Goal: Task Accomplishment & Management: Complete application form

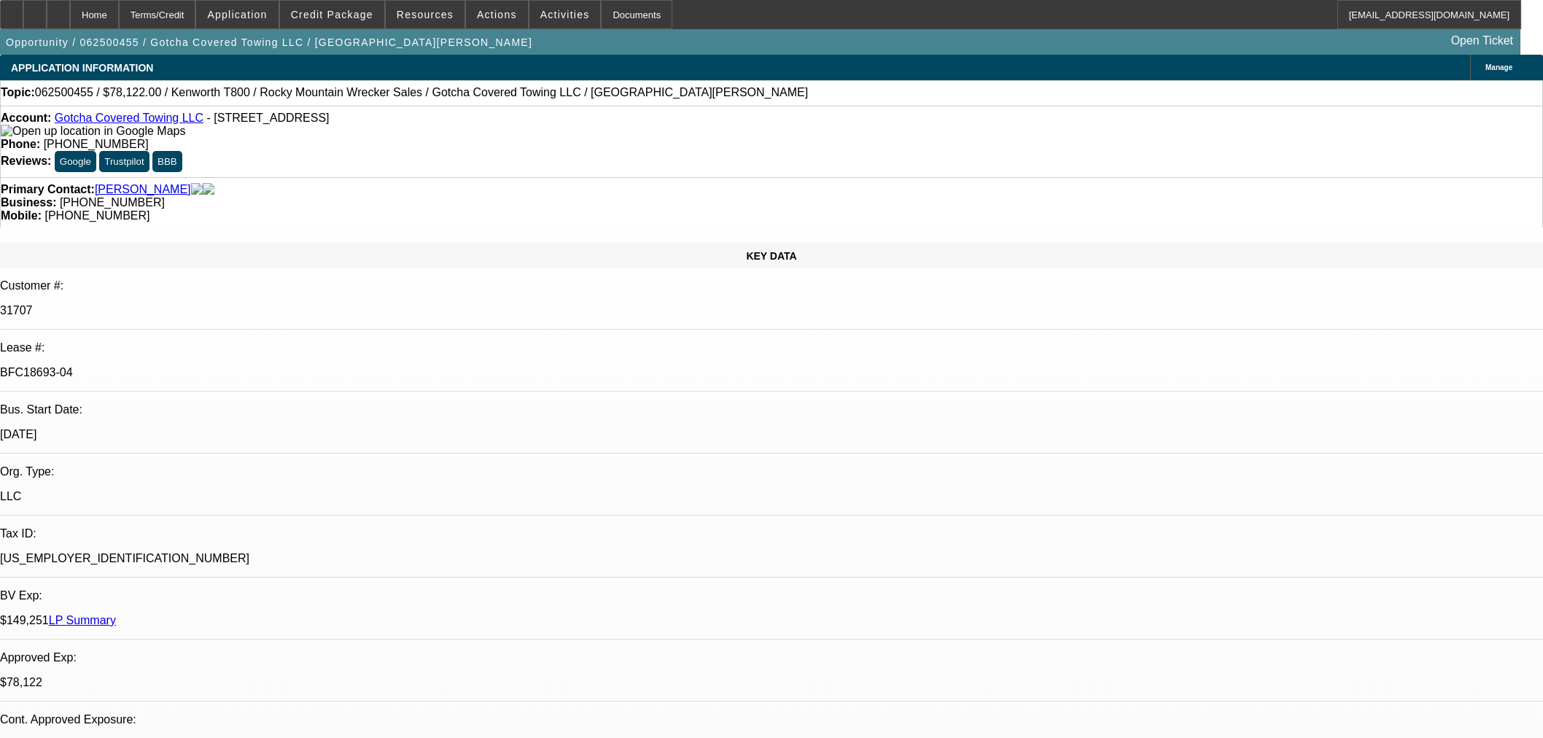
select select "0"
select select "3"
select select "0.1"
select select "4"
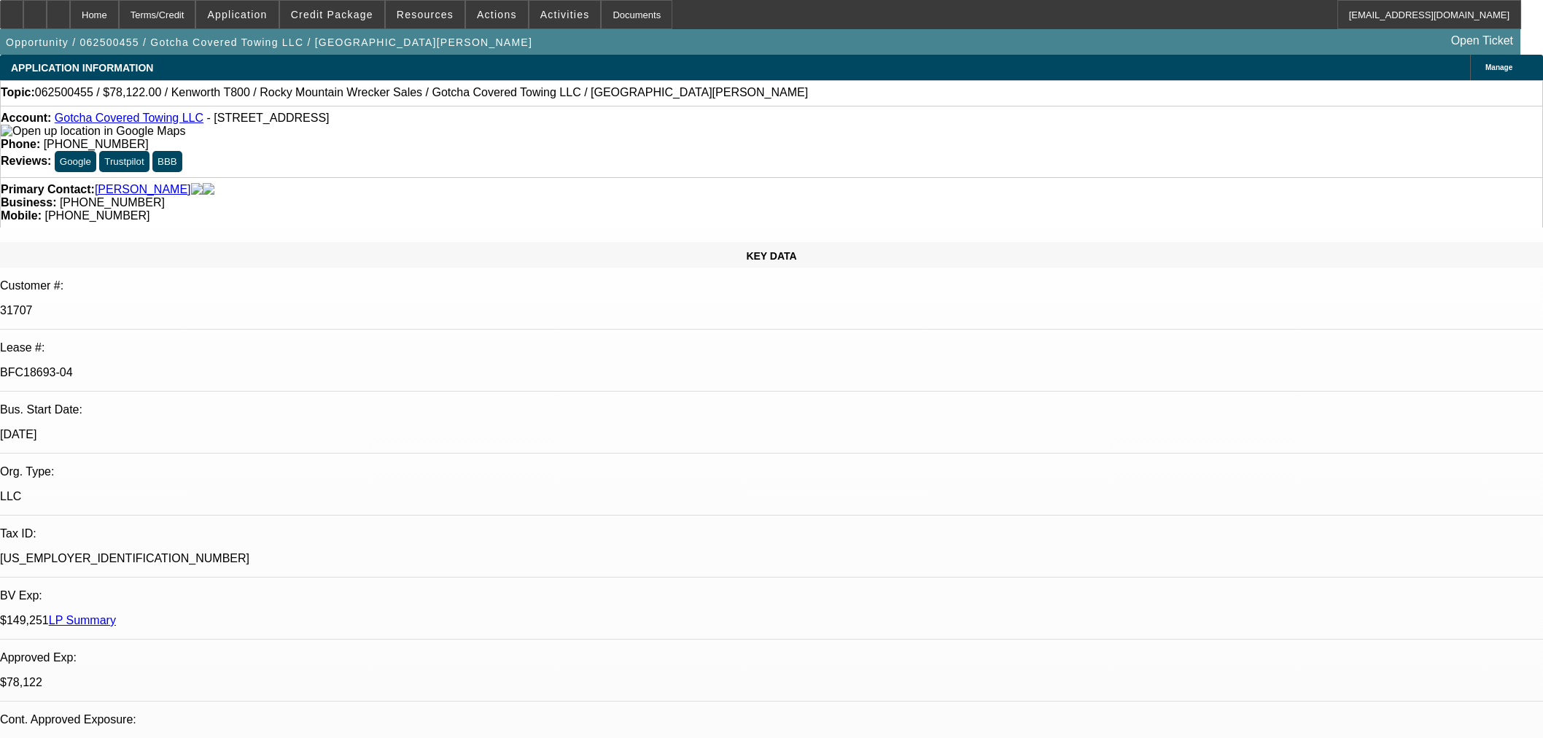
select select "0"
select select "3"
select select "0.1"
select select "4"
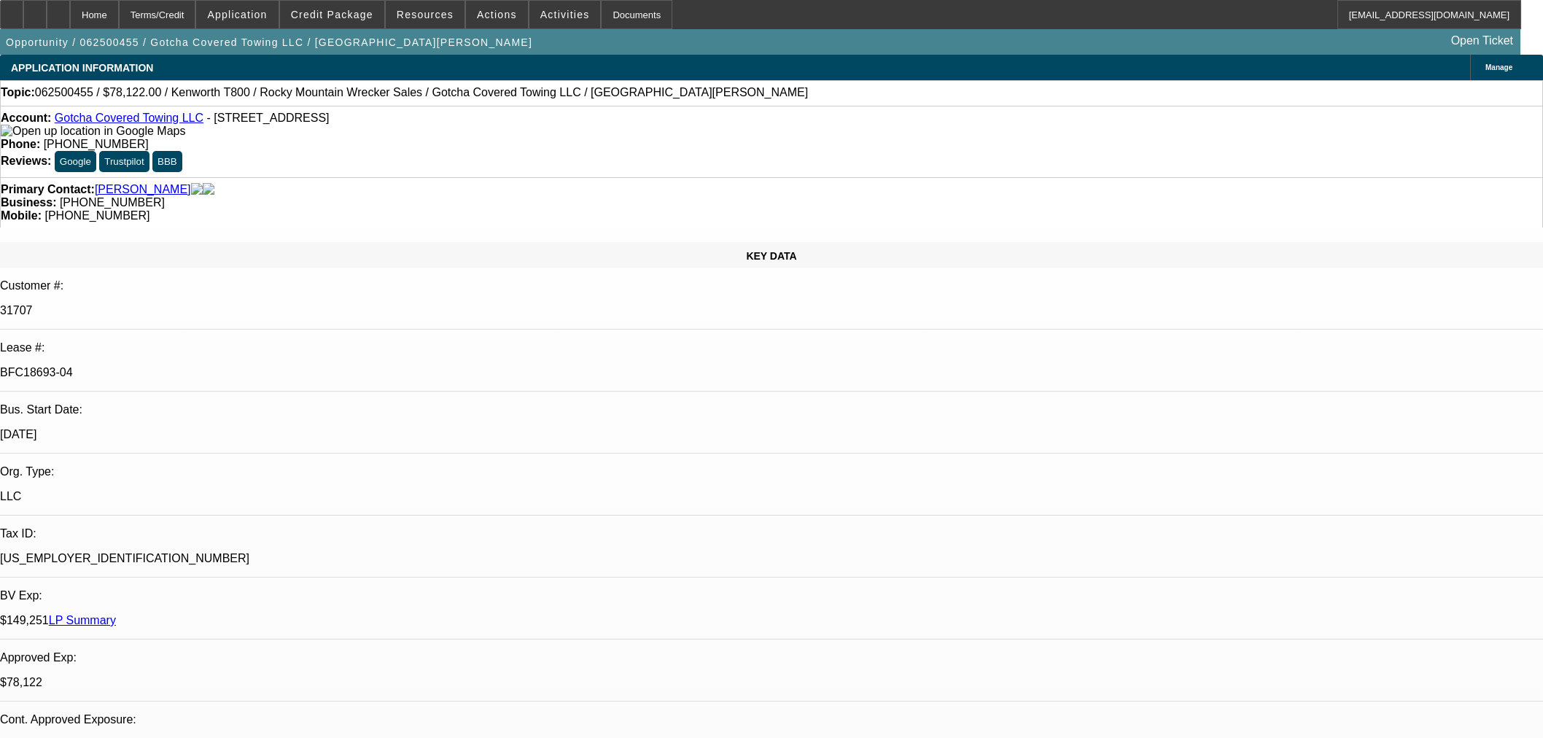
select select "0"
select select "3"
select select "0.1"
select select "4"
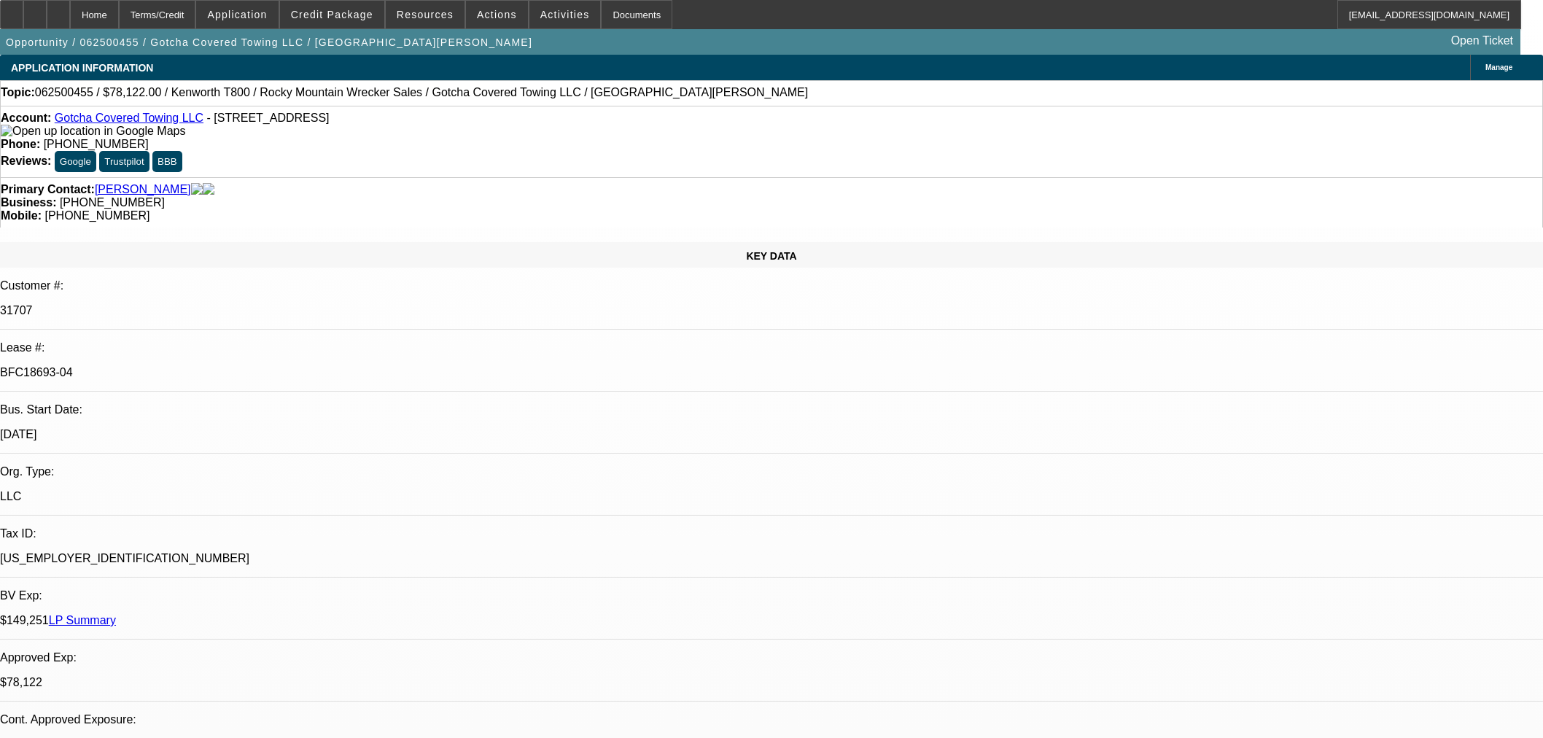
select select "0"
select select "2"
select select "0.1"
select select "4"
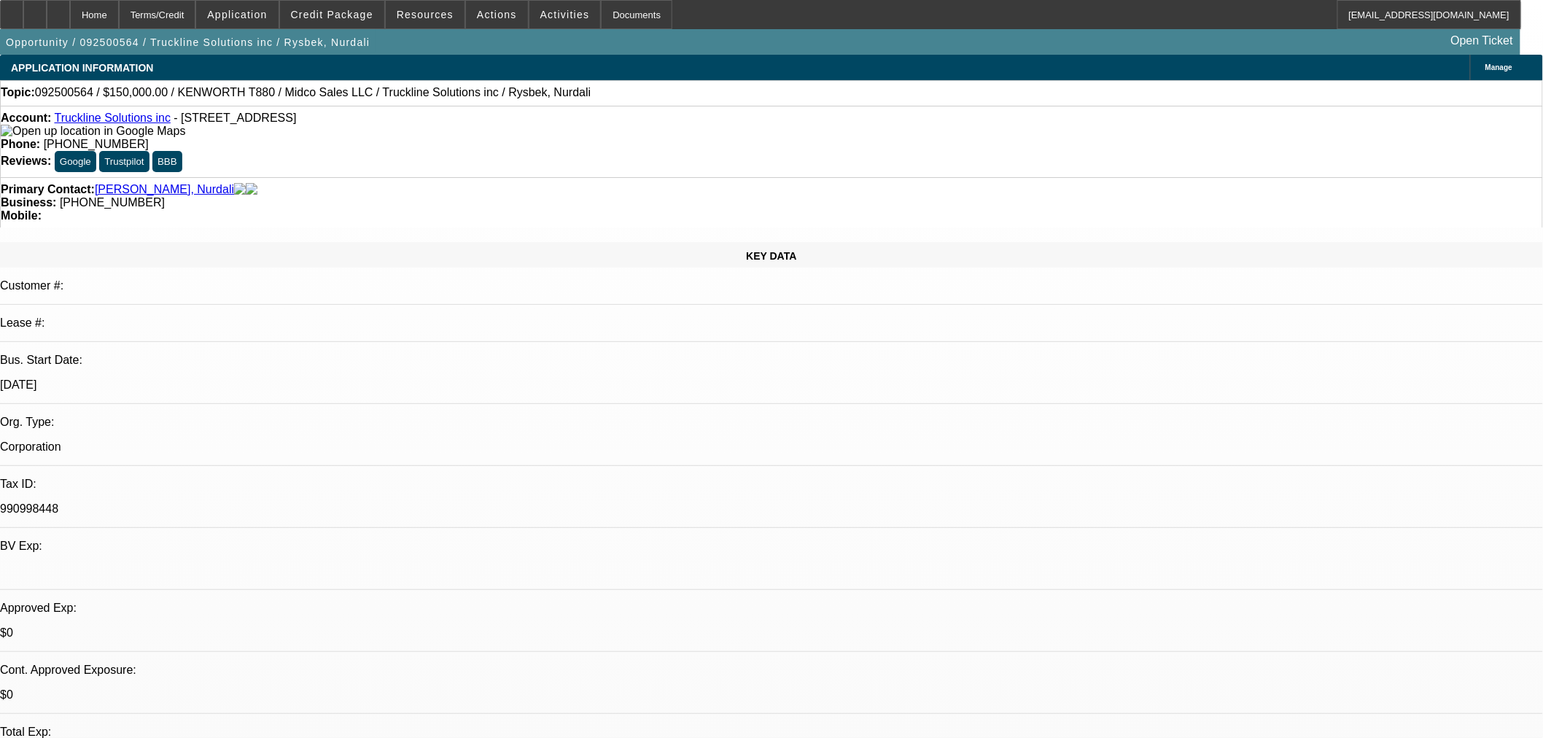
select select "0"
select select "3"
select select "0.1"
select select "4"
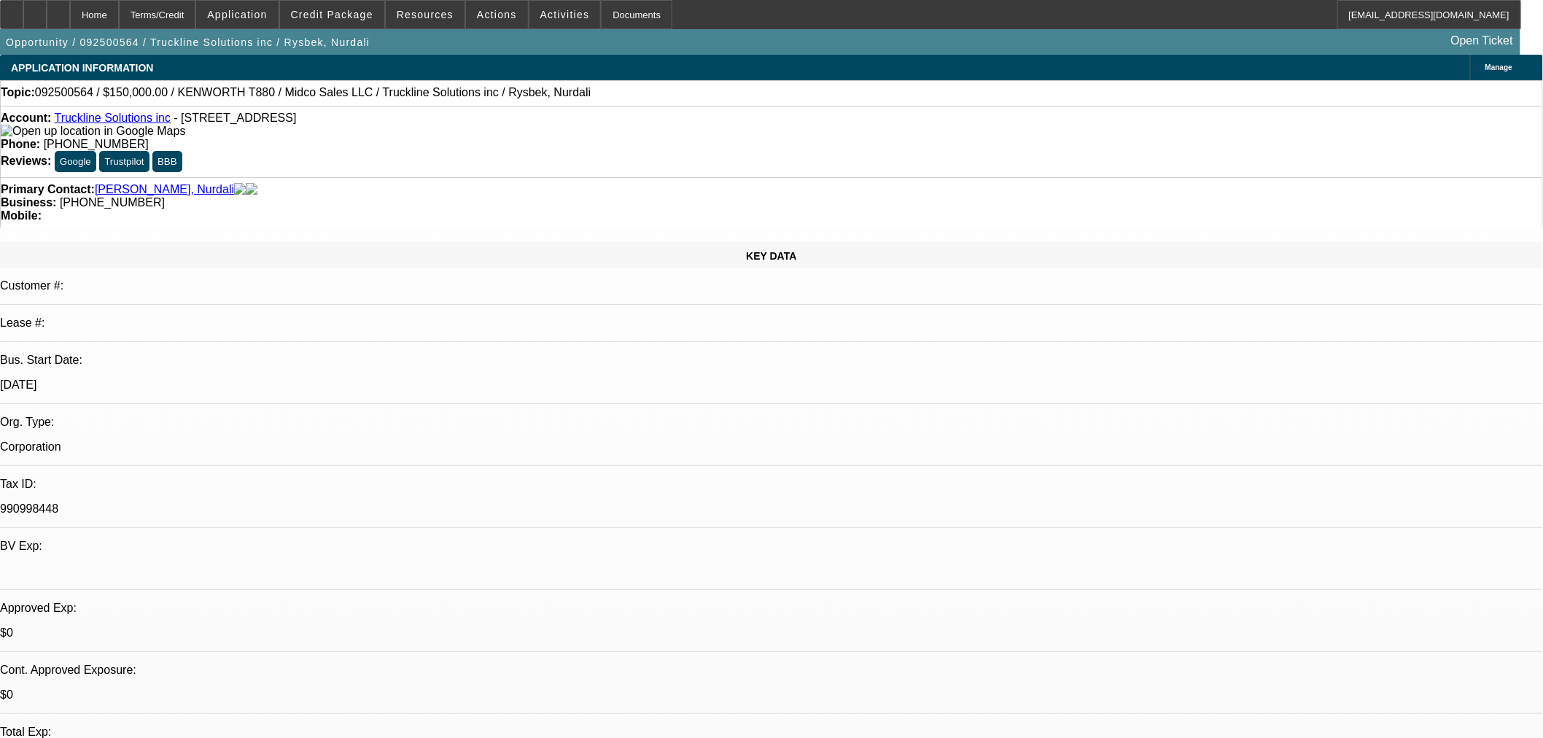
select select "0"
select select "3"
select select "0.1"
select select "4"
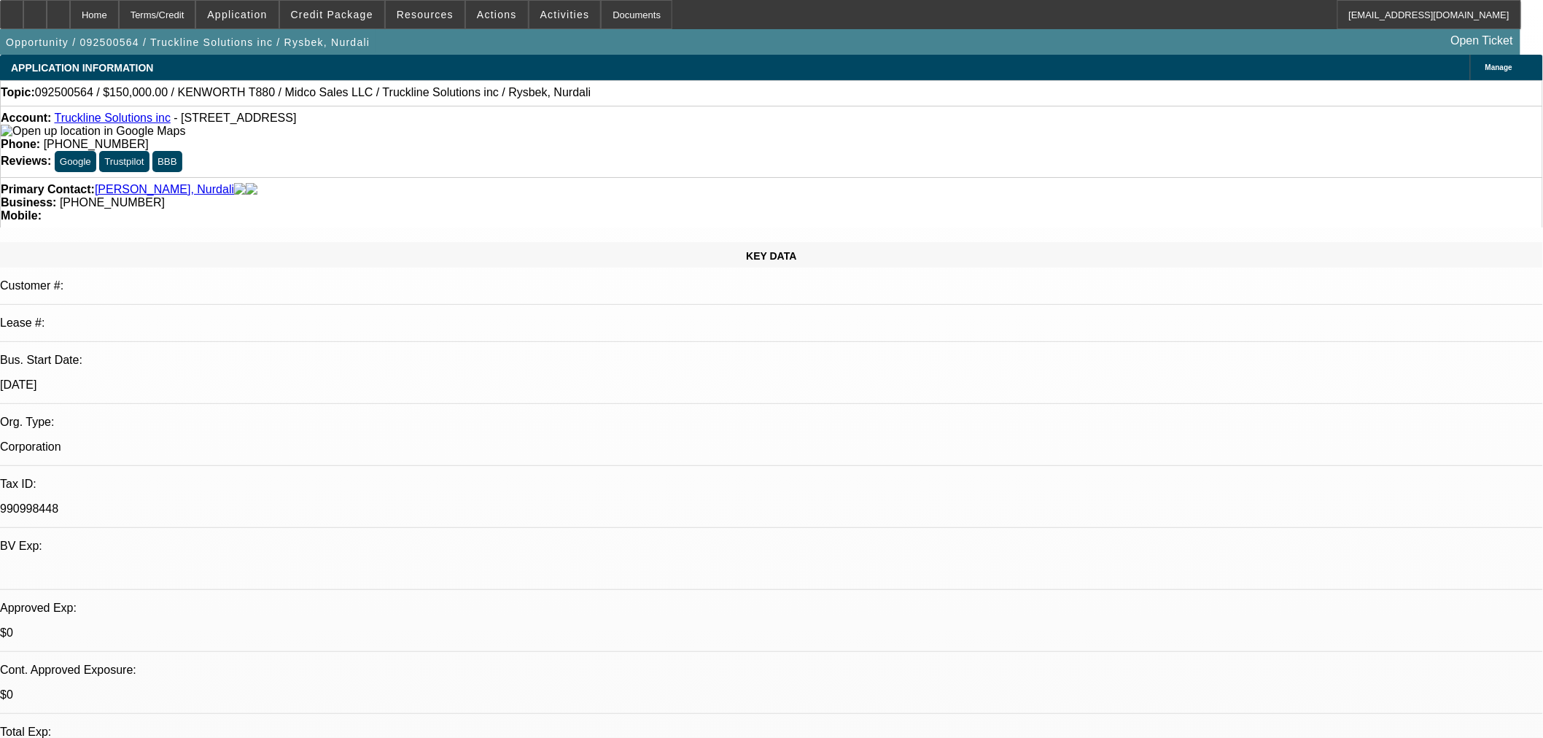
click at [1355, 257] on span "Reply" at bounding box center [1352, 266] width 39 height 18
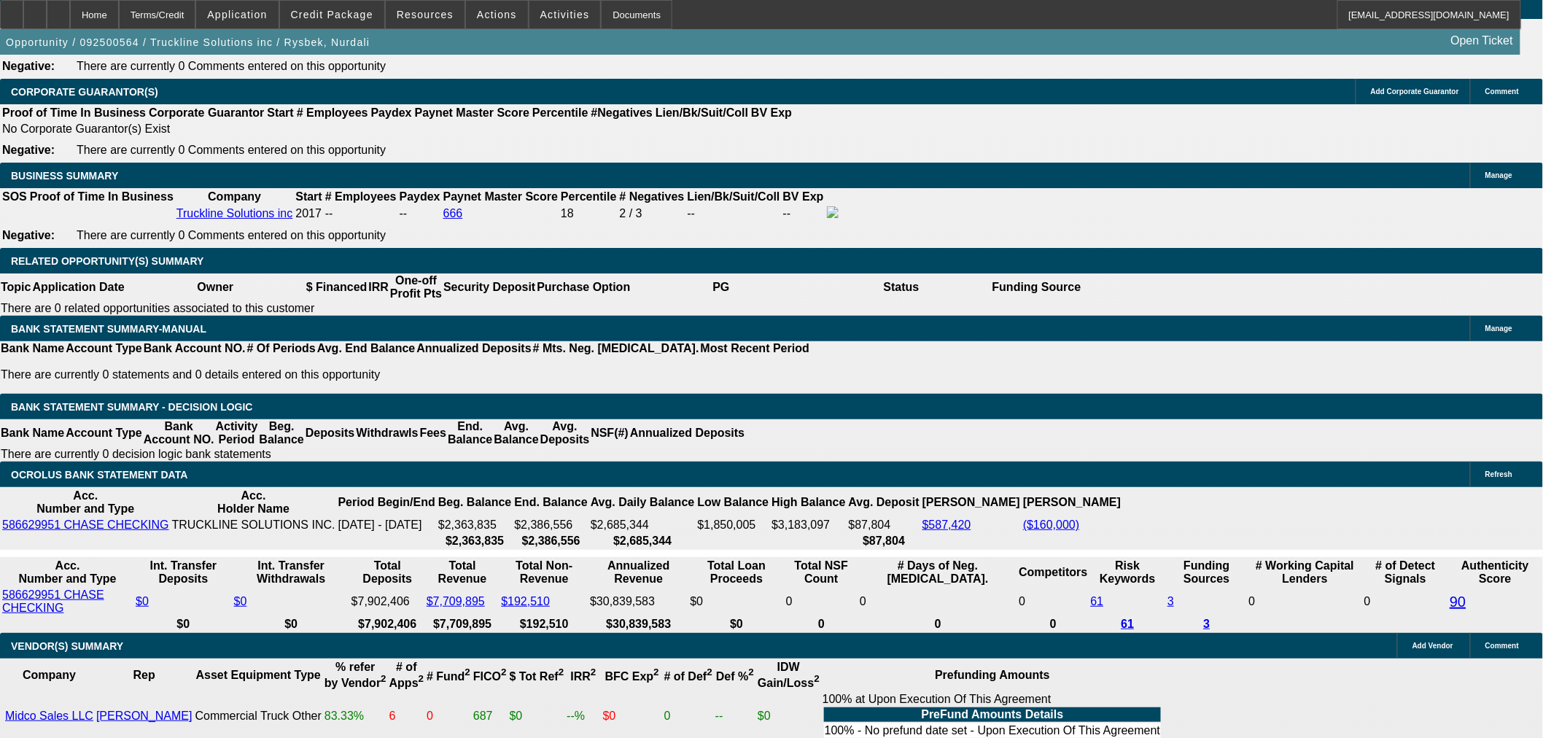
scroll to position [1945, 0]
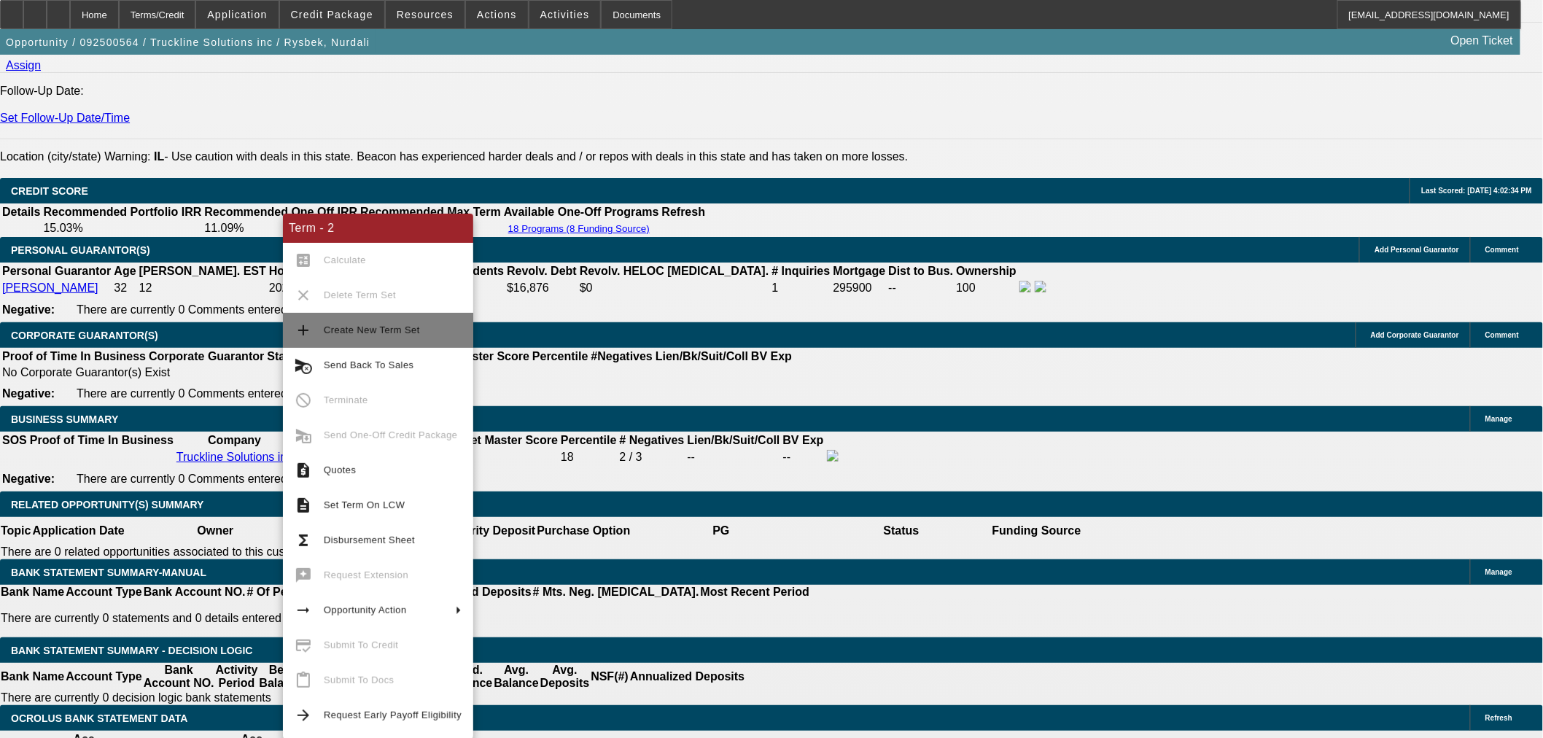
click at [361, 336] on span "Create New Term Set" at bounding box center [393, 331] width 138 height 18
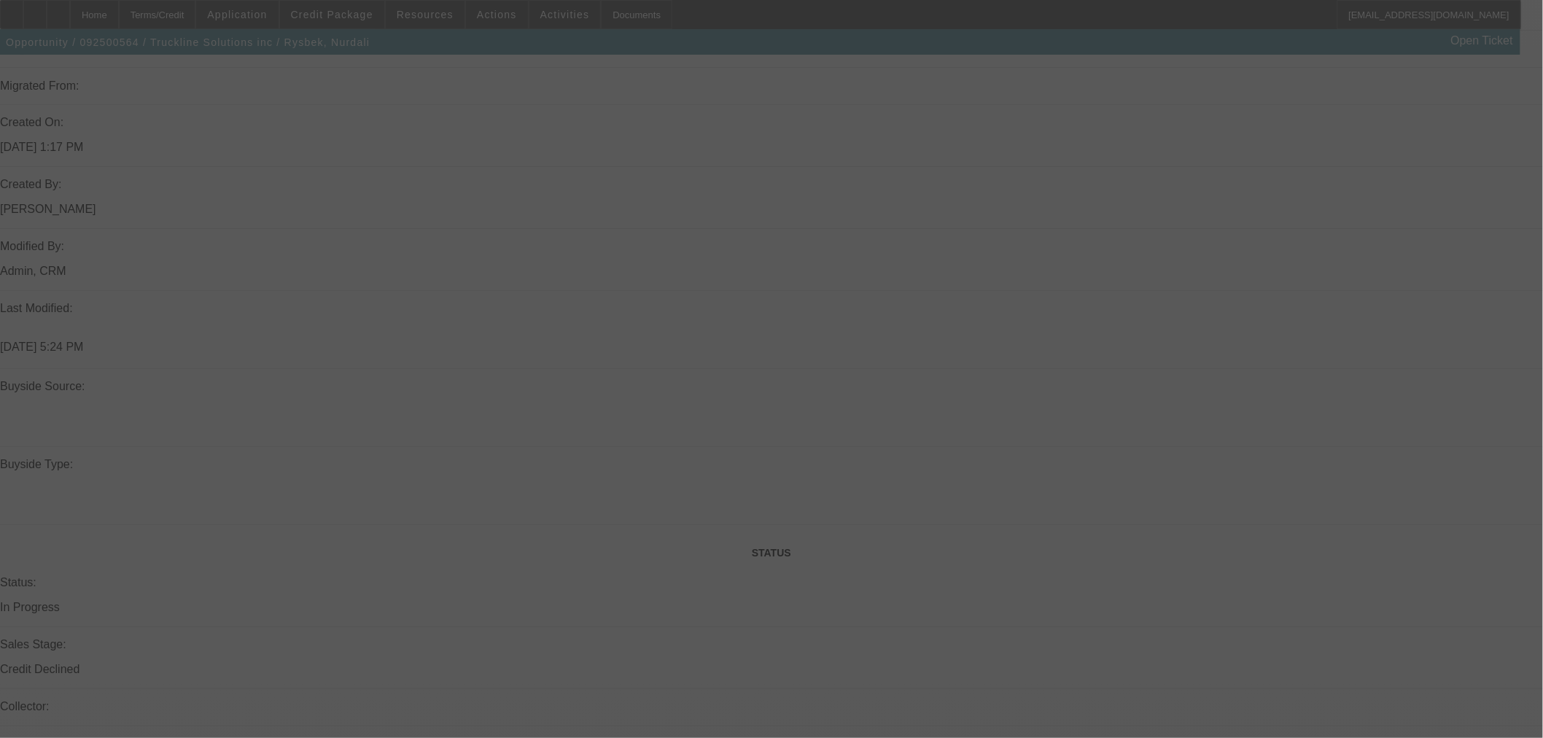
scroll to position [1215, 0]
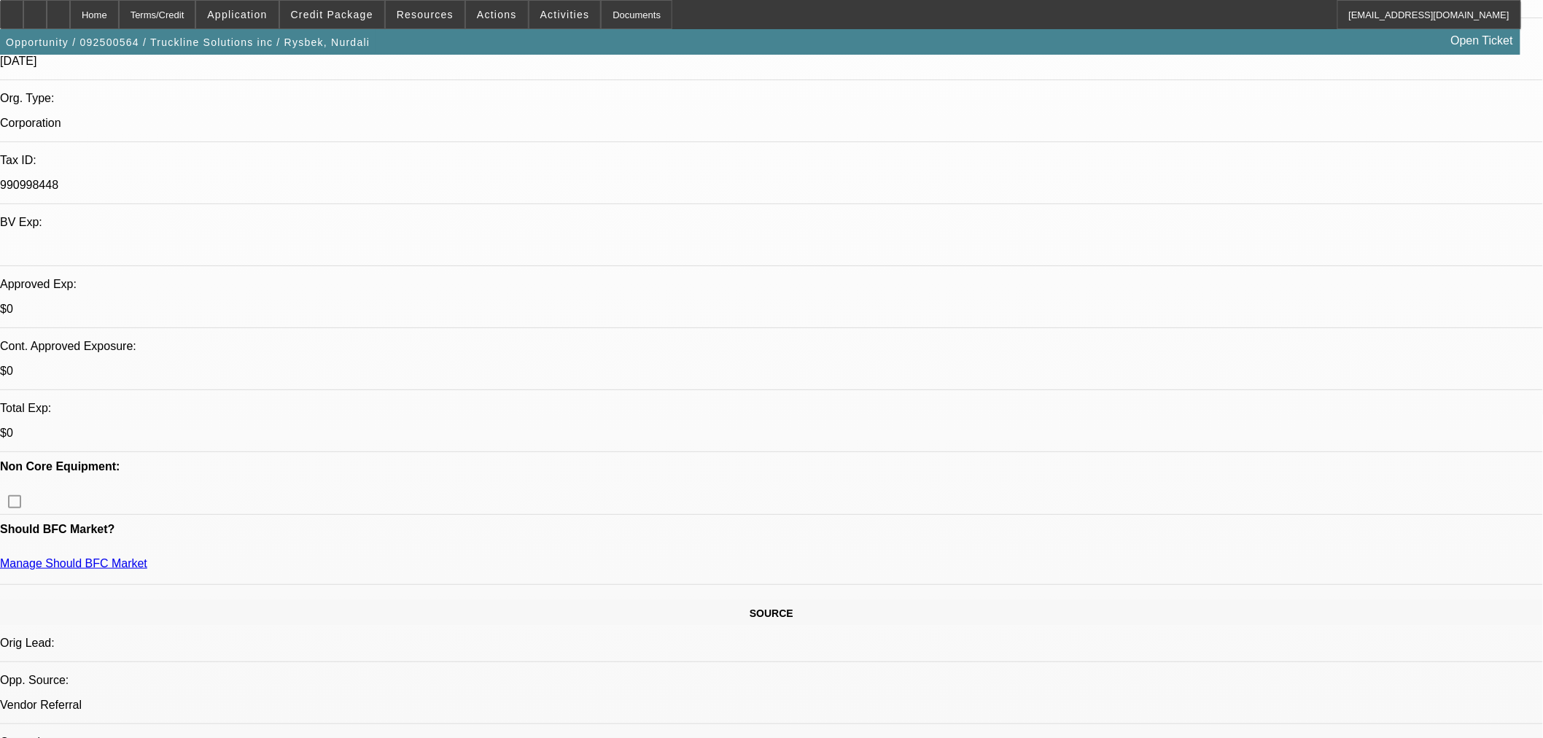
select select "0"
select select "3"
select select "0.1"
select select "4"
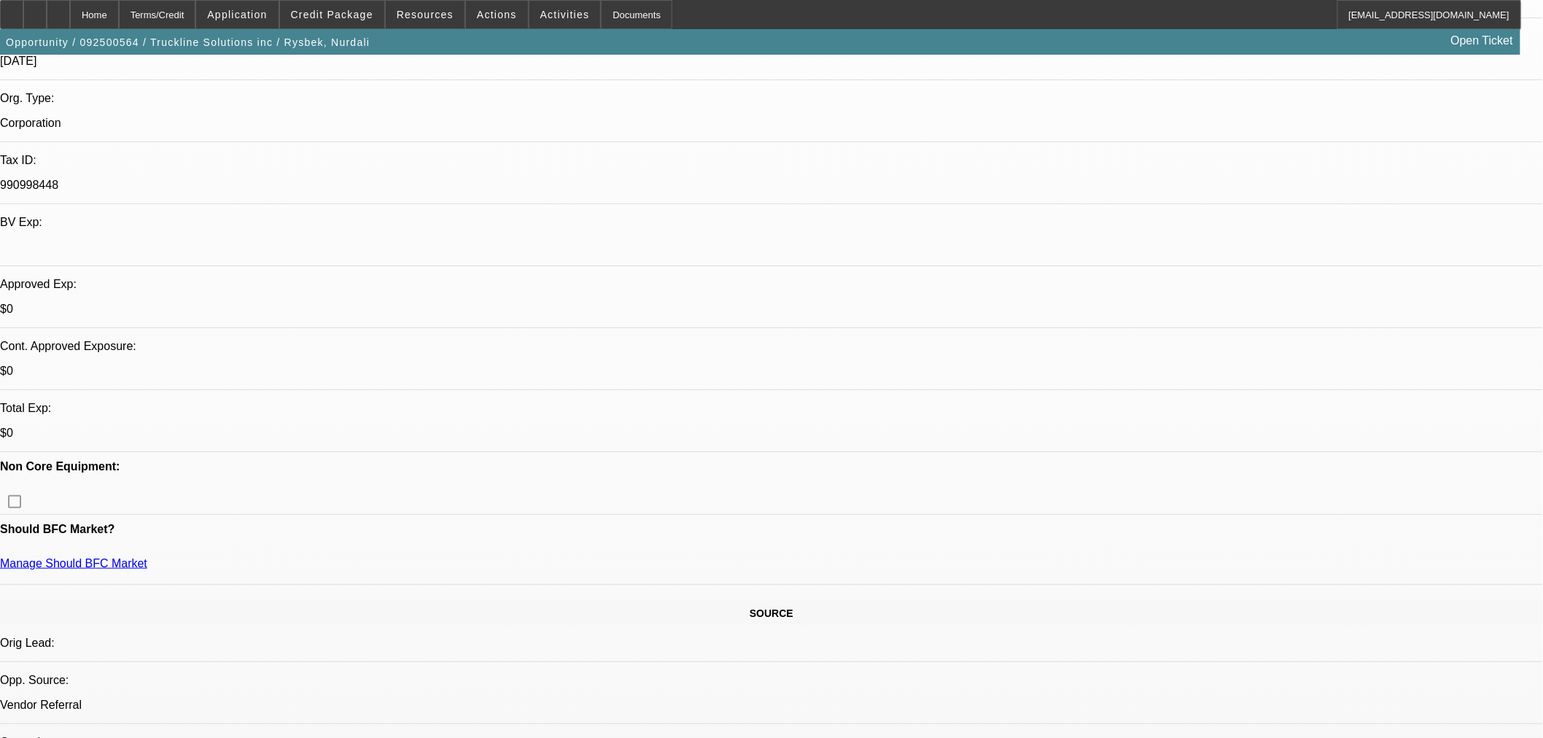
select select "0"
select select "3"
select select "0.1"
select select "4"
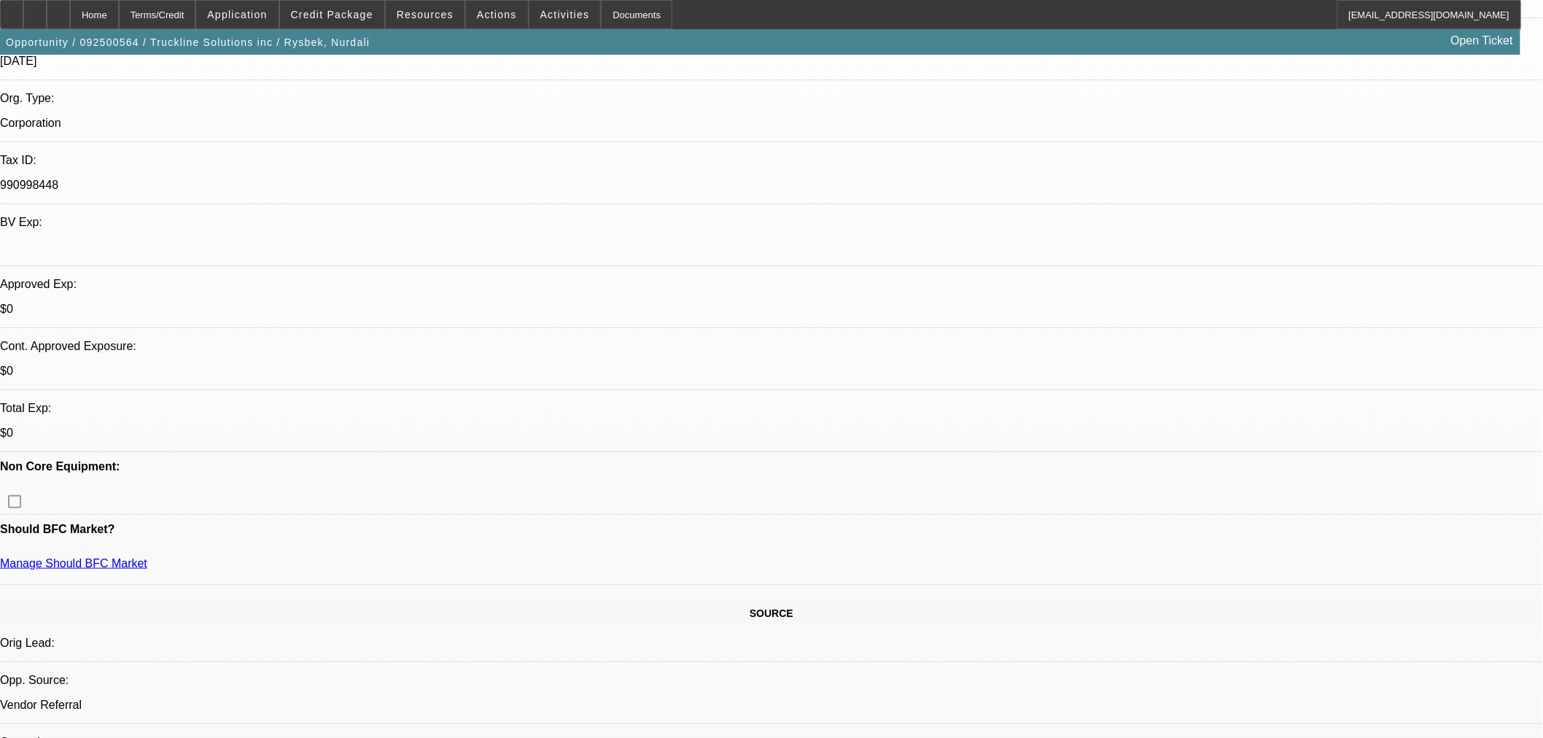
select select "0"
select select "3"
select select "0.1"
select select "4"
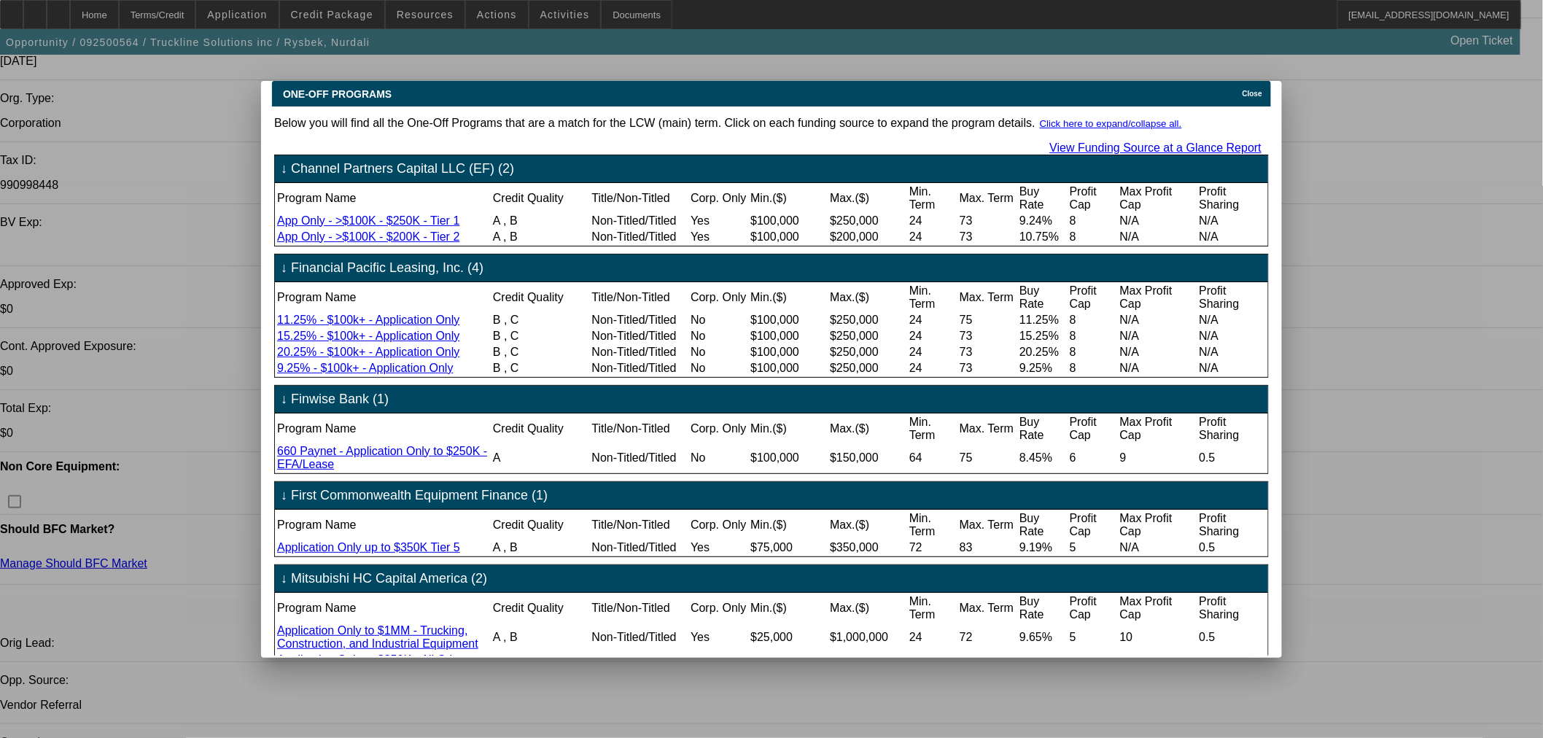
scroll to position [0, 0]
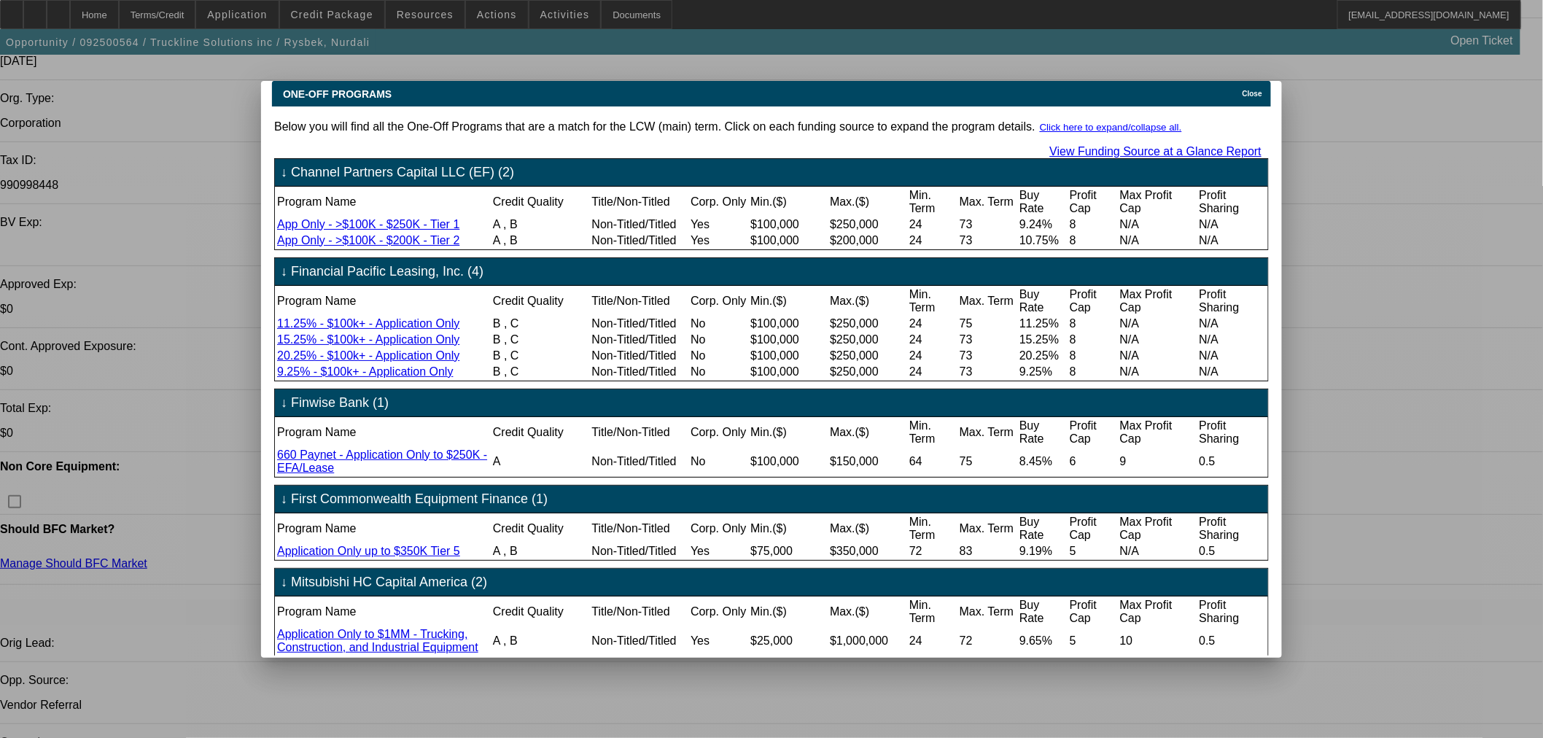
drag, startPoint x: 1263, startPoint y: 85, endPoint x: 1168, endPoint y: 181, distance: 135.6
click at [1263, 90] on span "Close" at bounding box center [1253, 94] width 20 height 8
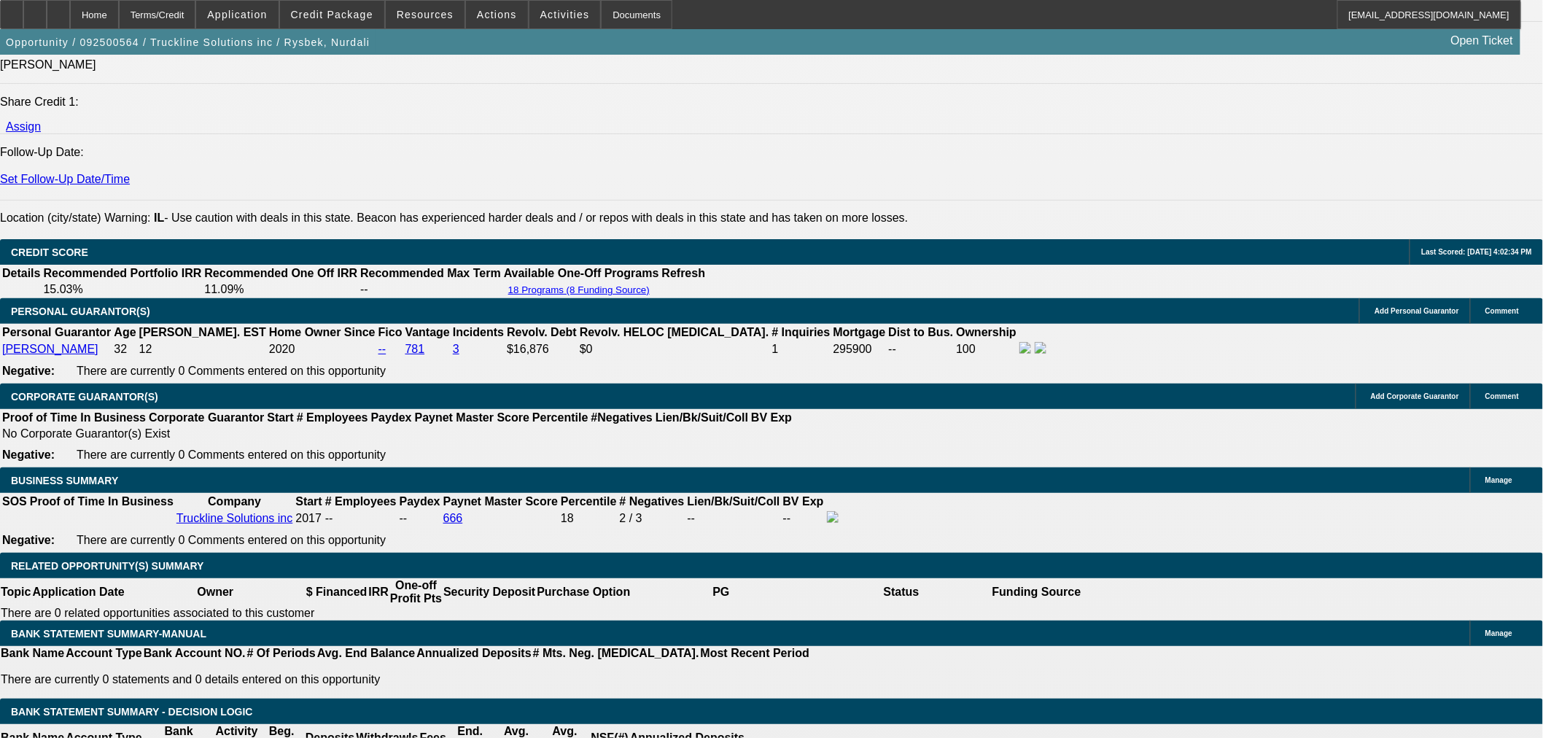
scroll to position [2188, 0]
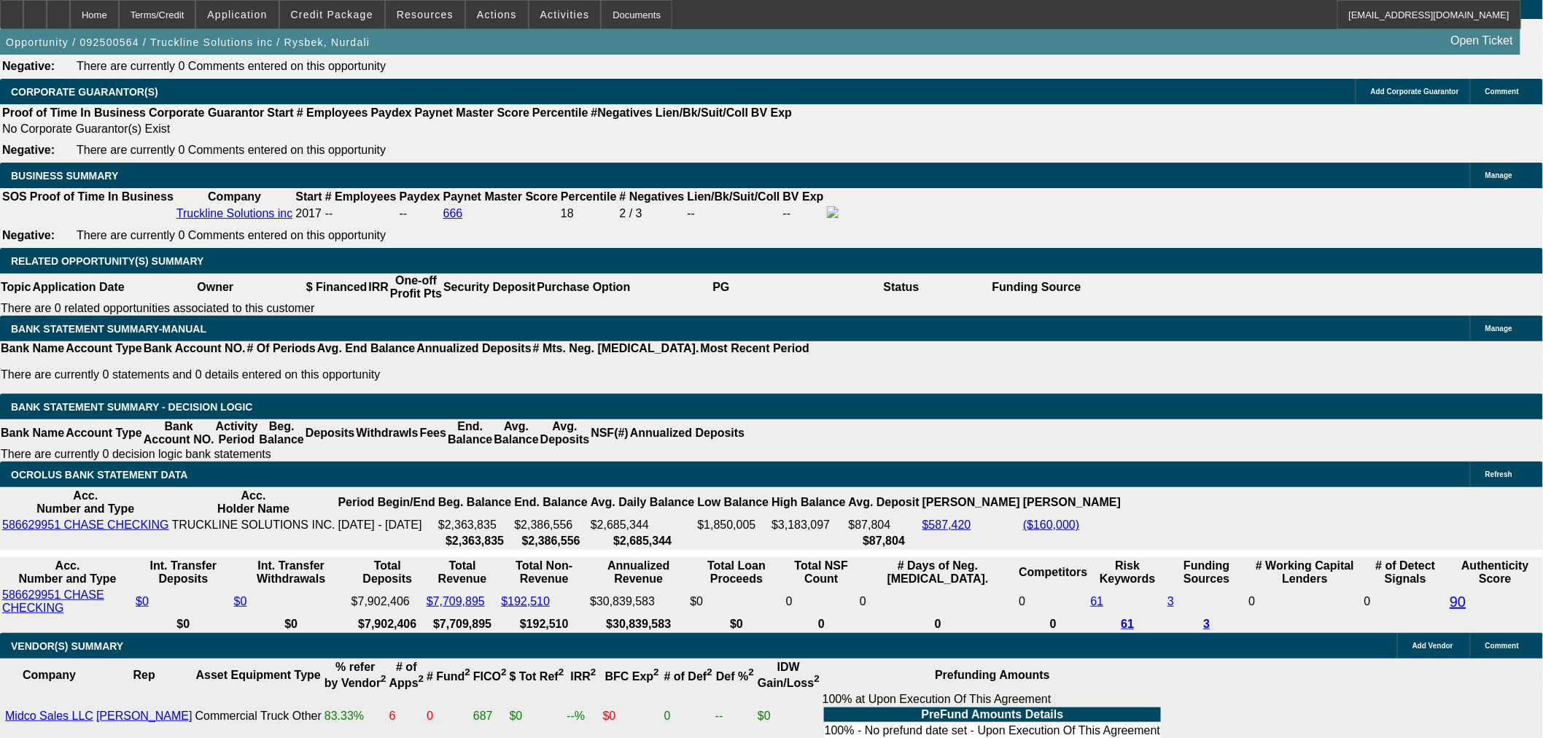
drag, startPoint x: 287, startPoint y: 201, endPoint x: 295, endPoint y: 182, distance: 20.2
type input "$0.00"
type input "UNKNOWN"
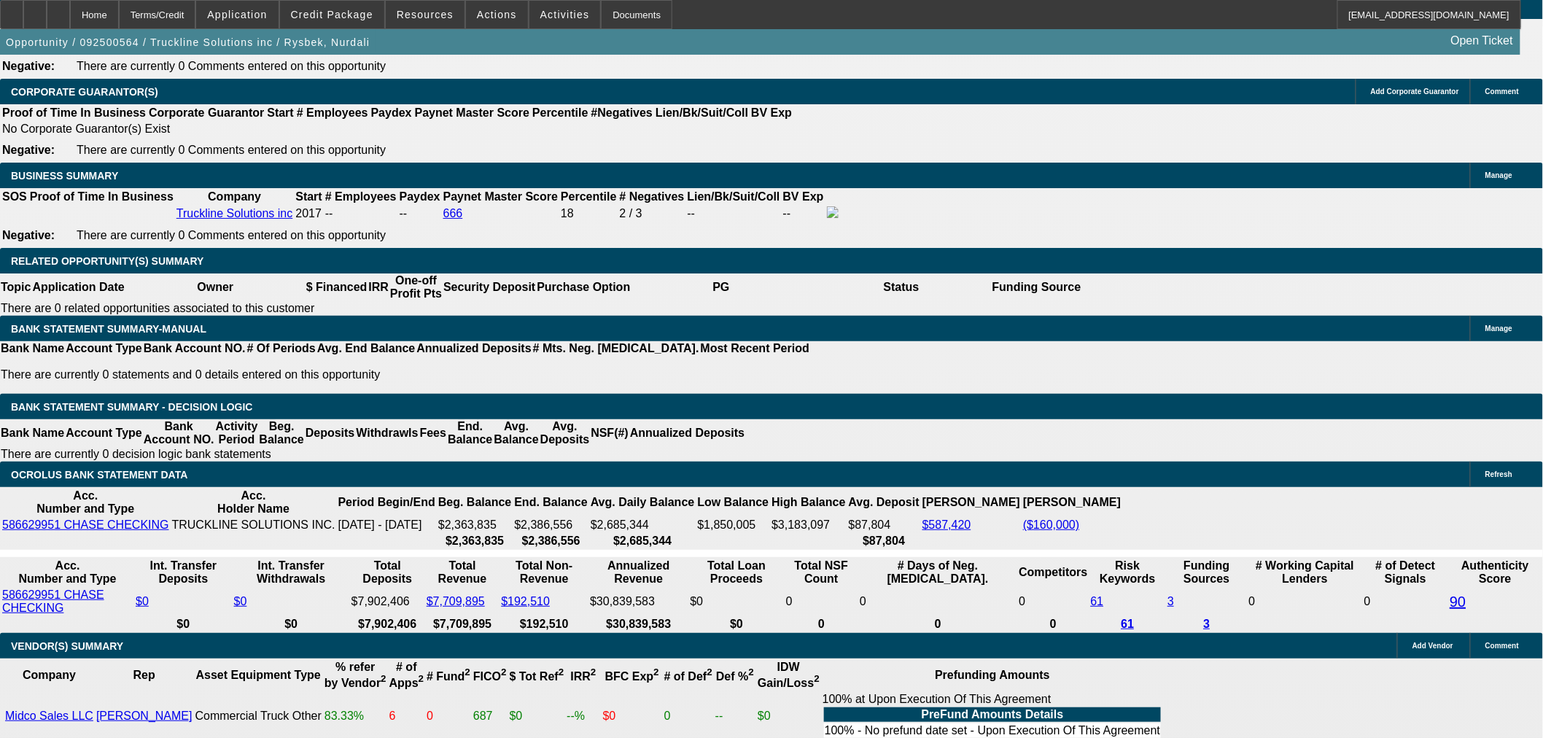
type input "$3,086.19"
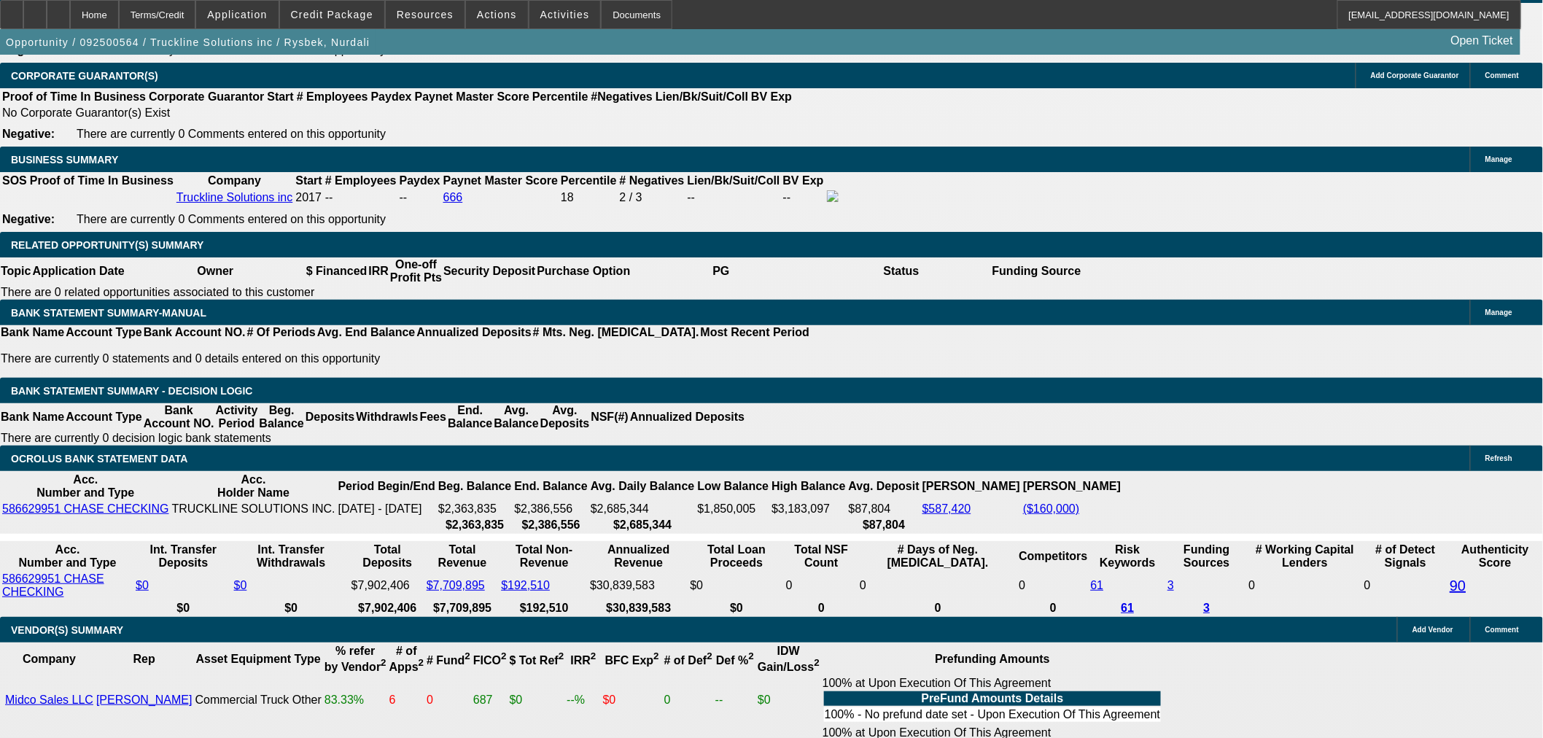
scroll to position [2350, 0]
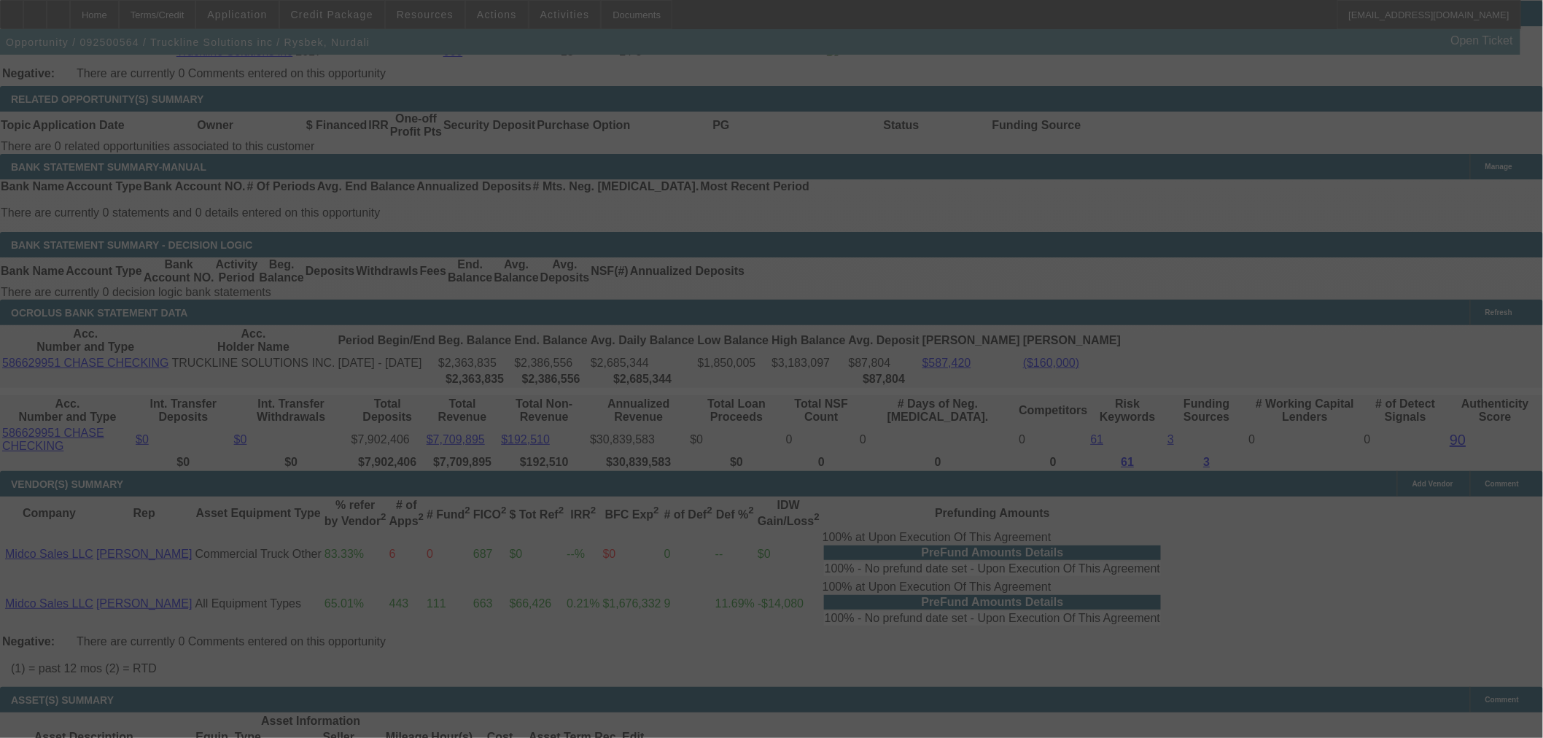
select select "0"
select select "3"
select select "0.1"
select select "4"
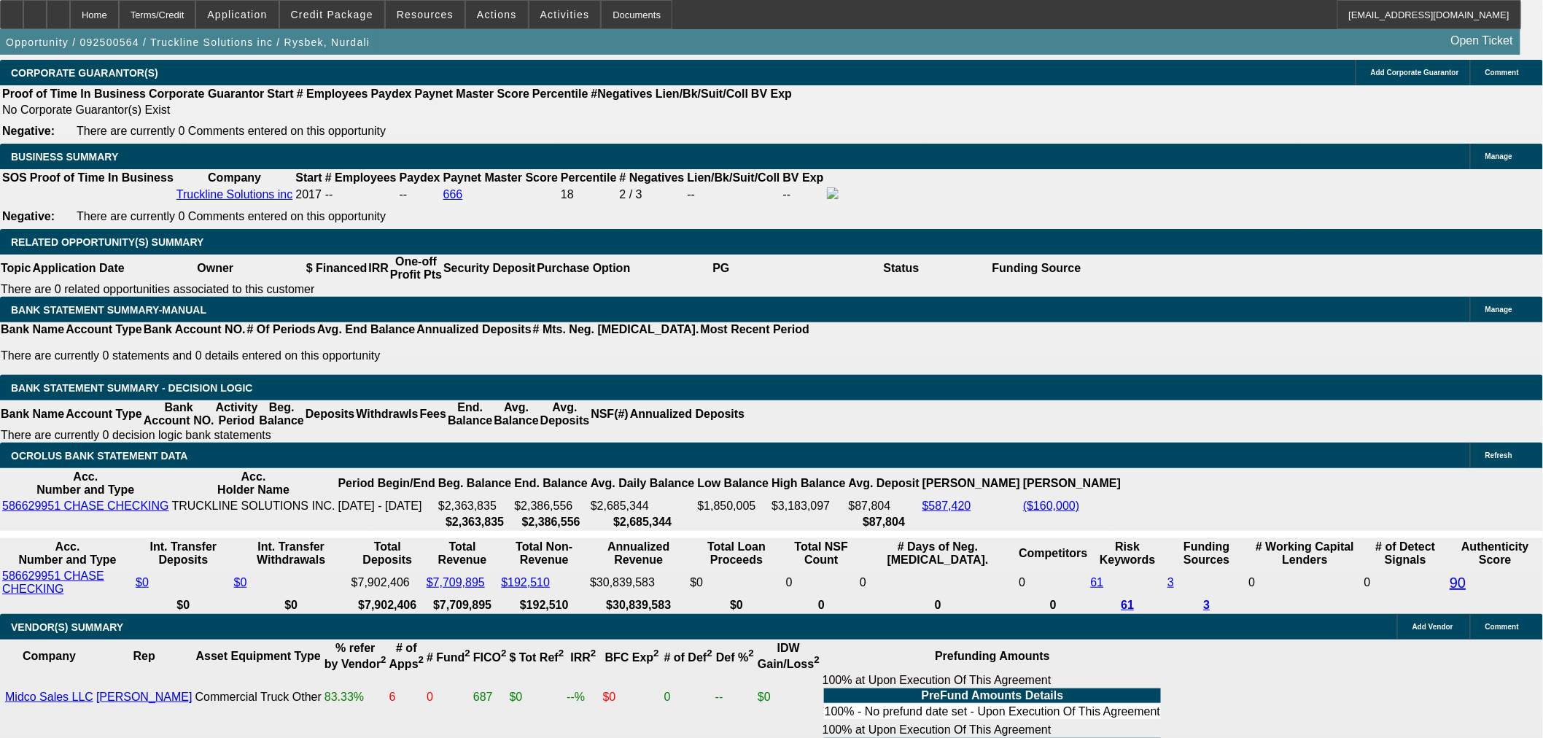
scroll to position [2026, 0]
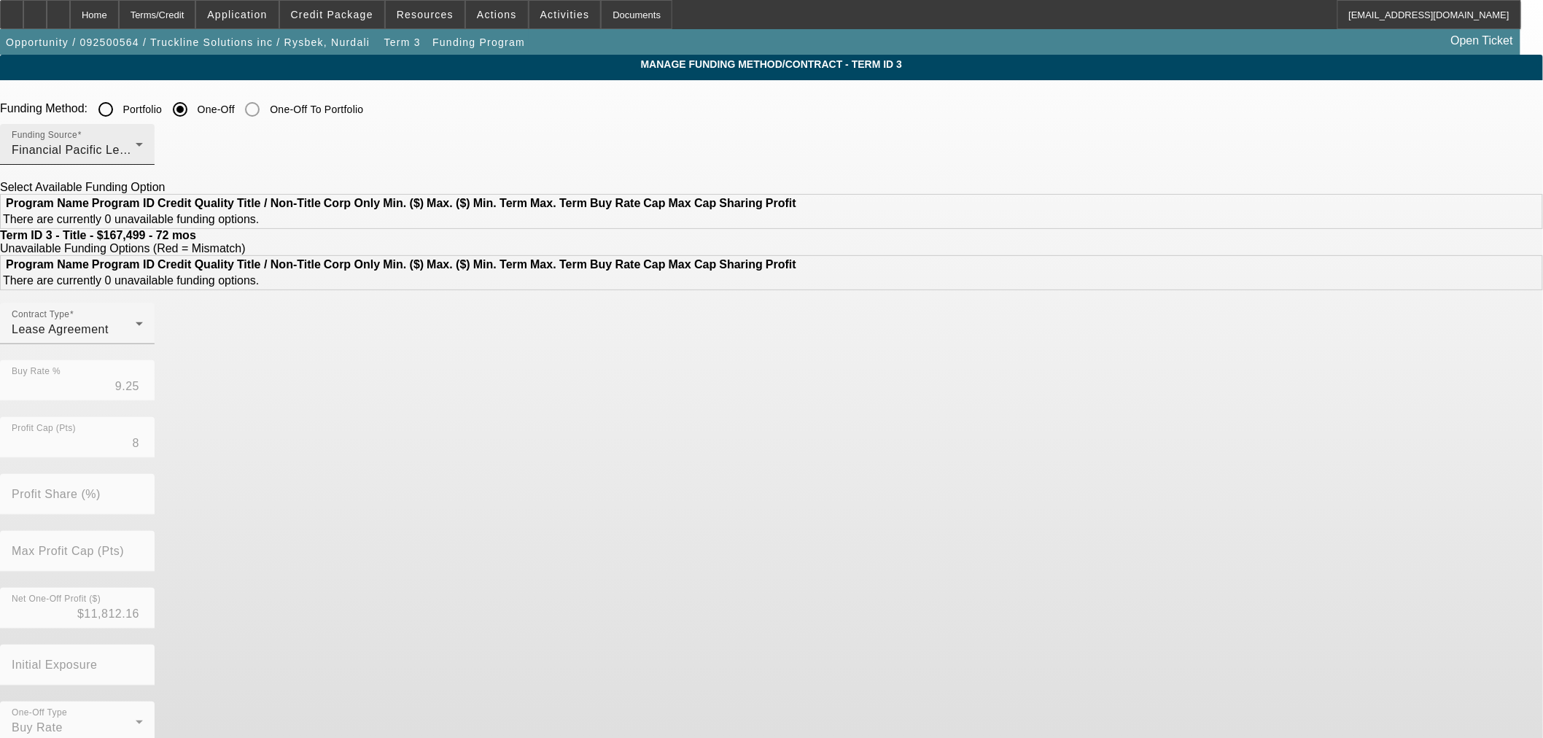
click at [136, 147] on div "Financial Pacific Leasing, Inc." at bounding box center [74, 151] width 124 height 18
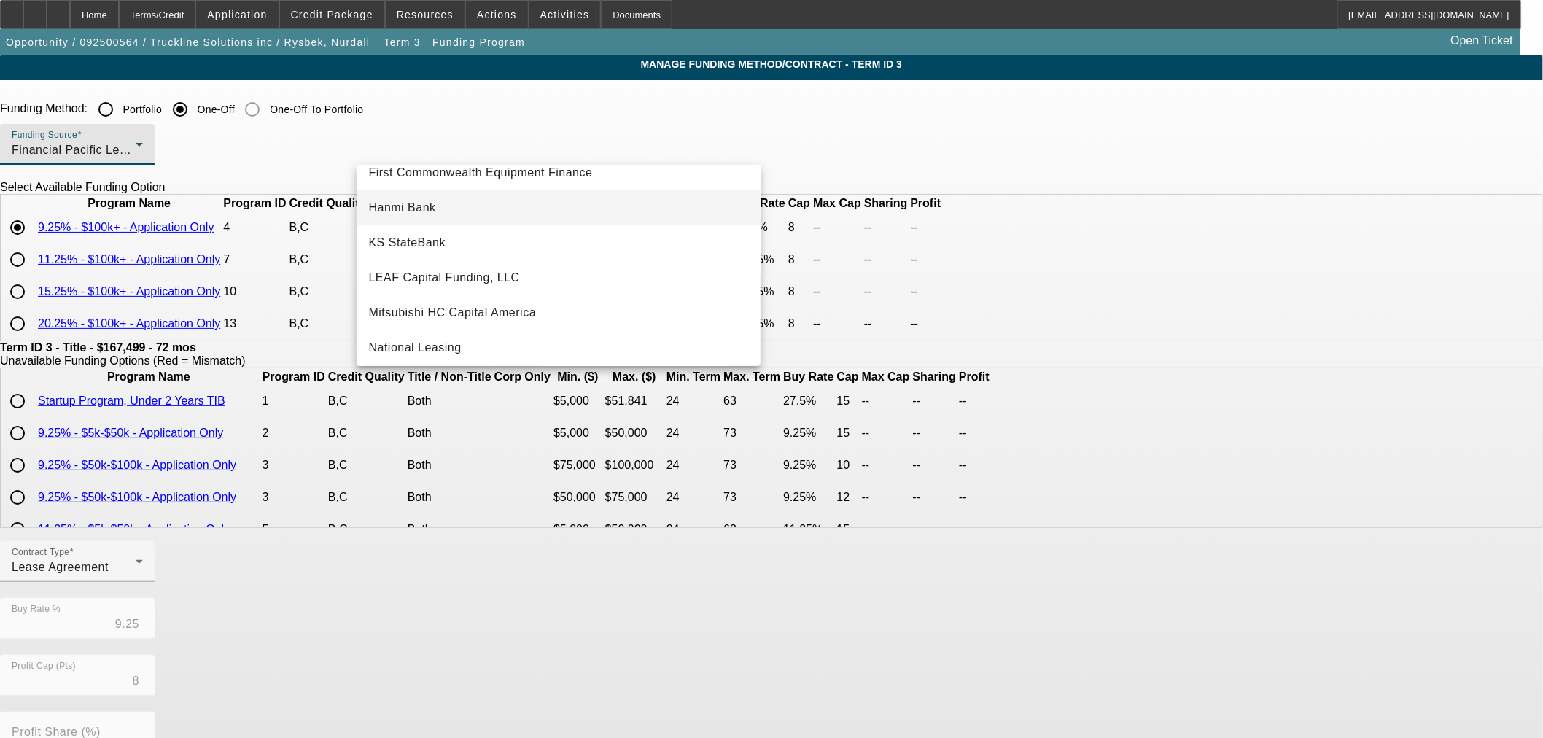
scroll to position [339, 0]
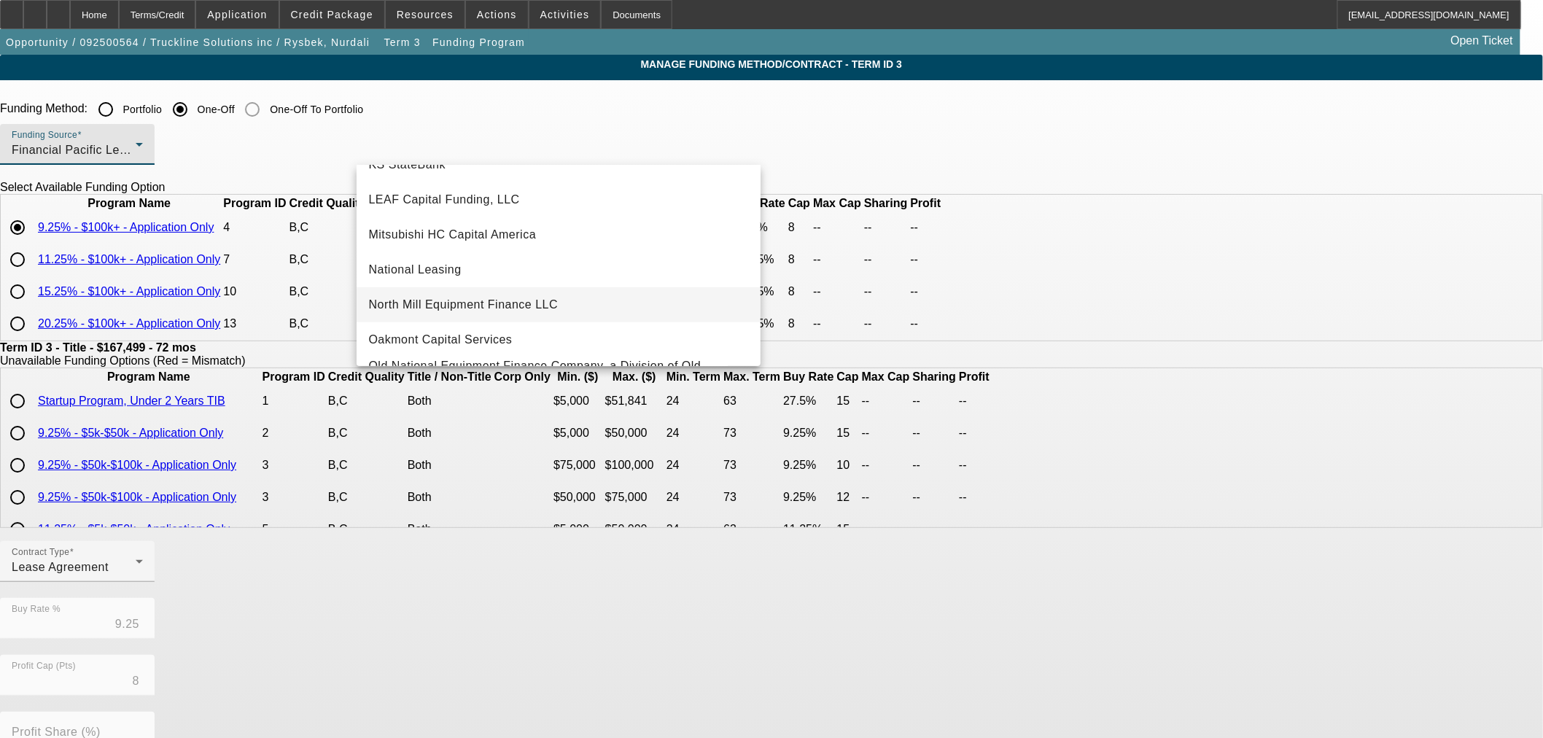
click at [527, 304] on span "North Mill Equipment Finance LLC" at bounding box center [463, 305] width 190 height 18
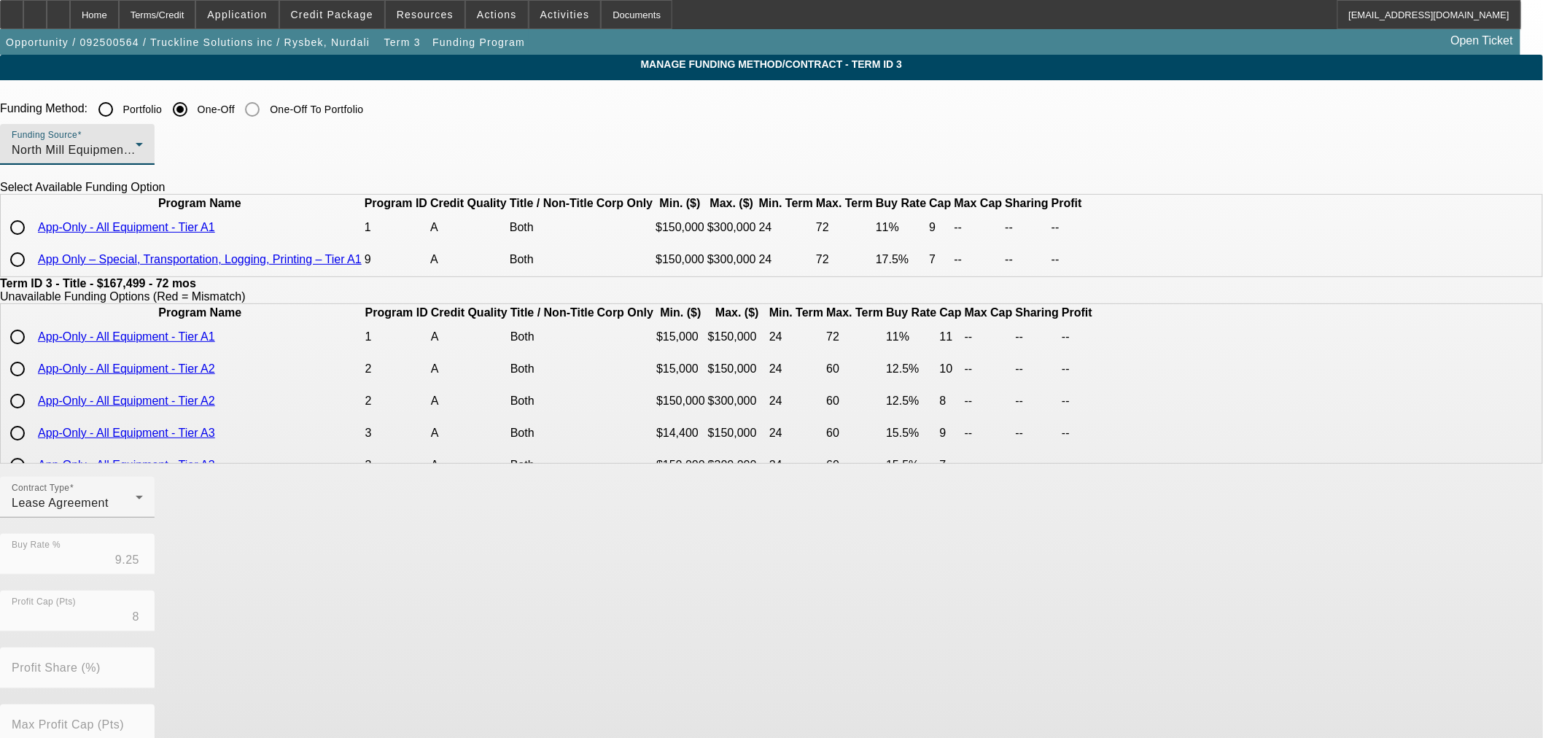
click at [32, 274] on input "radio" at bounding box center [17, 259] width 29 height 29
radio input "true"
type input "17.50"
type input "7"
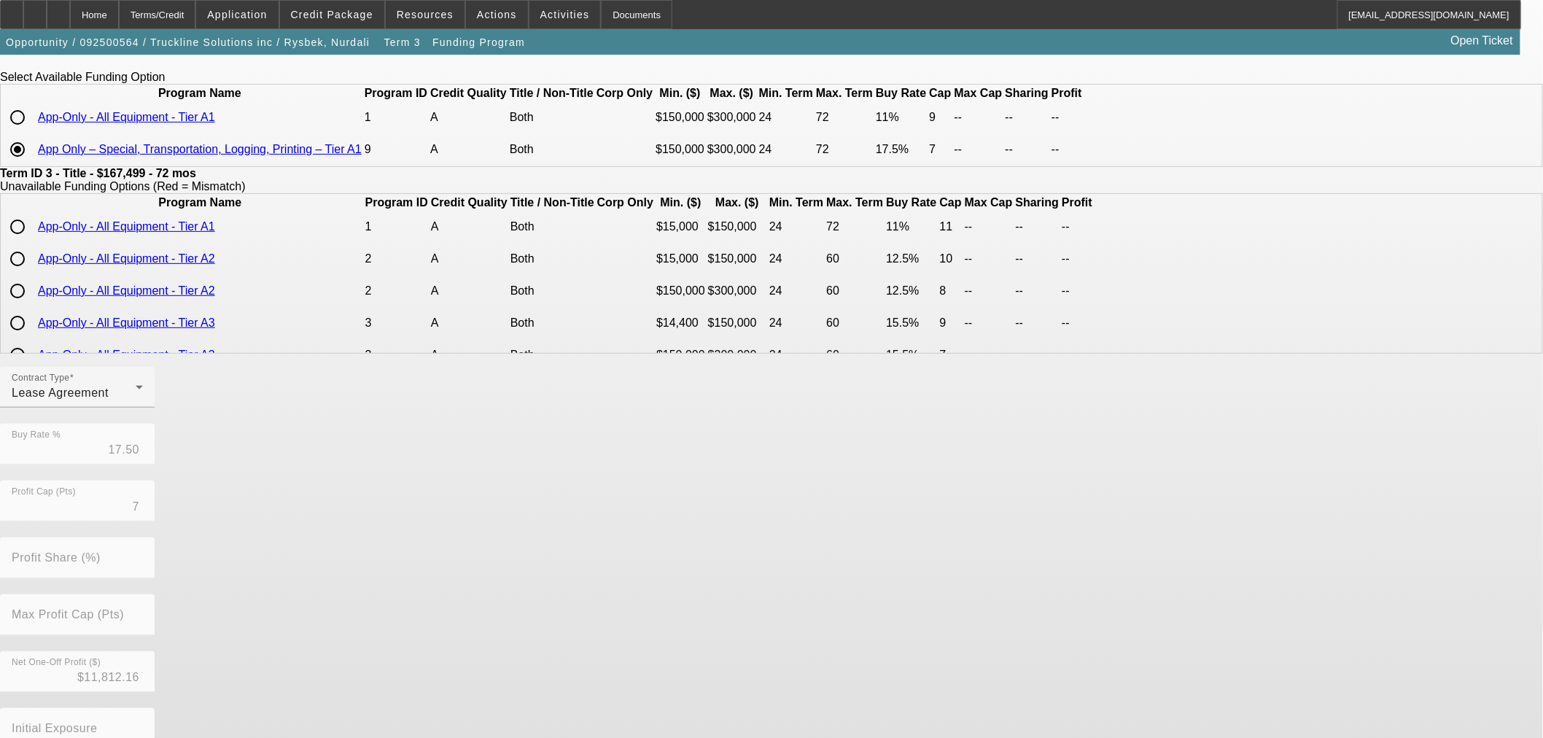
scroll to position [212, 0]
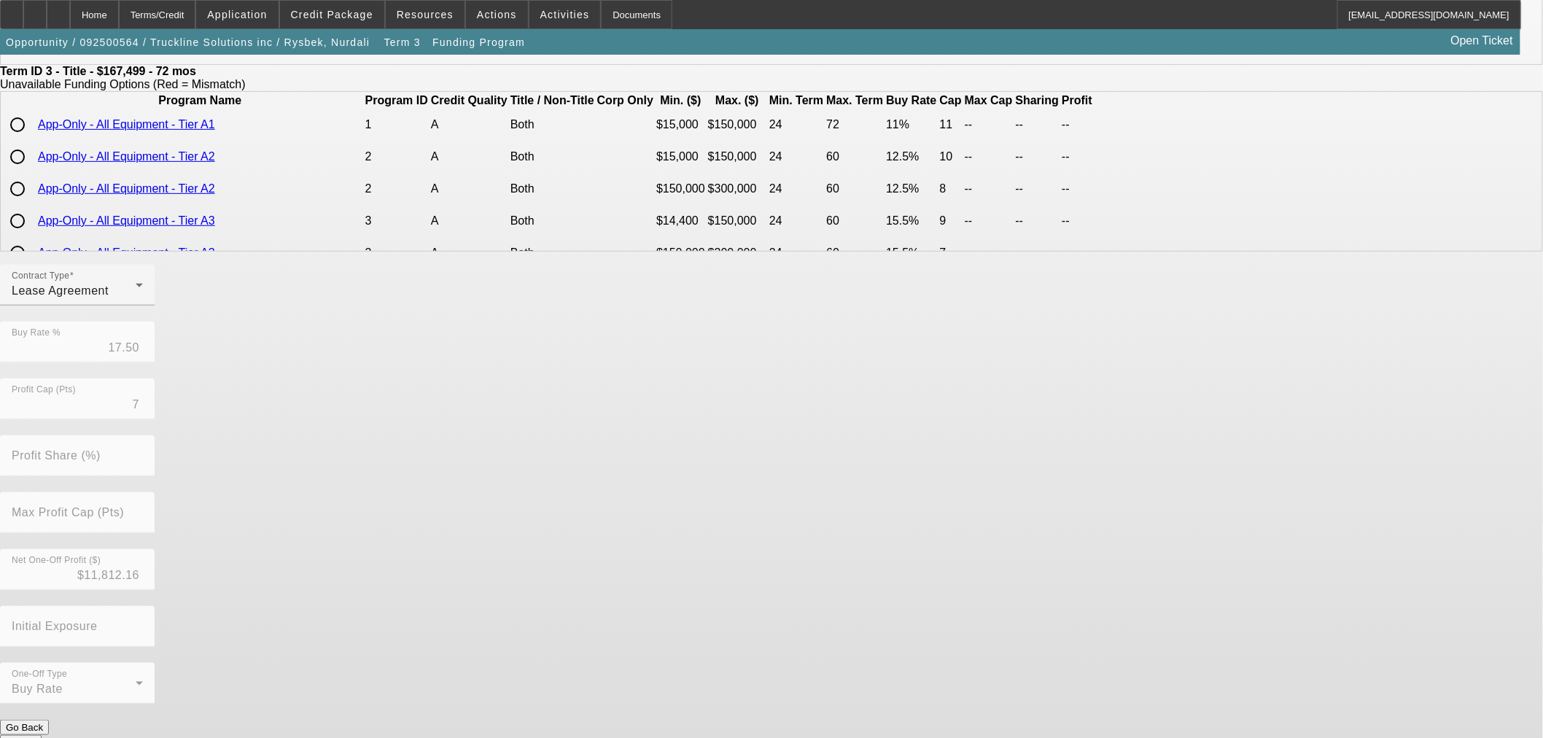
click at [42, 735] on button "Submit" at bounding box center [21, 742] width 42 height 15
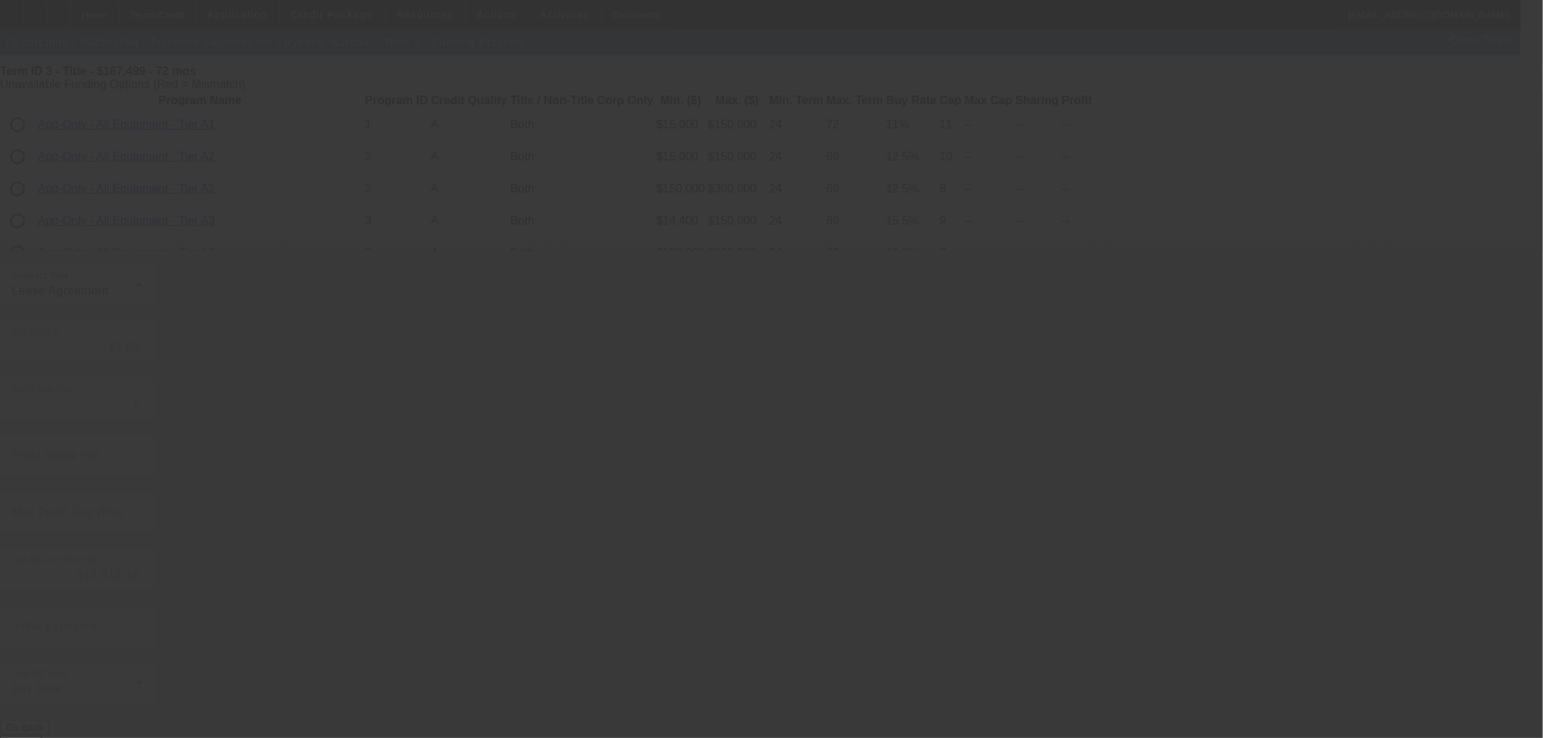
type input "9.25"
type input "8"
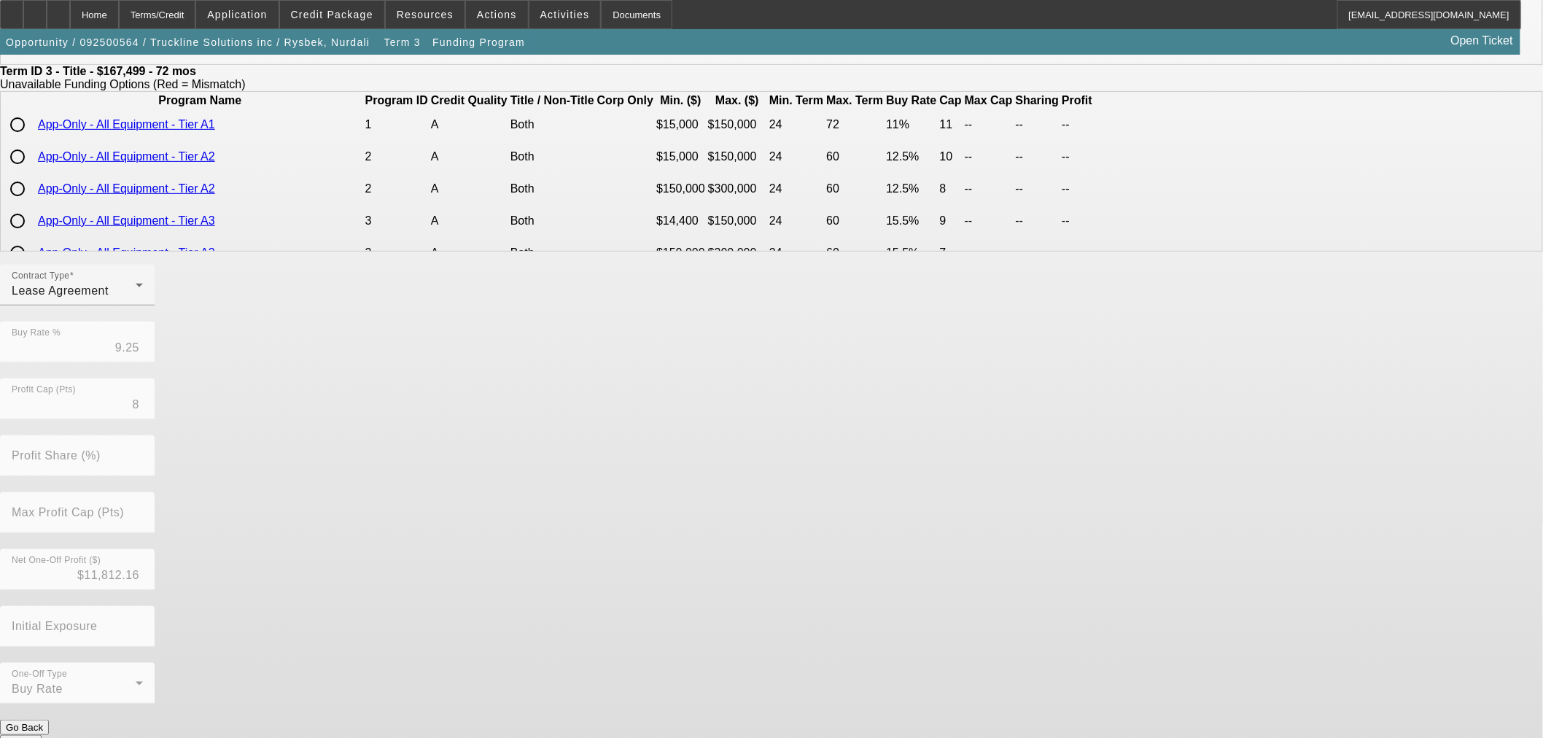
scroll to position [0, 0]
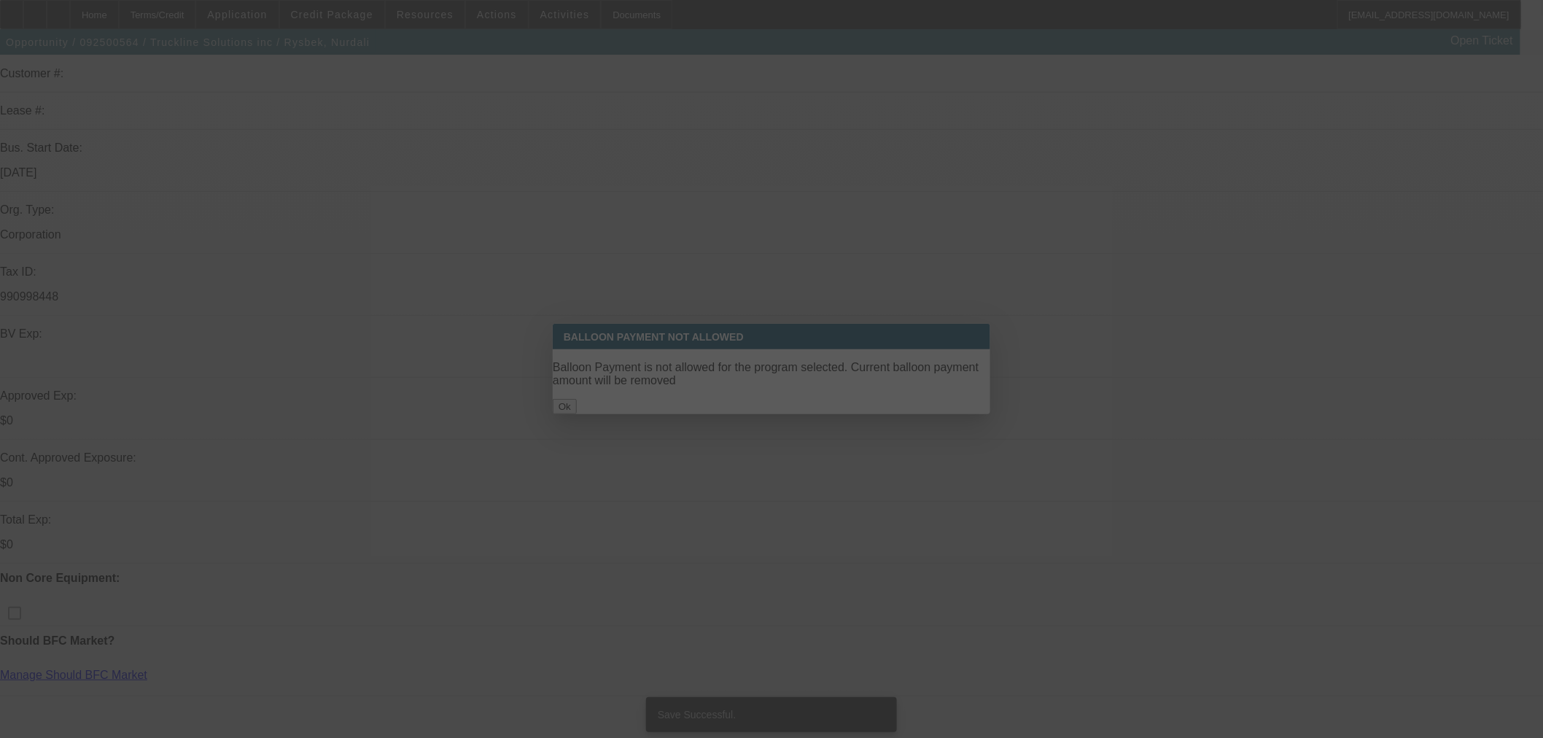
select select "0"
select select "3"
select select "0.1"
select select "4"
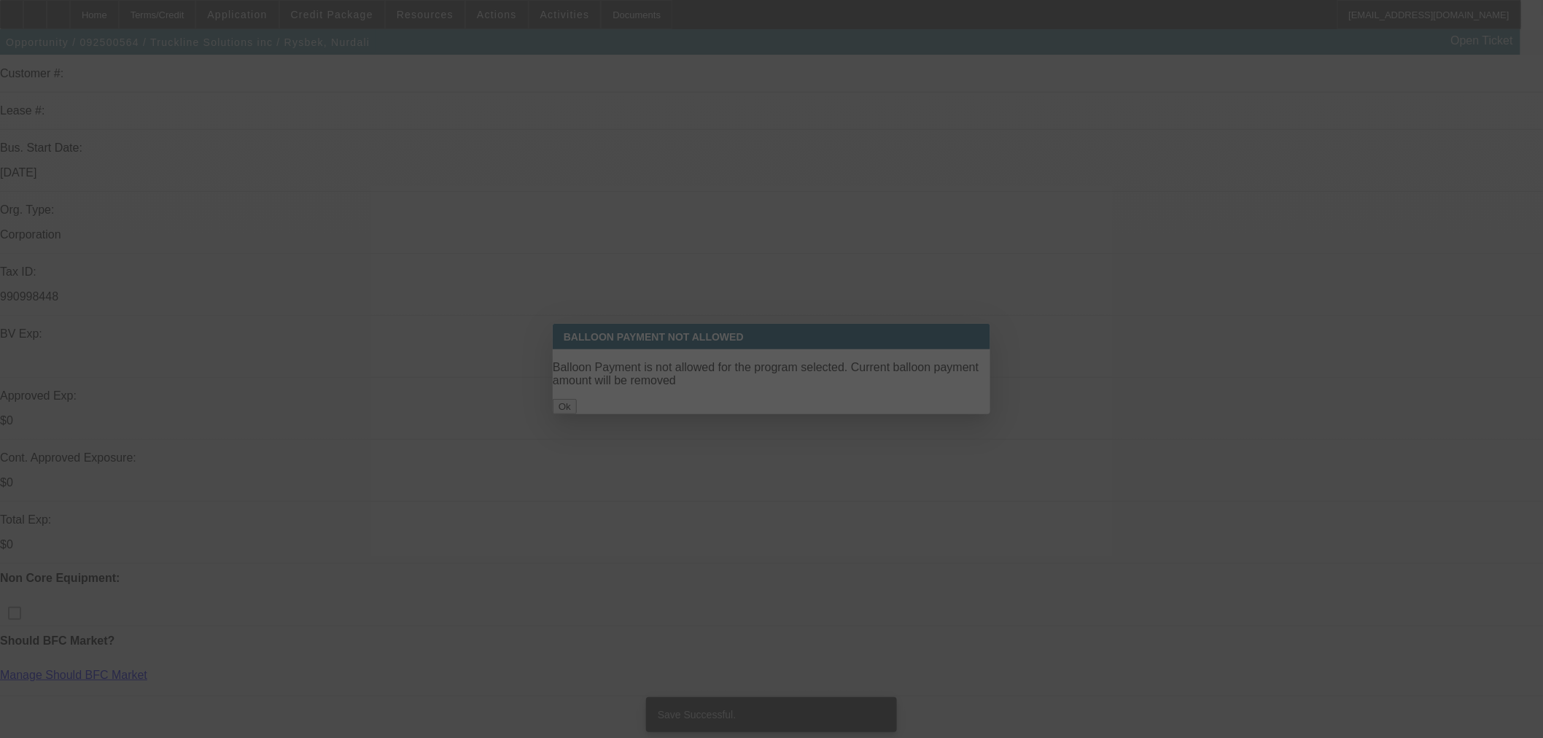
select select "0"
select select "3"
select select "0.1"
select select "4"
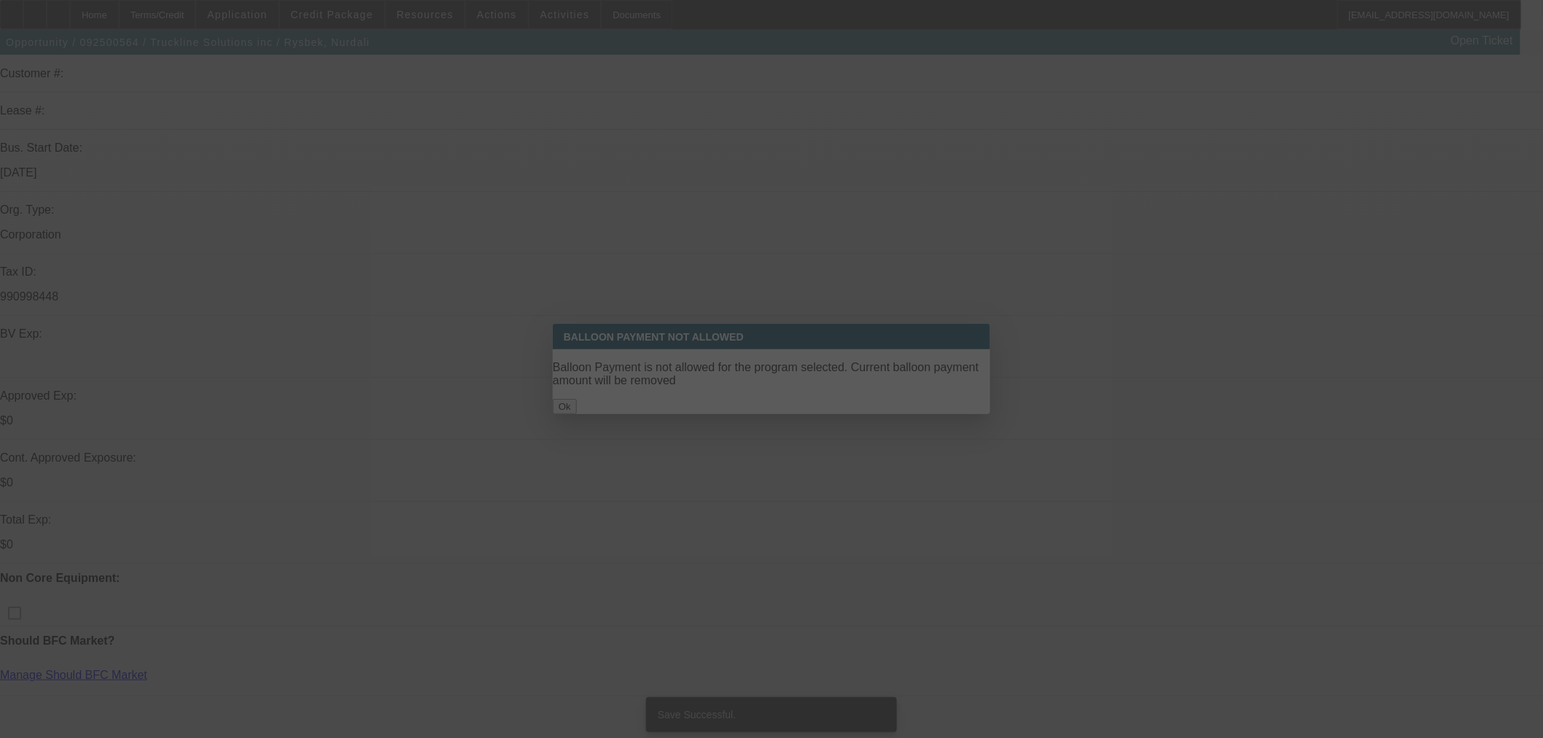
select select "0"
select select "3"
select select "0.1"
select select "4"
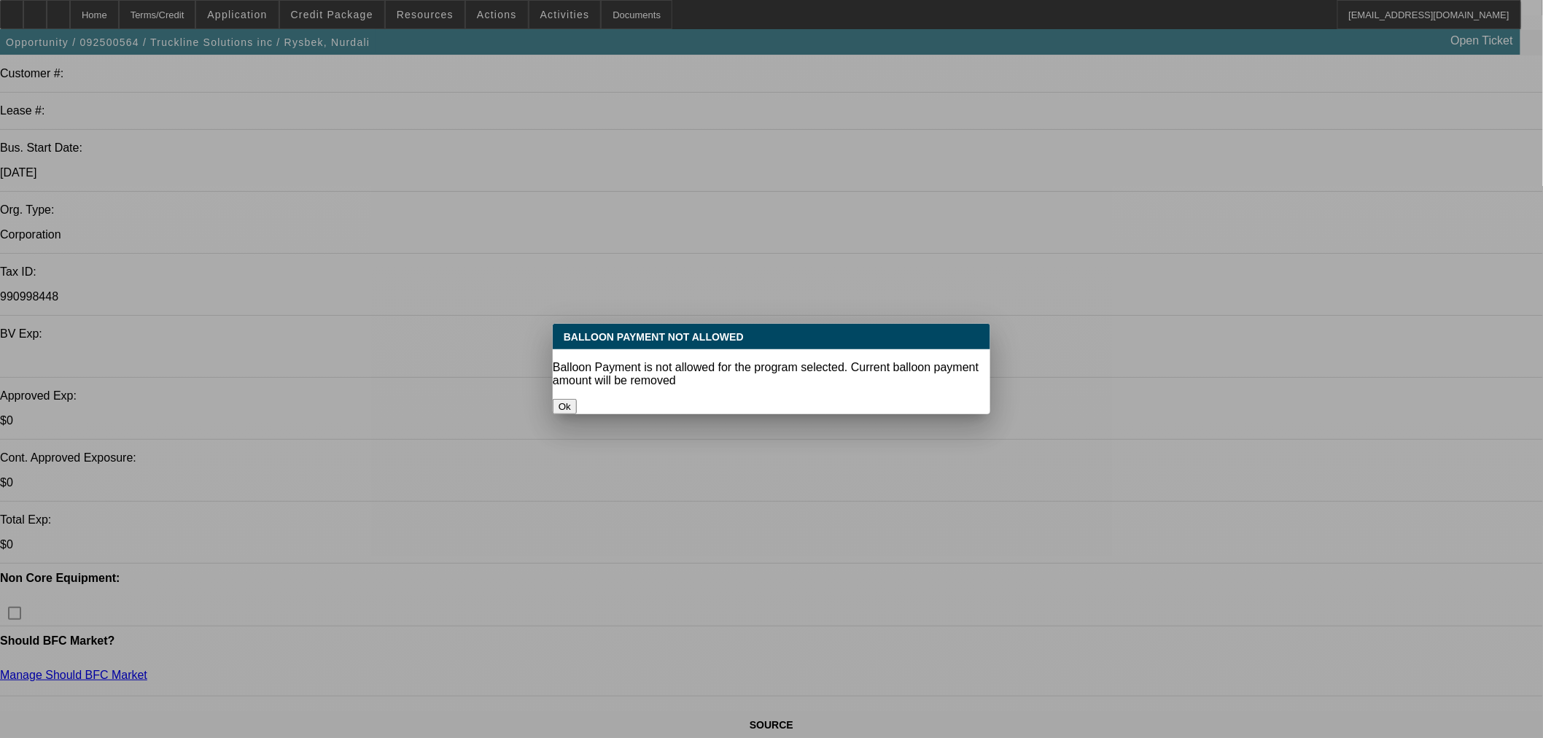
drag, startPoint x: 826, startPoint y: 394, endPoint x: 806, endPoint y: 403, distance: 21.6
click at [577, 399] on button "Ok" at bounding box center [565, 406] width 24 height 15
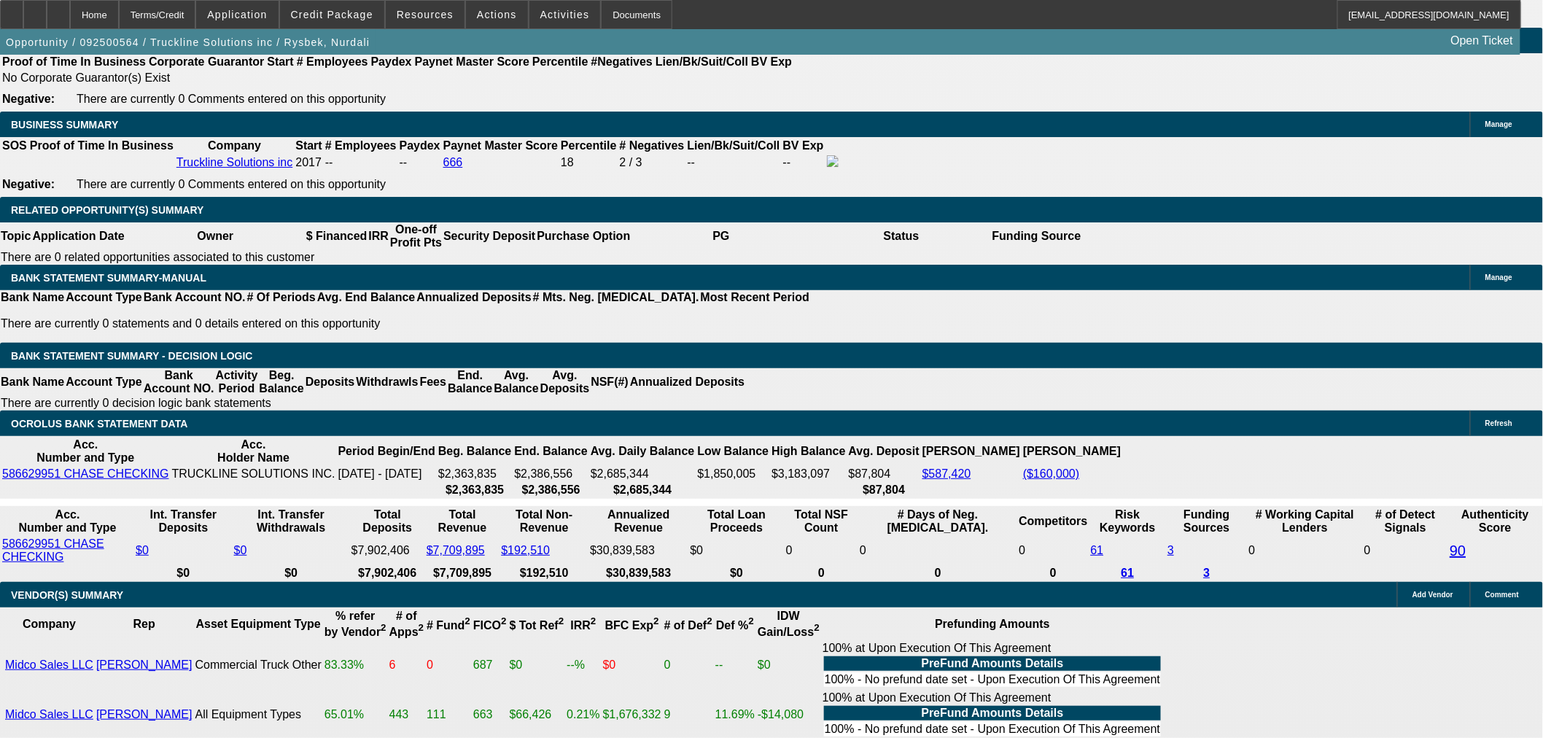
scroll to position [2076, 0]
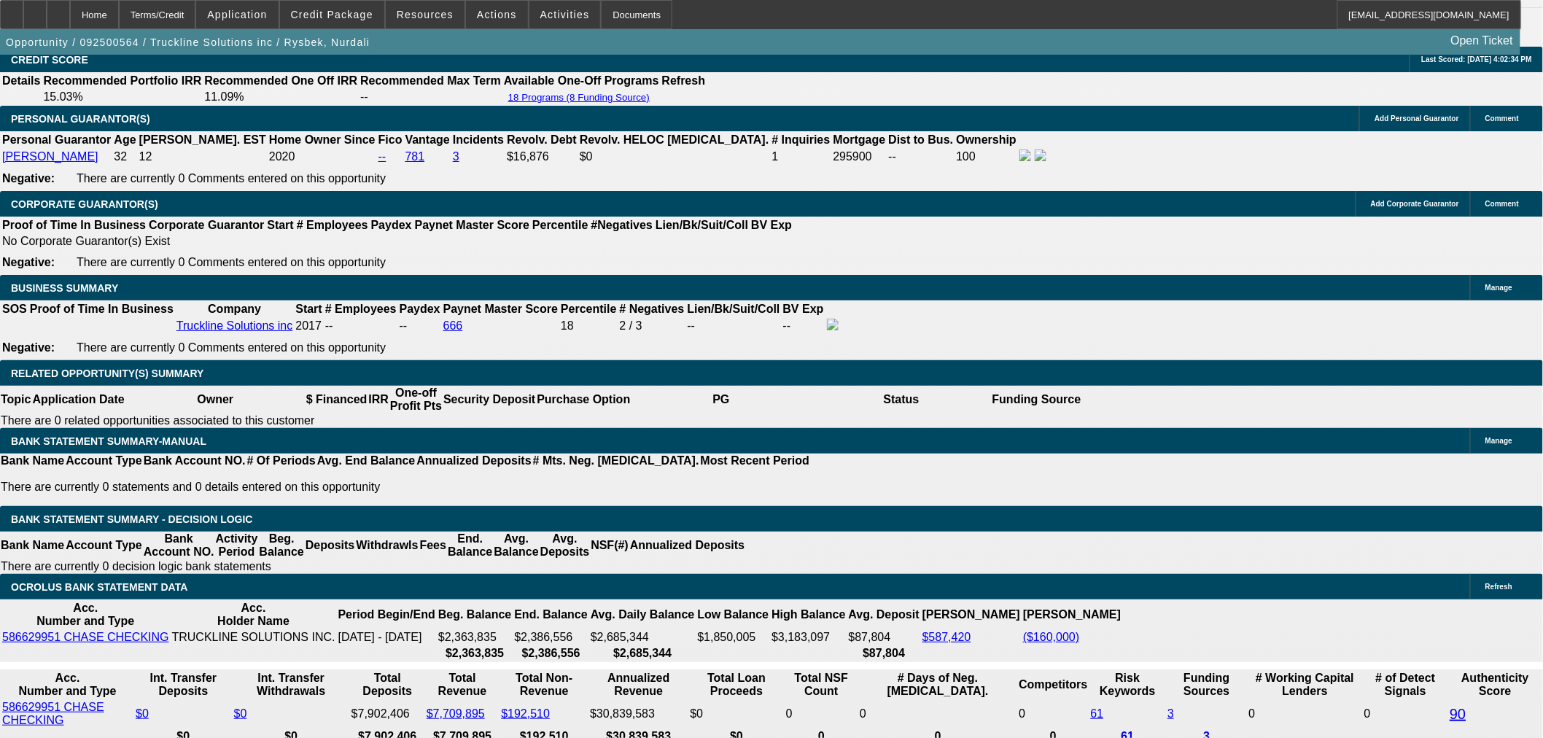
drag, startPoint x: 338, startPoint y: 422, endPoint x: 402, endPoint y: 424, distance: 63.5
select select "0.05"
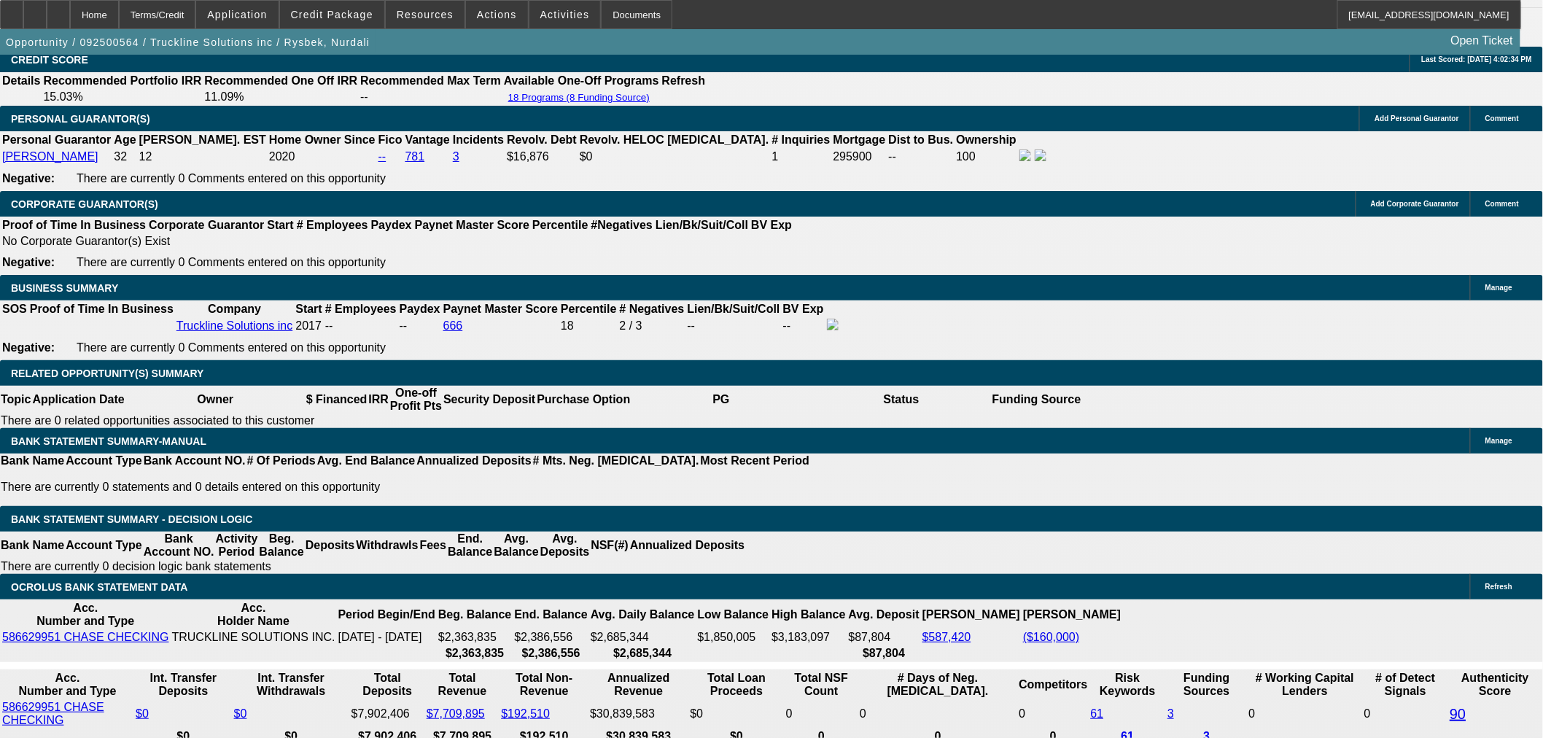
type input "$8,374.95"
type input "UNKNOWN"
type input "$2,931.88"
select select "2"
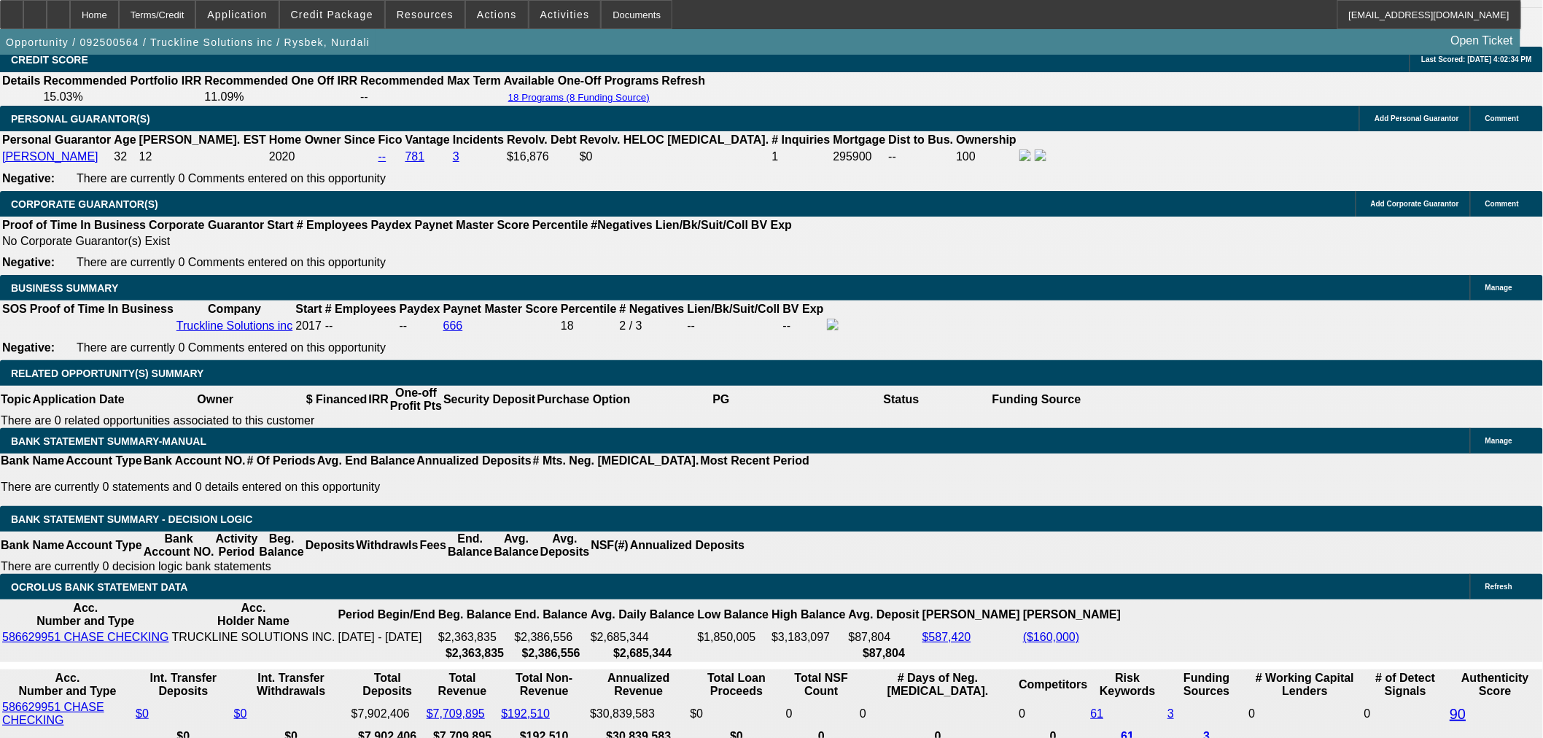
type input "$5,863.76"
select select "2"
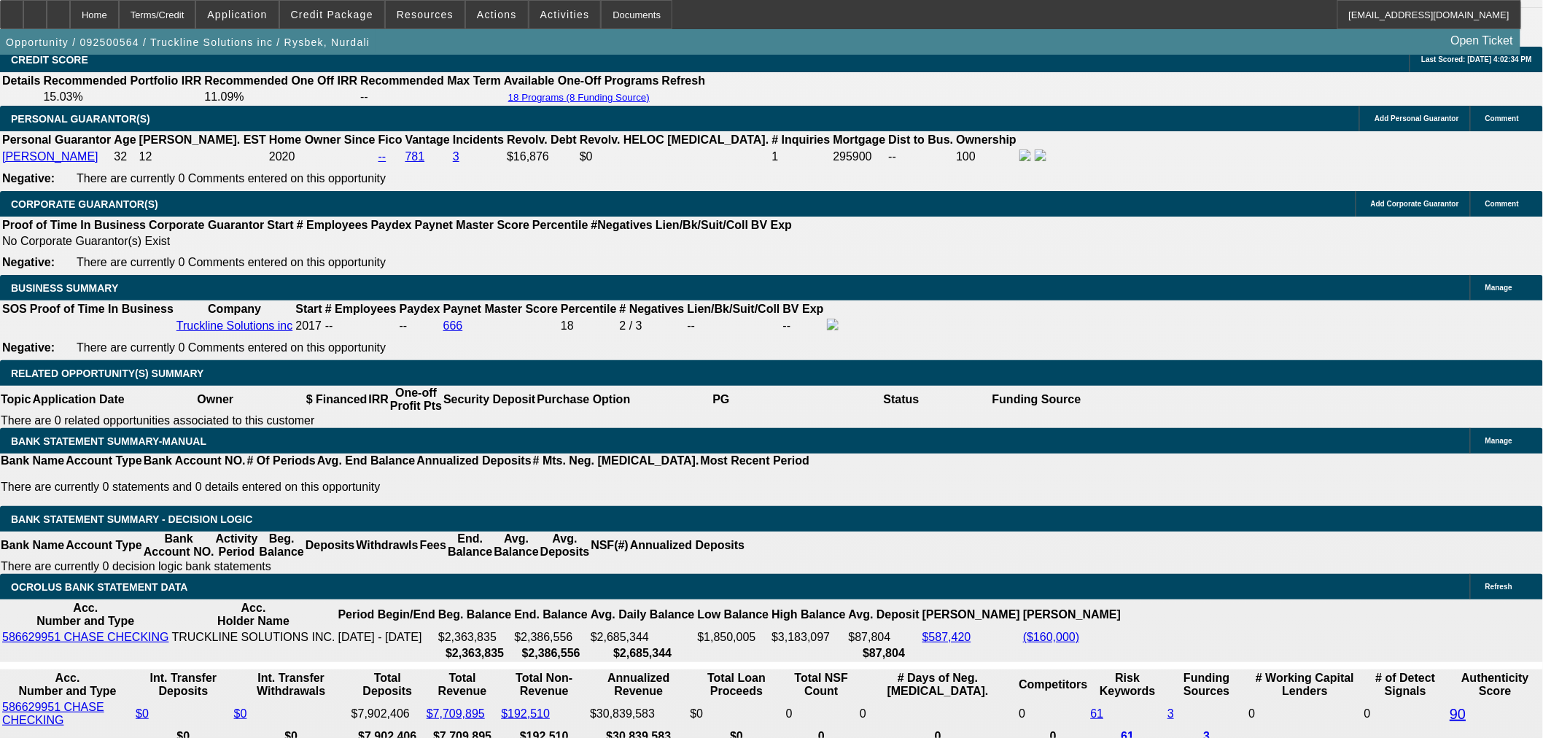
scroll to position [1833, 0]
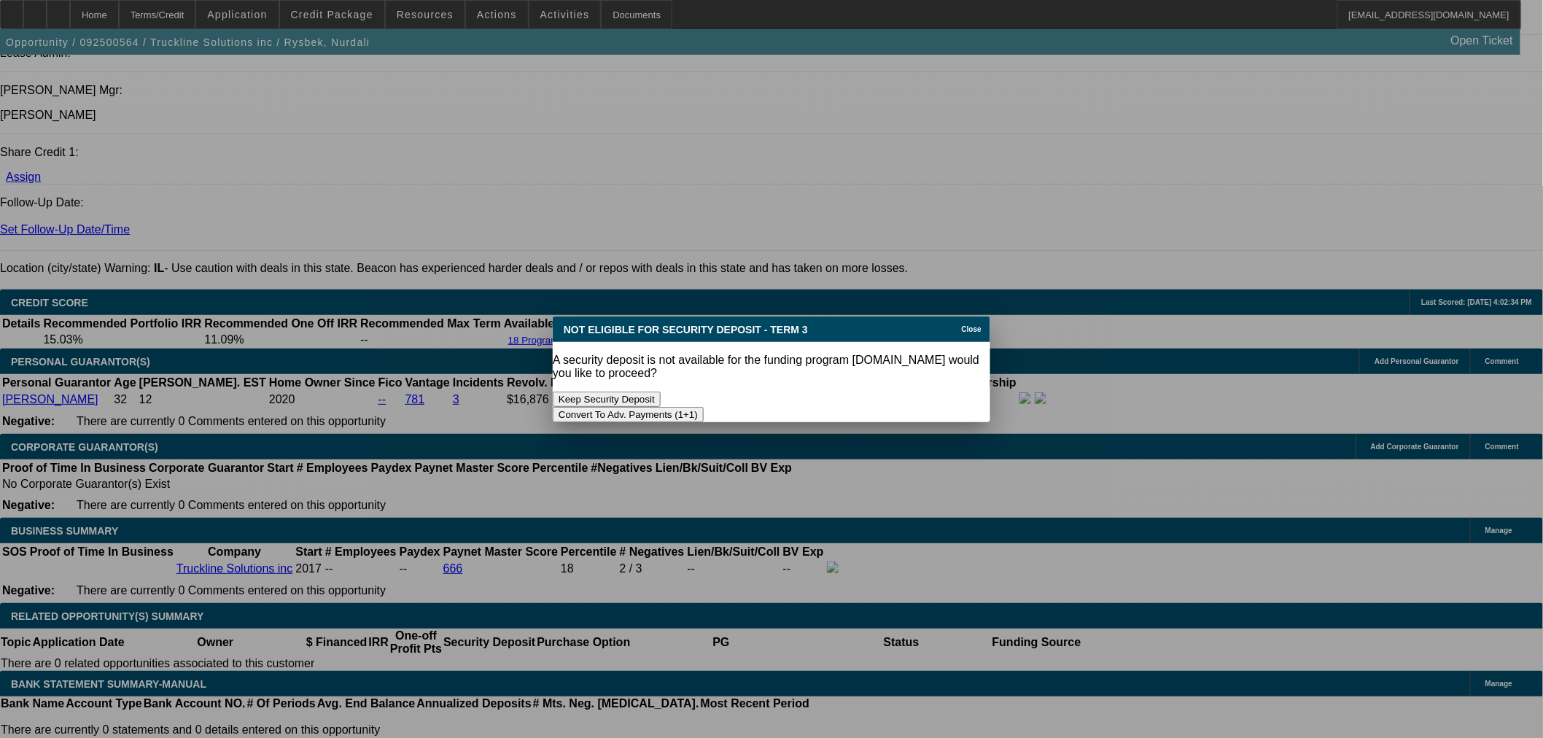
scroll to position [0, 0]
click at [661, 392] on button "Keep Security Deposit" at bounding box center [607, 399] width 108 height 15
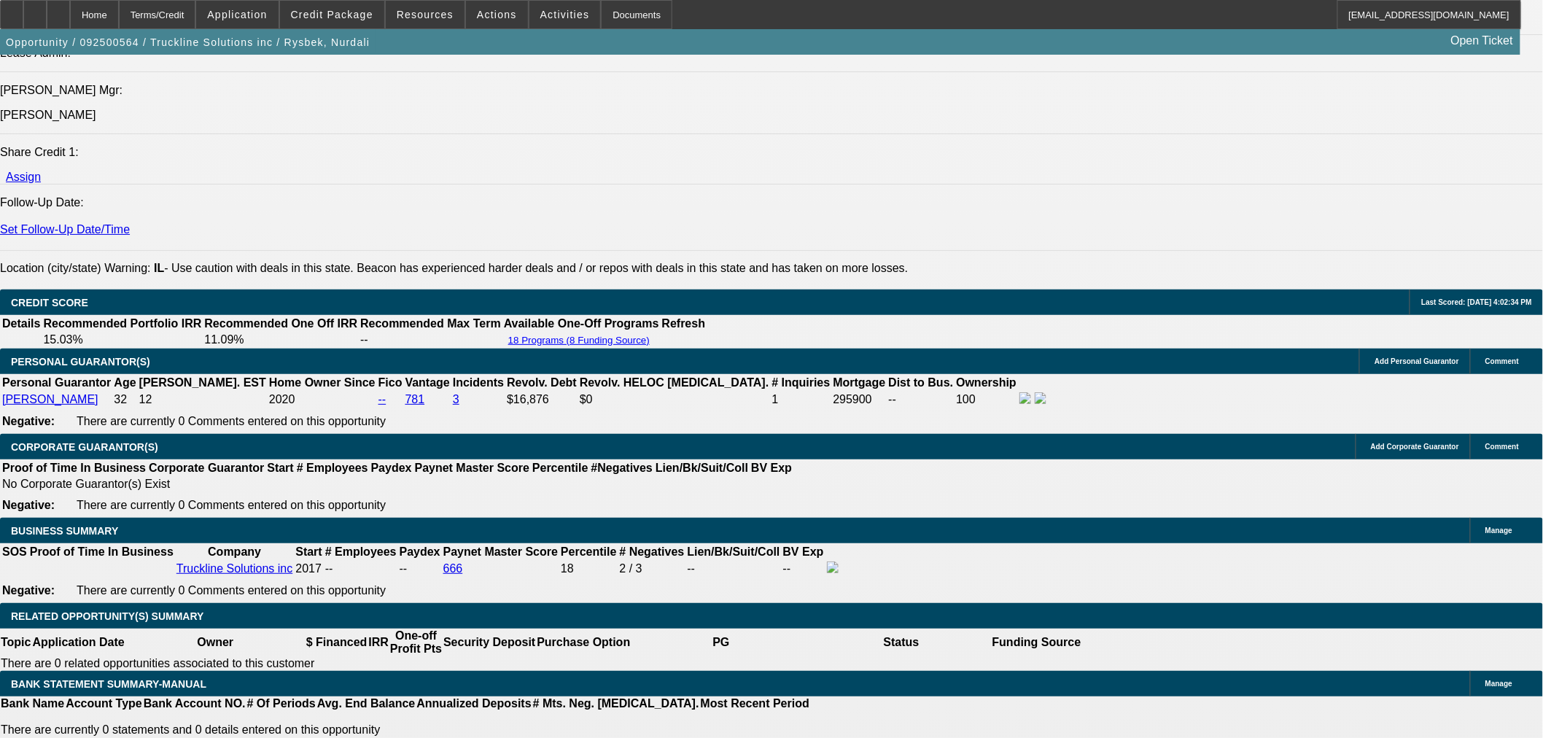
scroll to position [1833, 0]
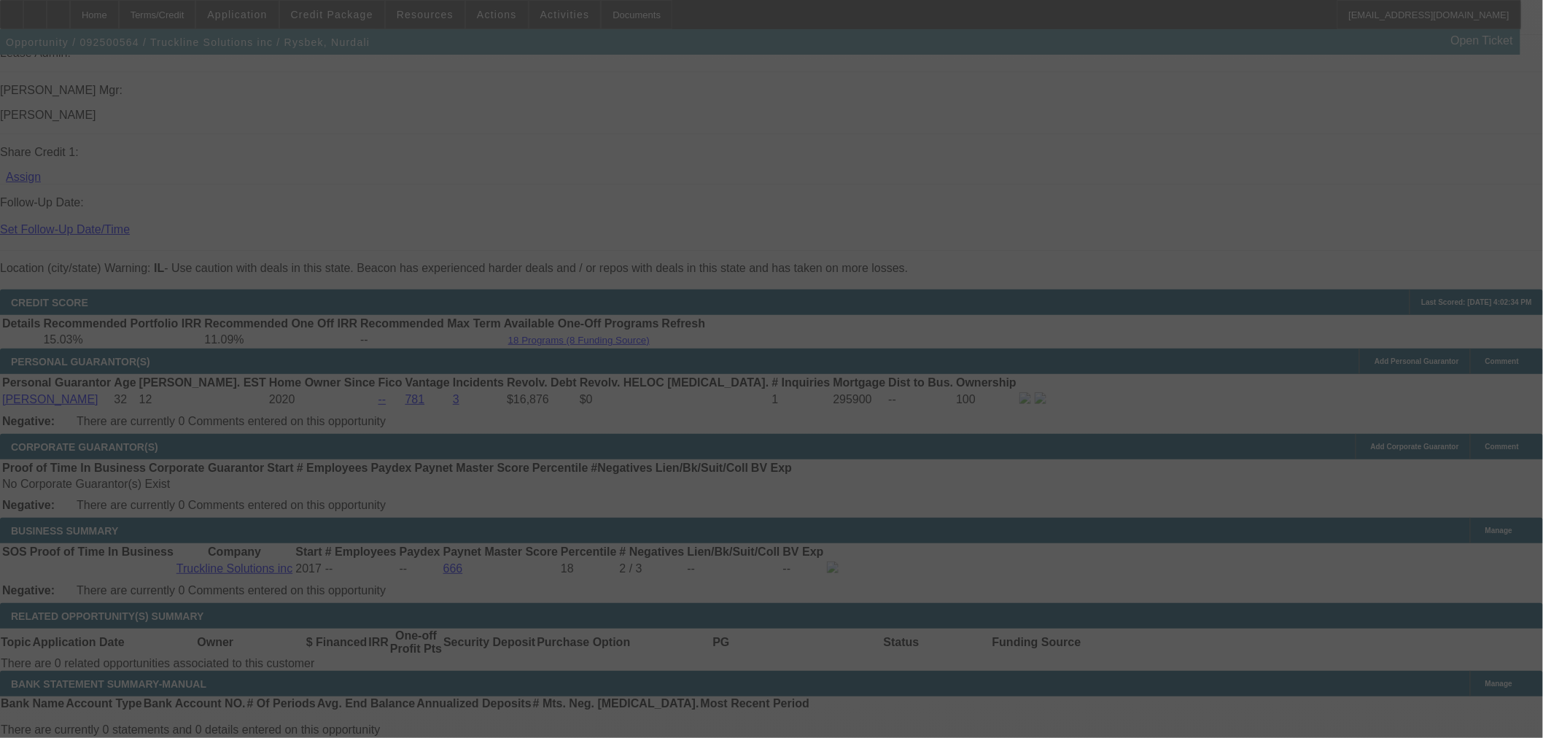
click at [315, 609] on div at bounding box center [771, 369] width 1543 height 738
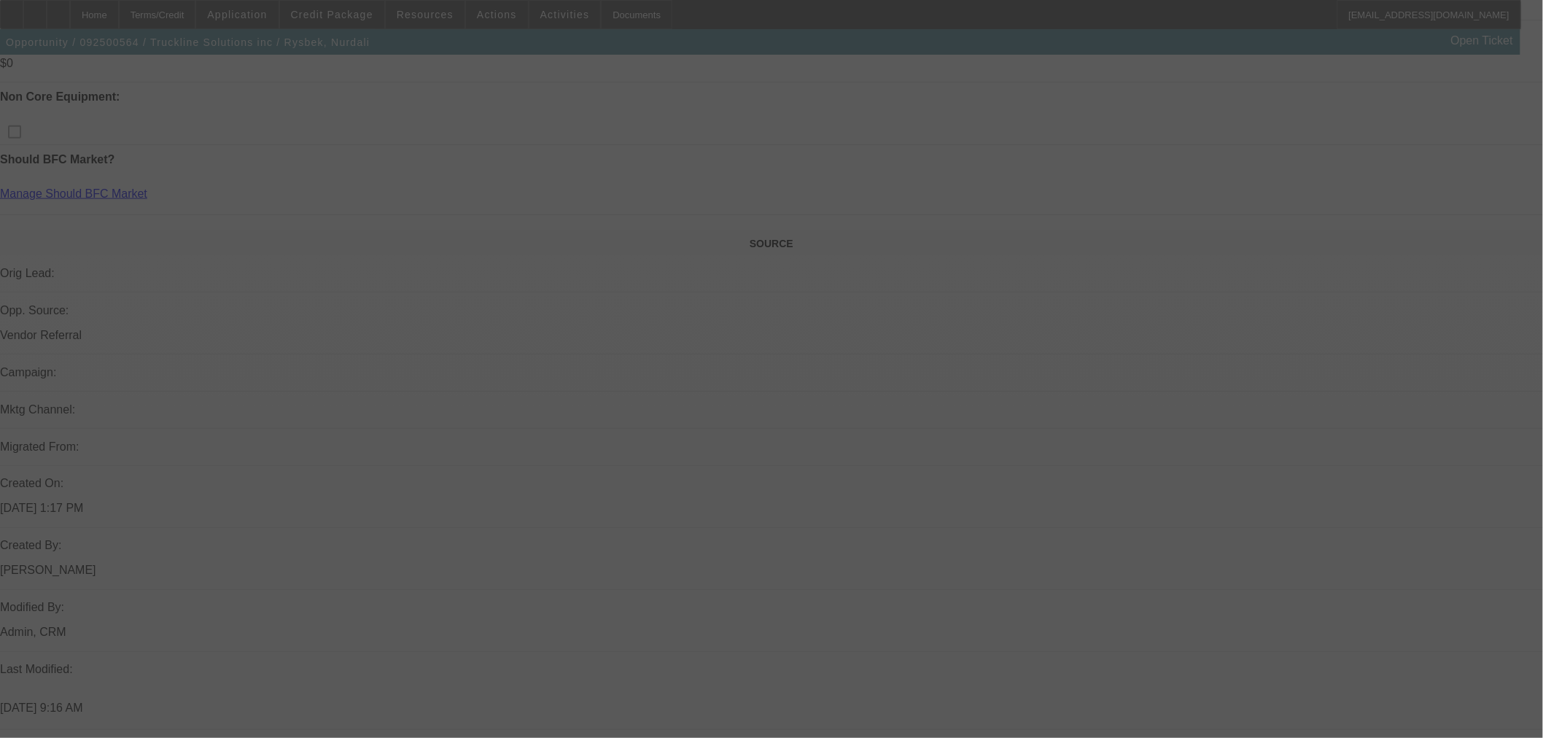
scroll to position [455, 0]
select select "2"
select select "0.1"
select select "4"
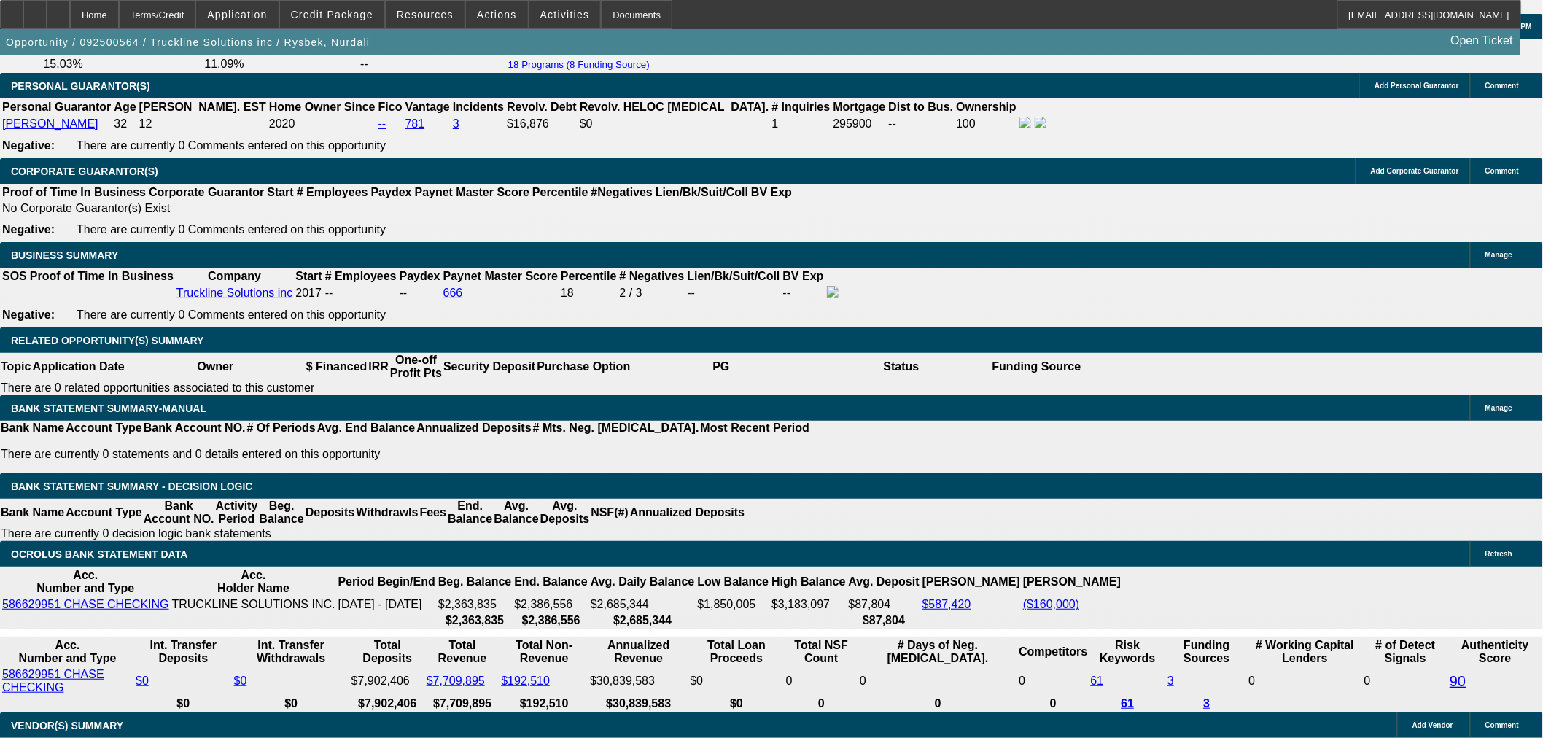
scroll to position [2107, 0]
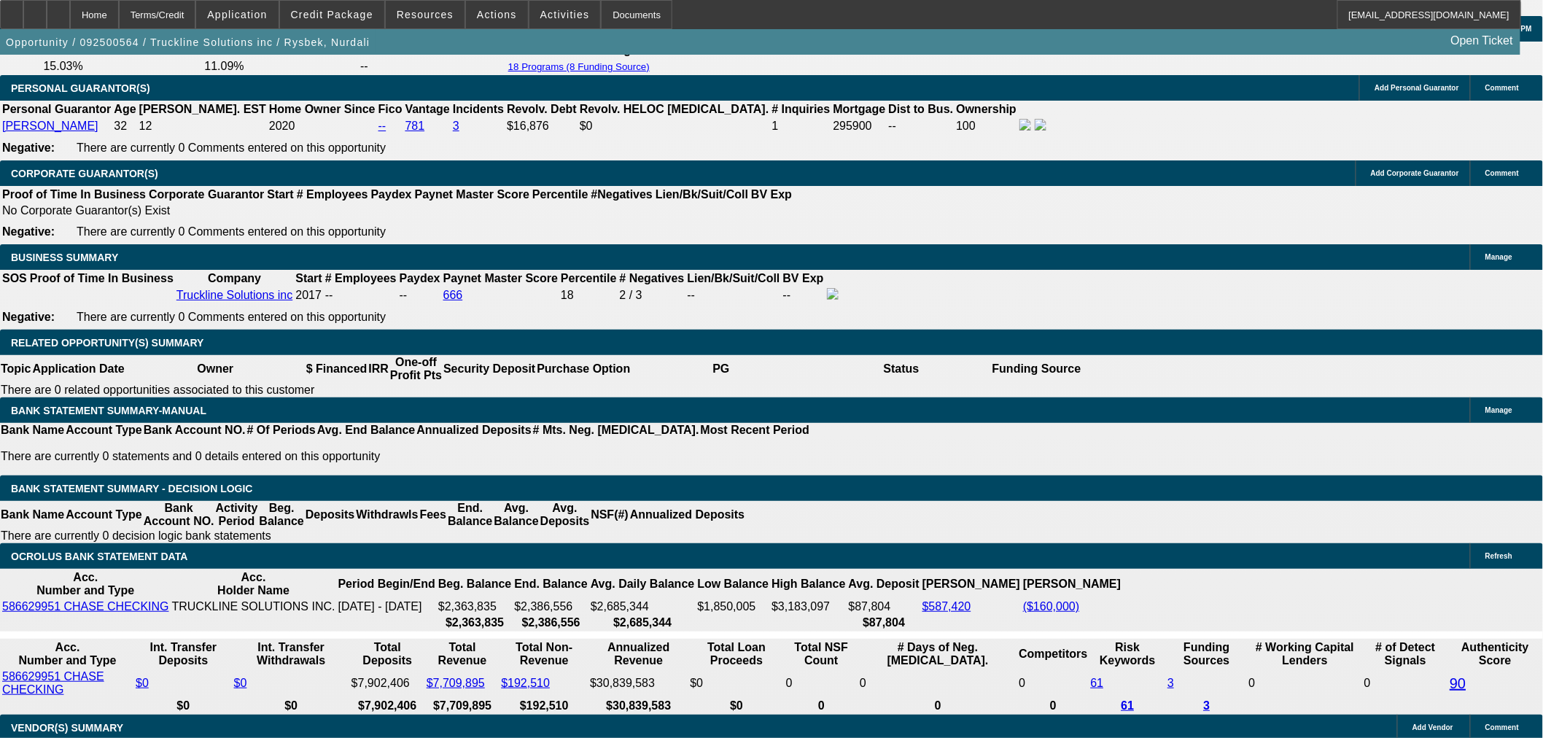
drag, startPoint x: 333, startPoint y: 392, endPoint x: 449, endPoint y: 366, distance: 119.6
type input "UNKNOWN"
type input "1"
type input "$4,555.88"
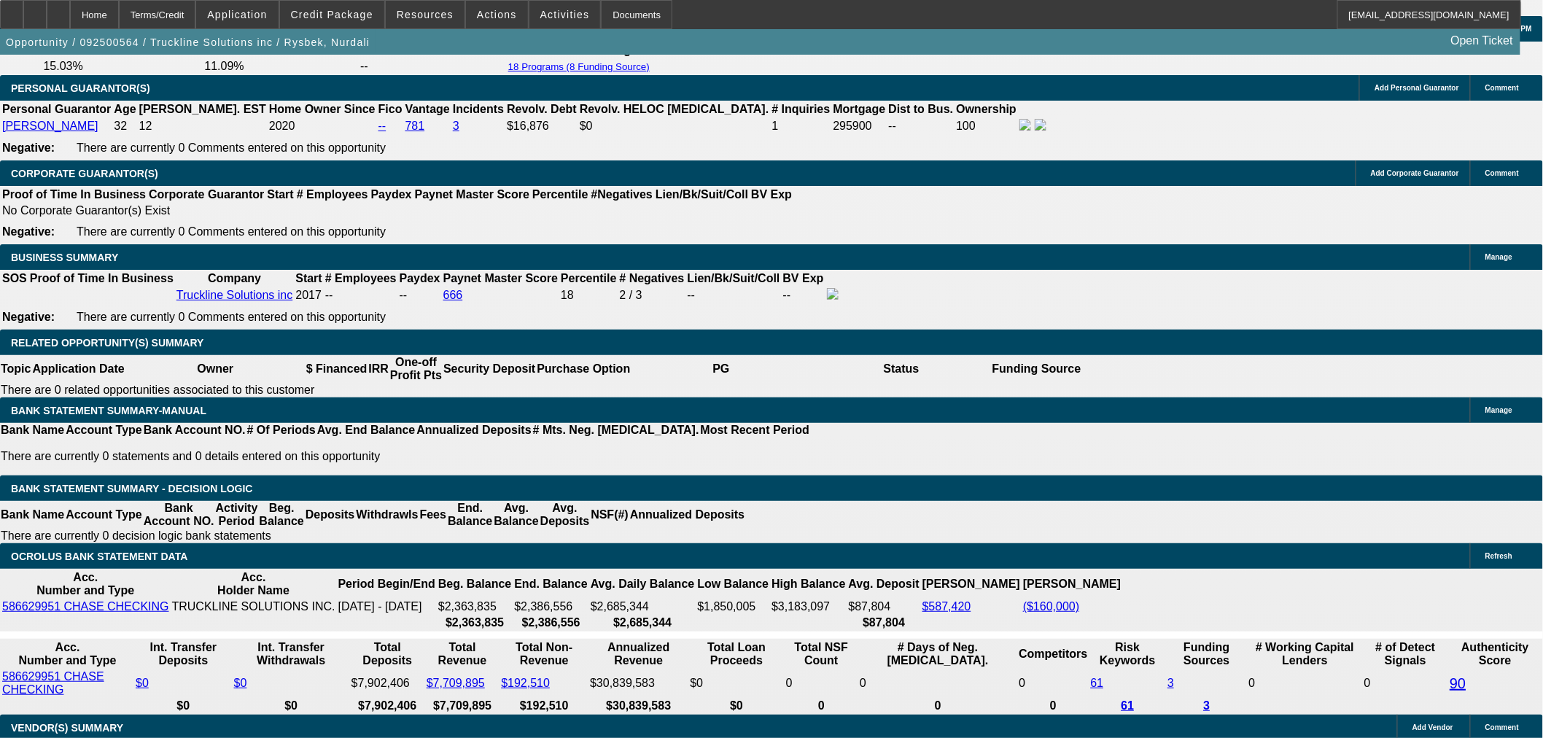
type input "$2,277.94"
type input "12"
type input "$6,221.82"
type input "$3,110.91"
type input "12.5"
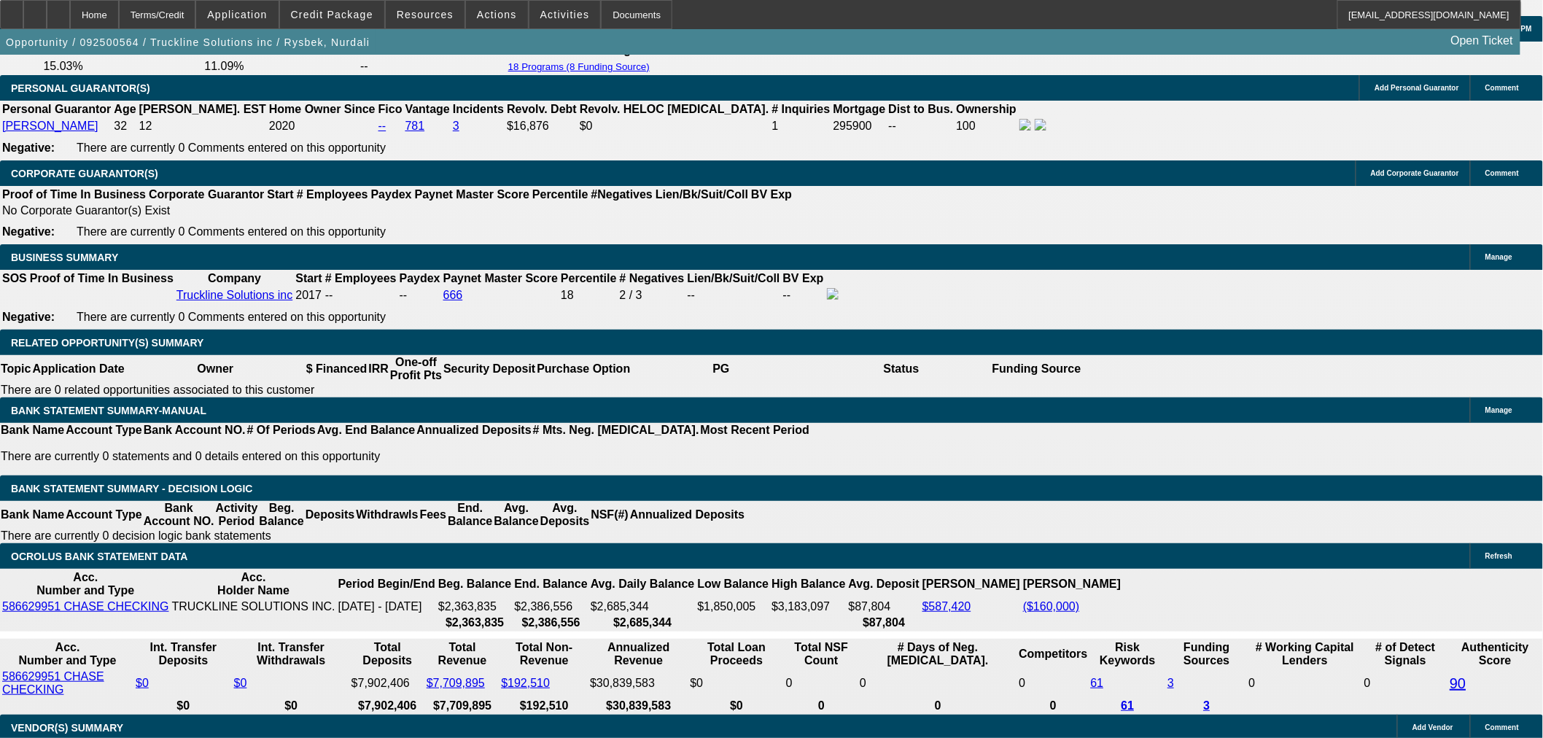
type input "$6,304.86"
type input "$3,152.43"
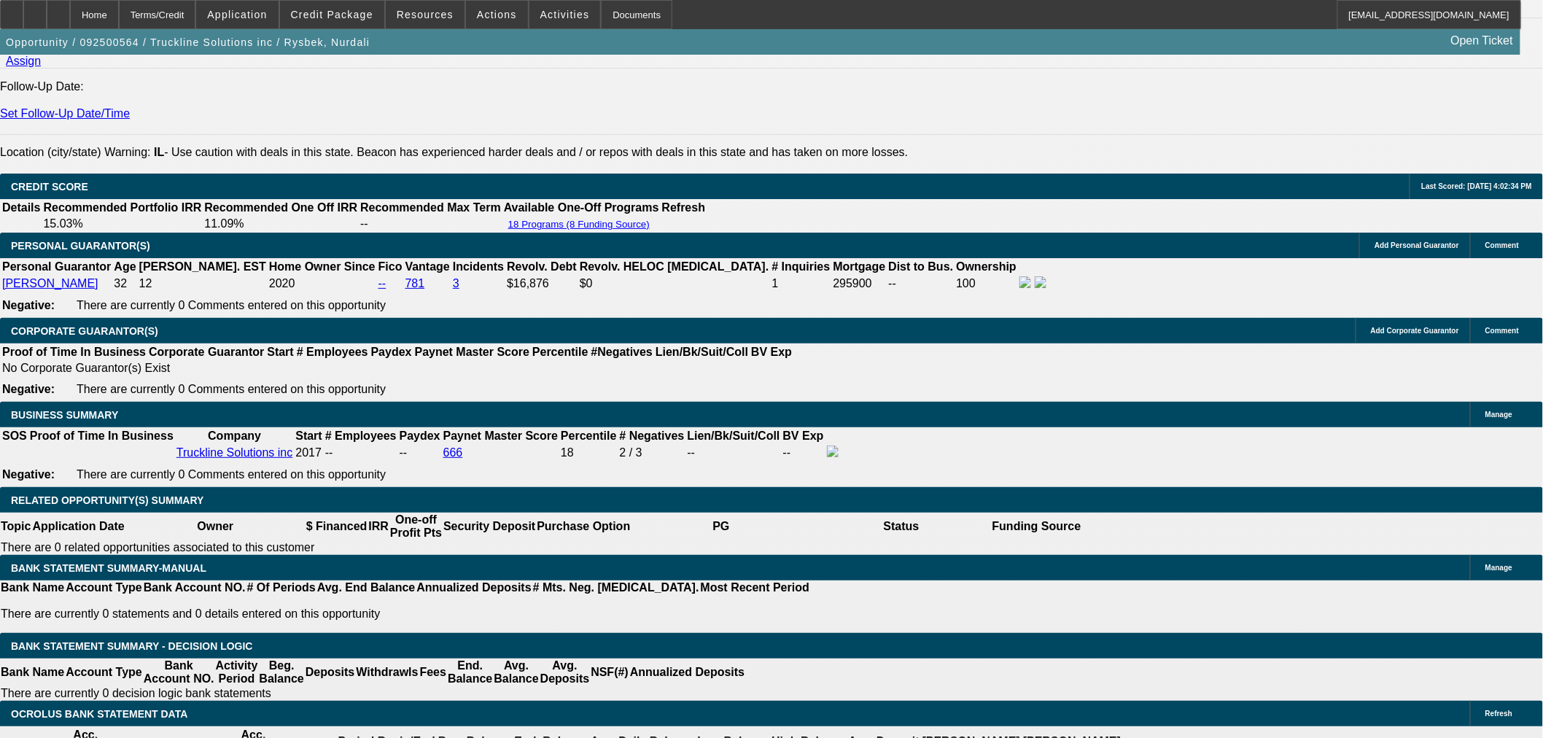
scroll to position [1945, 0]
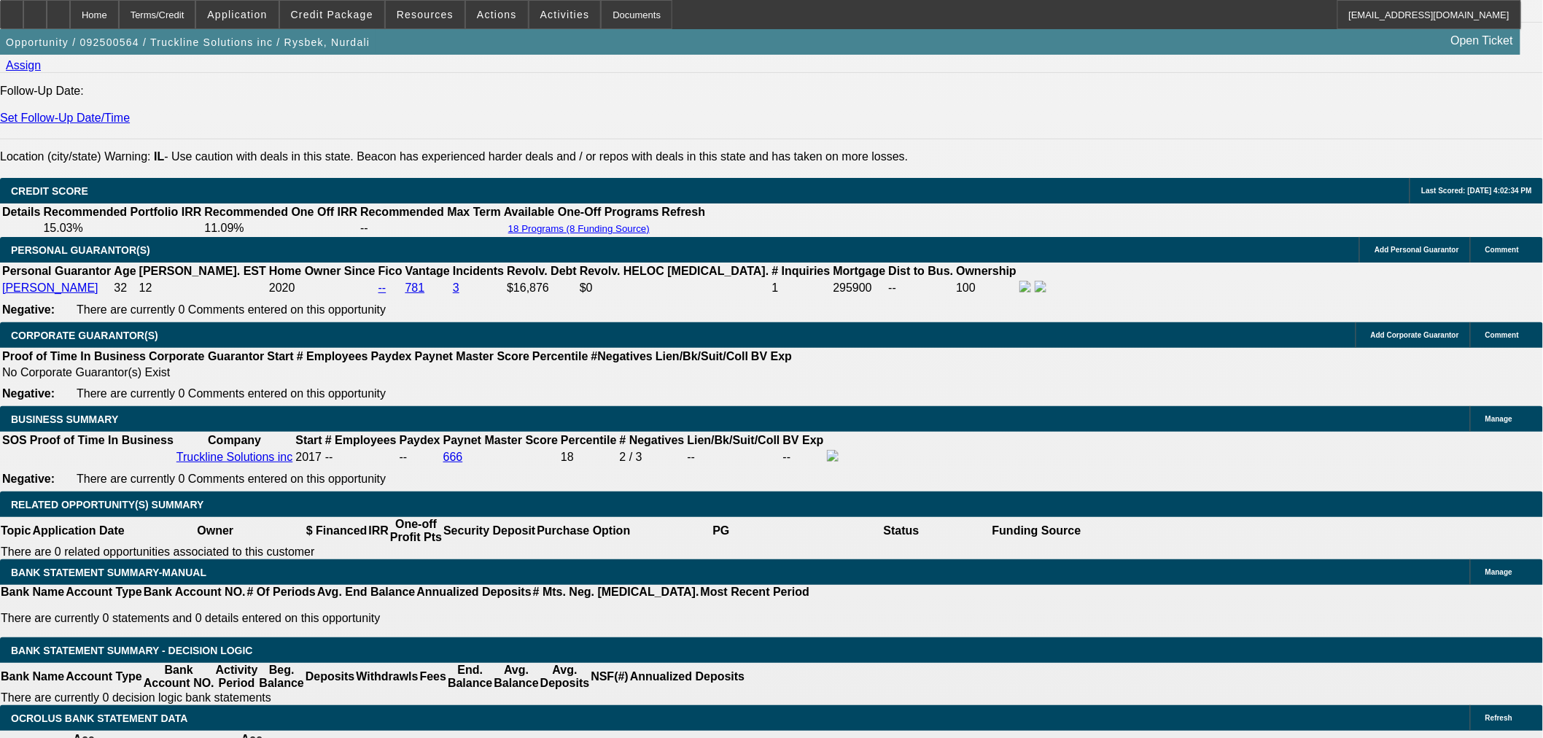
type input "12.5"
select select "0"
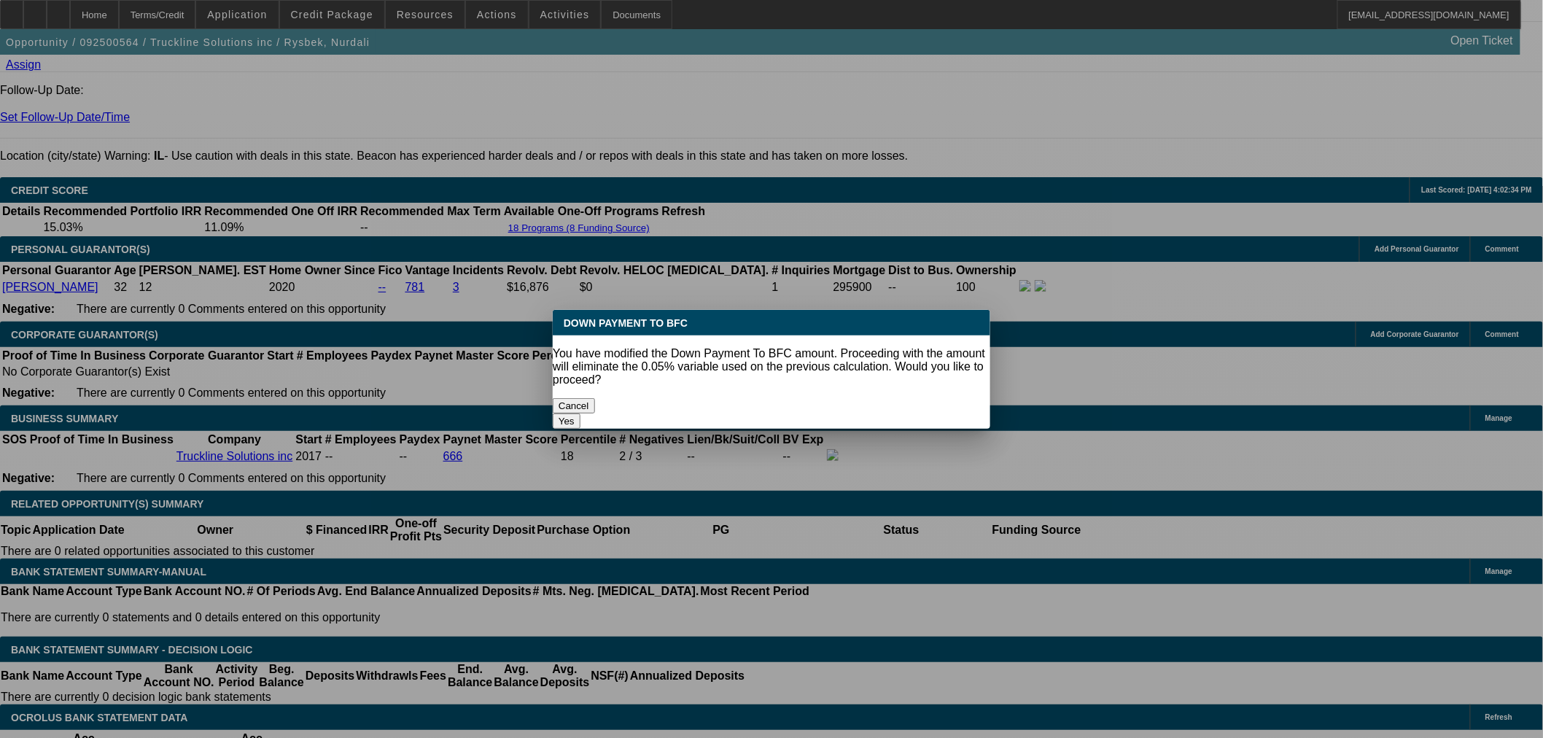
scroll to position [0, 0]
click at [581, 414] on button "Yes" at bounding box center [567, 421] width 28 height 15
type input "$0.00"
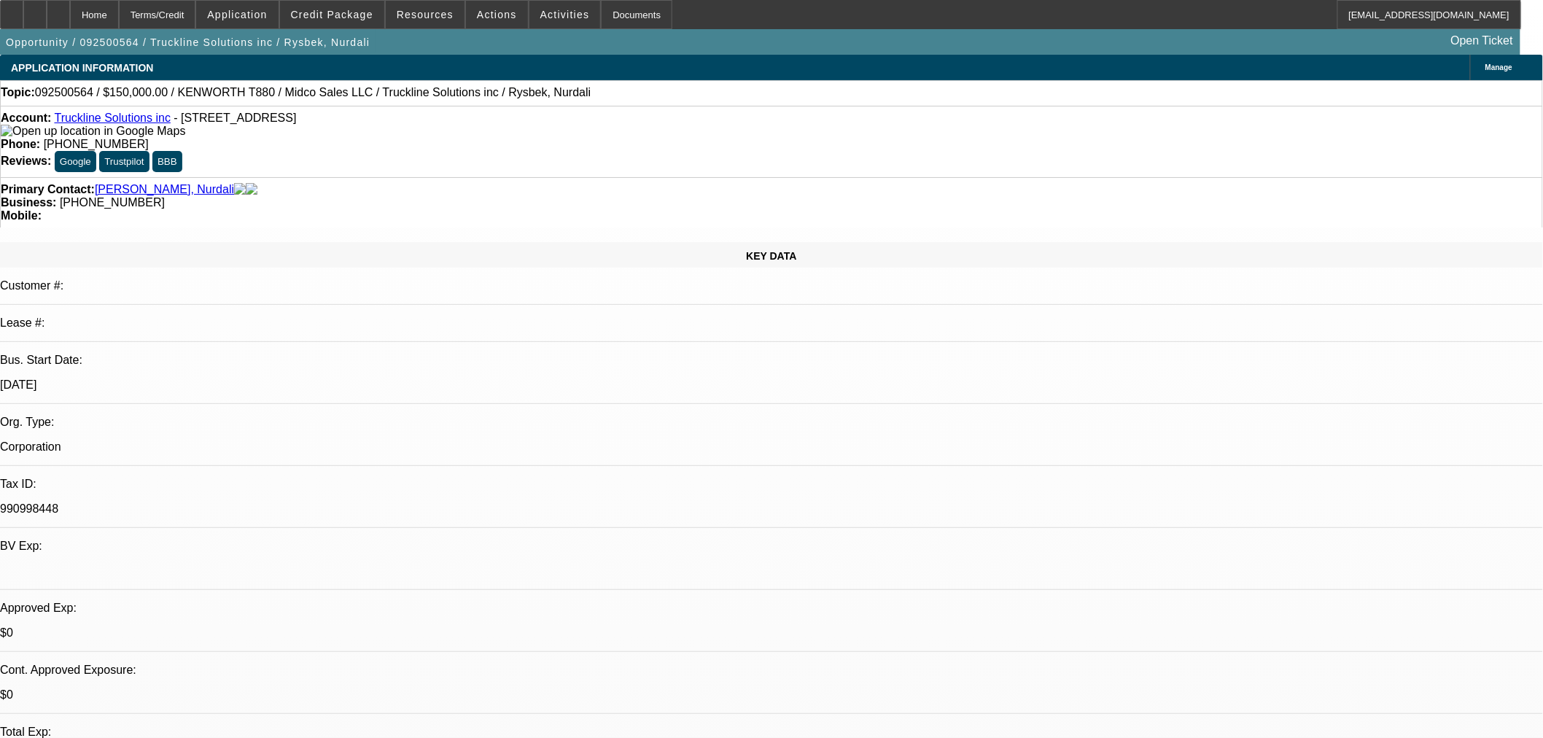
scroll to position [1945, 0]
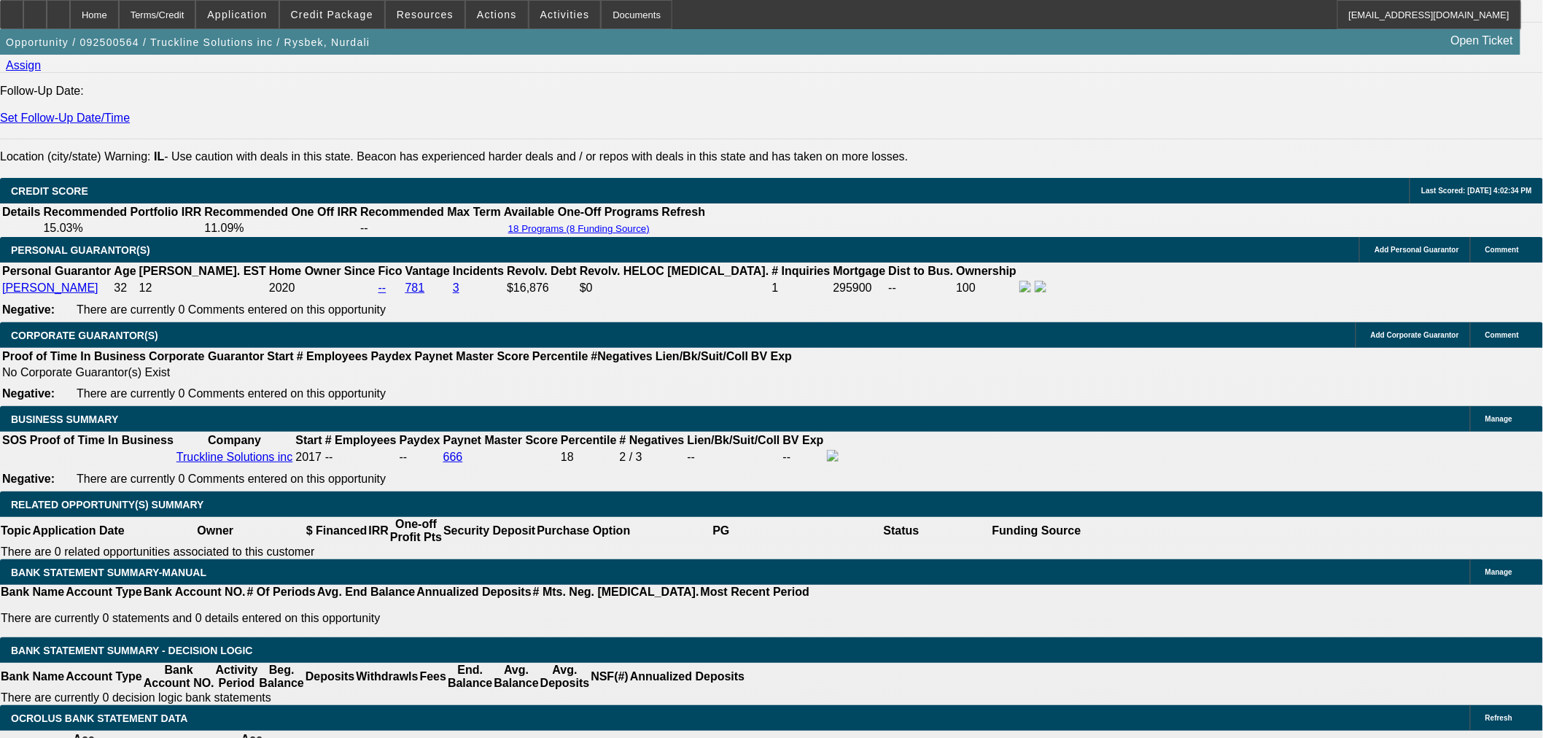
type input "$6,636.70"
type input "$3,318.35"
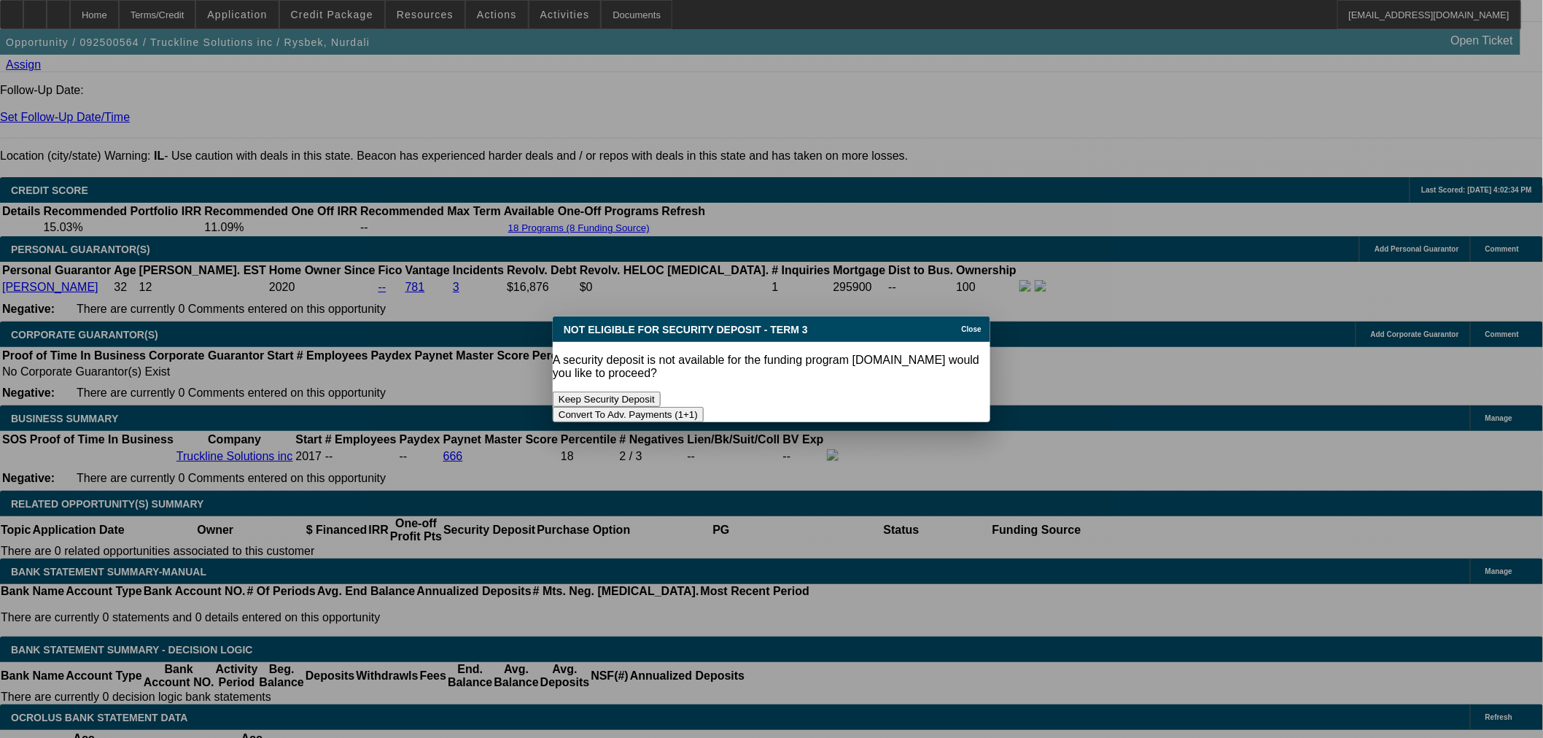
click at [704, 407] on button "Convert To Adv. Payments (1+1)" at bounding box center [628, 414] width 151 height 15
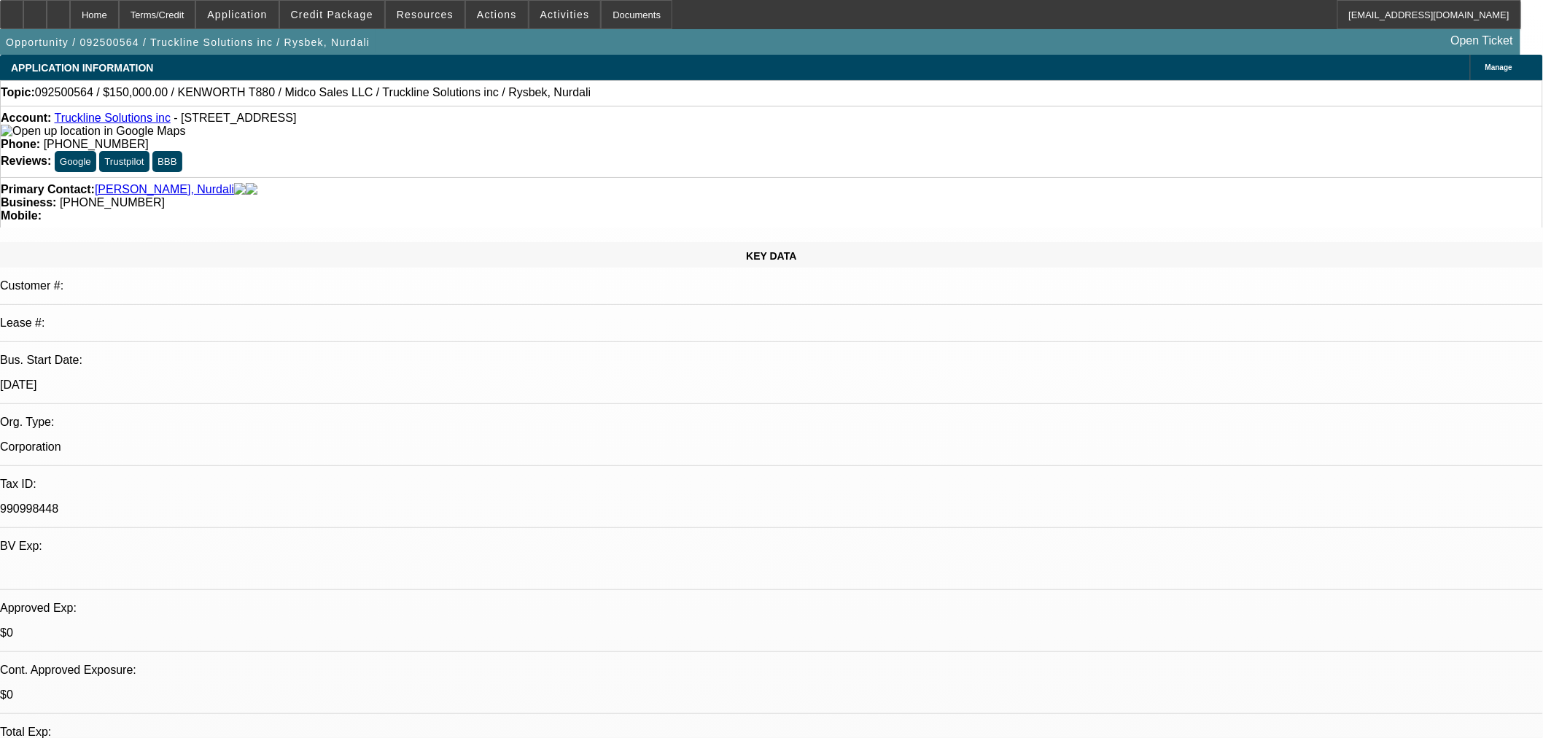
scroll to position [1945, 0]
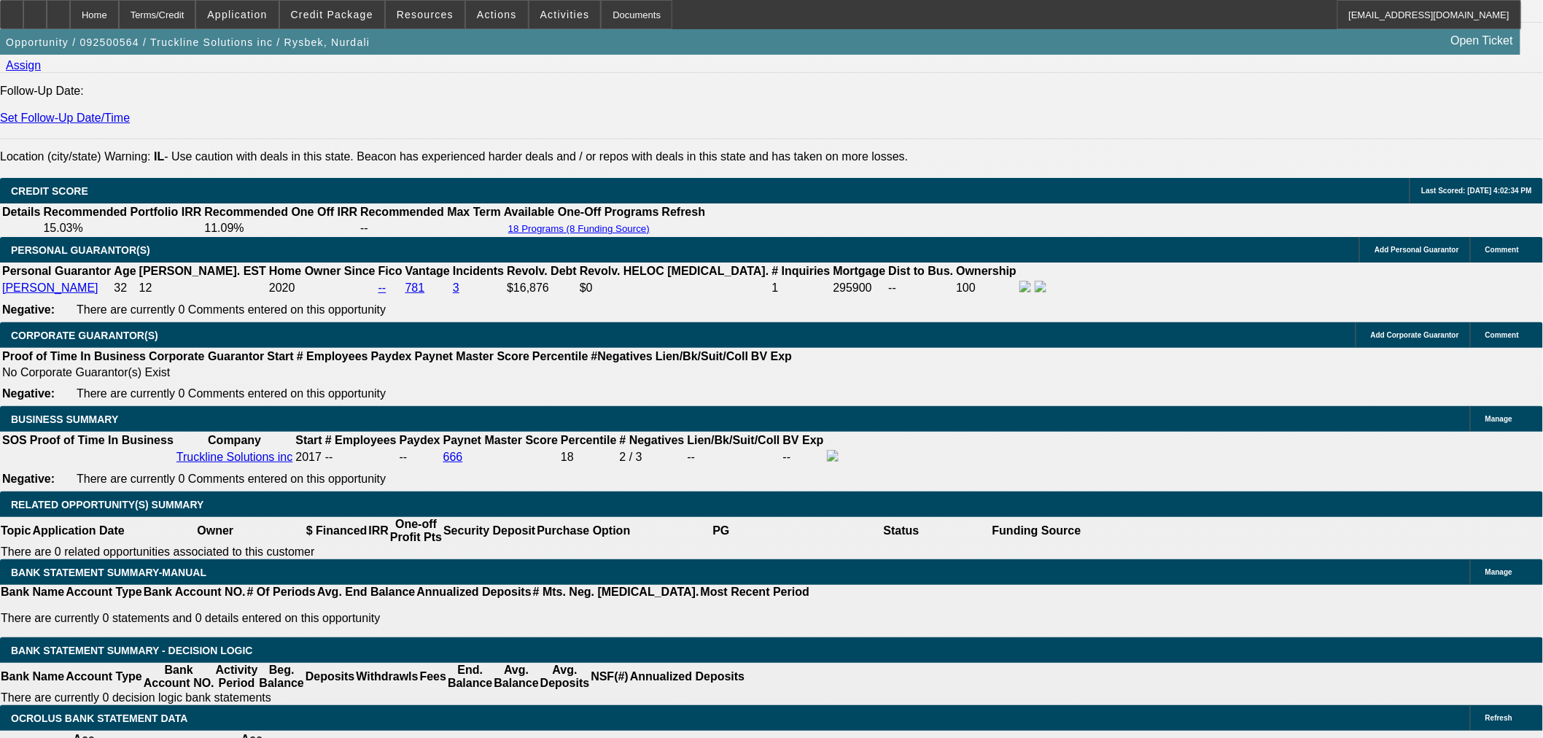
type input "$0.00"
select select "0"
select select "1"
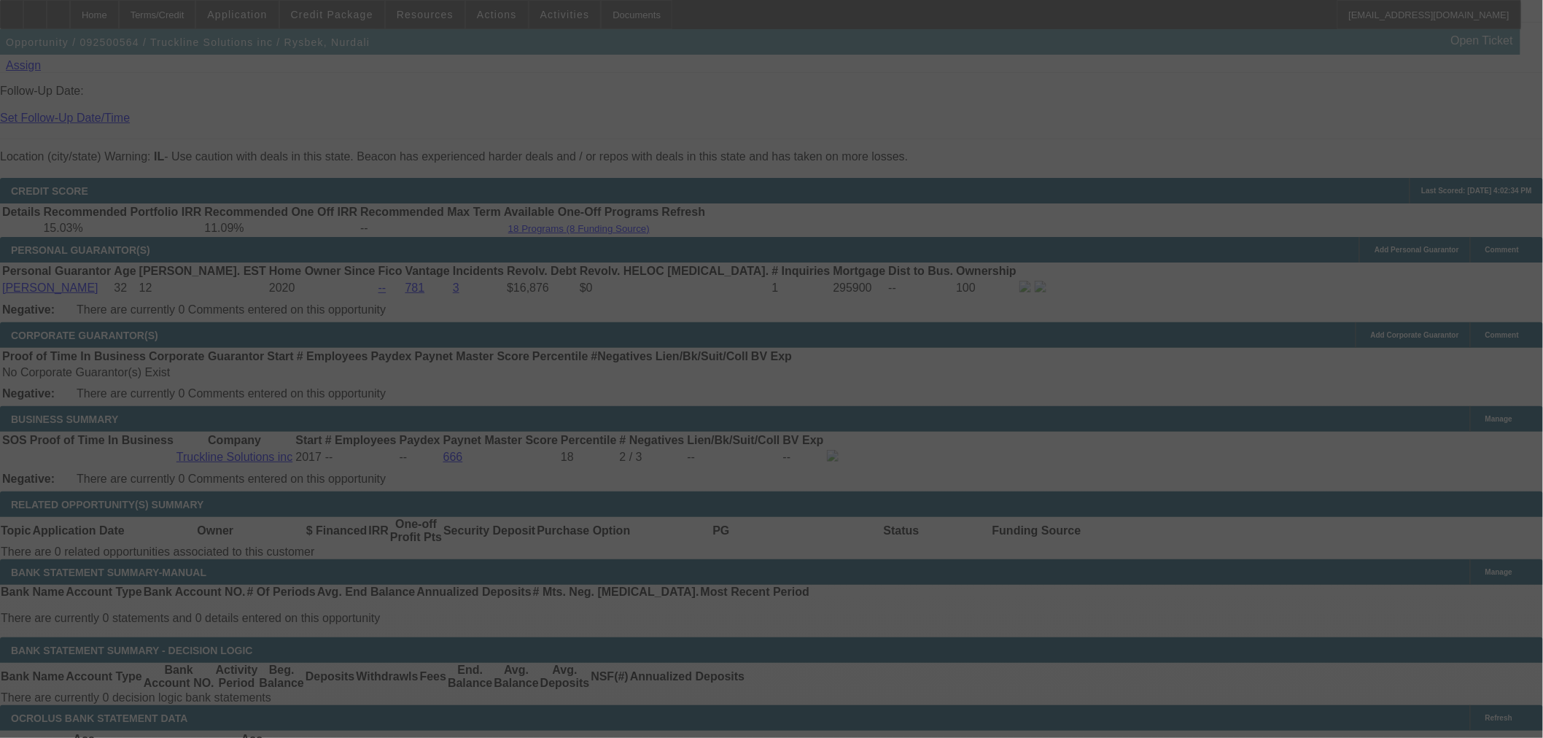
select select "0"
select select "0.1"
select select "4"
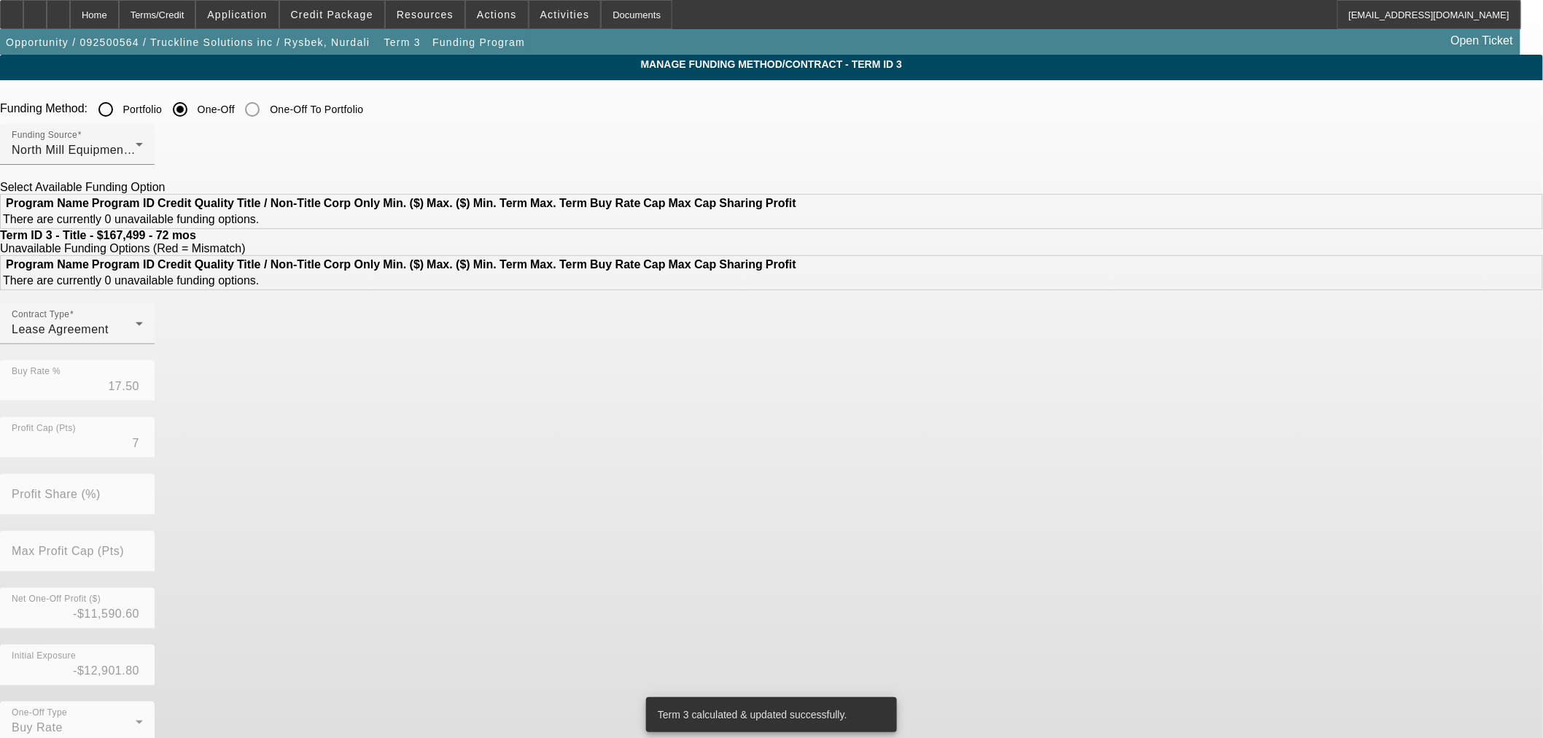
click at [120, 107] on input "Portfolio" at bounding box center [105, 109] width 29 height 29
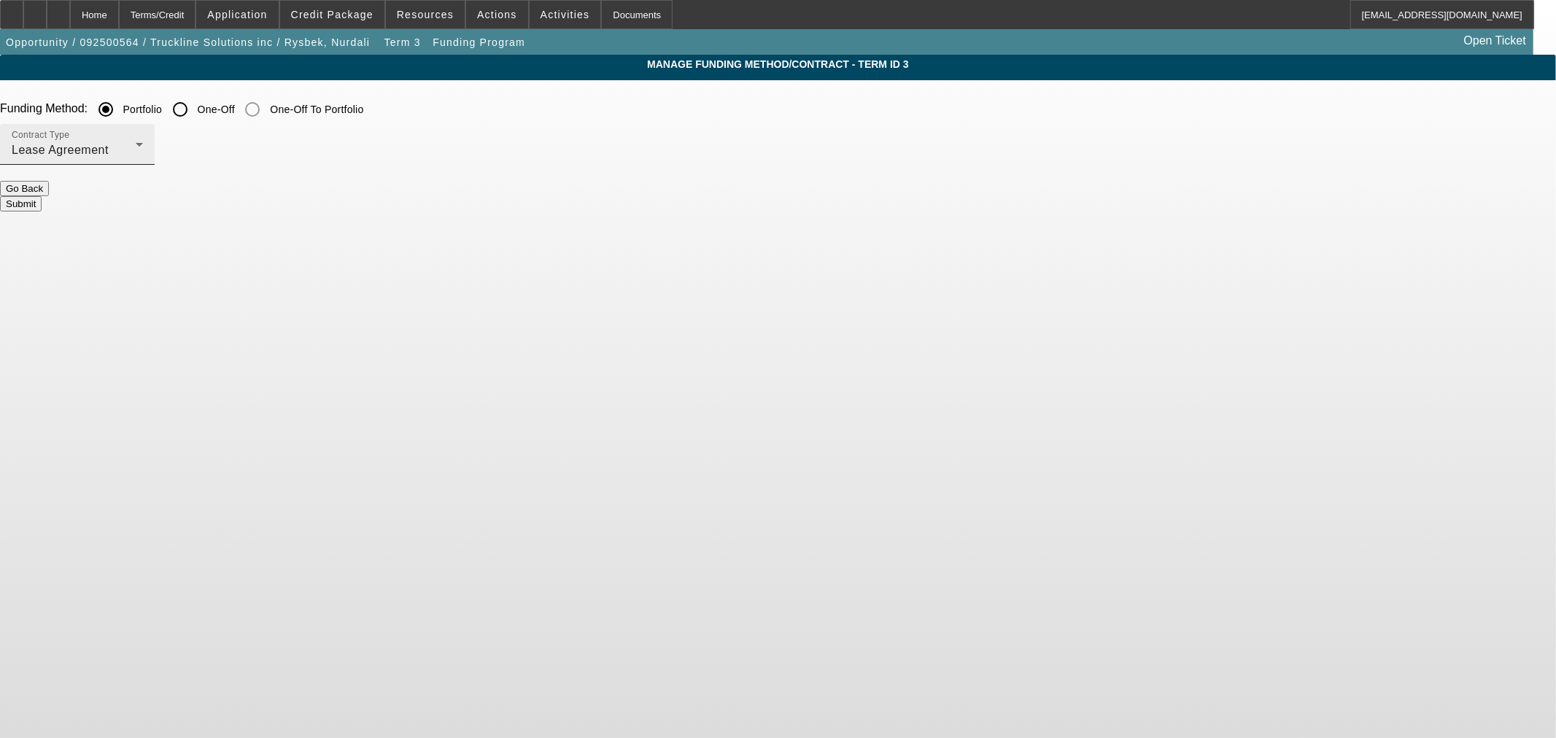
click at [136, 148] on div "Lease Agreement" at bounding box center [74, 151] width 124 height 18
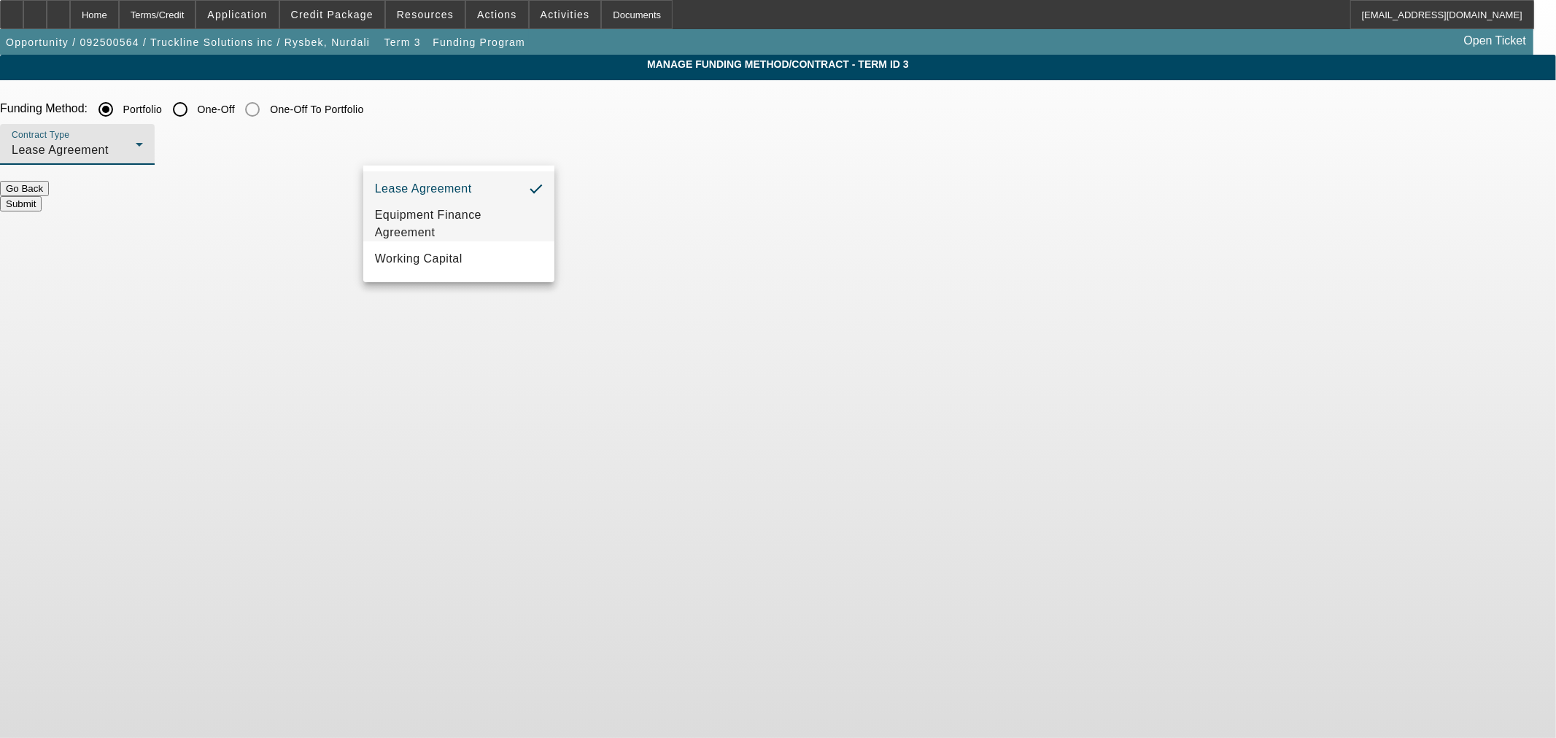
click at [424, 239] on span "Equipment Finance Agreement" at bounding box center [459, 223] width 168 height 35
click at [42, 196] on button "Submit" at bounding box center [21, 203] width 42 height 15
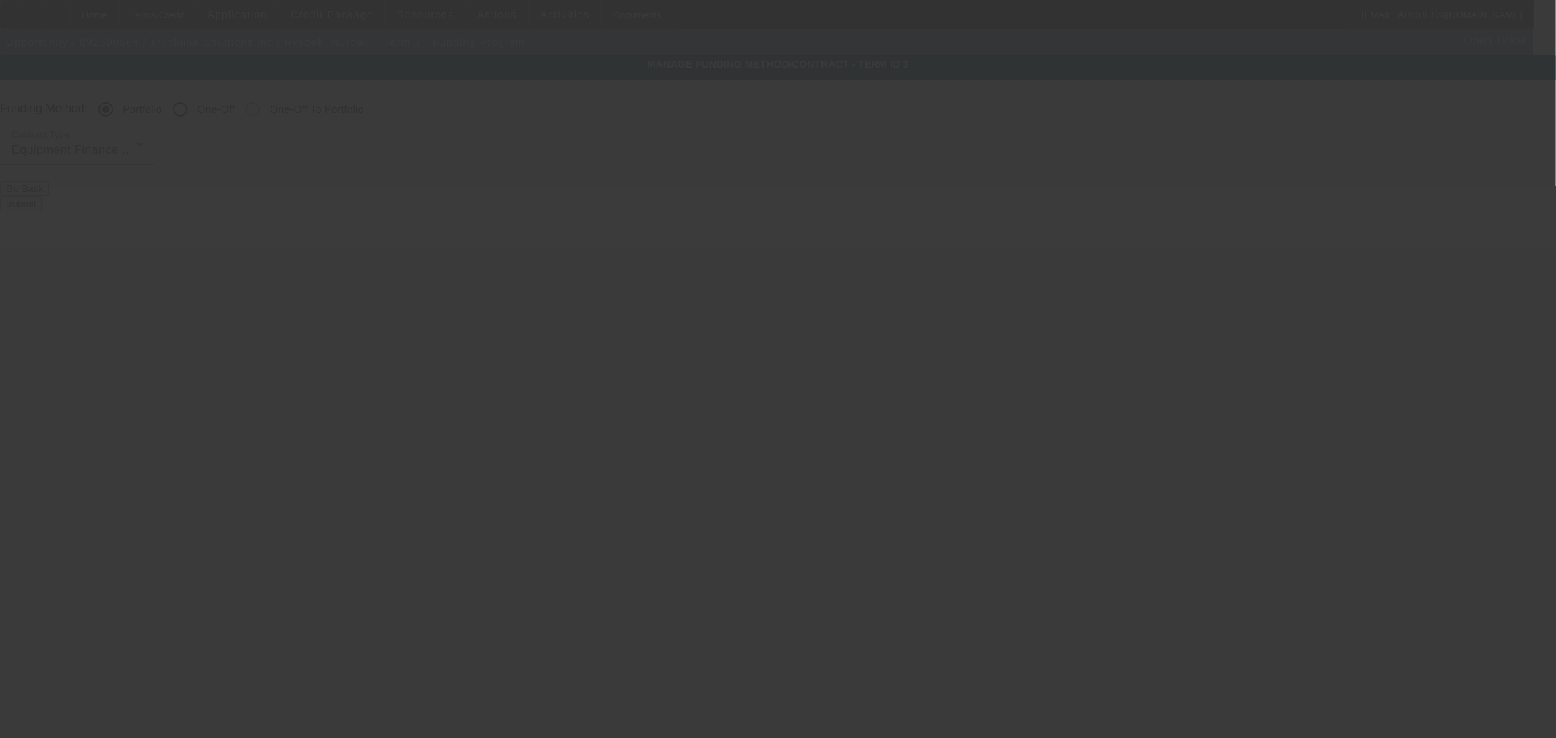
radio input "false"
radio input "true"
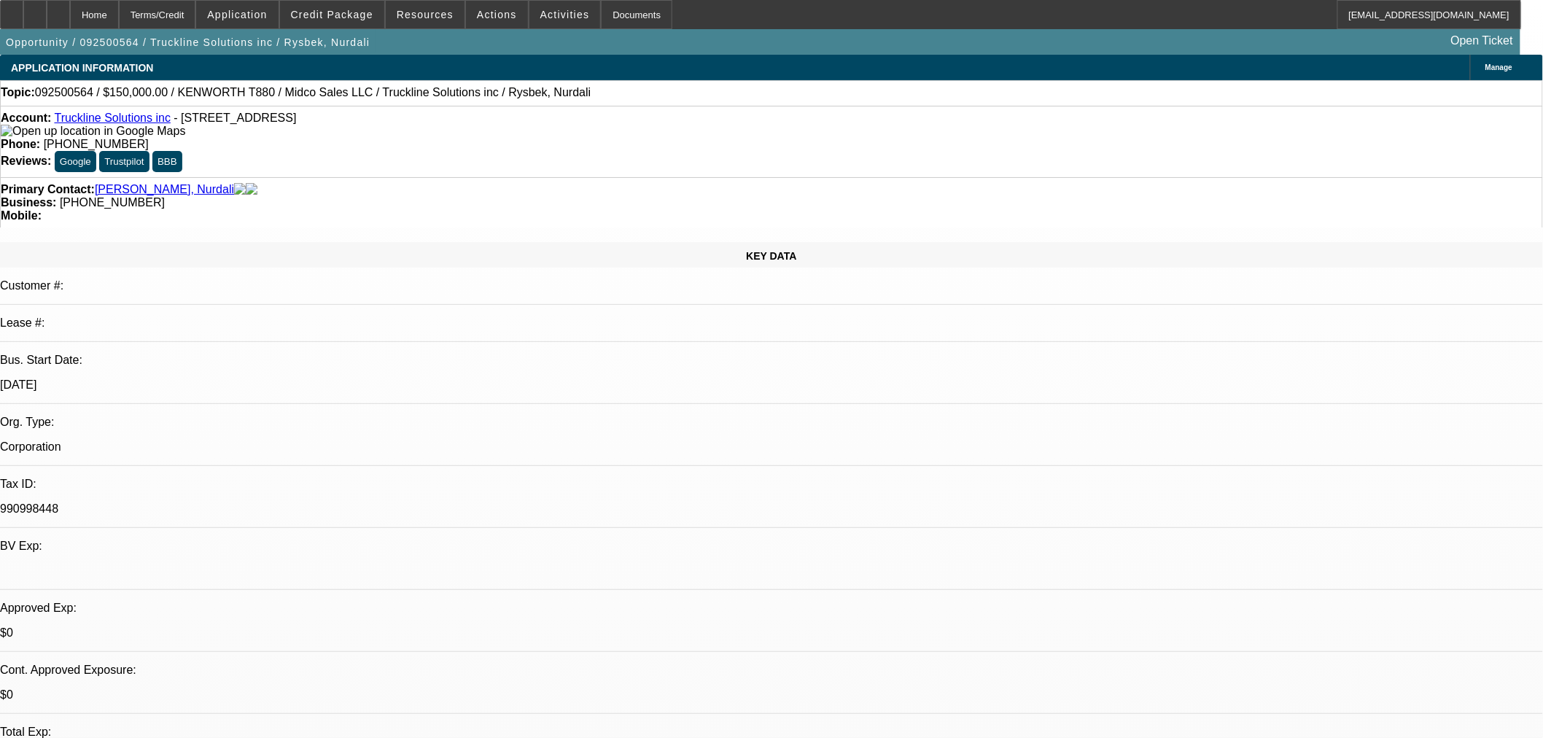
select select "0"
select select "6"
select select "0"
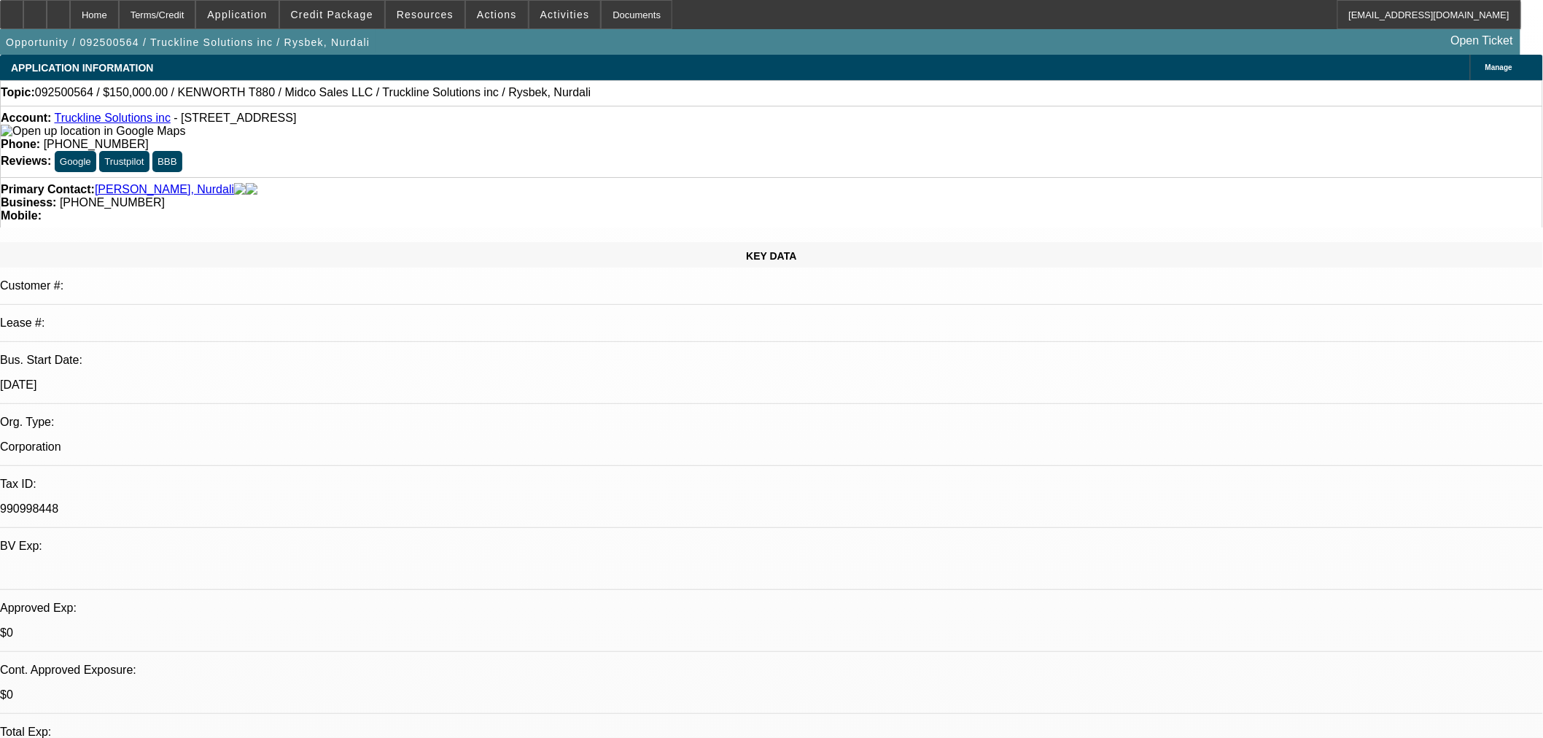
select select "0"
select select "3"
select select "0.1"
select select "4"
select select "0"
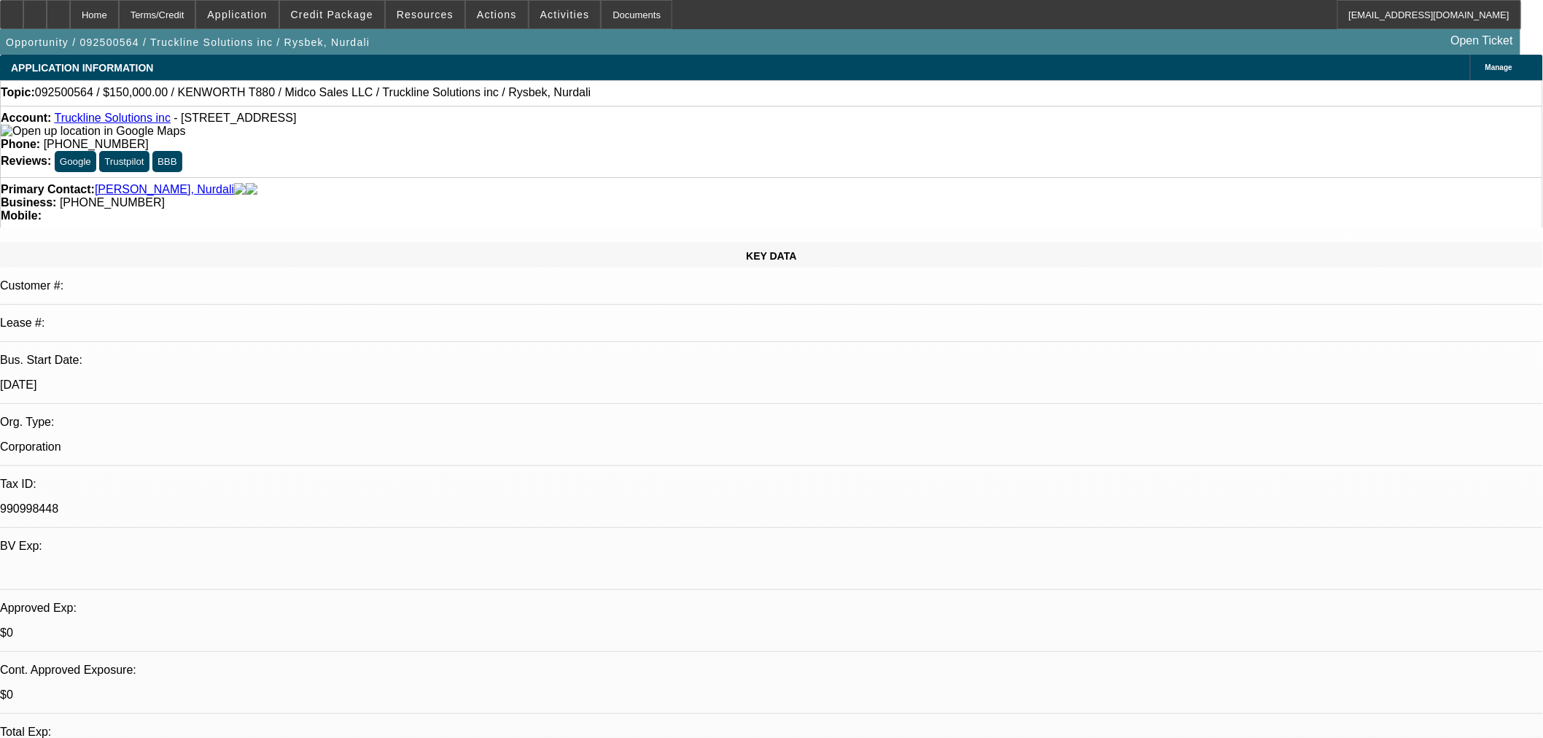
select select "0"
select select "3"
select select "0.1"
select select "4"
click at [372, 16] on span "Credit Package" at bounding box center [332, 15] width 82 height 12
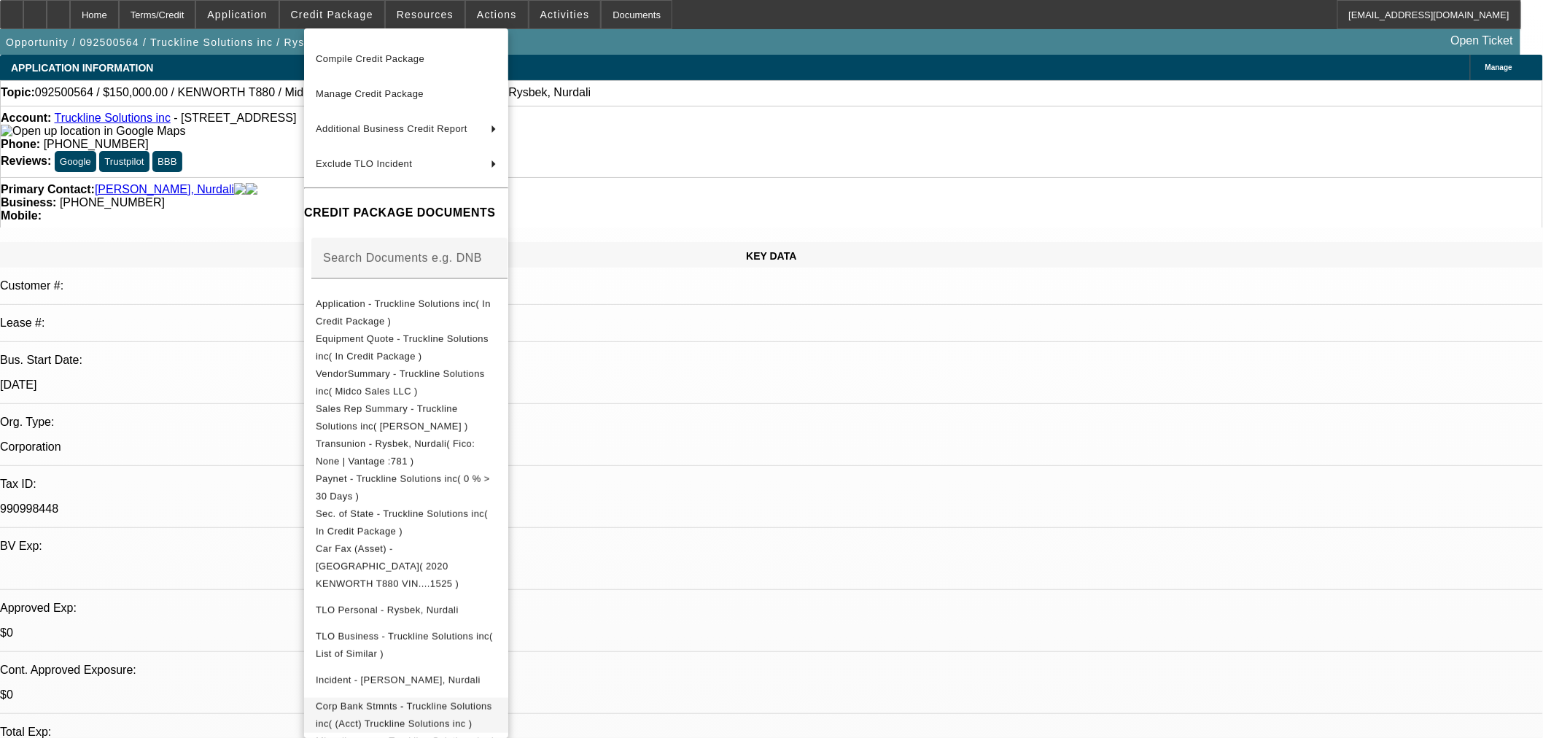
scroll to position [121, 0]
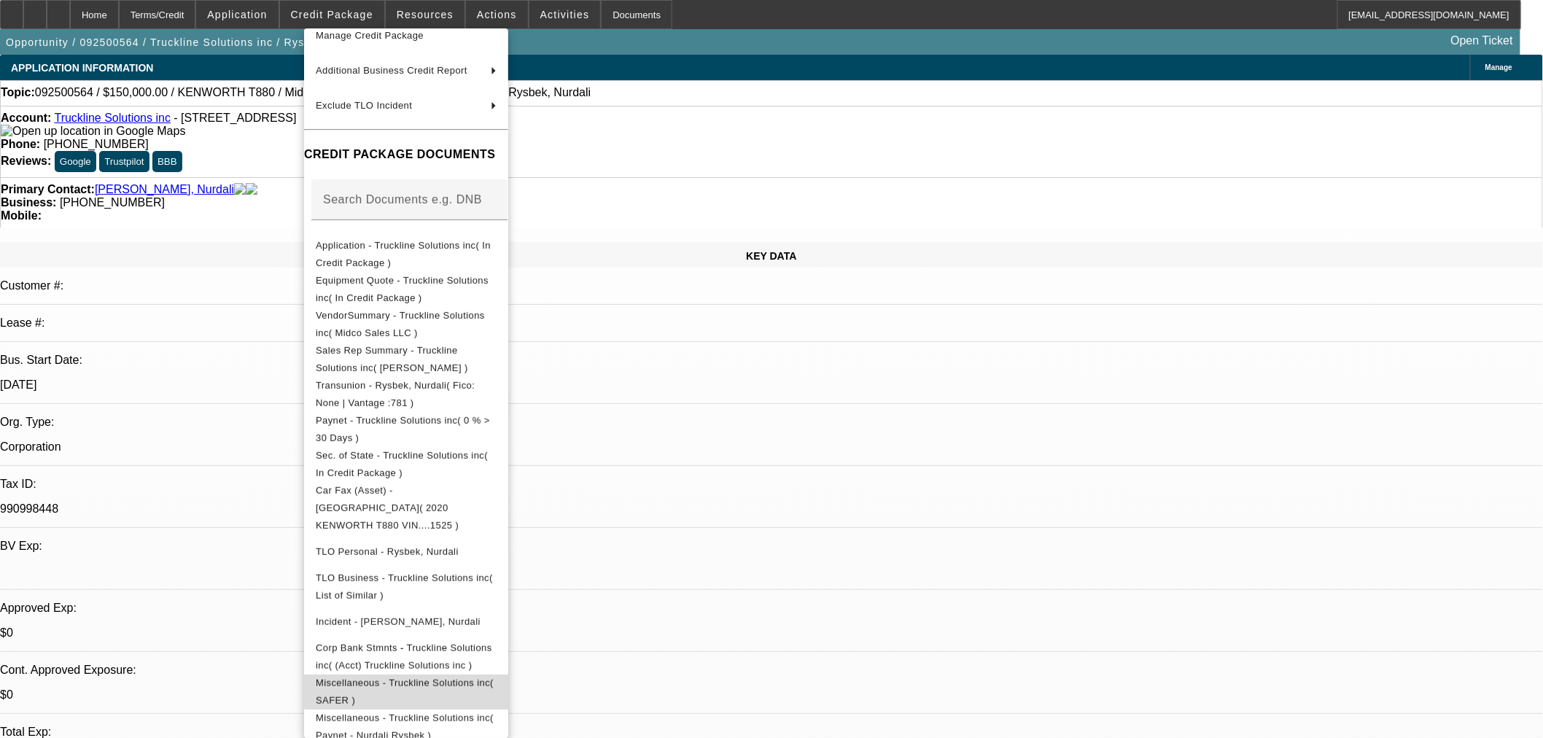
click at [486, 674] on span "Miscellaneous - Truckline Solutions inc( SAFER )" at bounding box center [406, 691] width 181 height 35
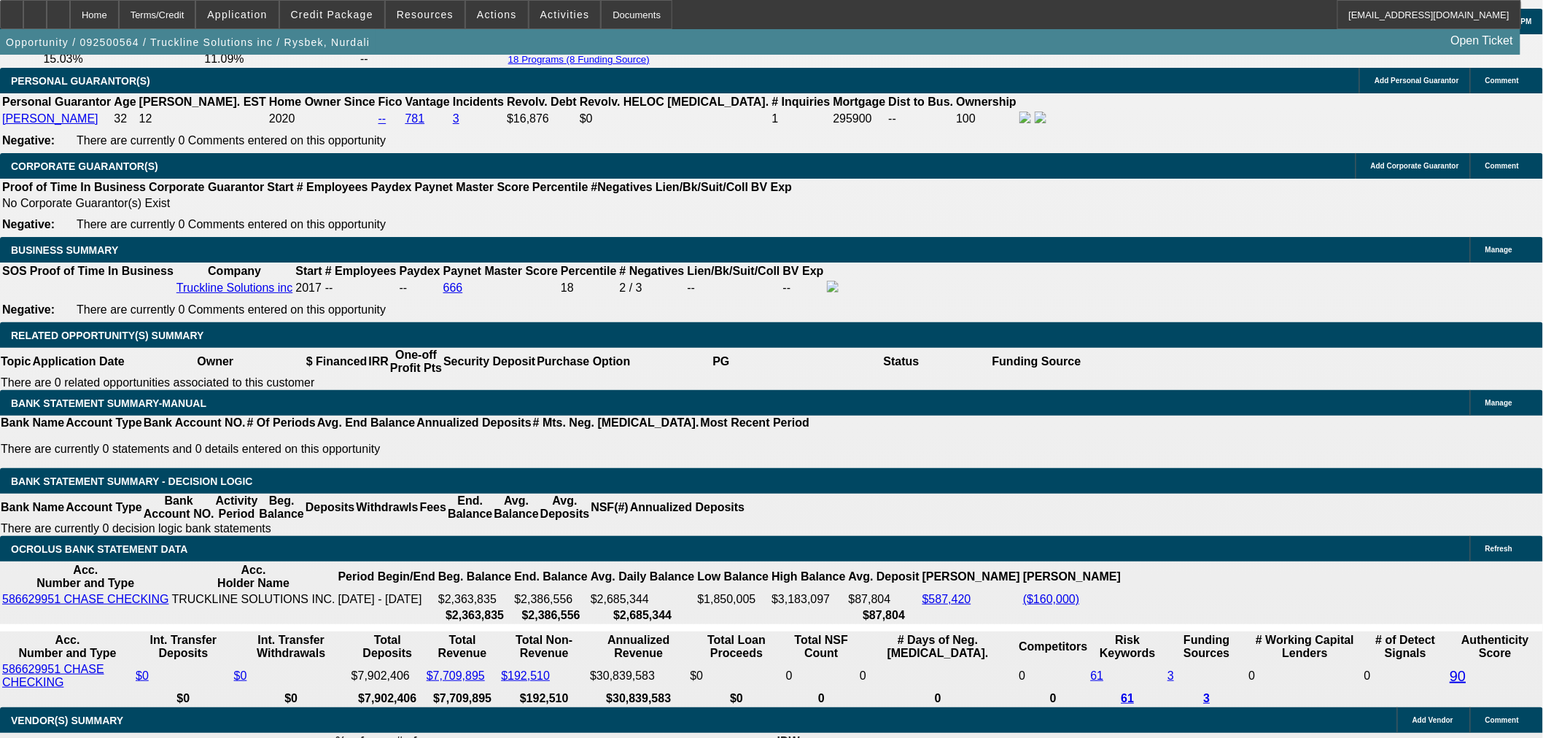
scroll to position [2188, 0]
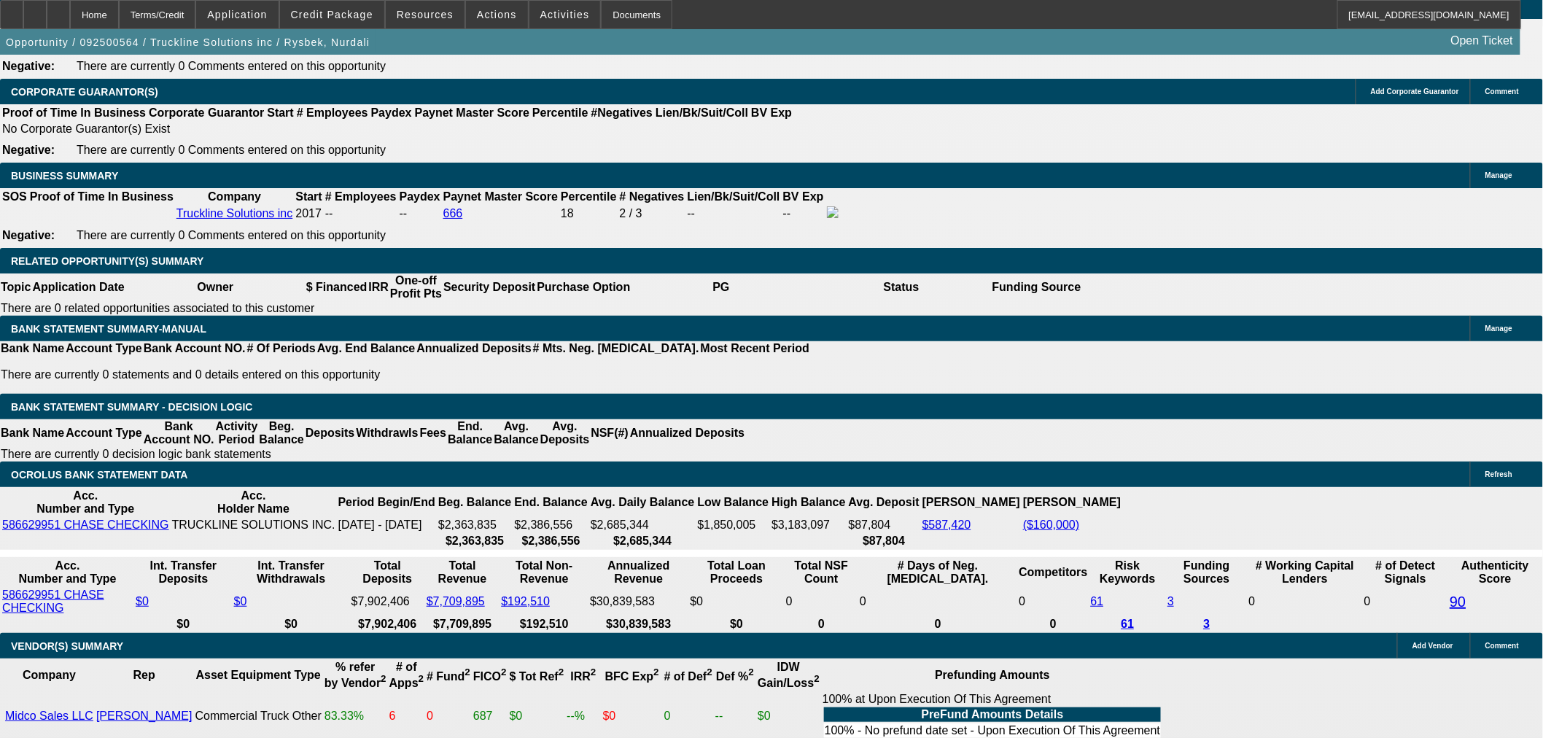
select select "2"
type input "$6,636.70"
type input "UNKNOWN"
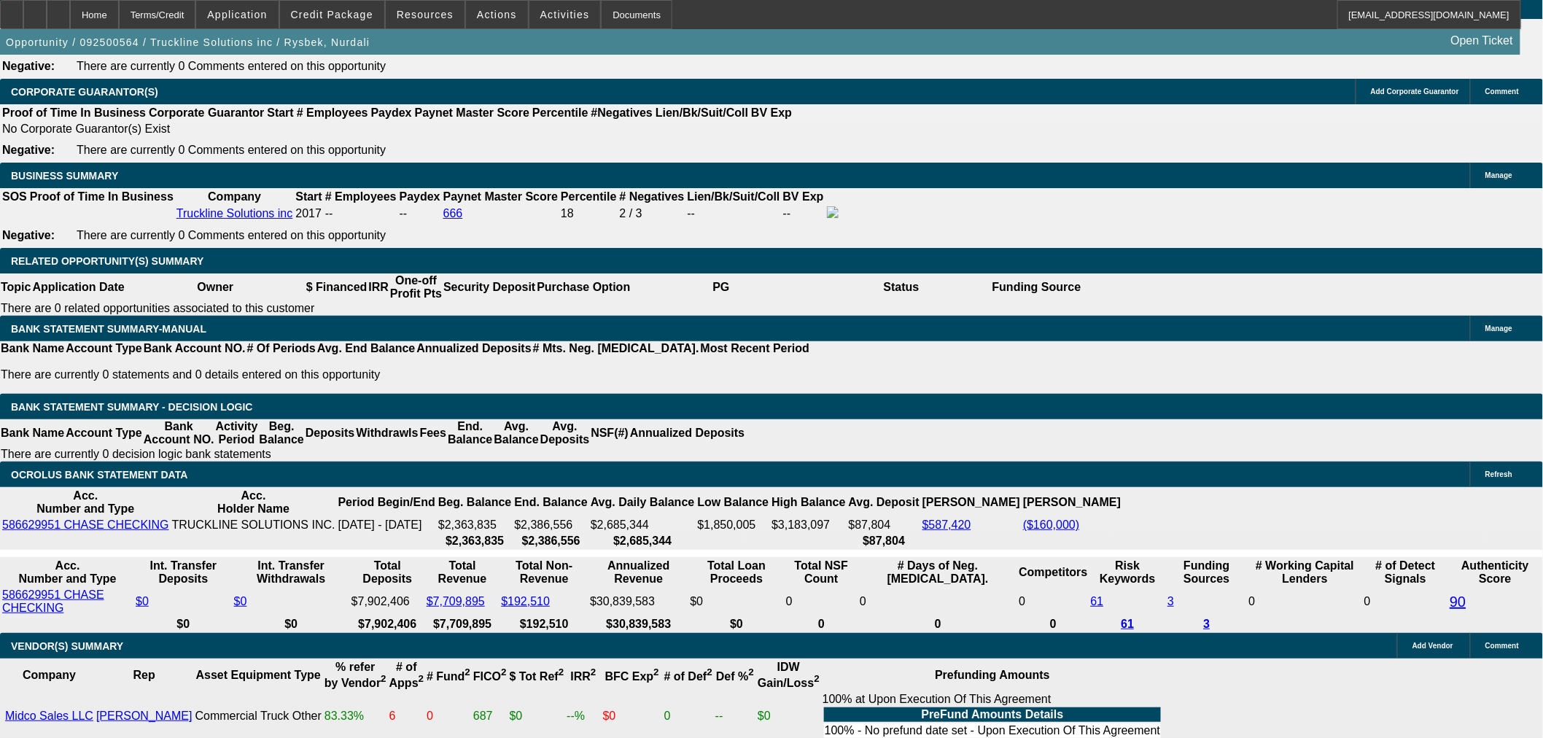
select select "2"
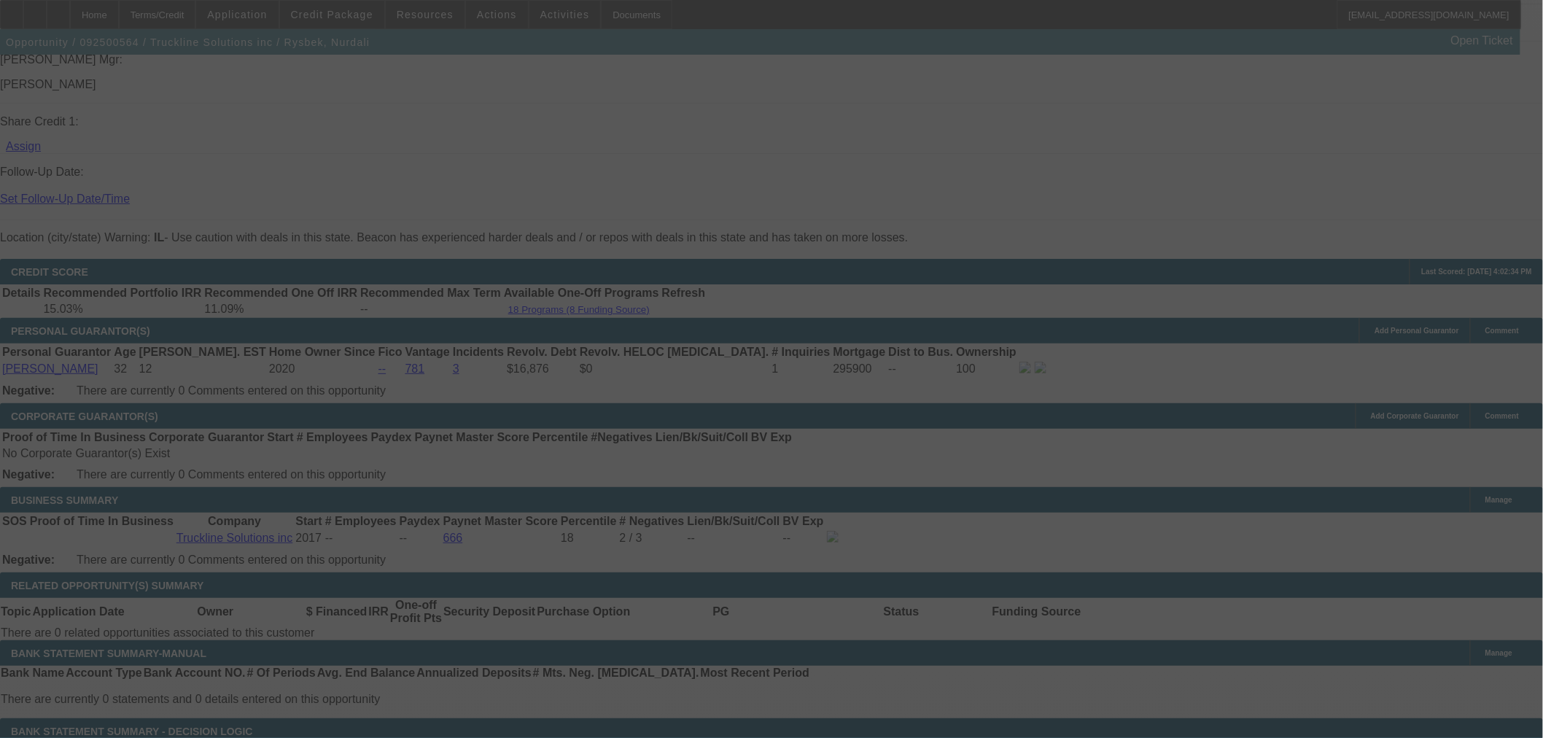
select select "0"
select select "2"
select select "0"
select select "6"
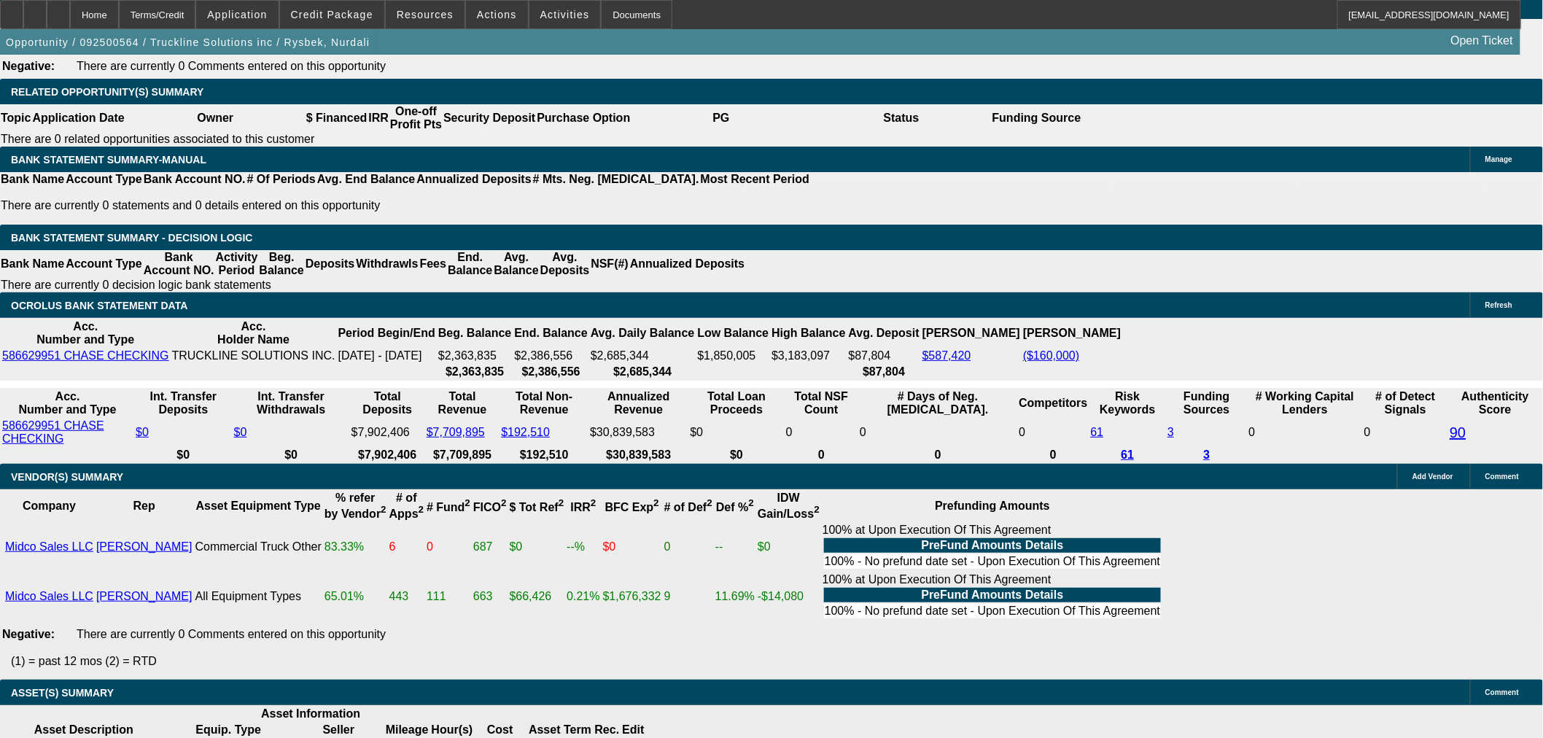
scroll to position [2123, 0]
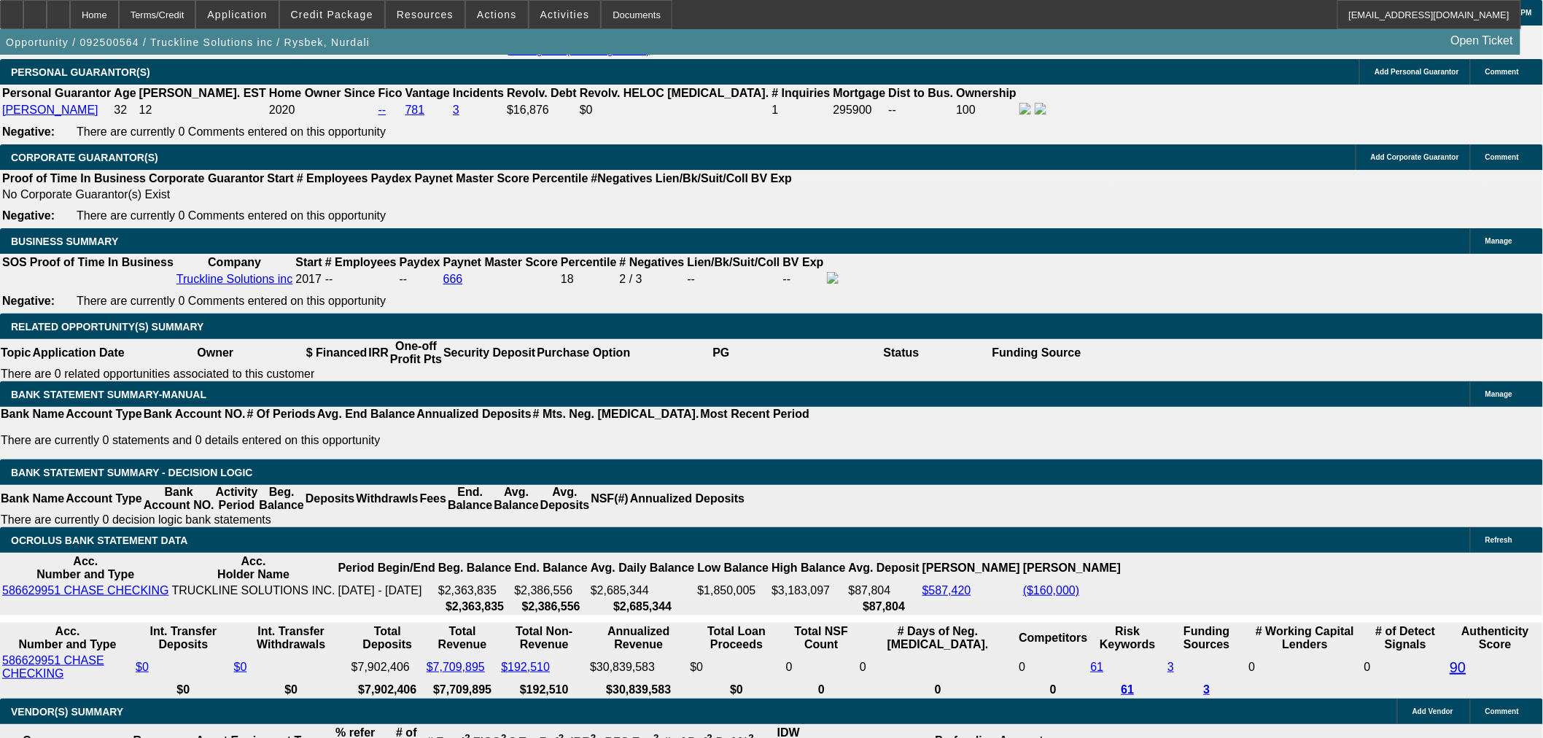
drag, startPoint x: 337, startPoint y: 374, endPoint x: 440, endPoint y: 381, distance: 103.1
type input "1"
type input "UNKNOWN"
type input "$2,397.83"
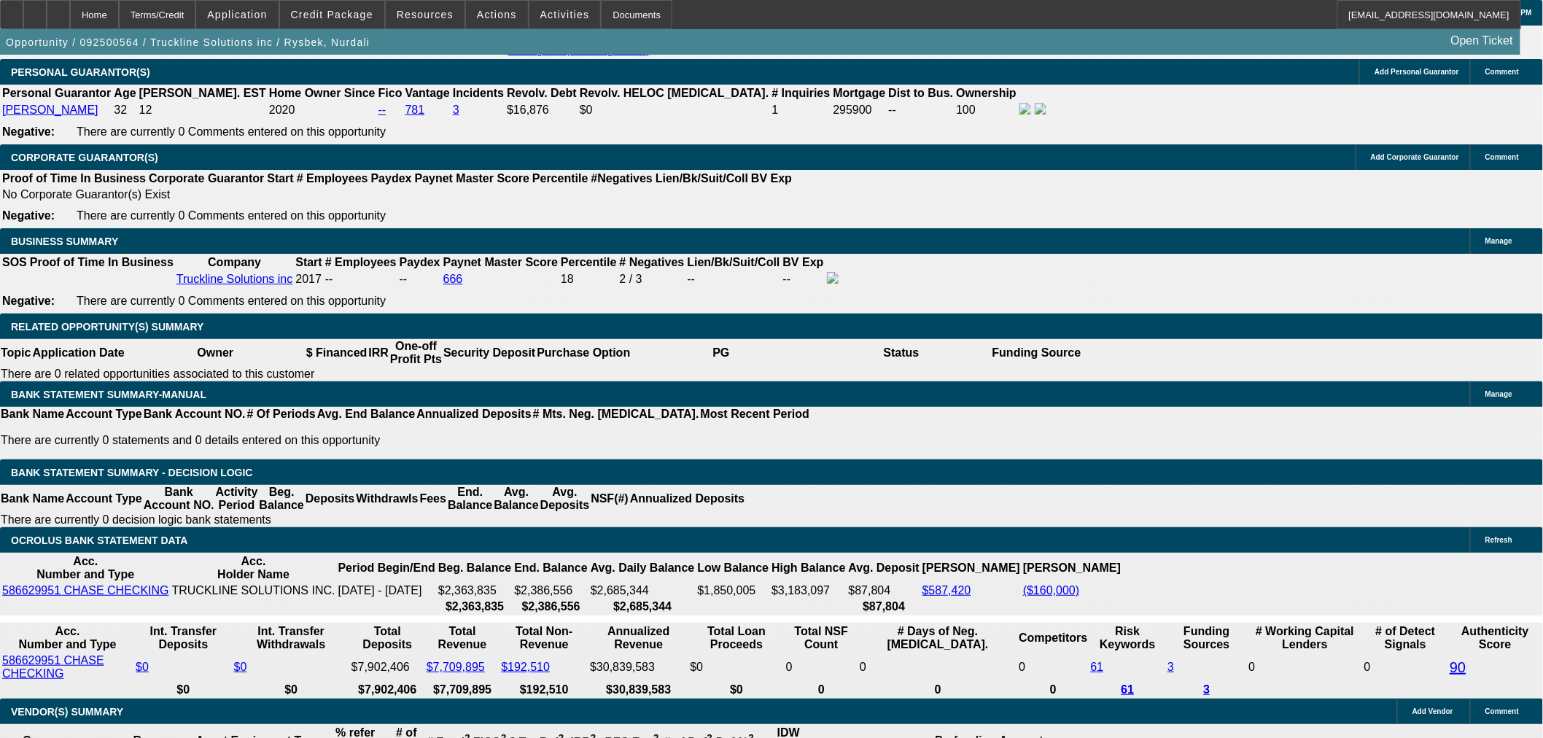
type input "$4,795.66"
type input "14"
type input "$3,451.44"
type input "$6,902.88"
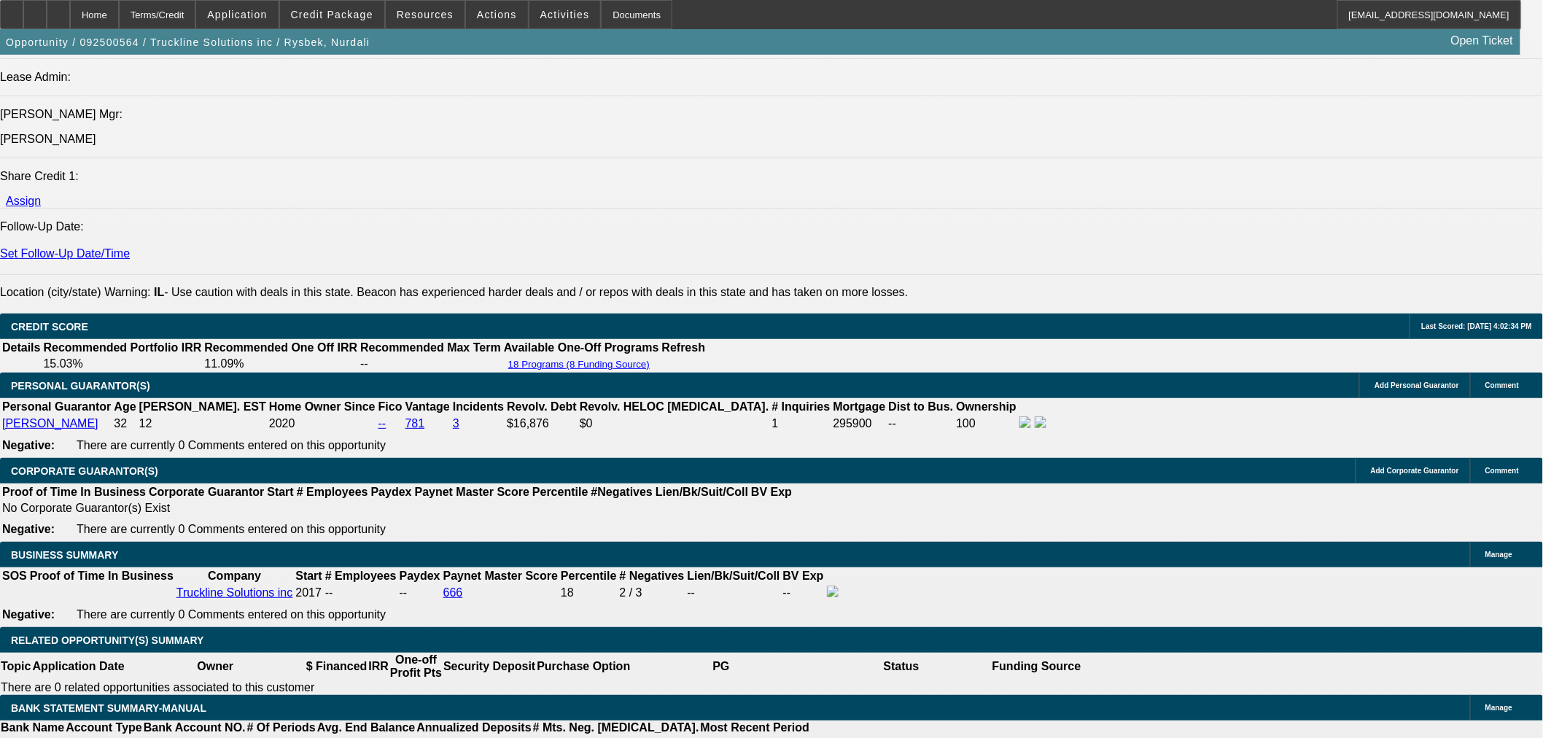
scroll to position [1798, 0]
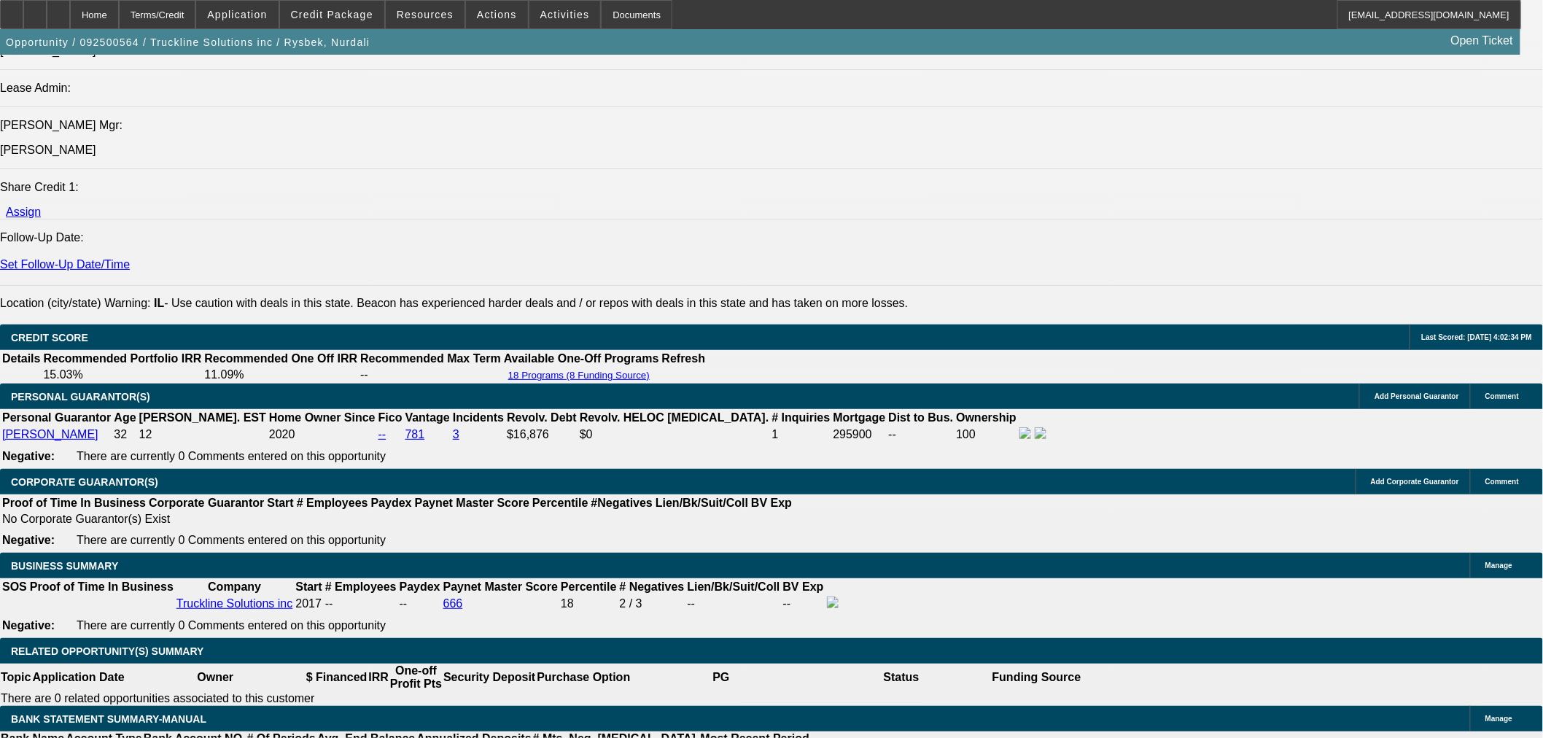
type input "14"
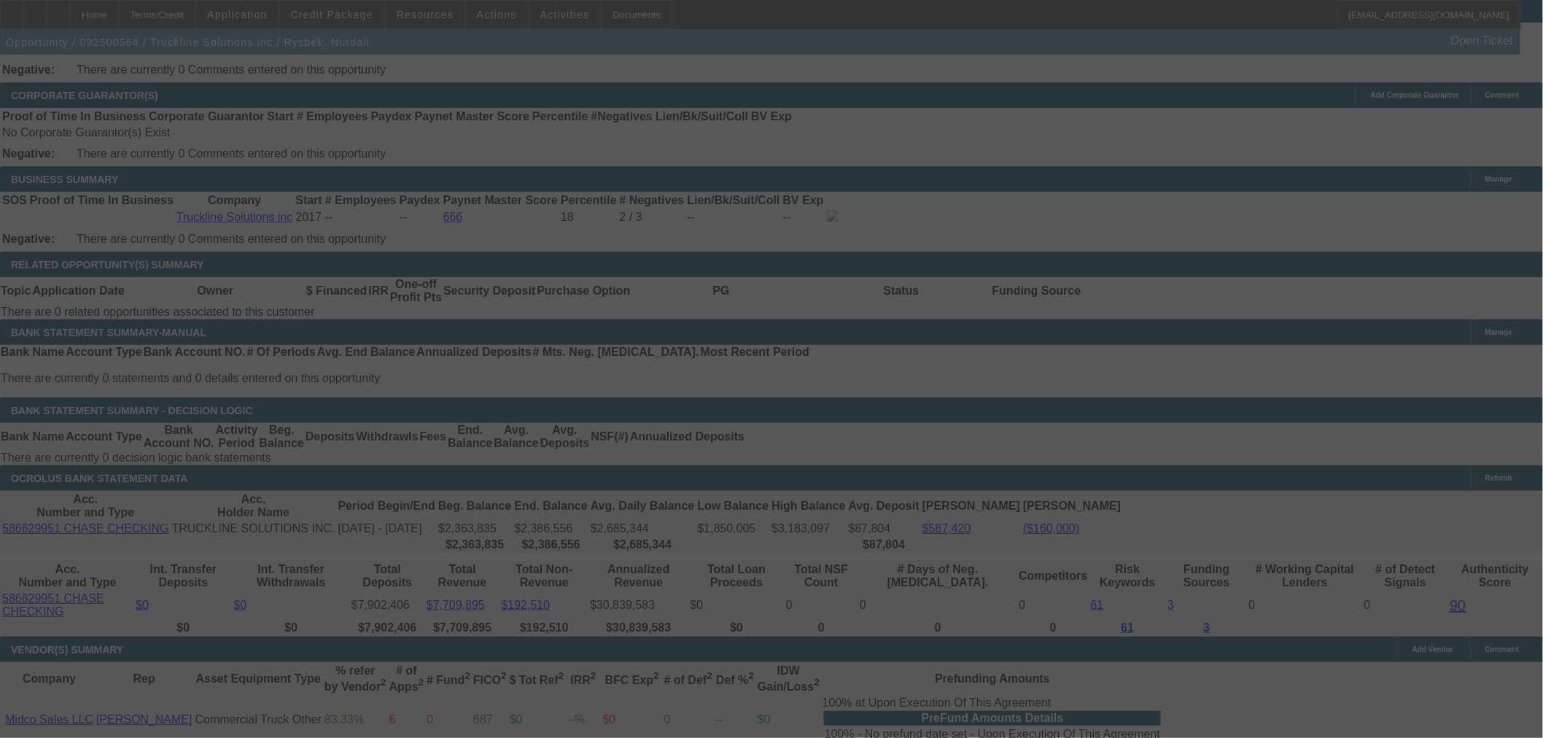
scroll to position [2285, 0]
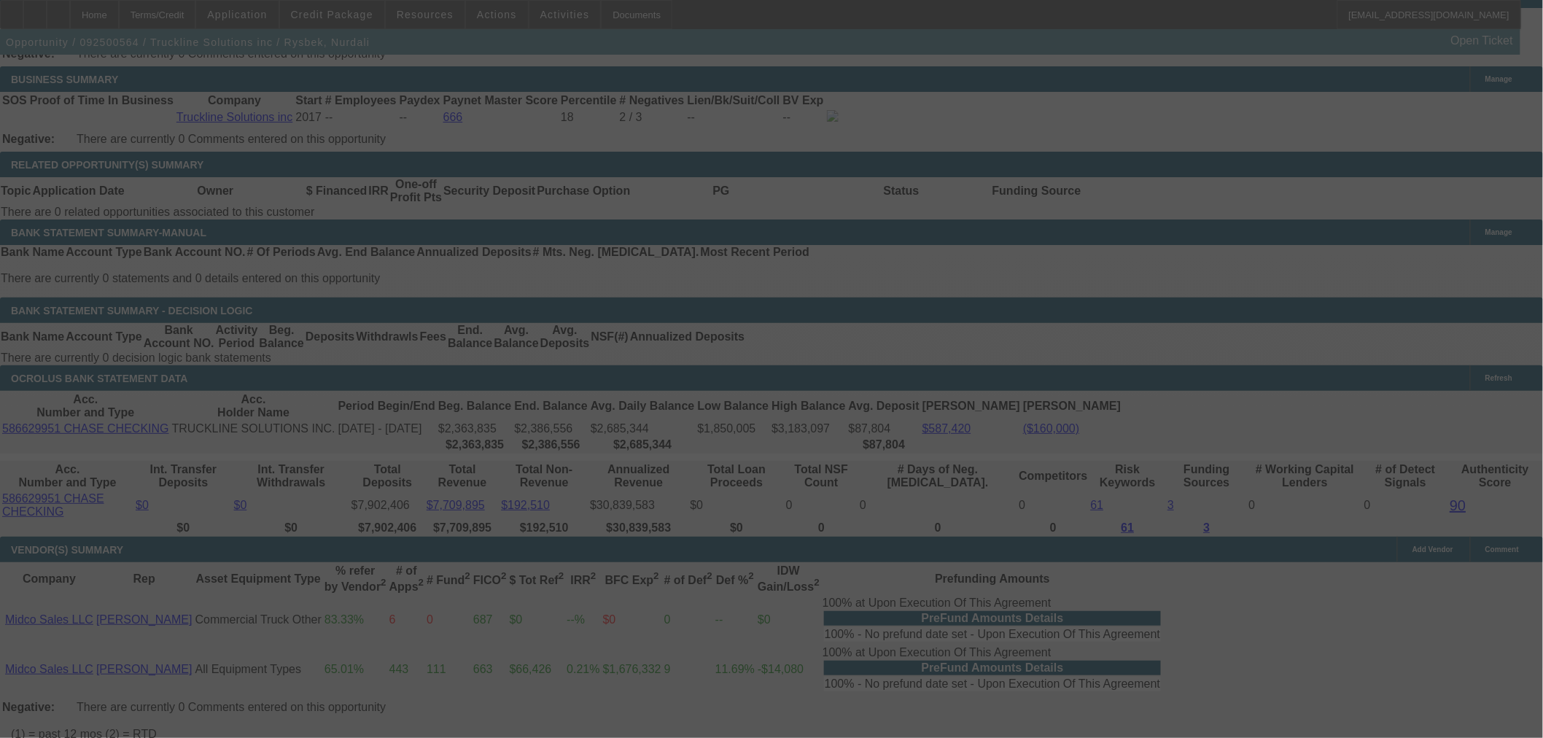
select select "0"
select select "2"
select select "0"
select select "6"
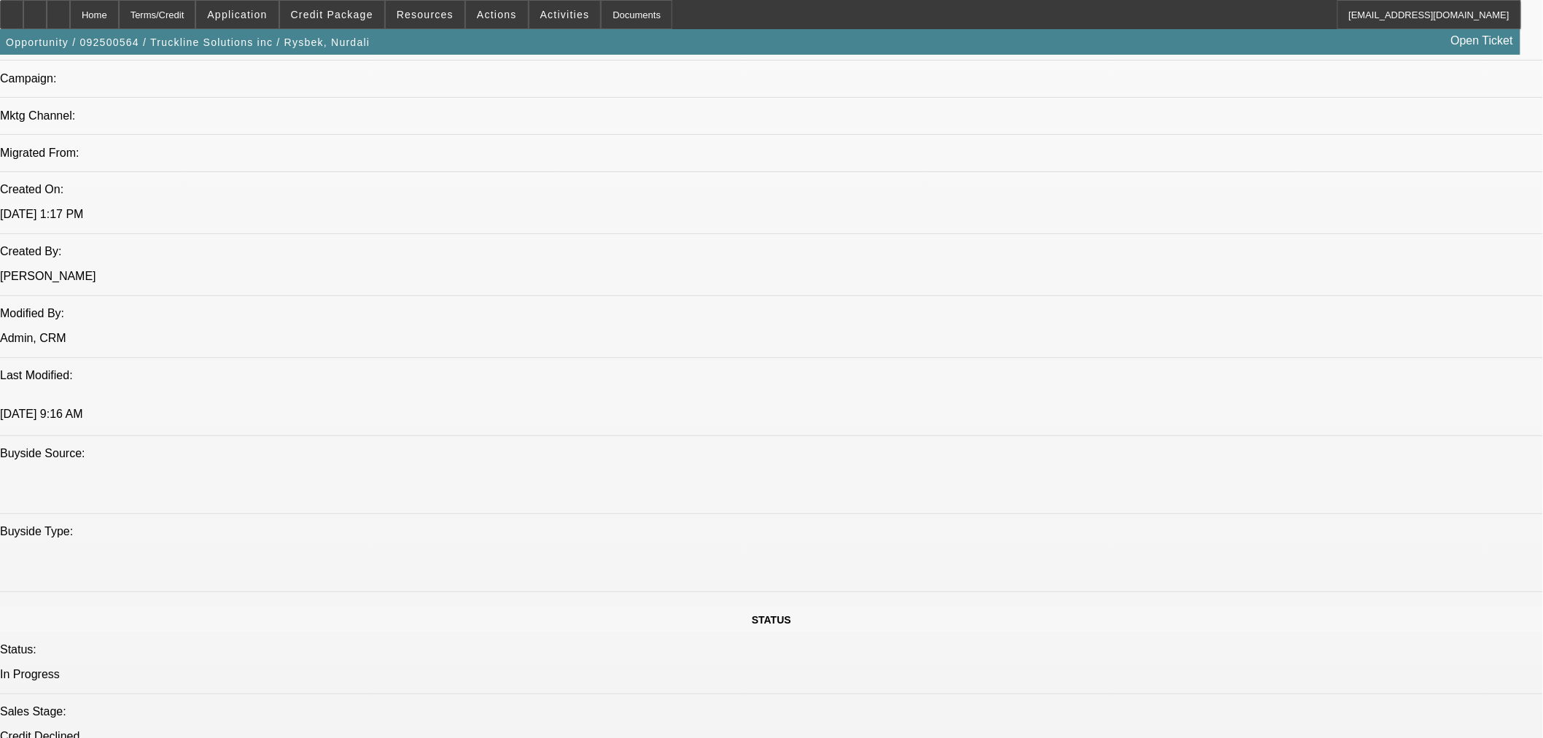
scroll to position [501, 0]
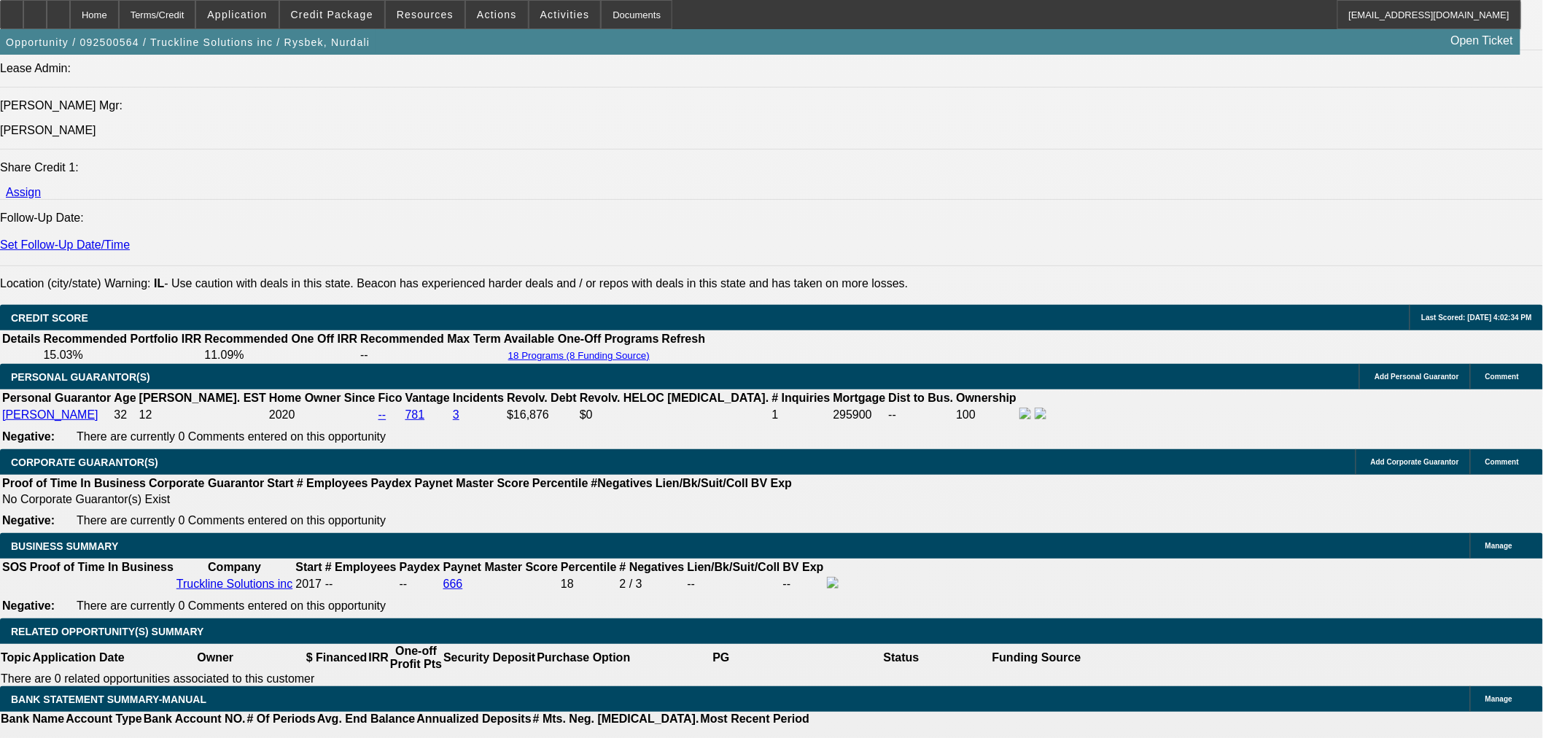
scroll to position [1798, 0]
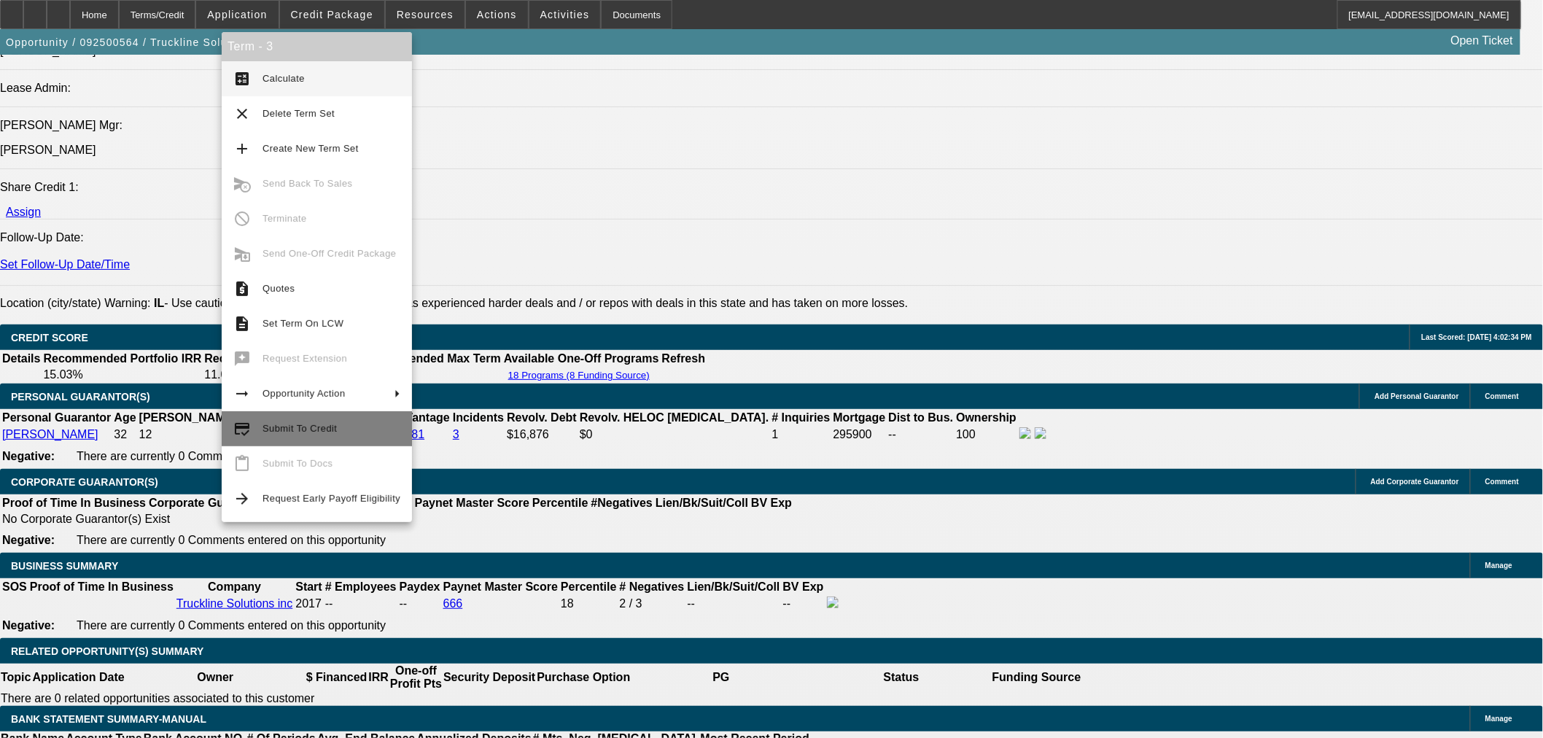
click at [317, 427] on span "Submit To Credit" at bounding box center [300, 428] width 74 height 11
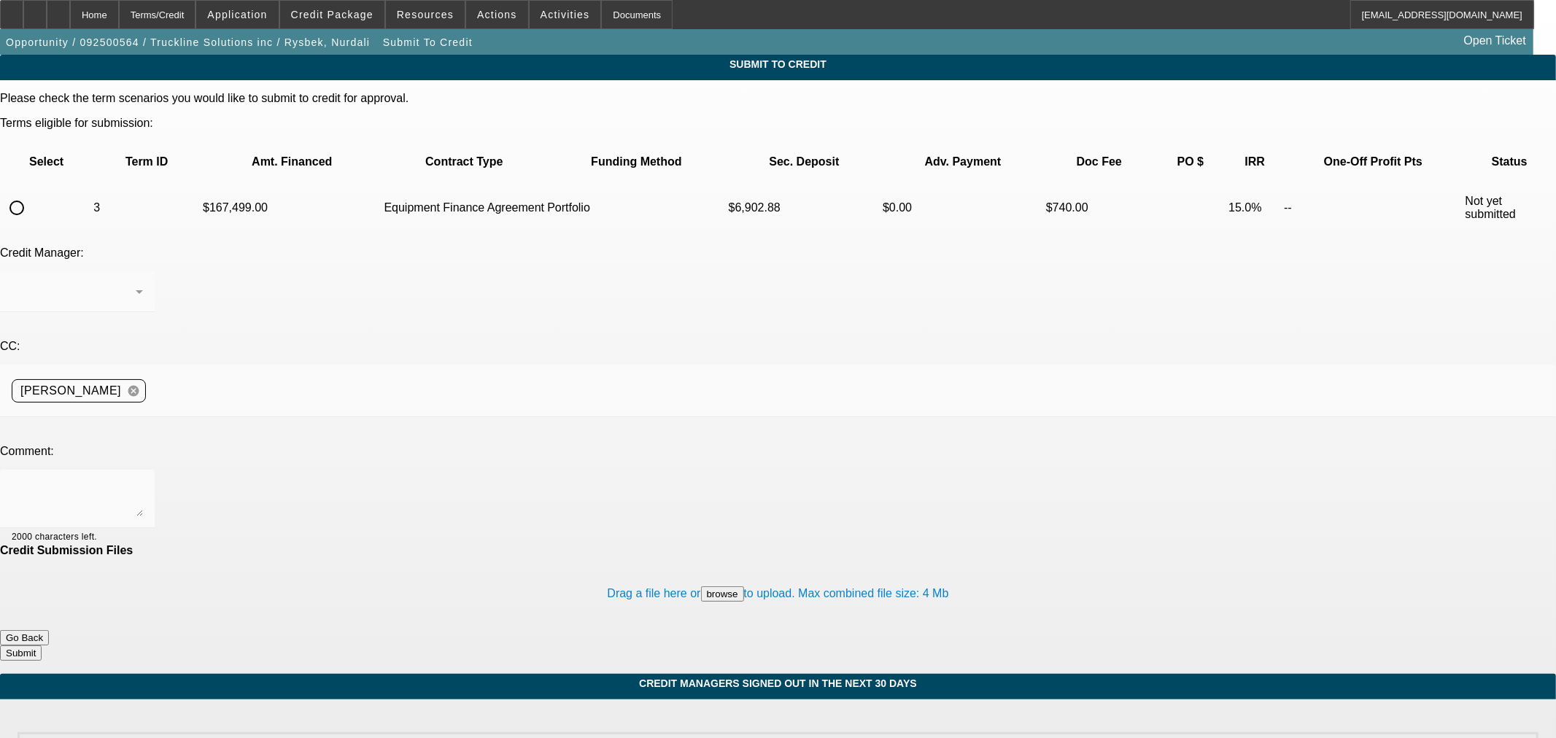
click at [31, 193] on input "radio" at bounding box center [16, 207] width 29 height 29
radio input "true"
click at [136, 283] on div "Arida, George" at bounding box center [74, 292] width 124 height 18
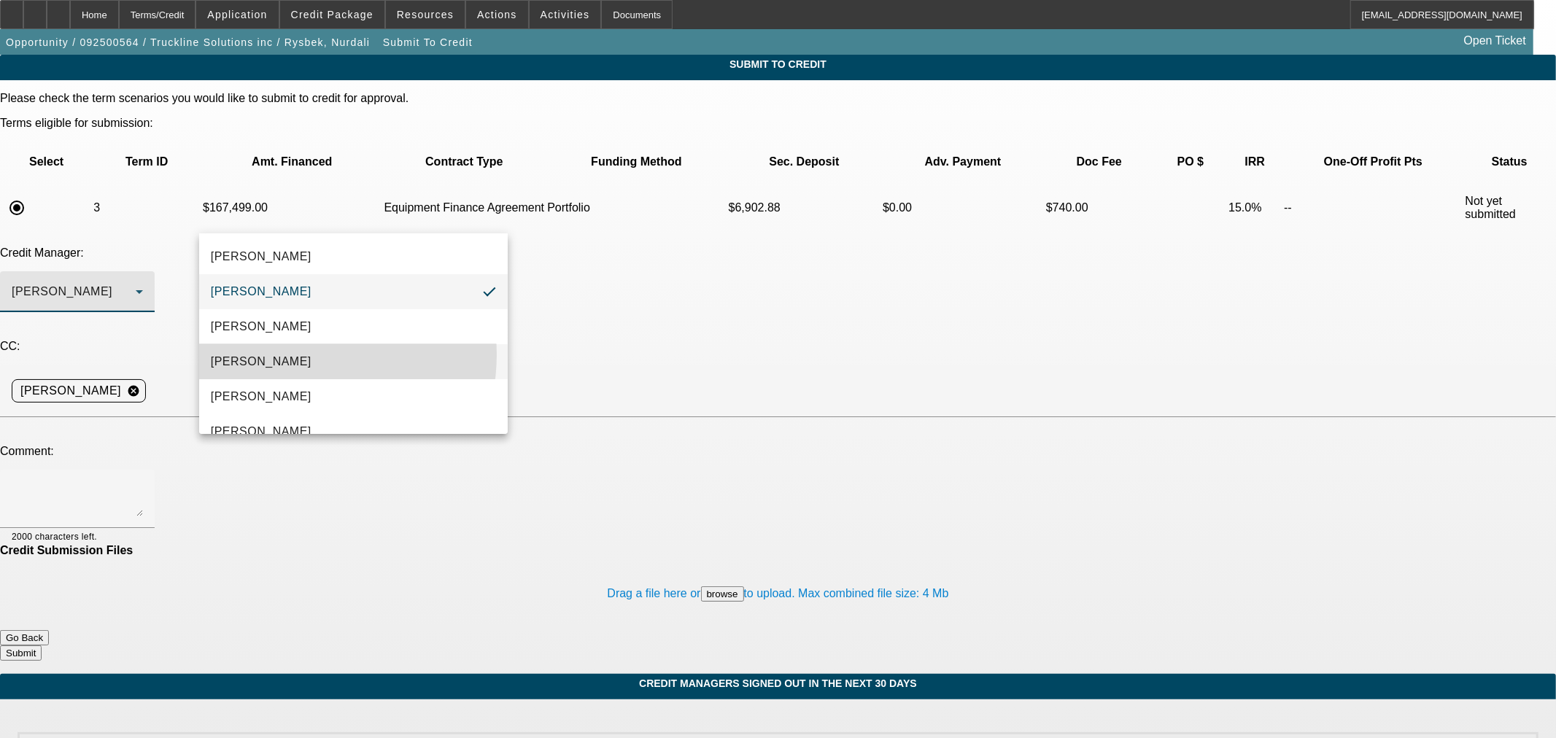
click at [288, 354] on span "[PERSON_NAME]" at bounding box center [261, 362] width 101 height 18
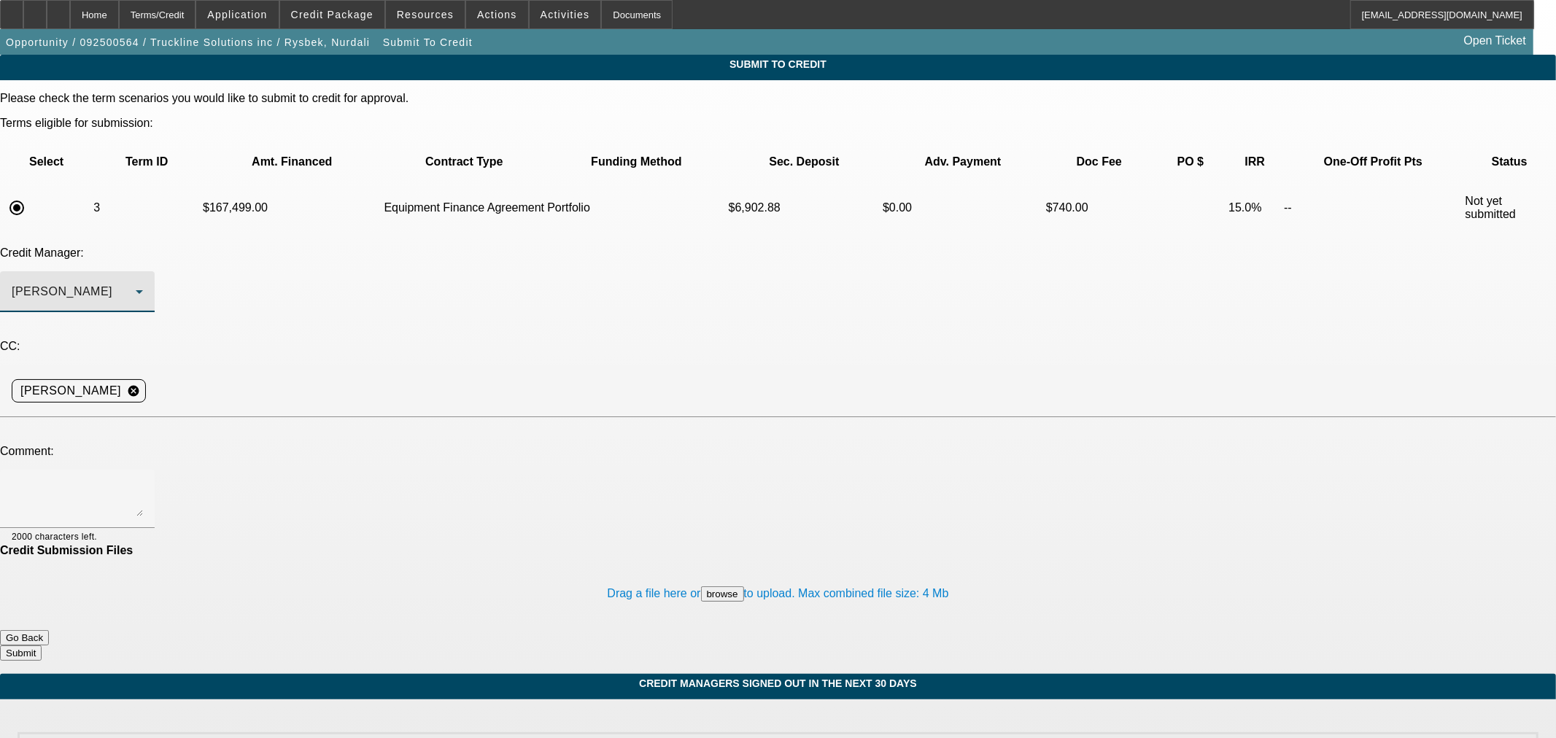
click at [143, 481] on textarea at bounding box center [77, 498] width 131 height 35
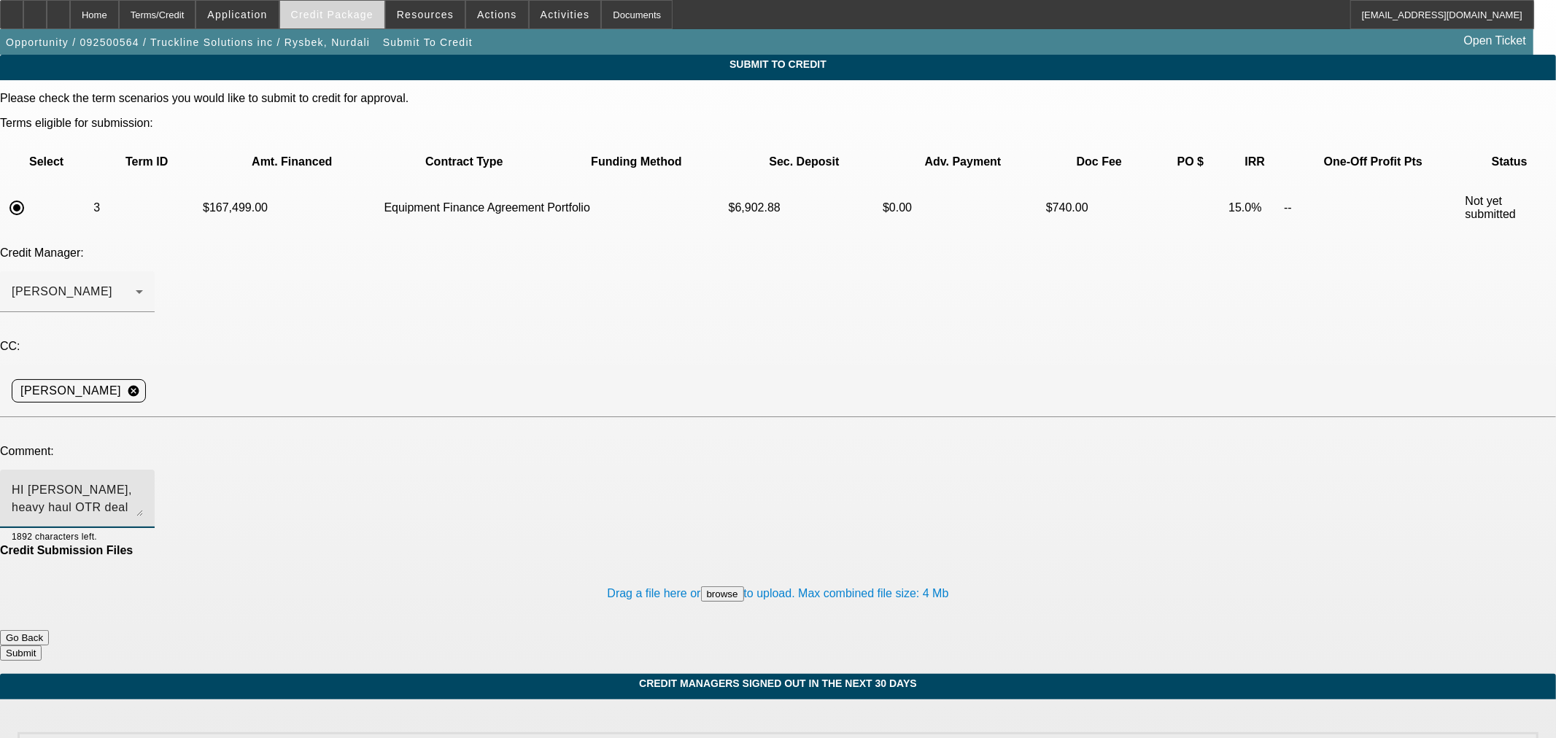
click at [358, 18] on span "Credit Package" at bounding box center [332, 15] width 82 height 12
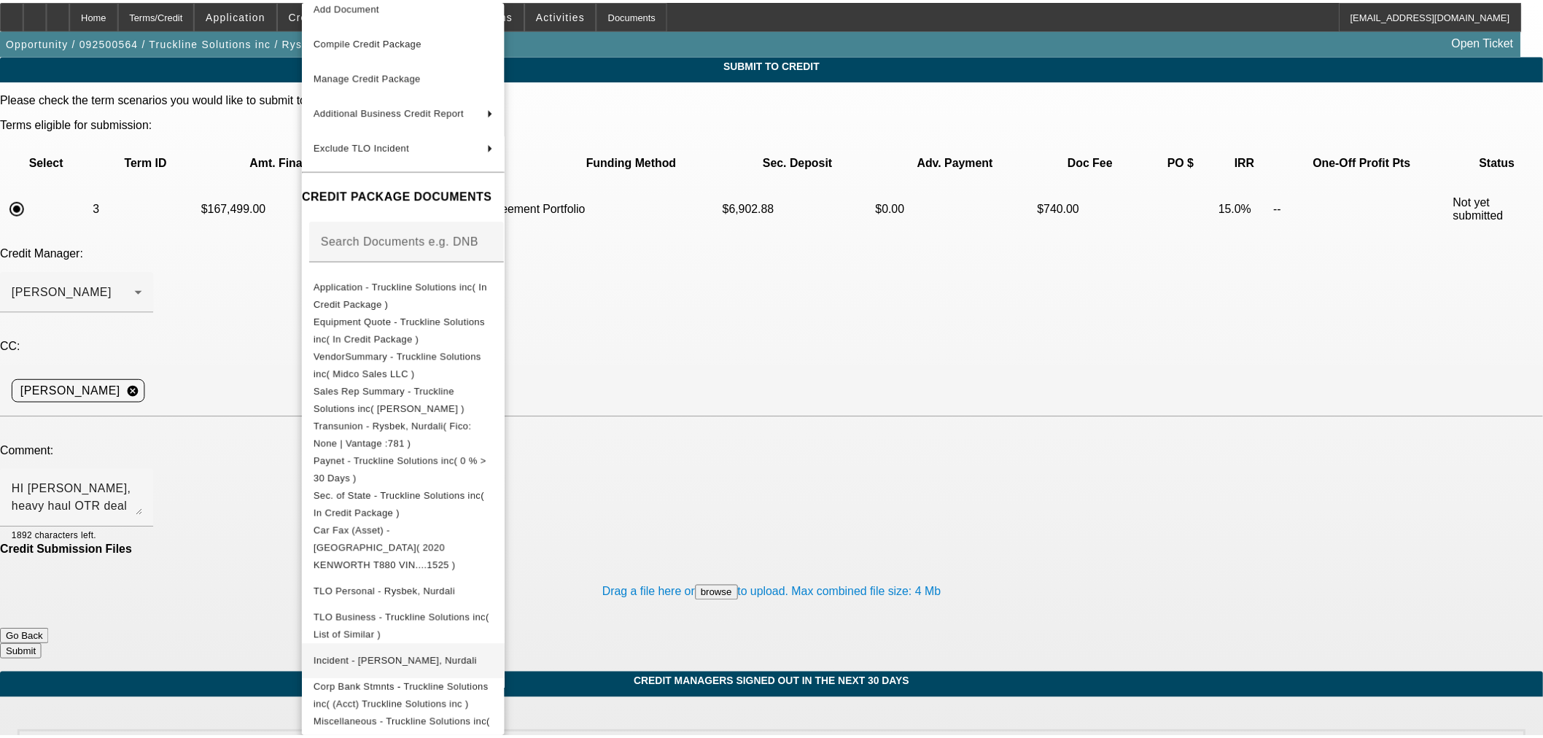
scroll to position [93, 0]
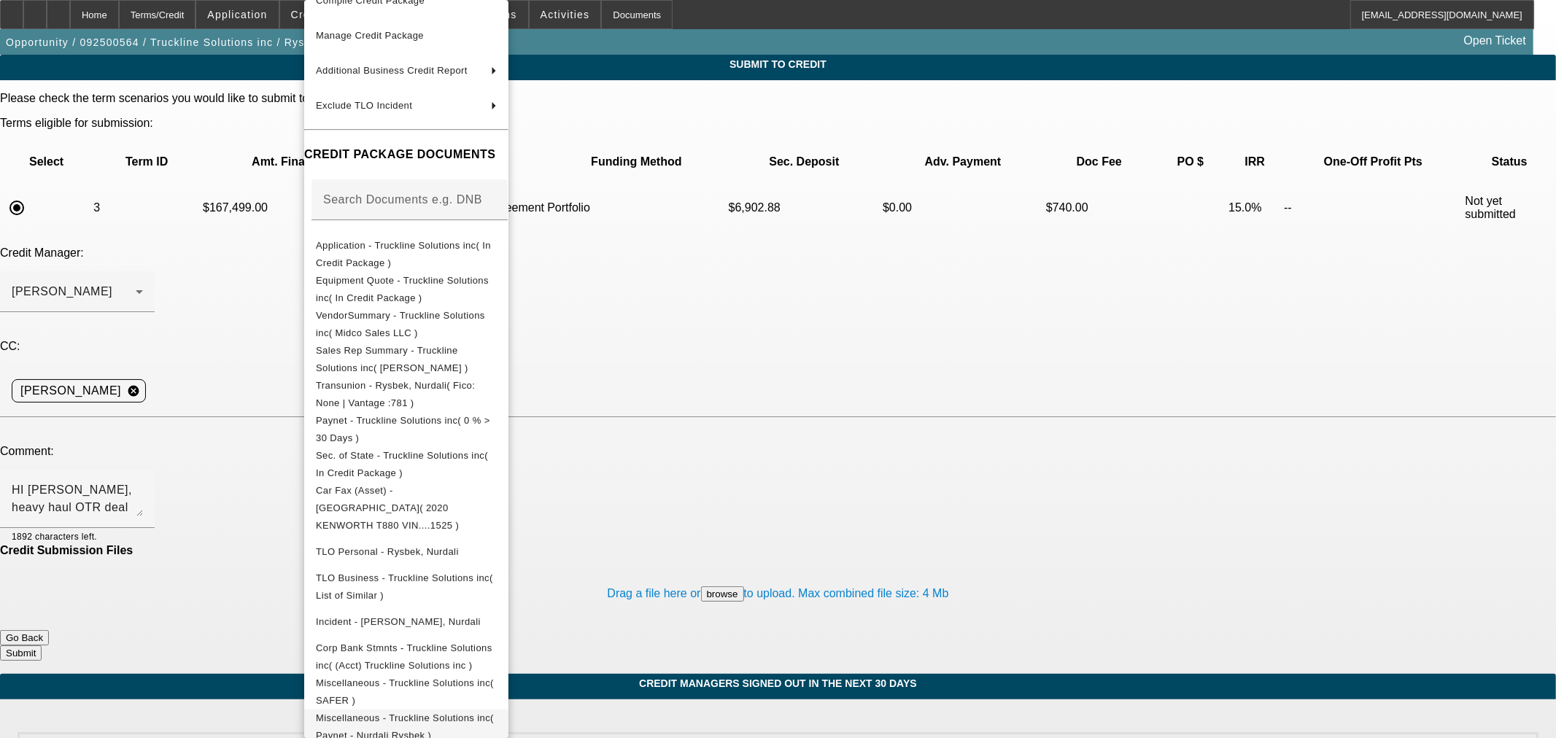
click at [481, 713] on span "Miscellaneous - Truckline Solutions inc( Paynet - Nurdali Rysbek )" at bounding box center [405, 727] width 178 height 28
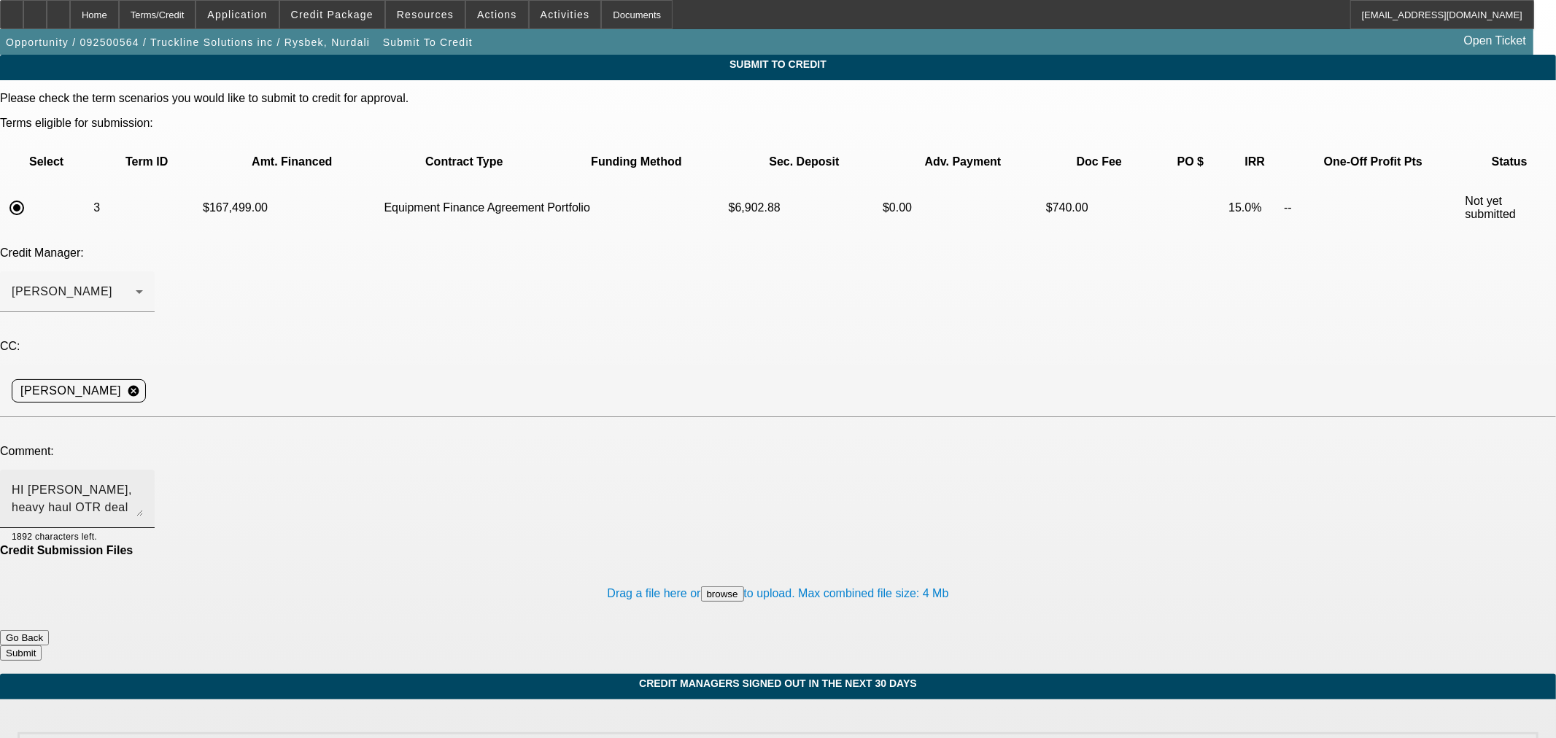
click at [143, 481] on textarea "HI Mike, heavy haul OTR deal but it looks to be a safe deal based on the credit…" at bounding box center [77, 498] width 131 height 35
type textarea "HI Mike, heavy haul OTR deal but it looks to be a safe deal based on the credit…"
click at [42, 646] on button "Submit" at bounding box center [21, 653] width 42 height 15
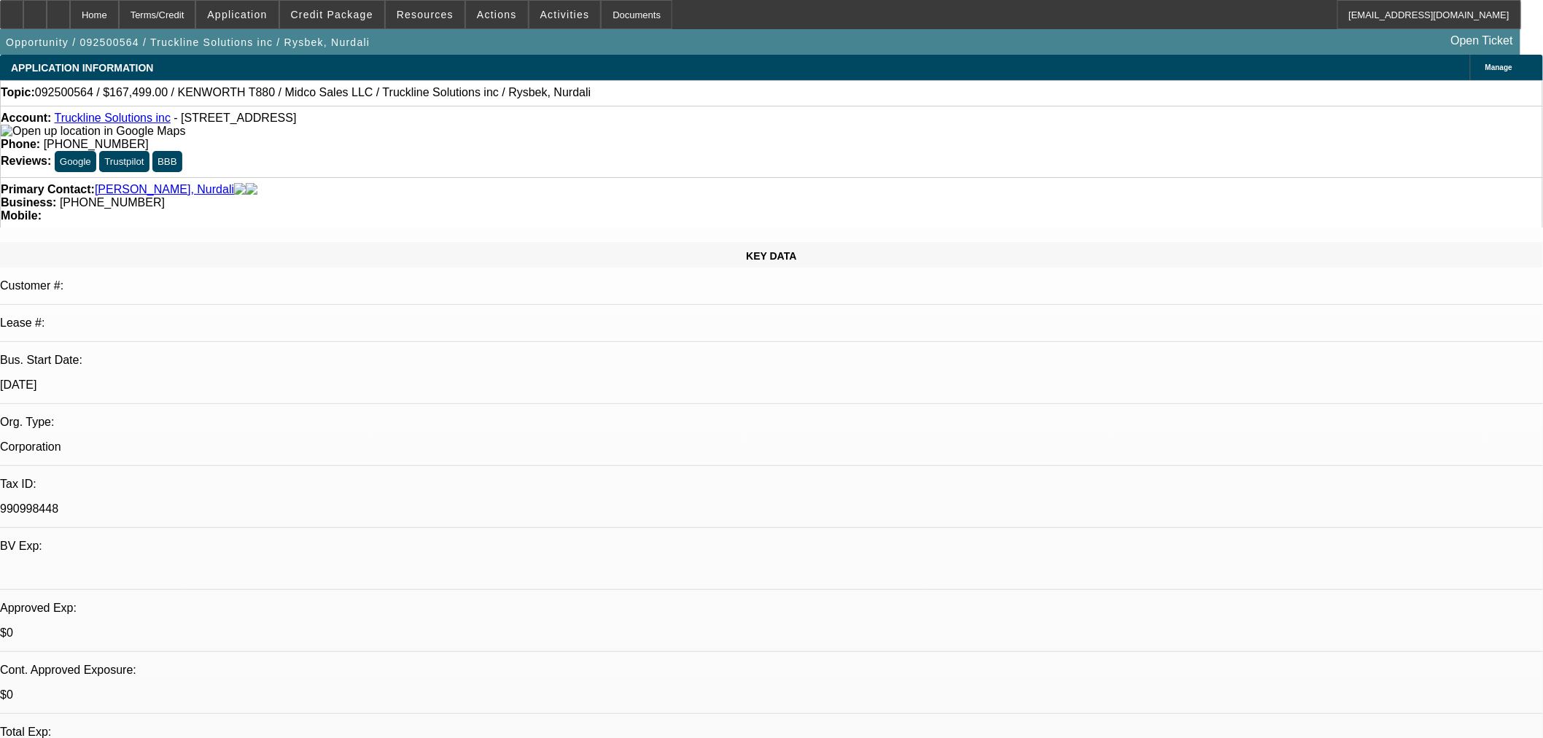
select select "0"
select select "2"
select select "0"
select select "6"
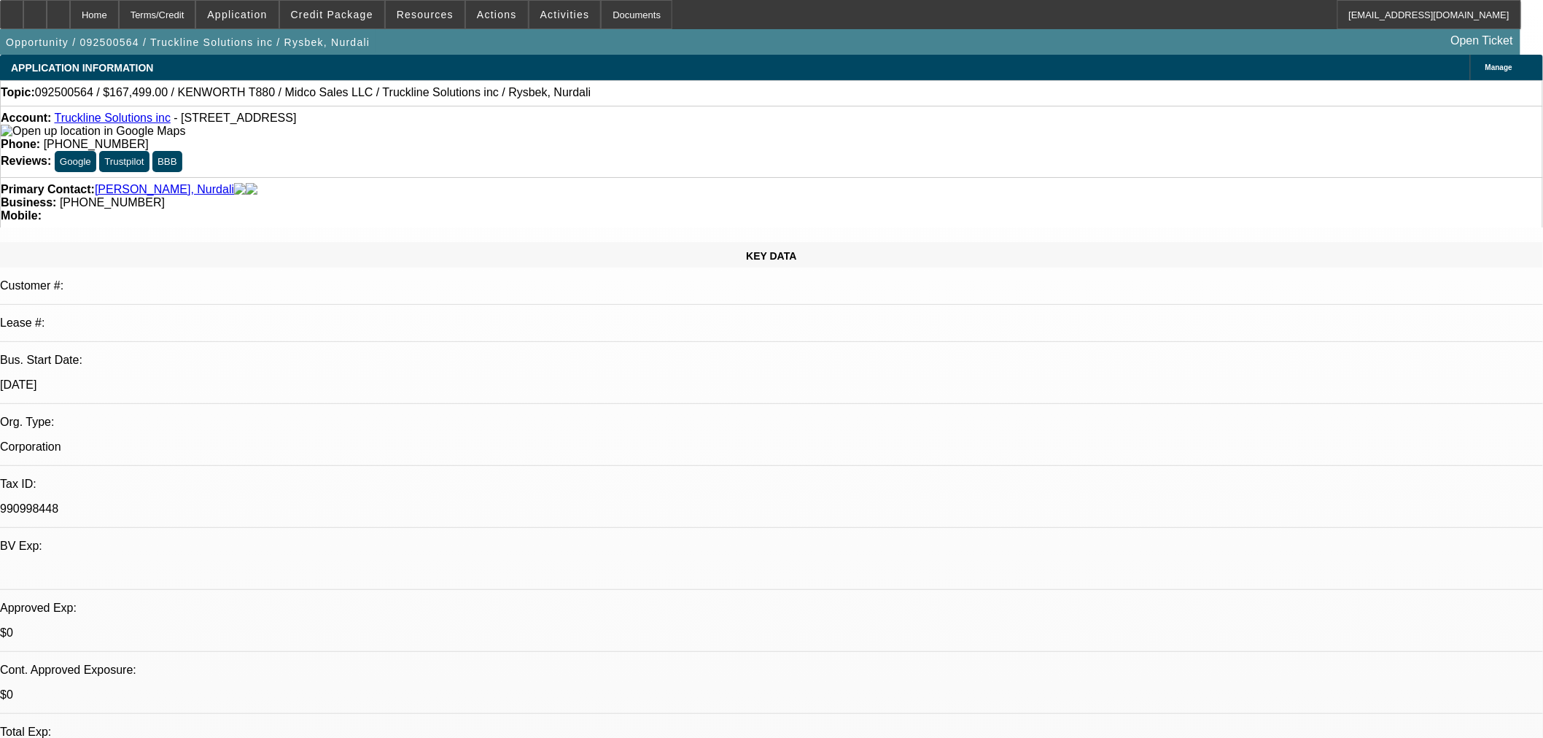
select select "0"
select select "3"
select select "0.1"
select select "4"
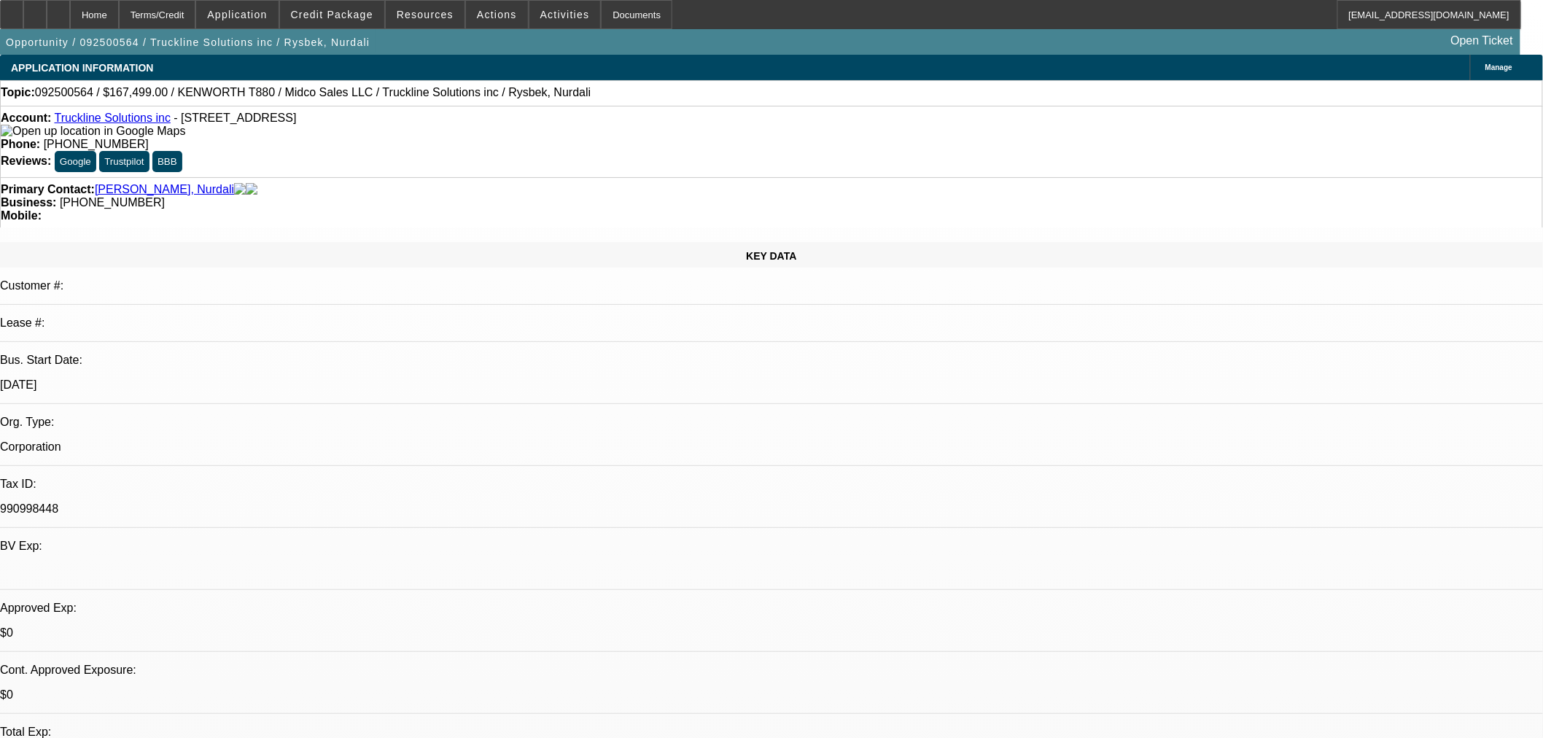
select select "0"
select select "3"
select select "0.1"
select select "4"
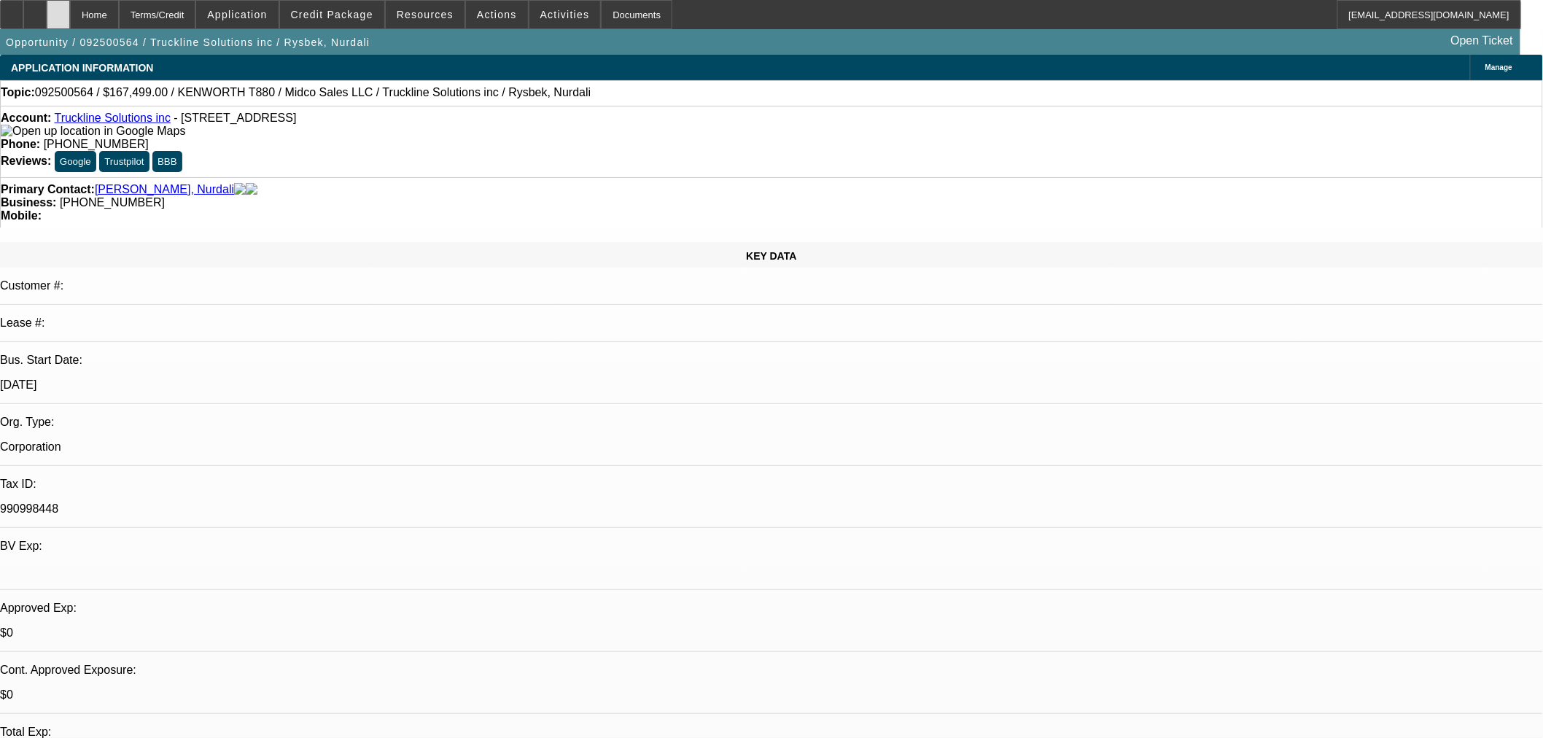
click at [70, 22] on div at bounding box center [58, 14] width 23 height 29
select select "0"
select select "2"
select select "0"
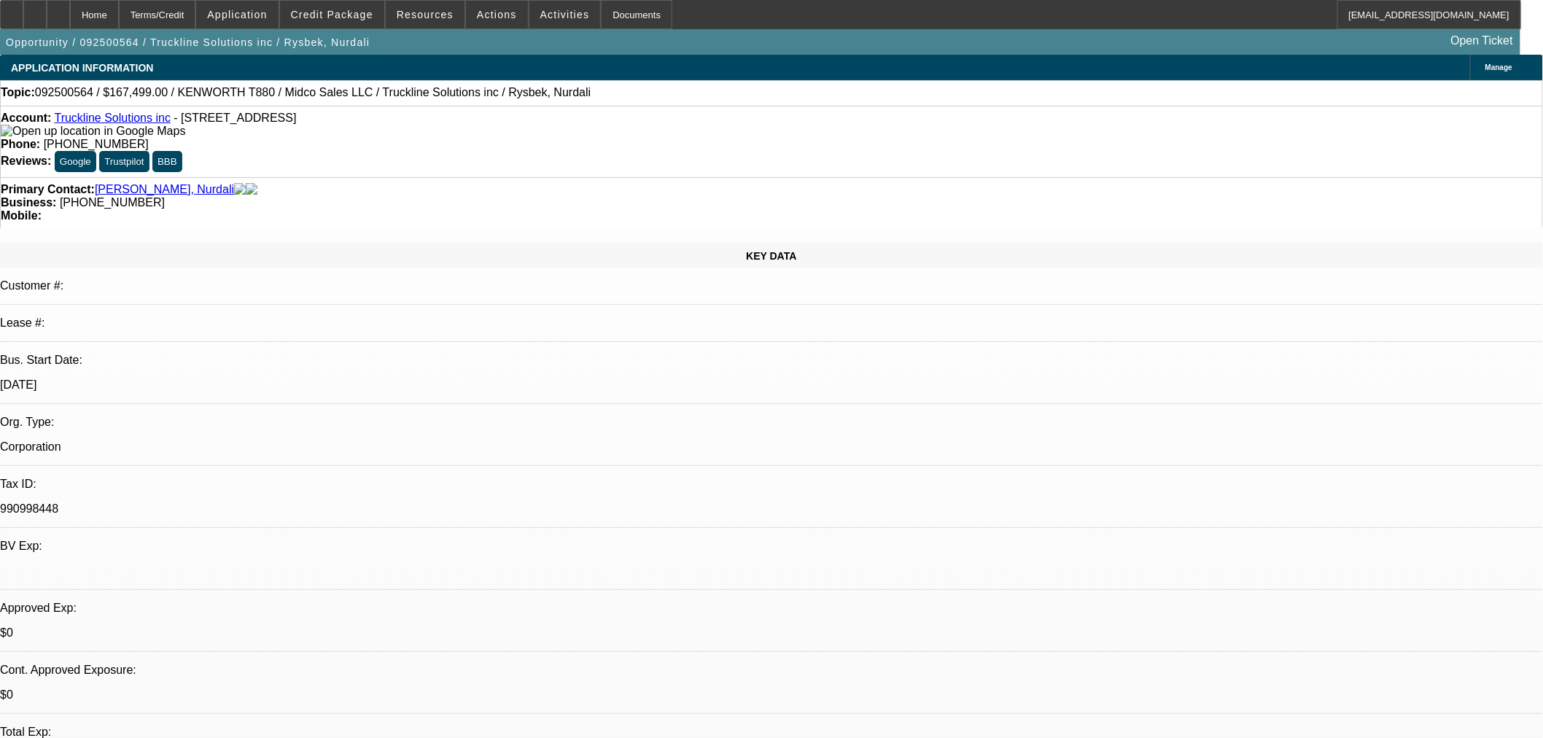
select select "6"
select select "0"
select select "3"
select select "0.1"
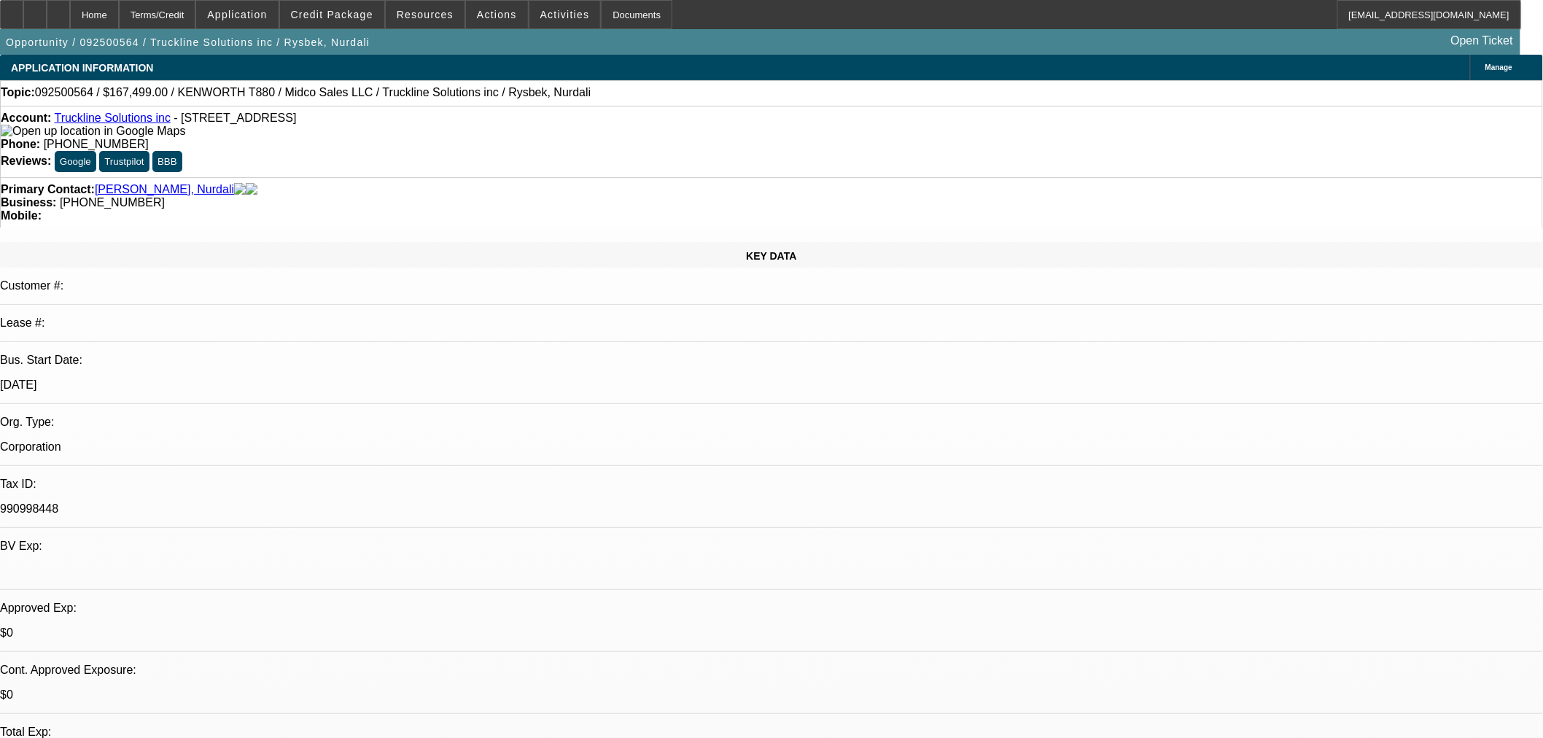
select select "4"
select select "0"
select select "3"
select select "0.1"
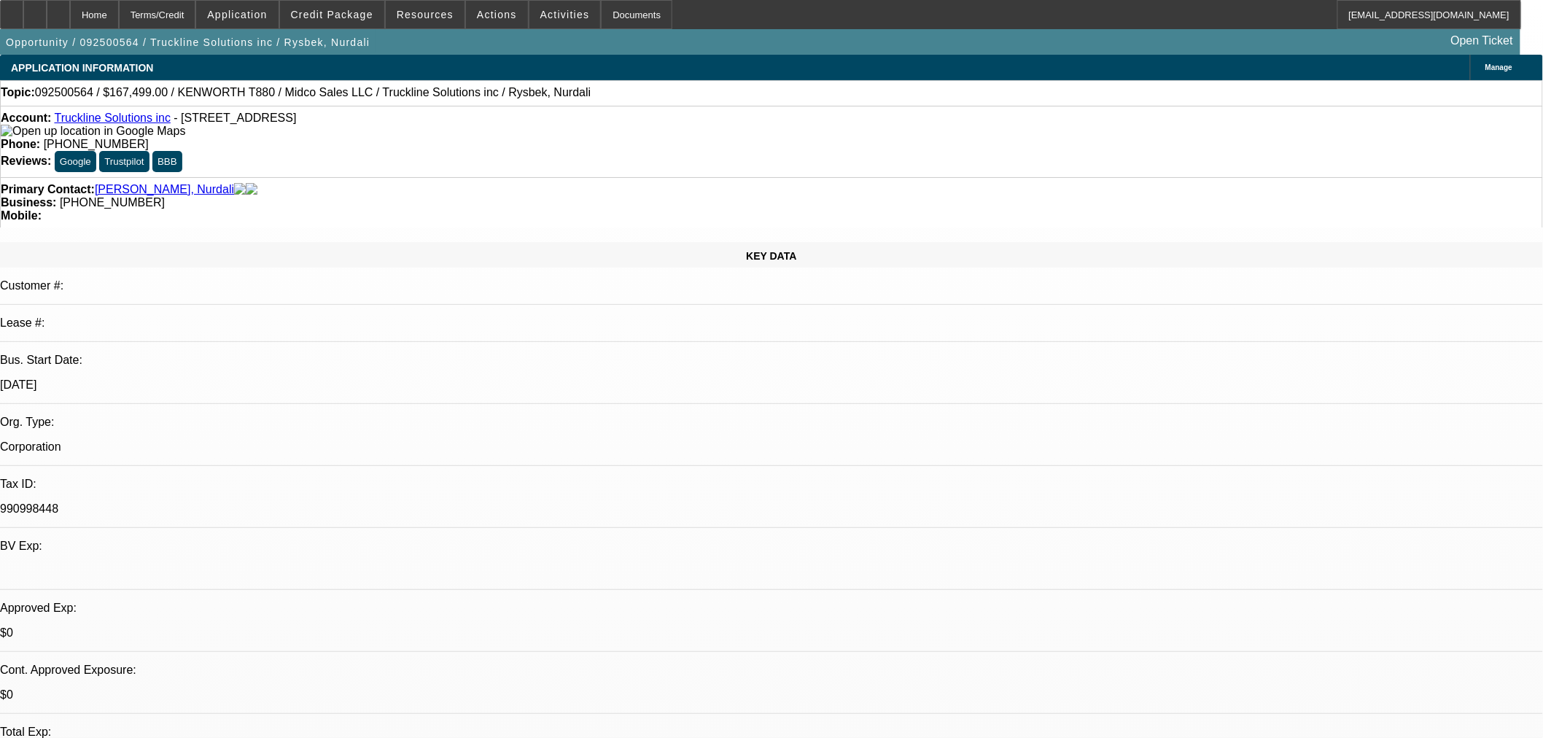
select select "4"
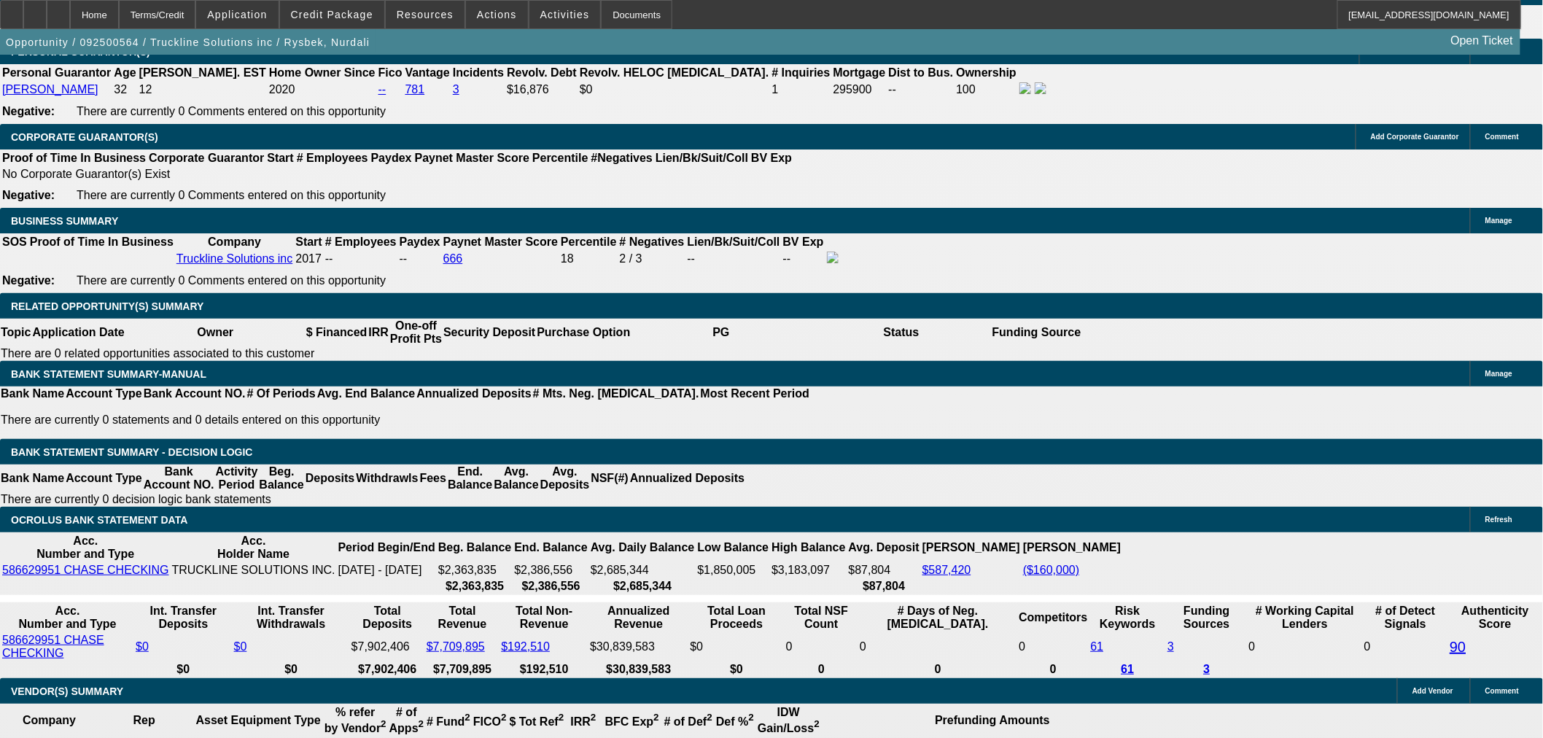
scroll to position [2269, 0]
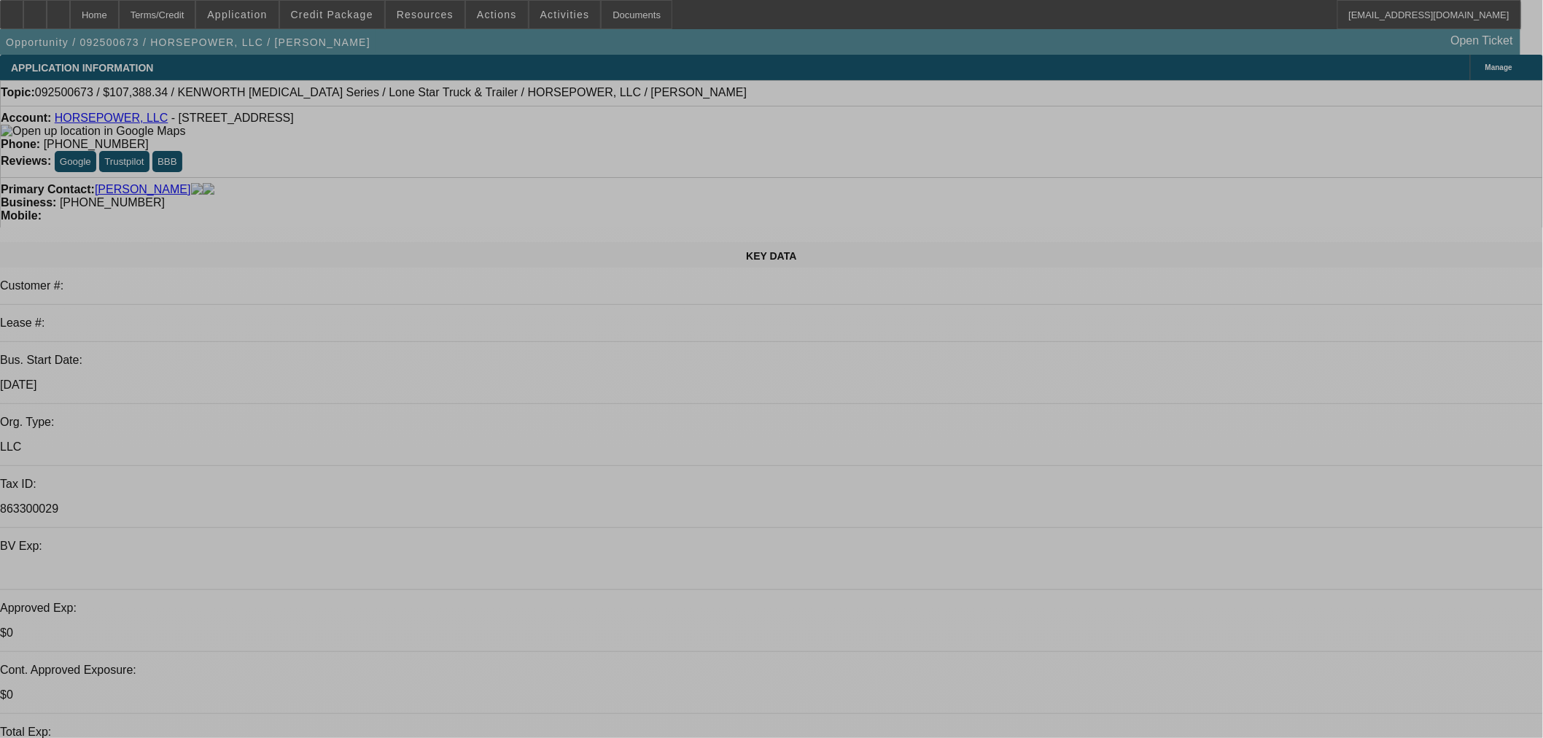
select select "0"
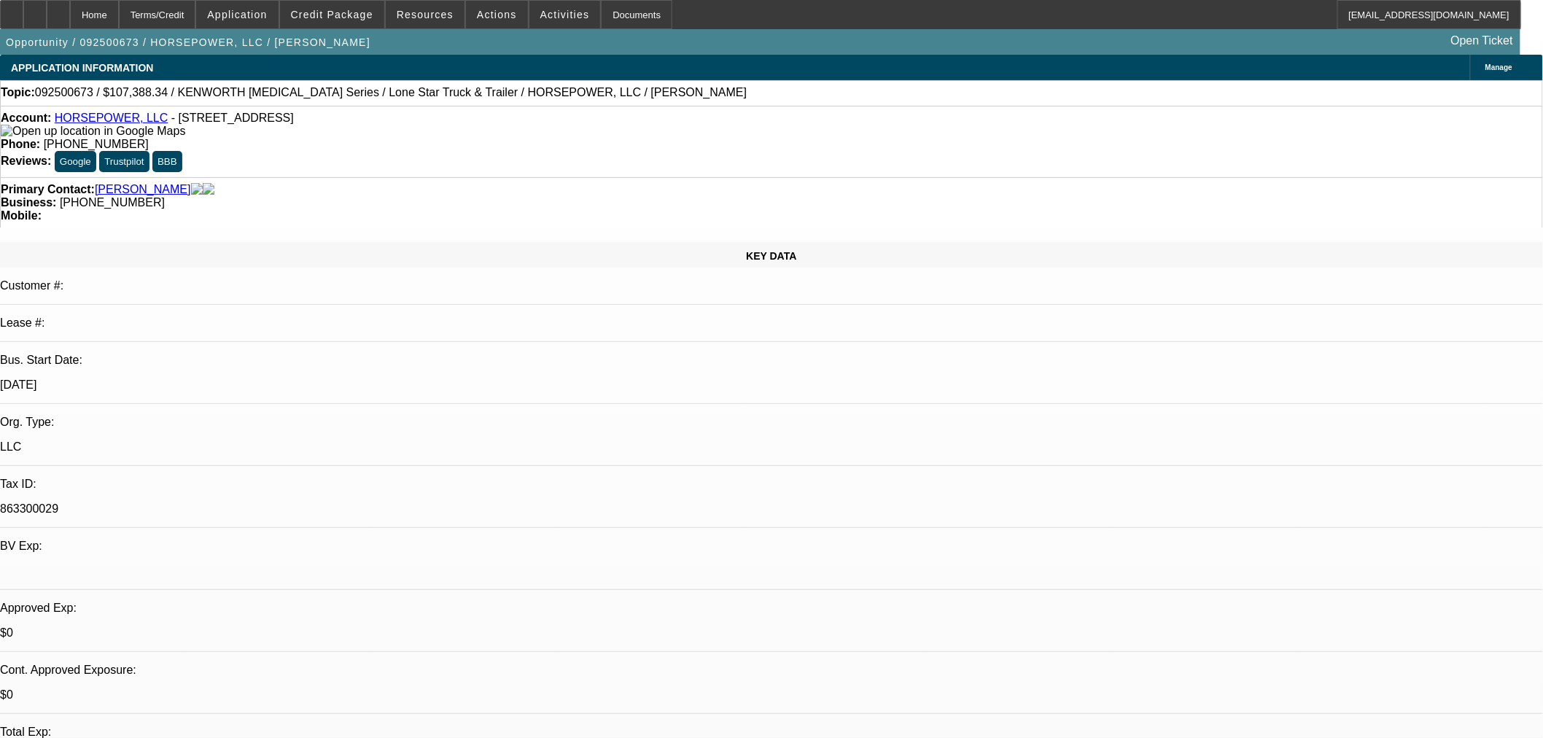
select select "0"
select select "3"
select select "0"
select select "6"
select select "0"
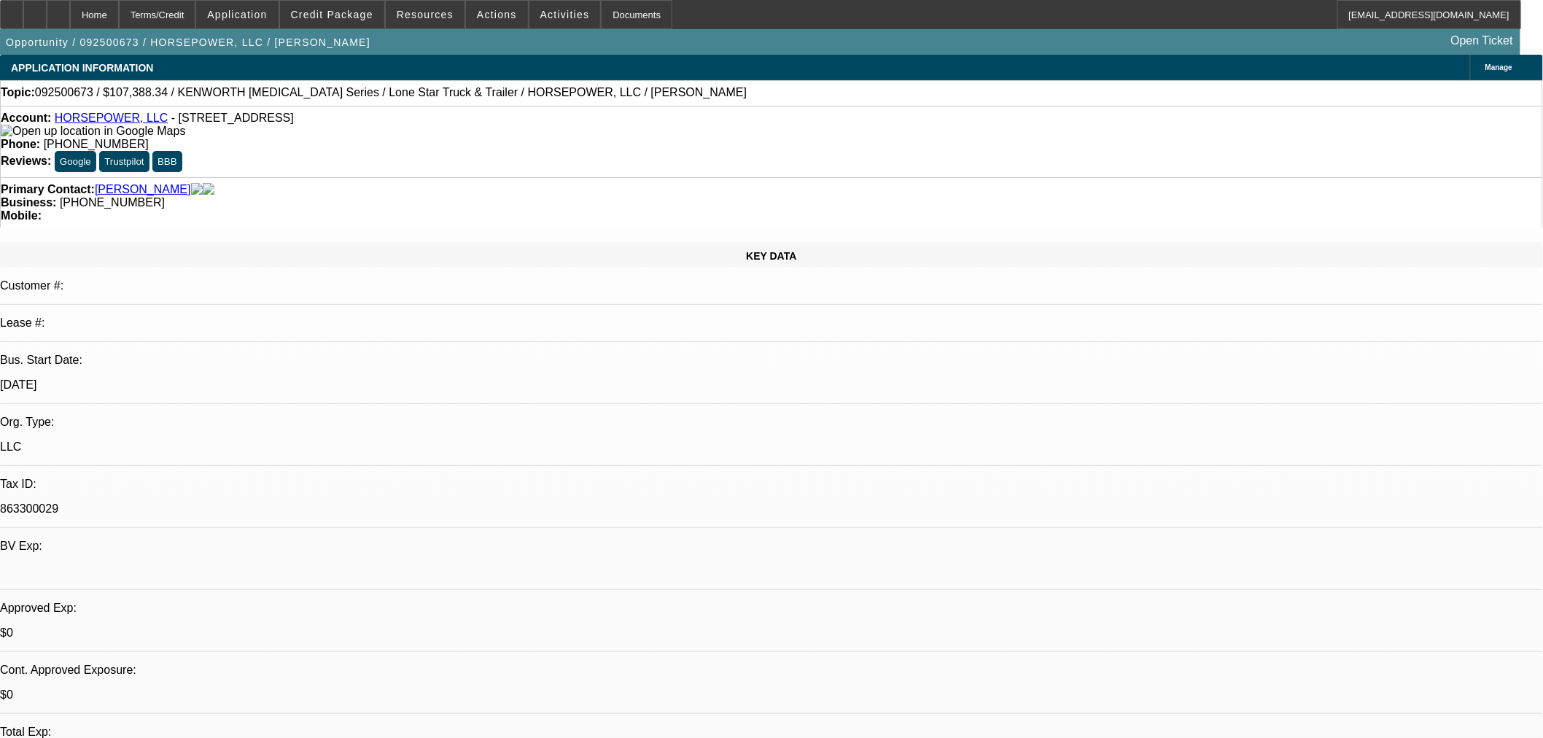
select select "0"
select select "3"
select select "0"
select select "6"
select select "0"
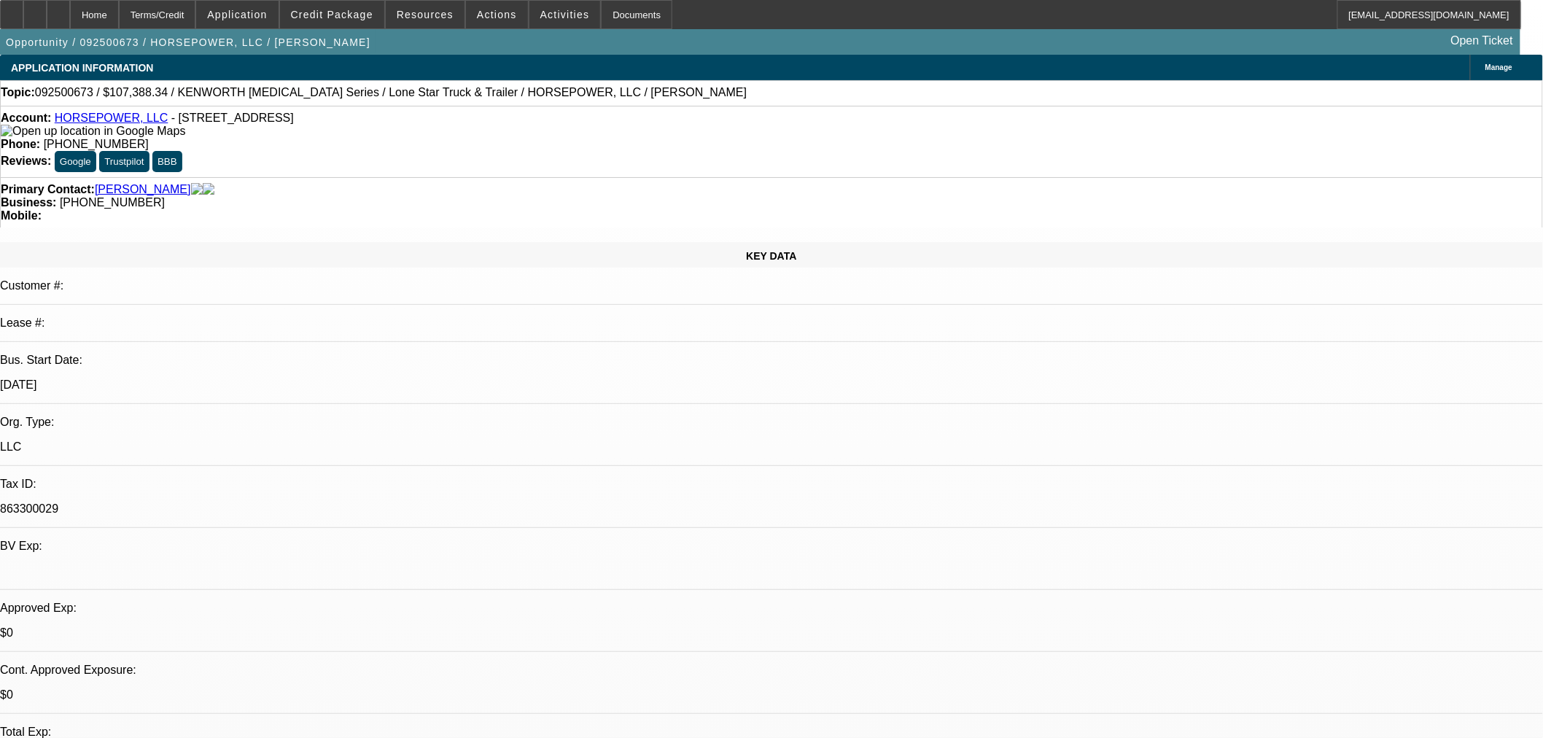
select select "0"
select select "3"
select select "0"
select select "6"
select select "0"
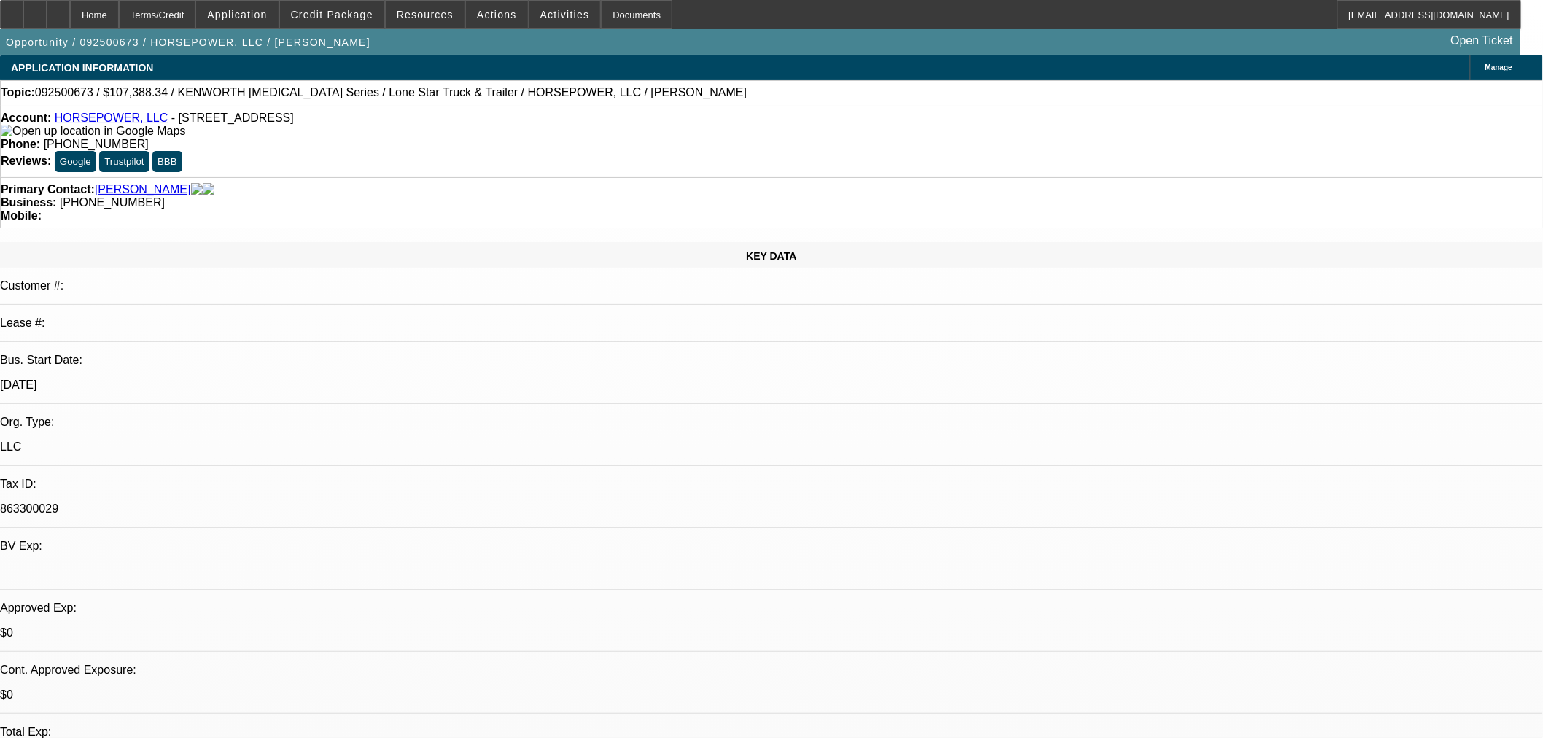
select select "0"
select select "3"
select select "0"
select select "6"
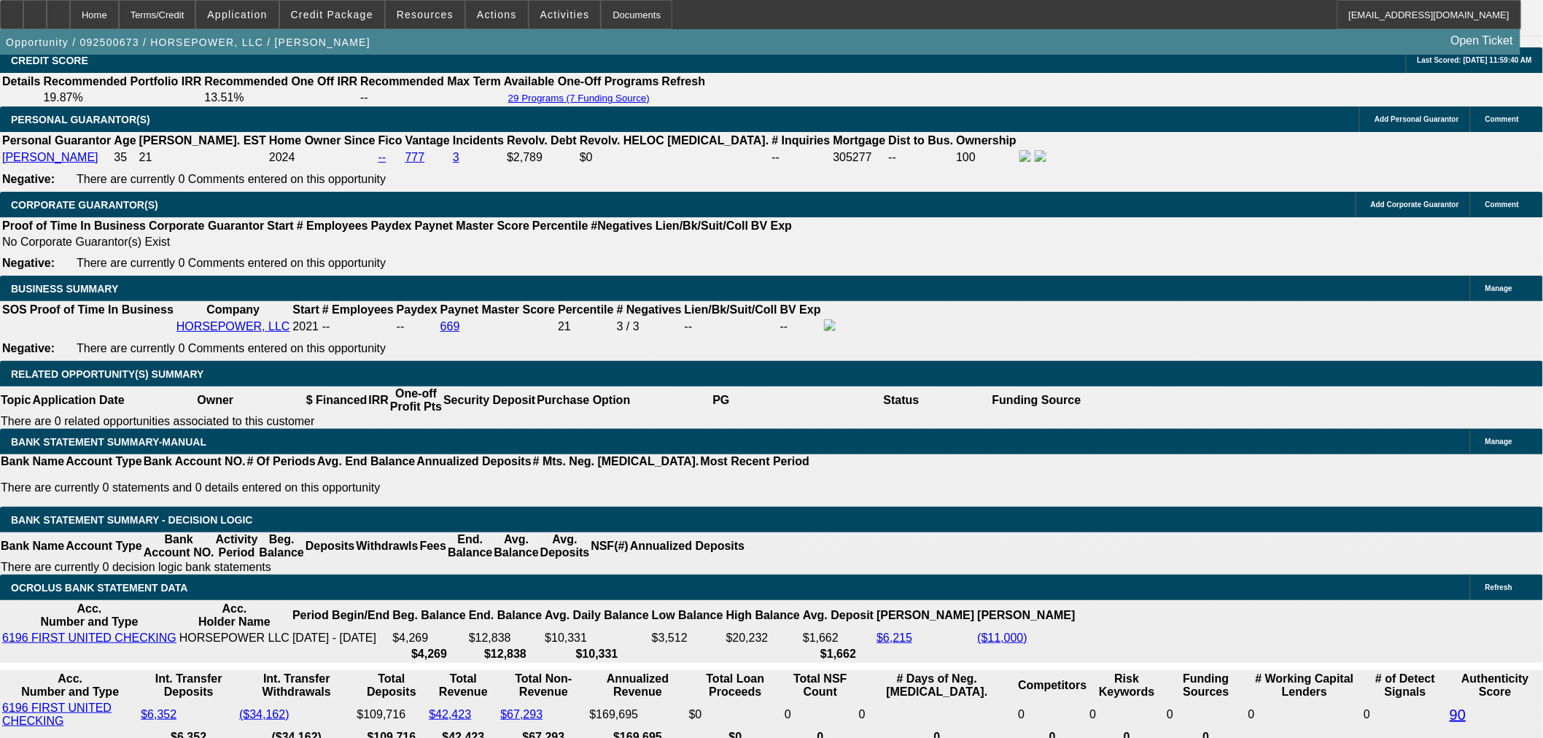
scroll to position [1866, 0]
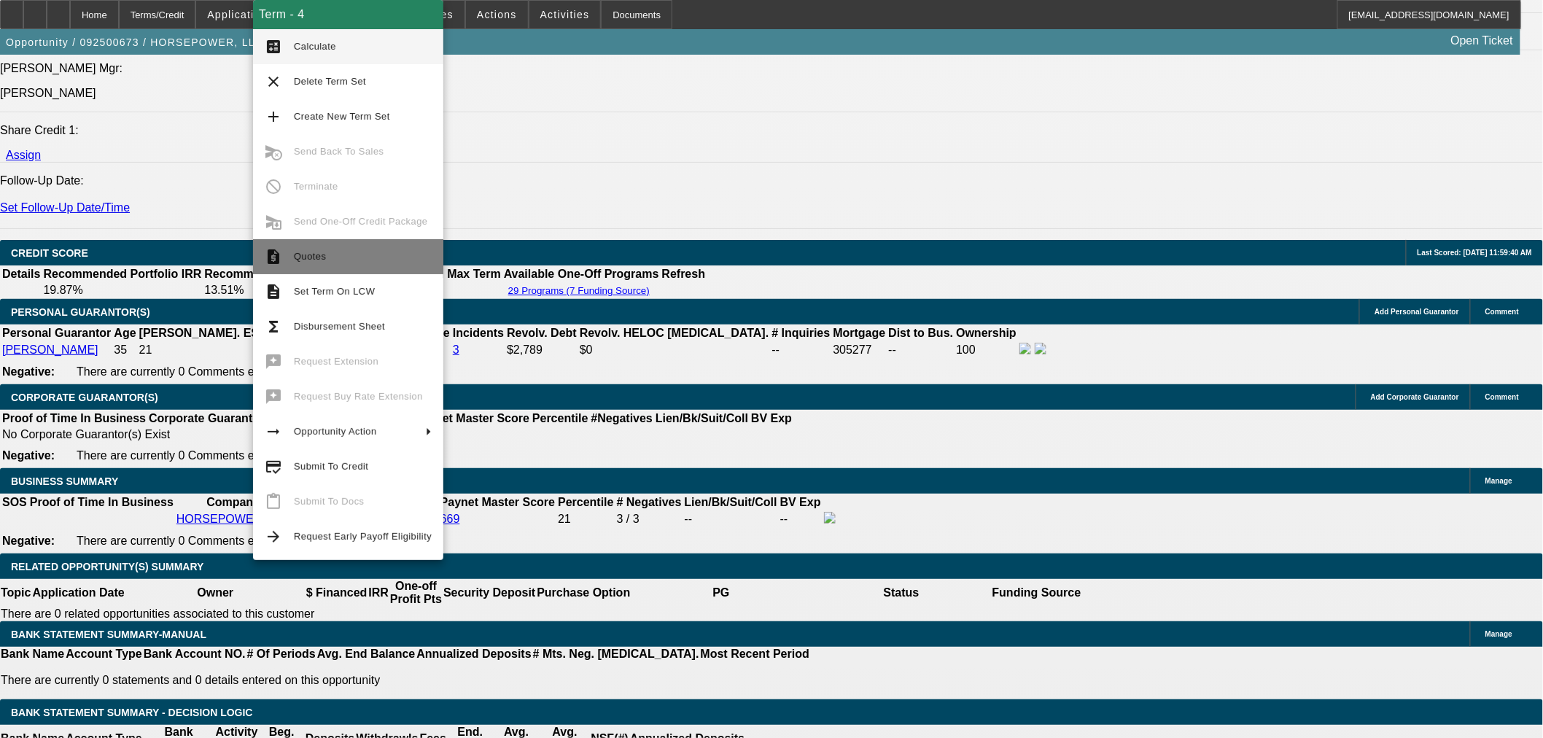
click at [316, 251] on span "Quotes" at bounding box center [310, 256] width 32 height 11
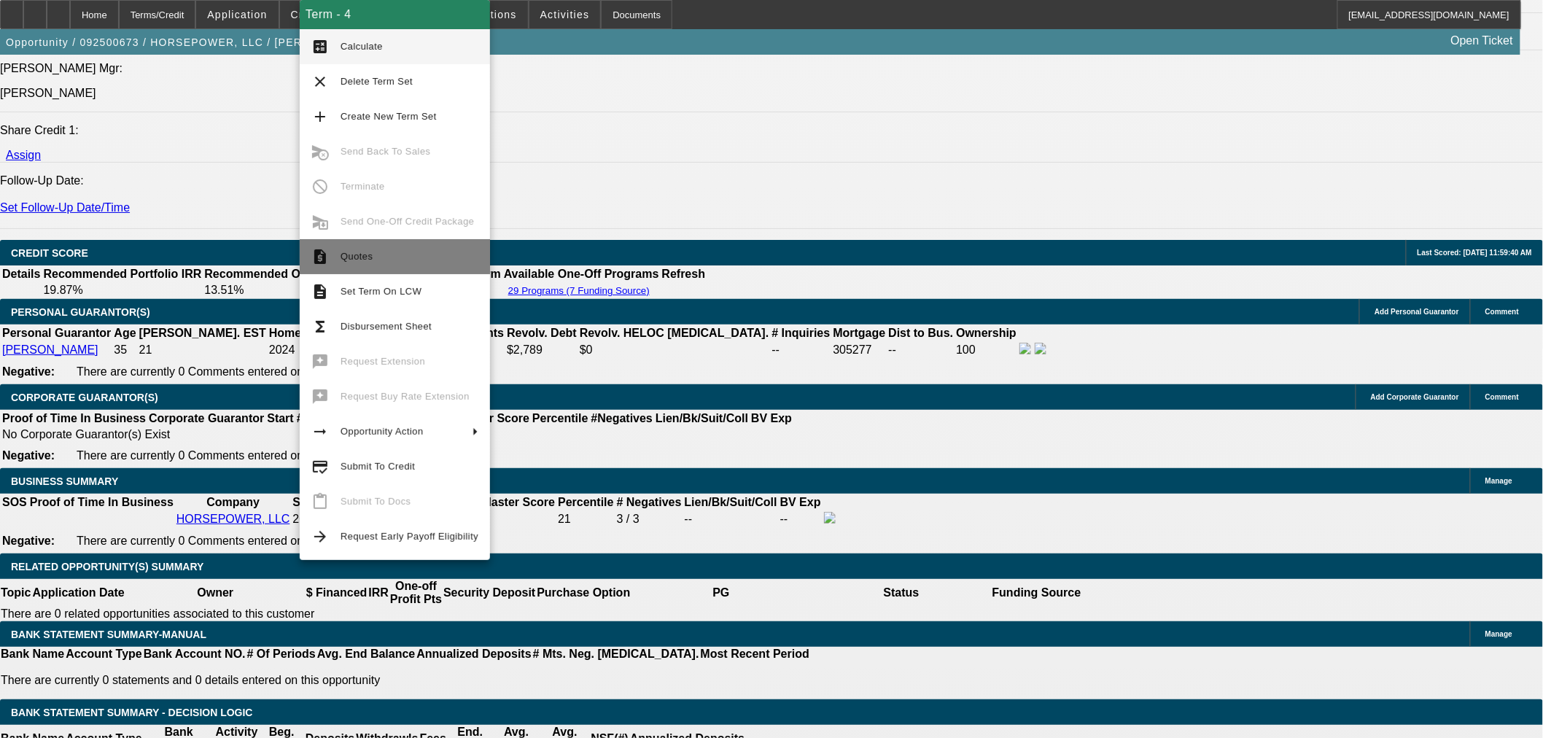
click at [376, 241] on button "request_quote Quotes" at bounding box center [395, 256] width 190 height 35
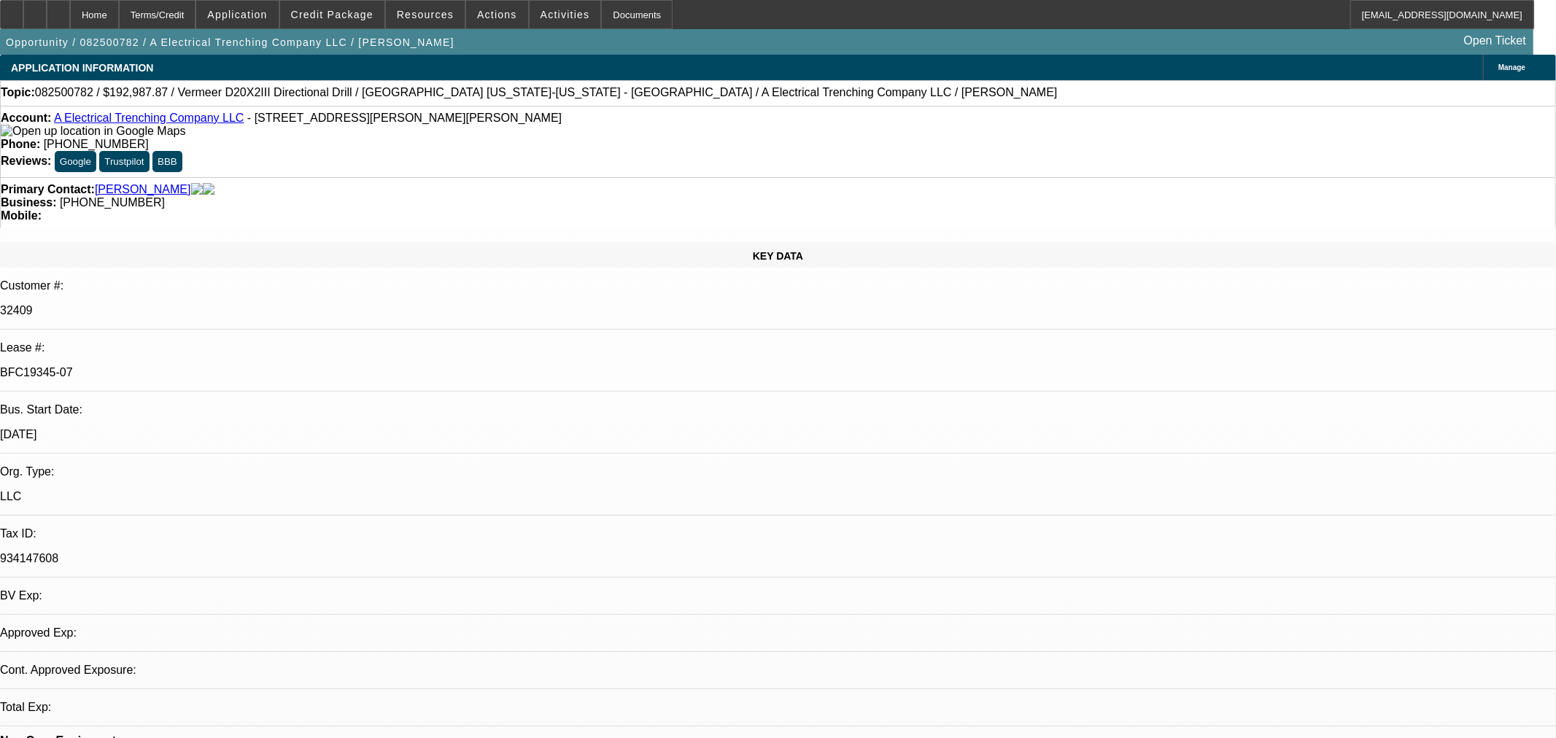
select select "0"
select select "3"
select select "0"
select select "6"
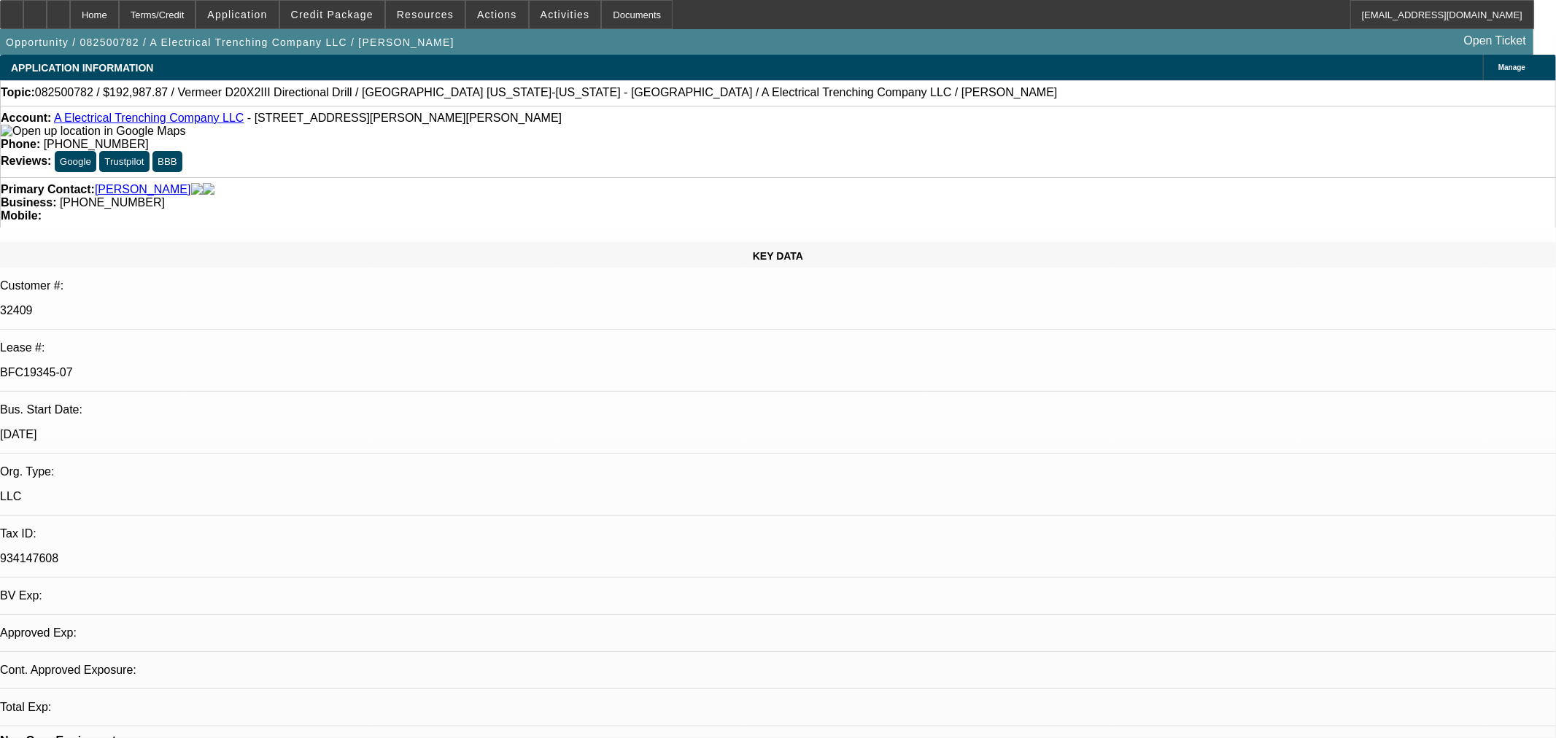
select select "0"
select select "3"
select select "0"
select select "6"
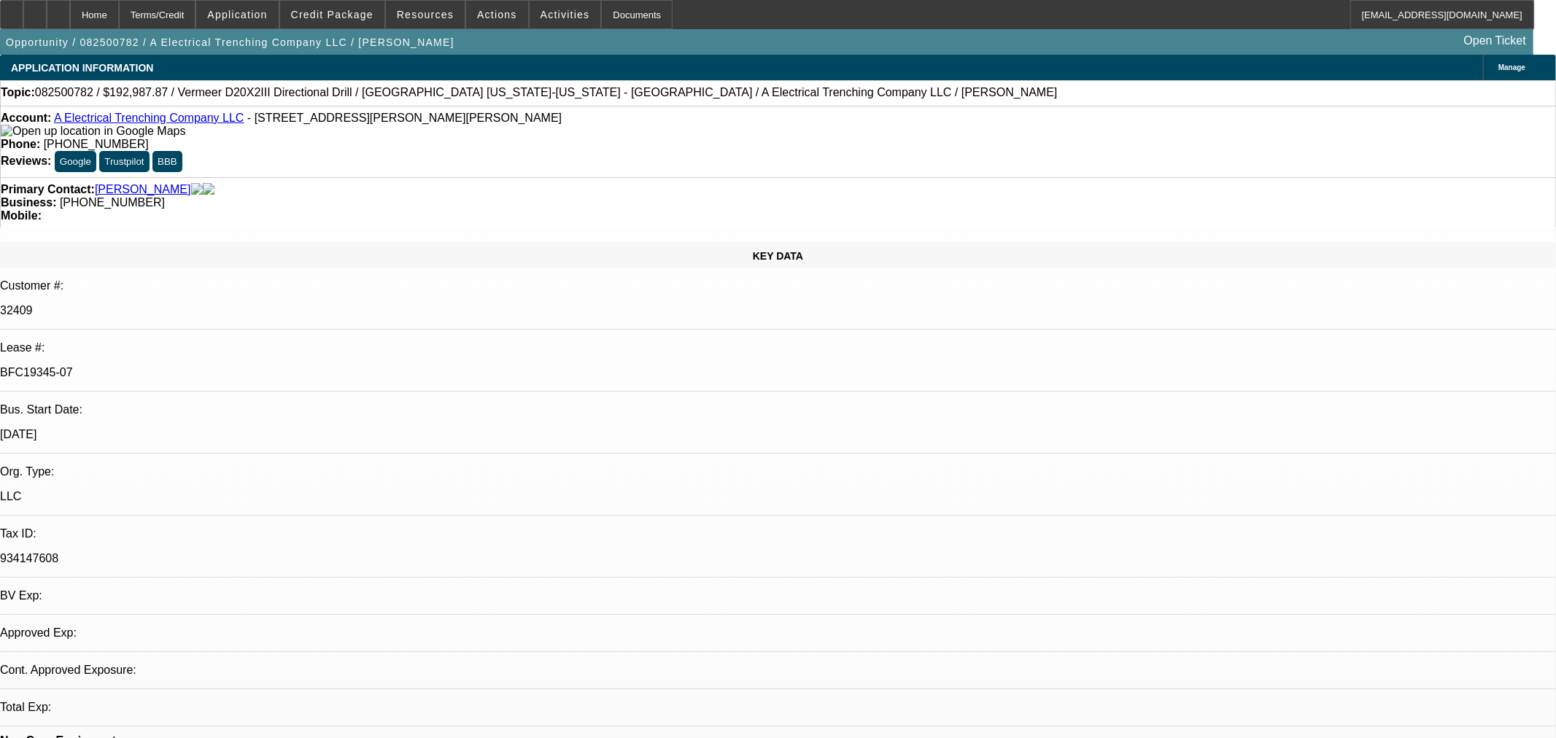
select select "0"
select select "3"
select select "0"
select select "6"
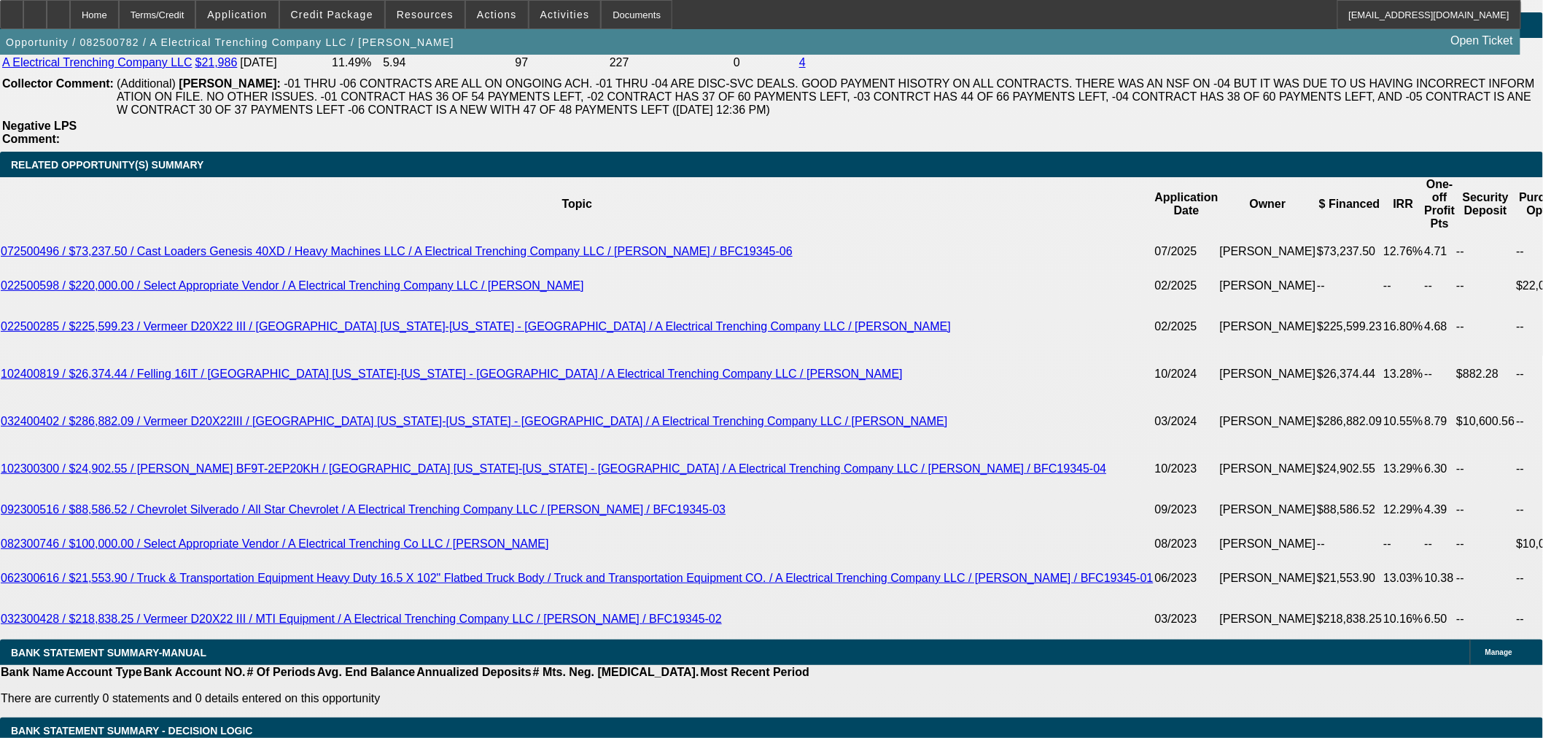
scroll to position [2755, 0]
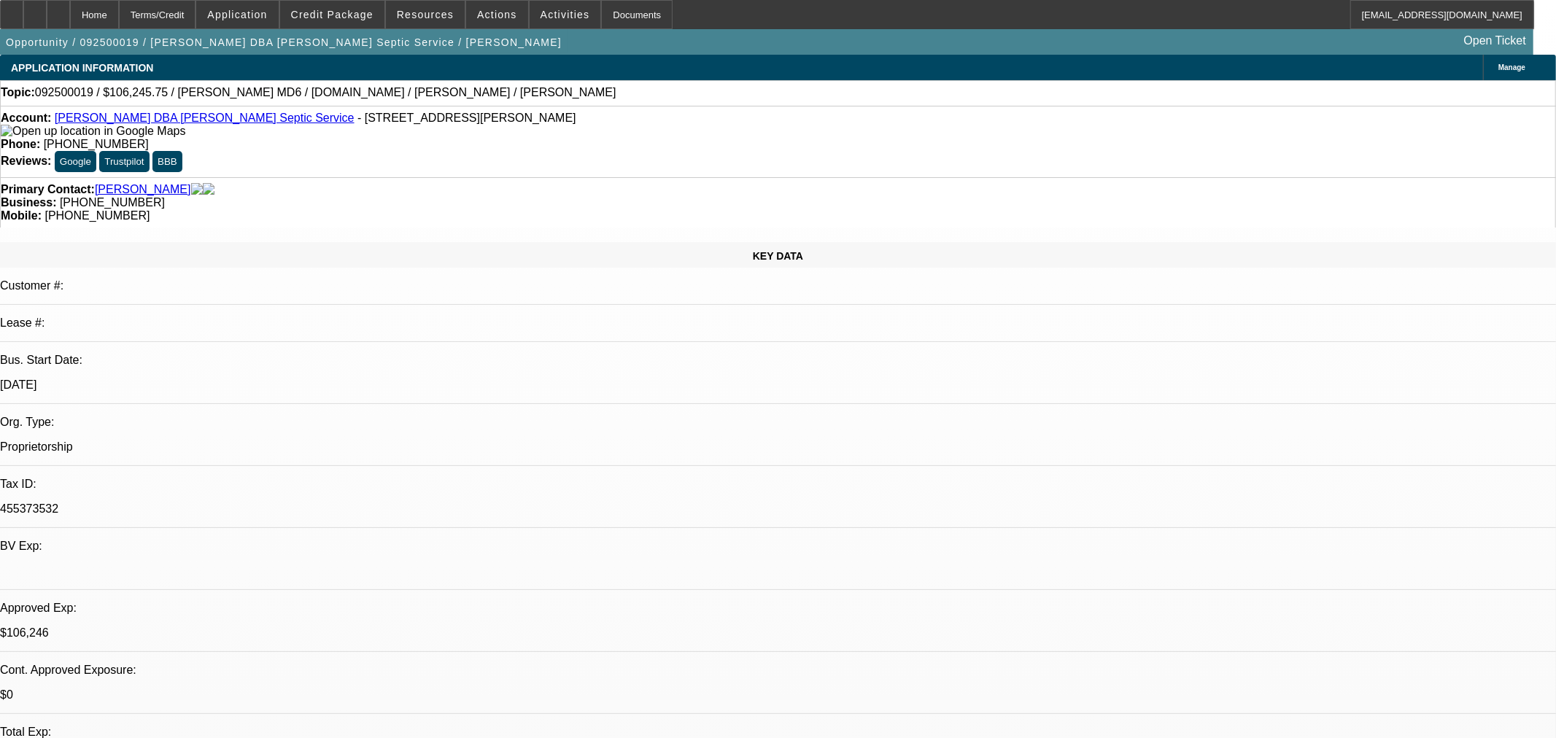
select select "0"
select select "3"
select select "0"
select select "6"
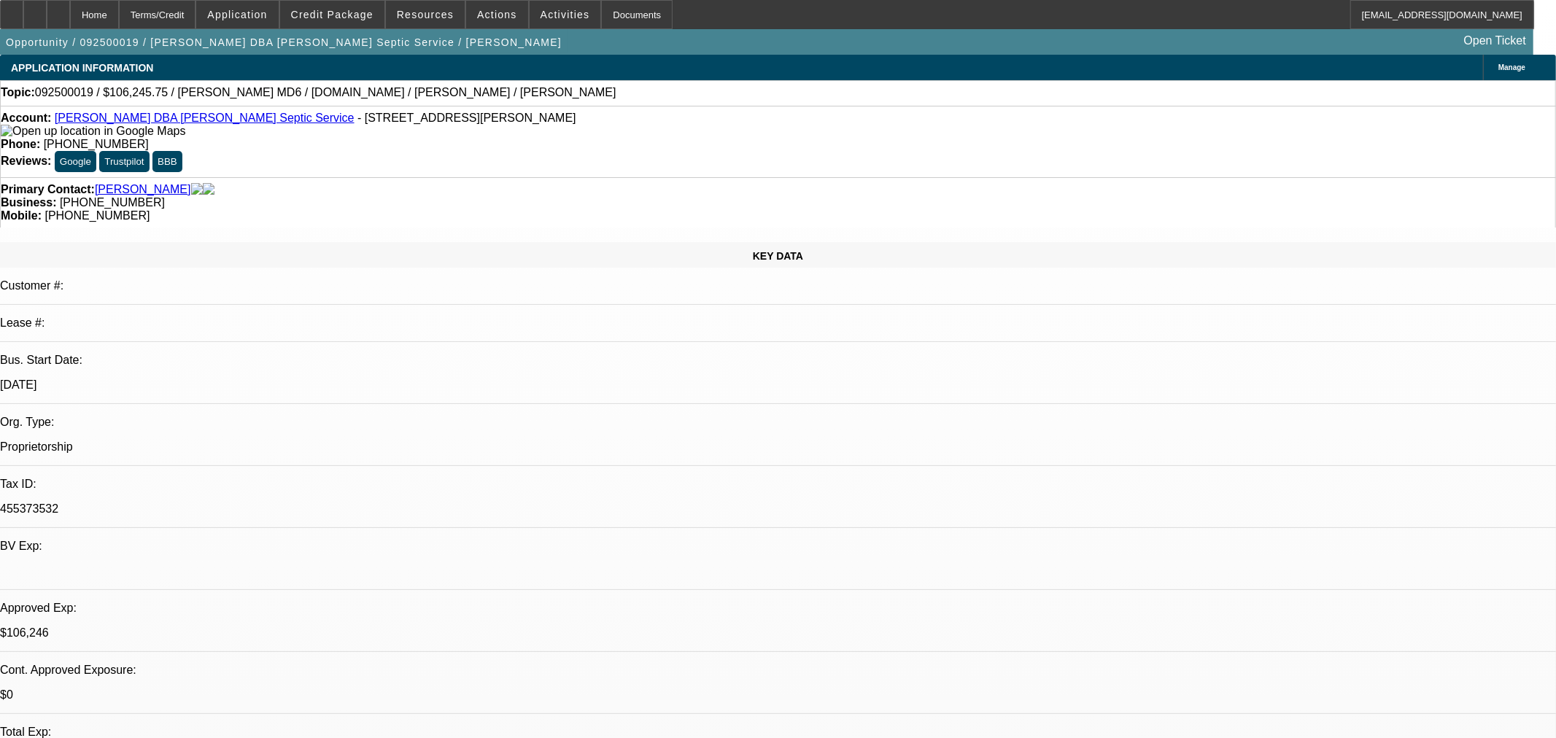
select select "0"
select select "3"
select select "0"
select select "6"
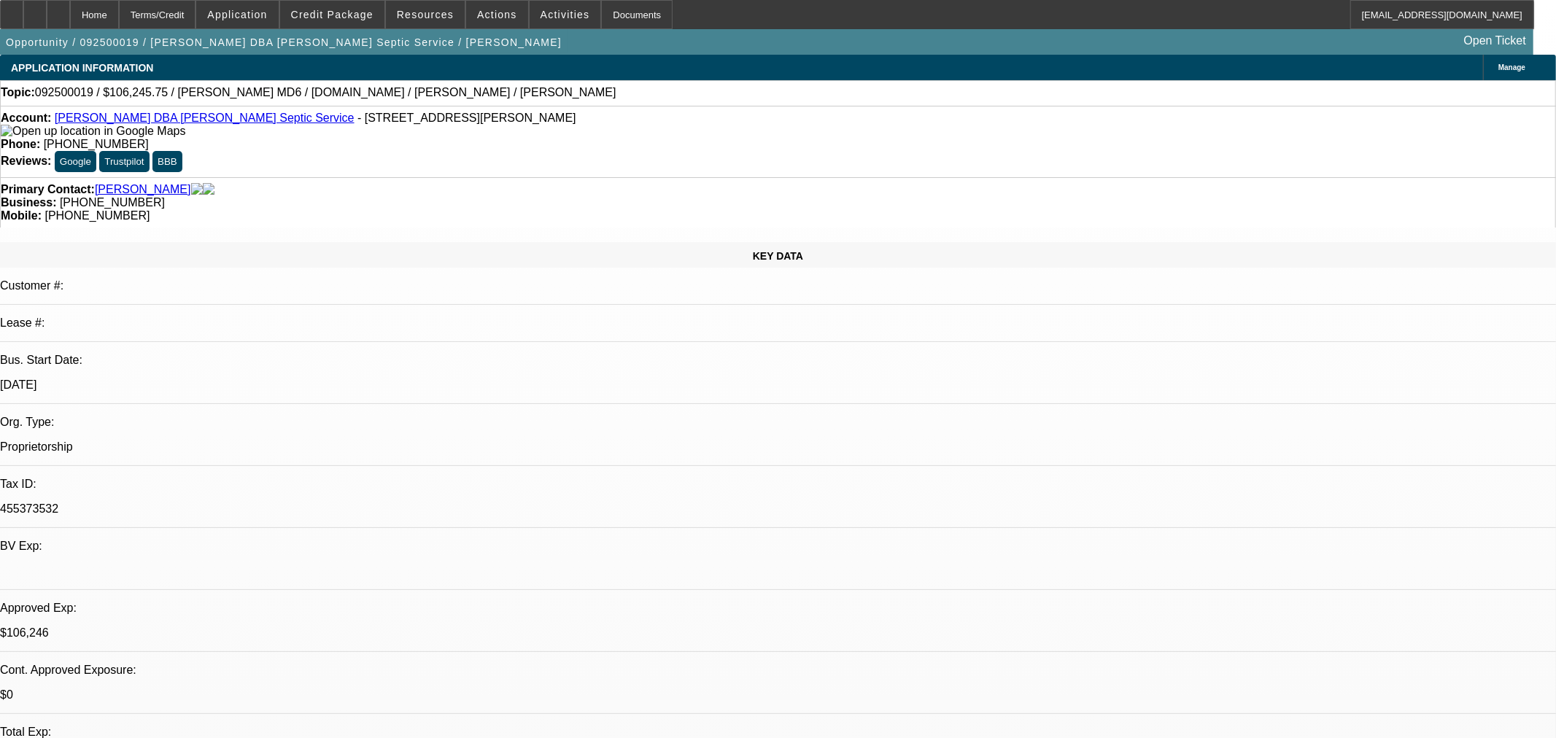
select select "0.15"
select select "2"
select select "0.1"
select select "4"
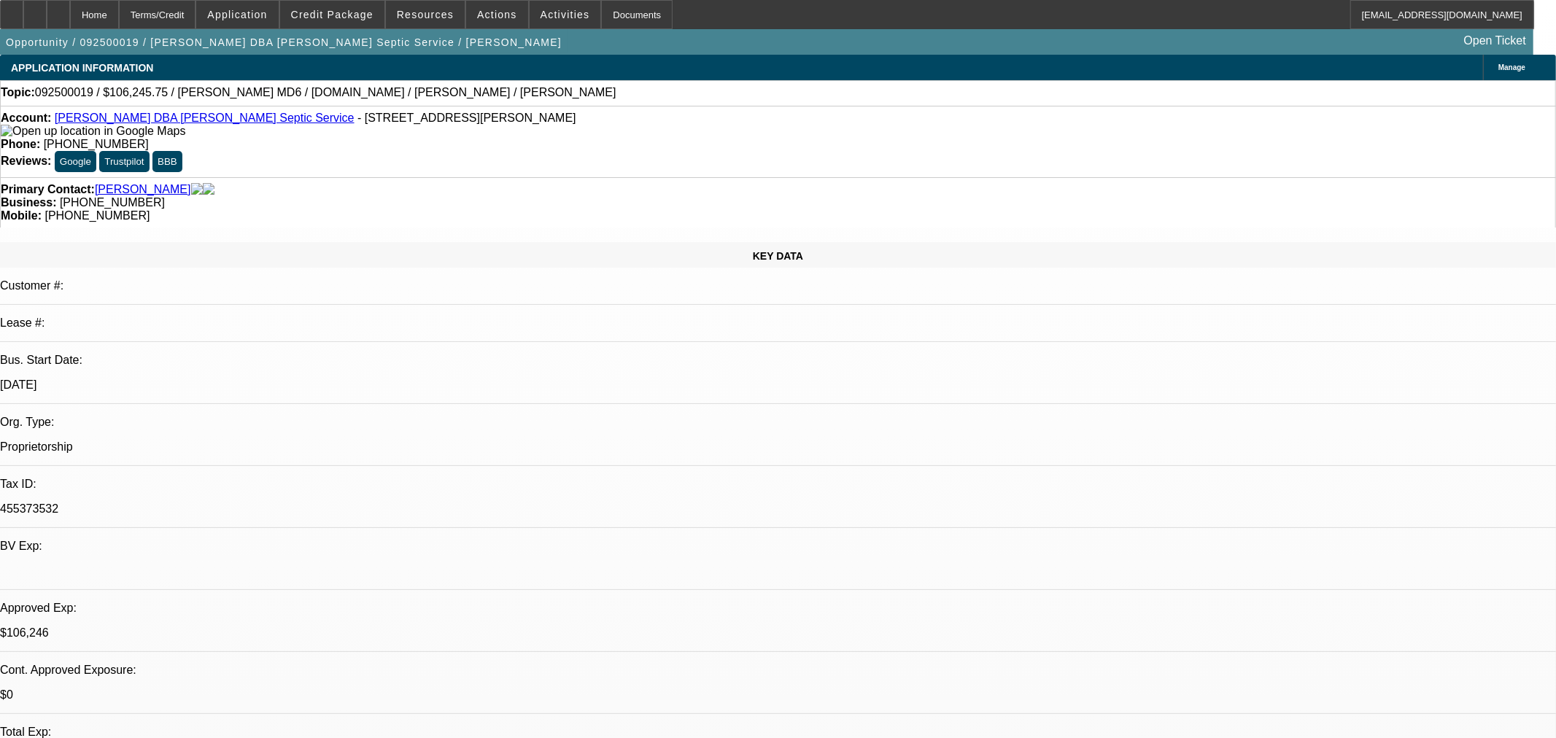
select select "2"
select select "0.1"
select select "4"
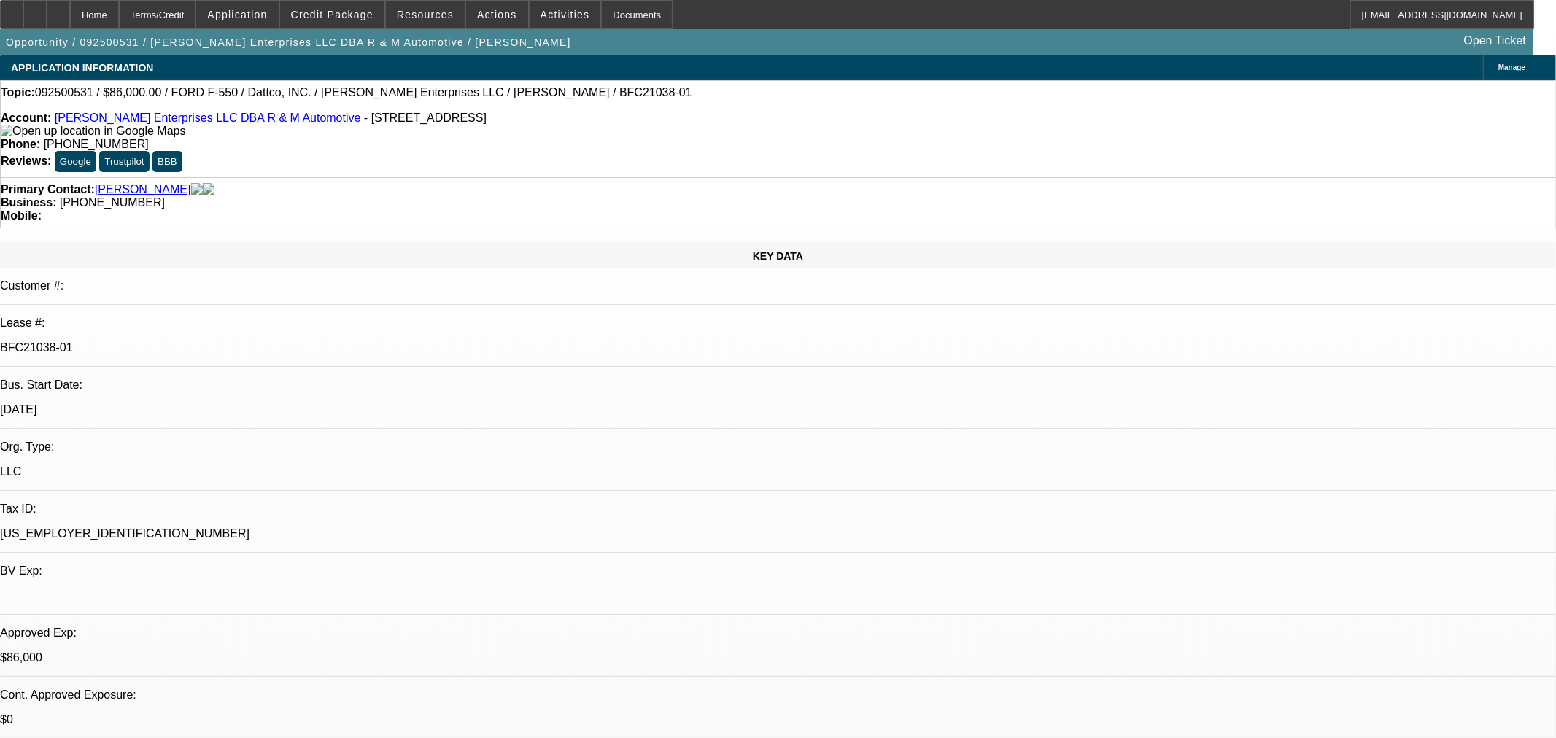
select select "0"
select select "2"
select select "0"
select select "6"
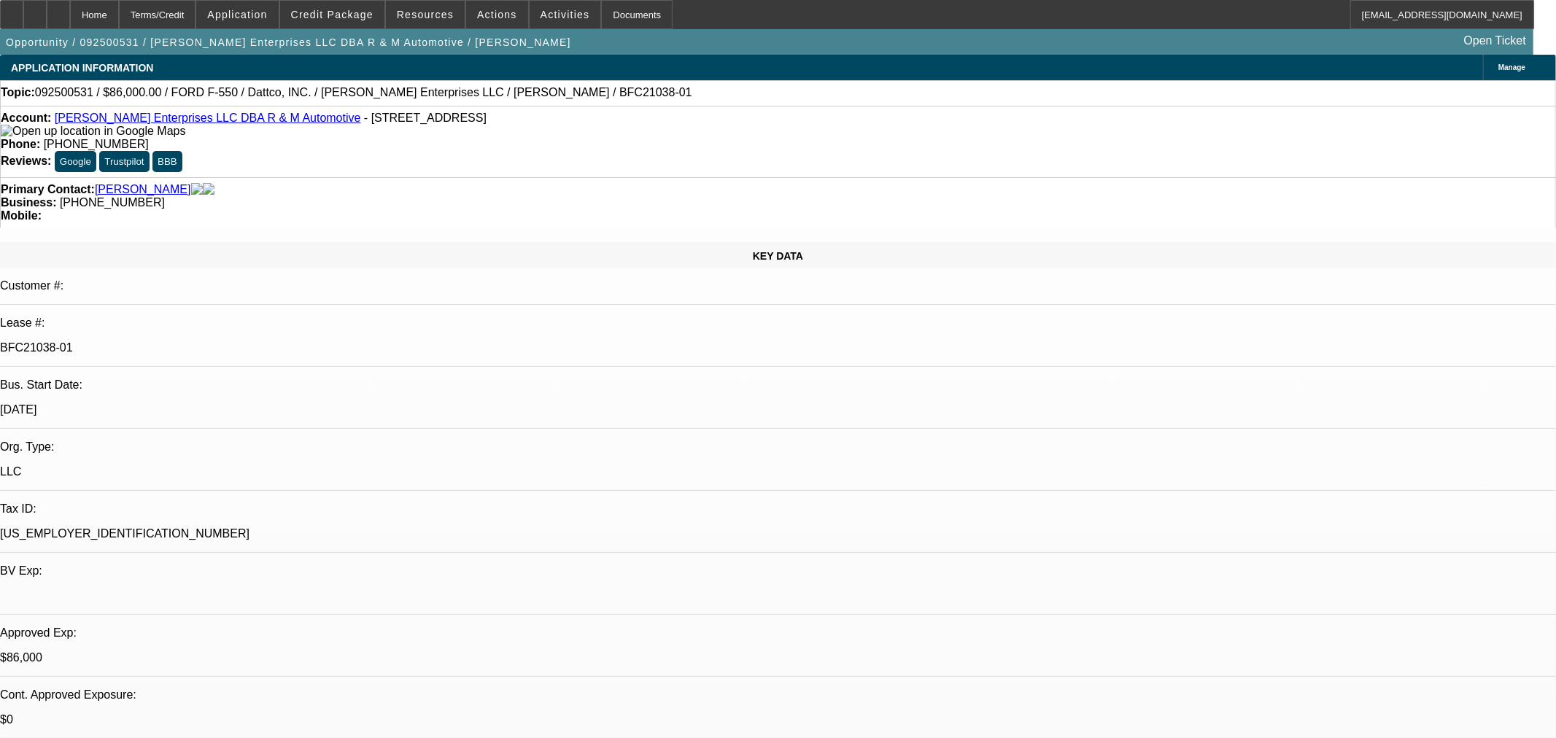
select select "0"
select select "2"
select select "0"
select select "6"
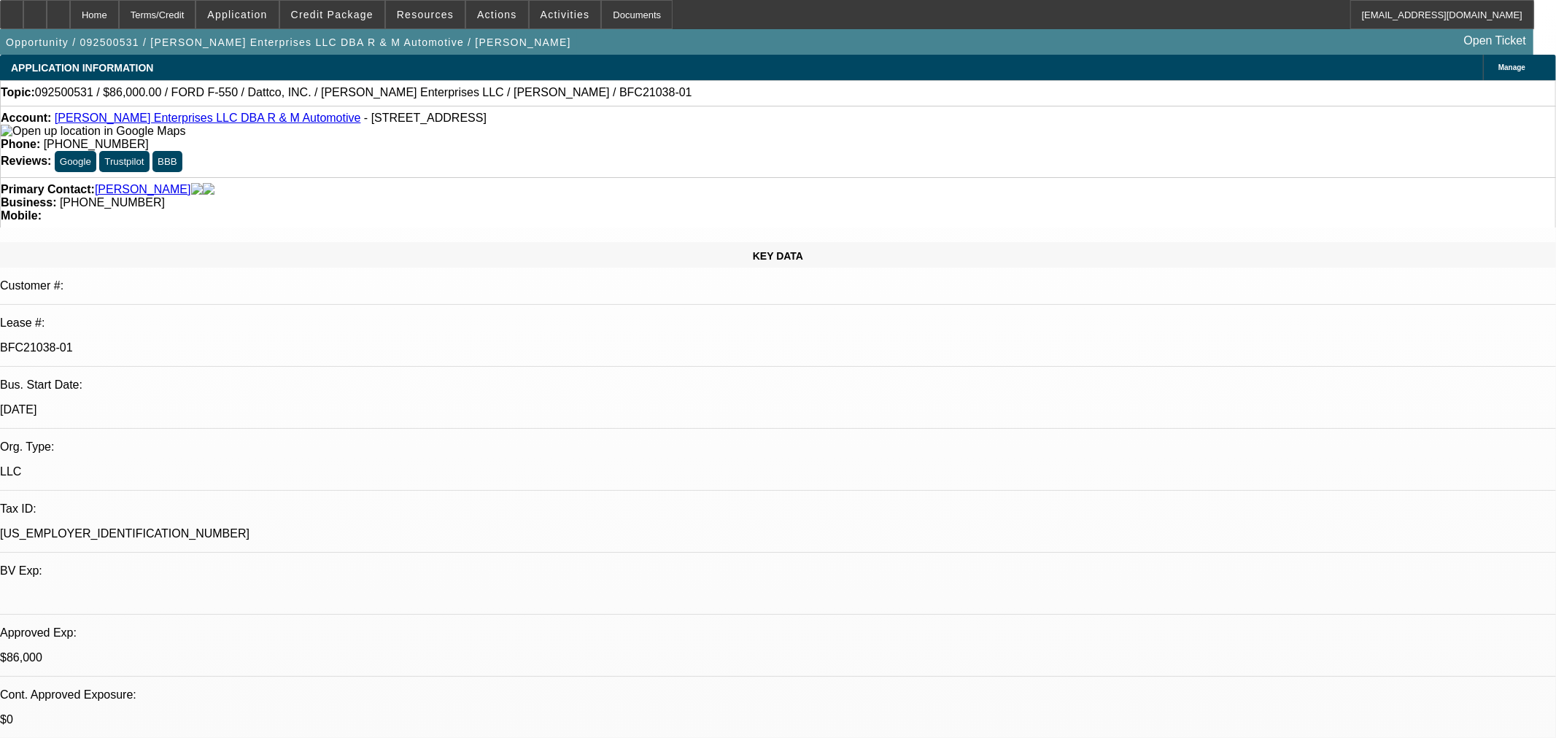
select select "0"
select select "2"
select select "0"
select select "6"
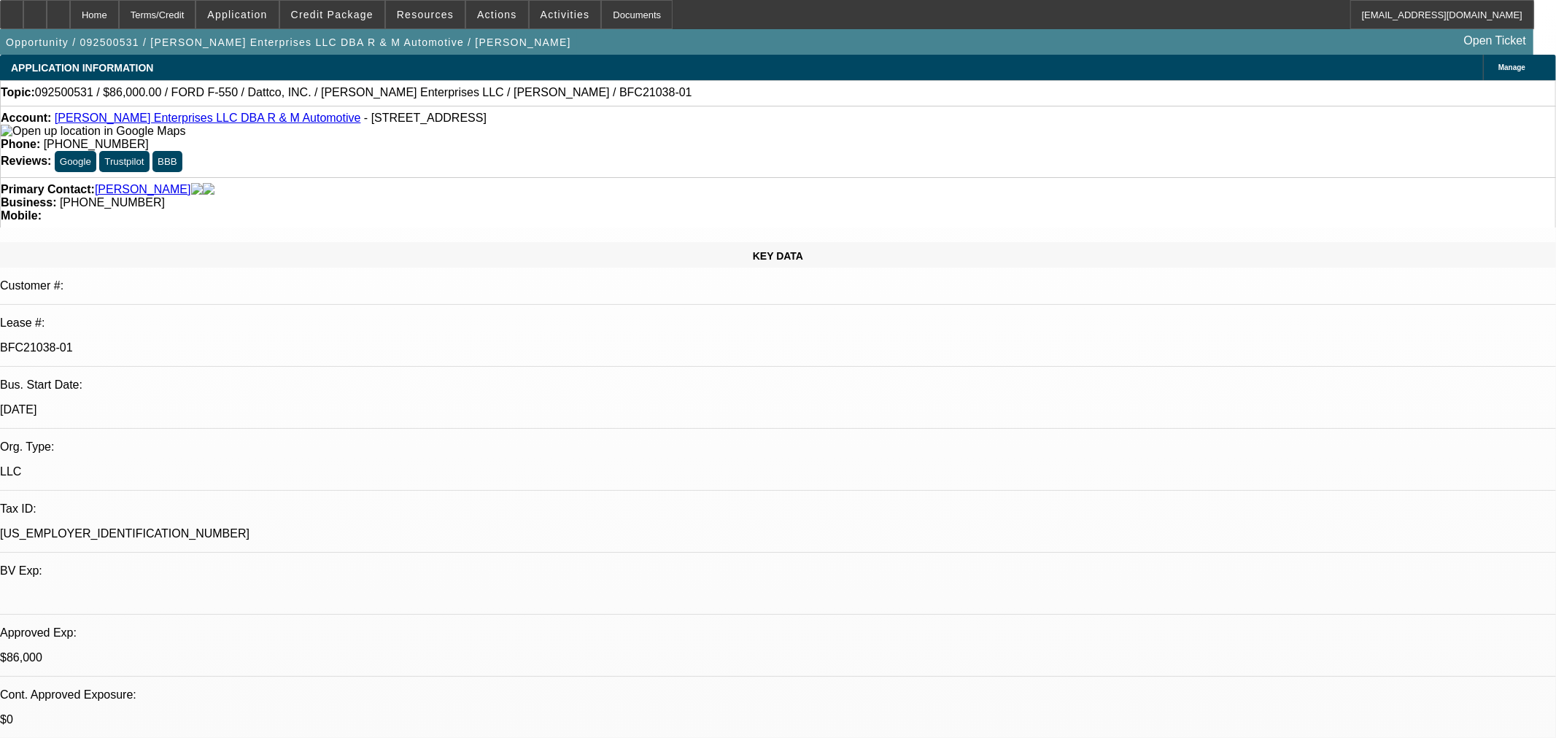
select select "0.15"
select select "2"
select select "0"
select select "6"
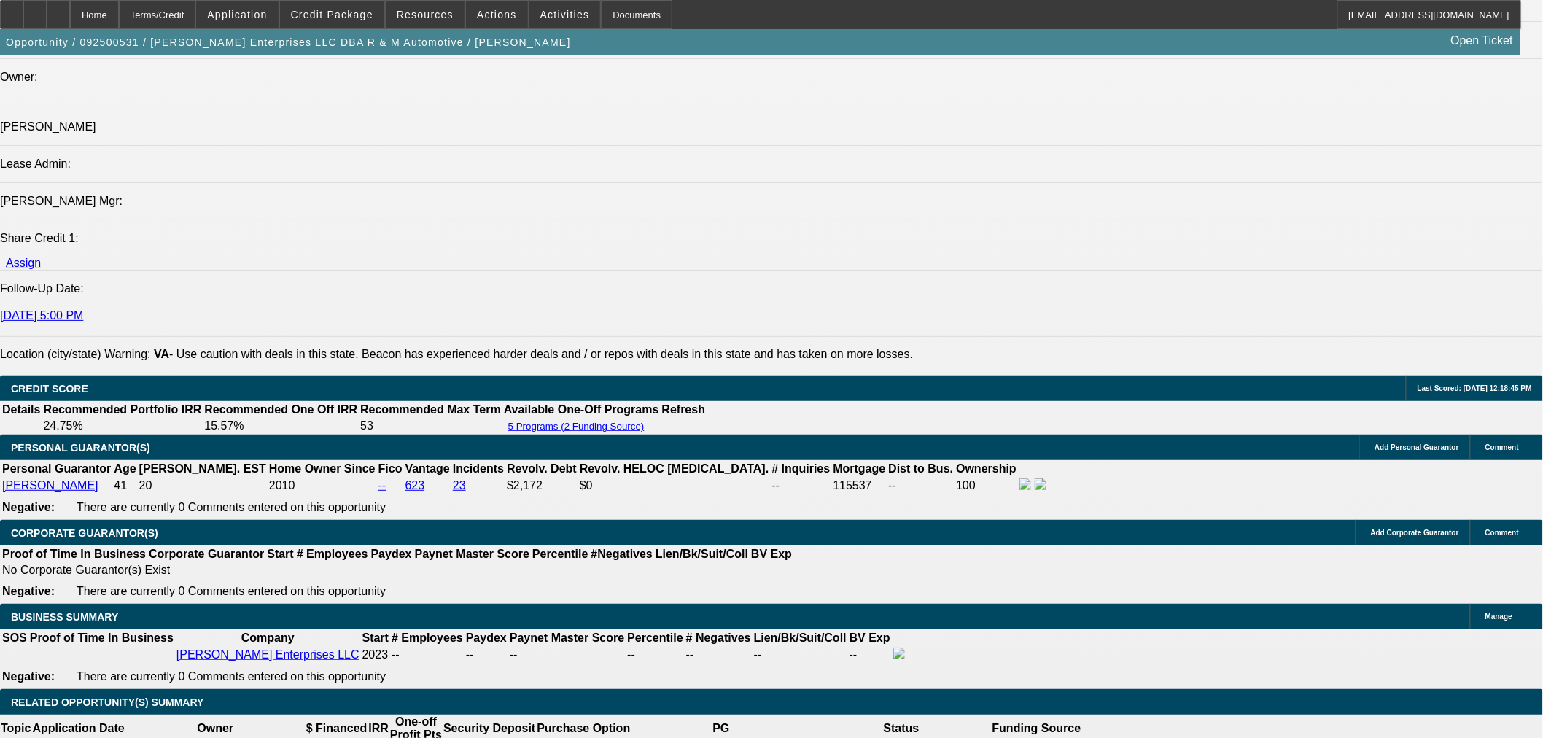
scroll to position [2026, 0]
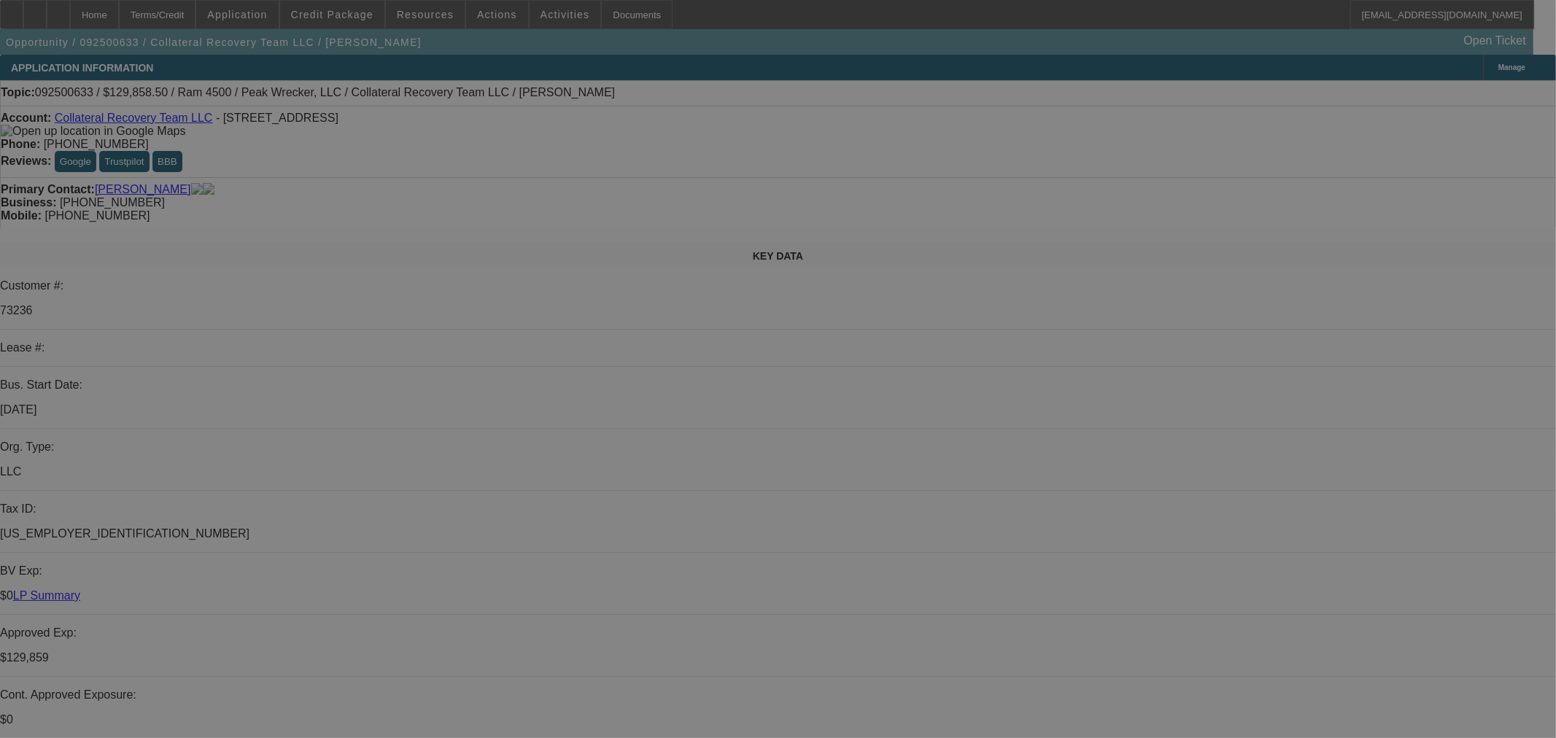
select select "0"
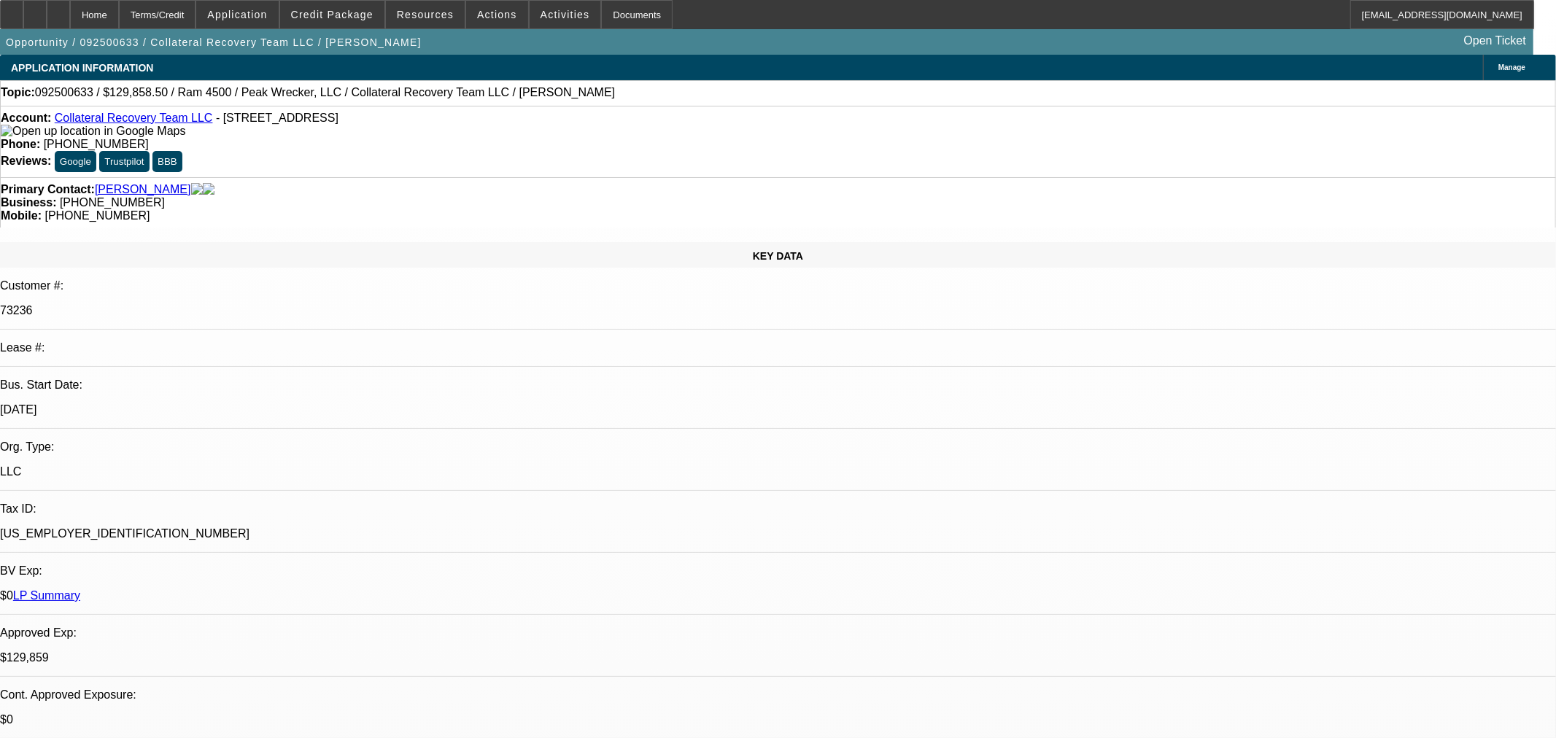
select select "0"
select select "3"
select select "0"
select select "6"
select select "0"
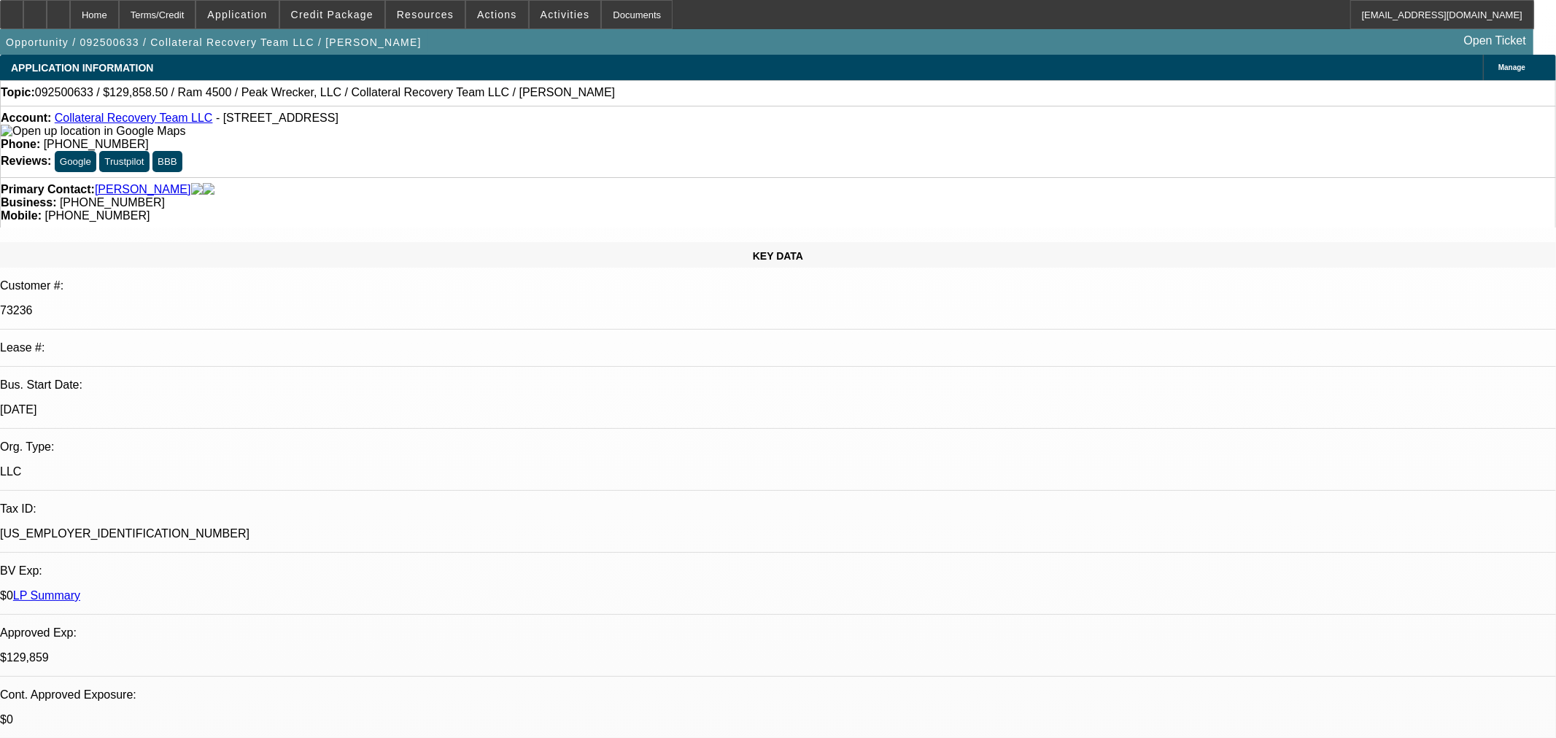
select select "0"
select select "3"
select select "0"
select select "6"
select select "0"
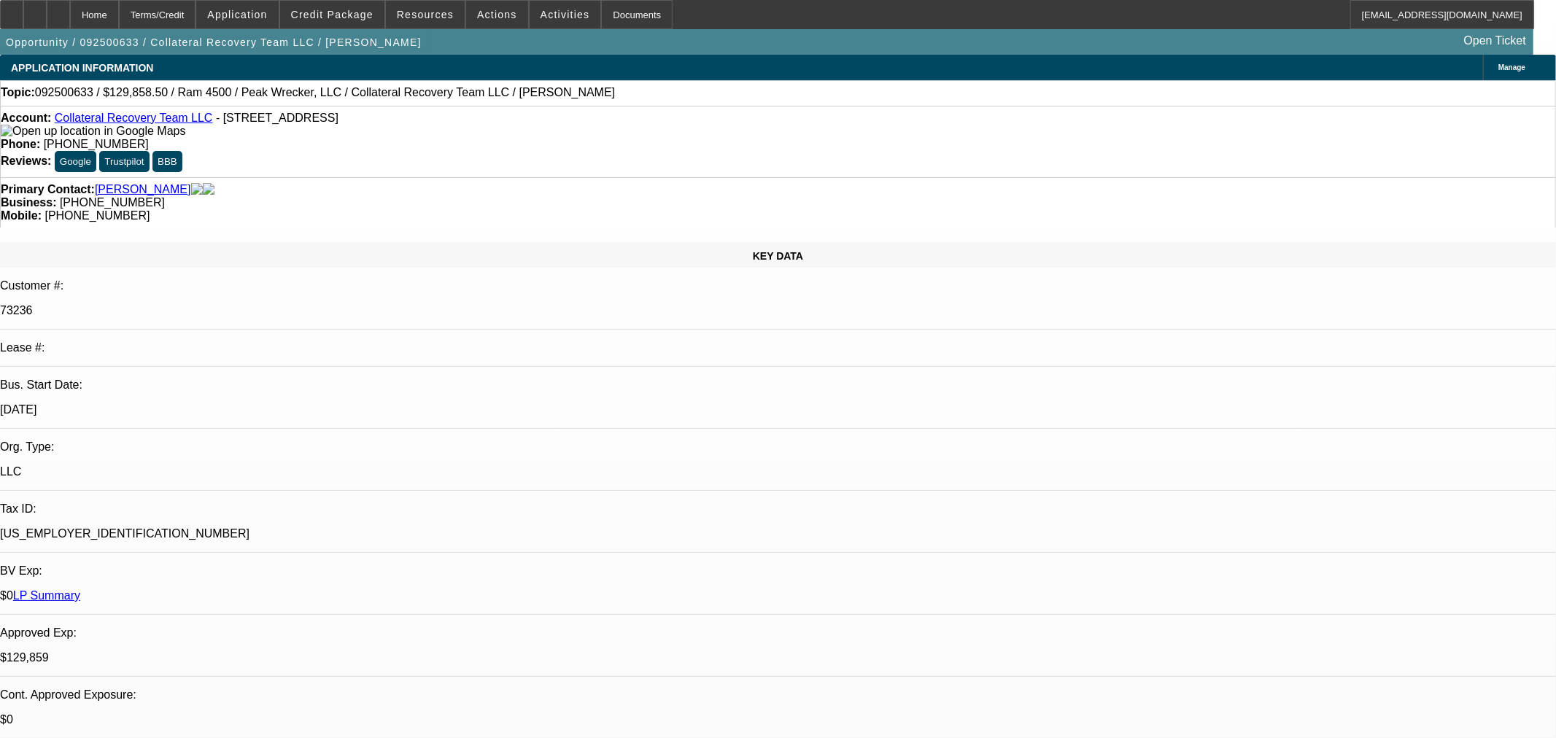
select select "0"
select select "3"
select select "0"
select select "6"
select select "0.15"
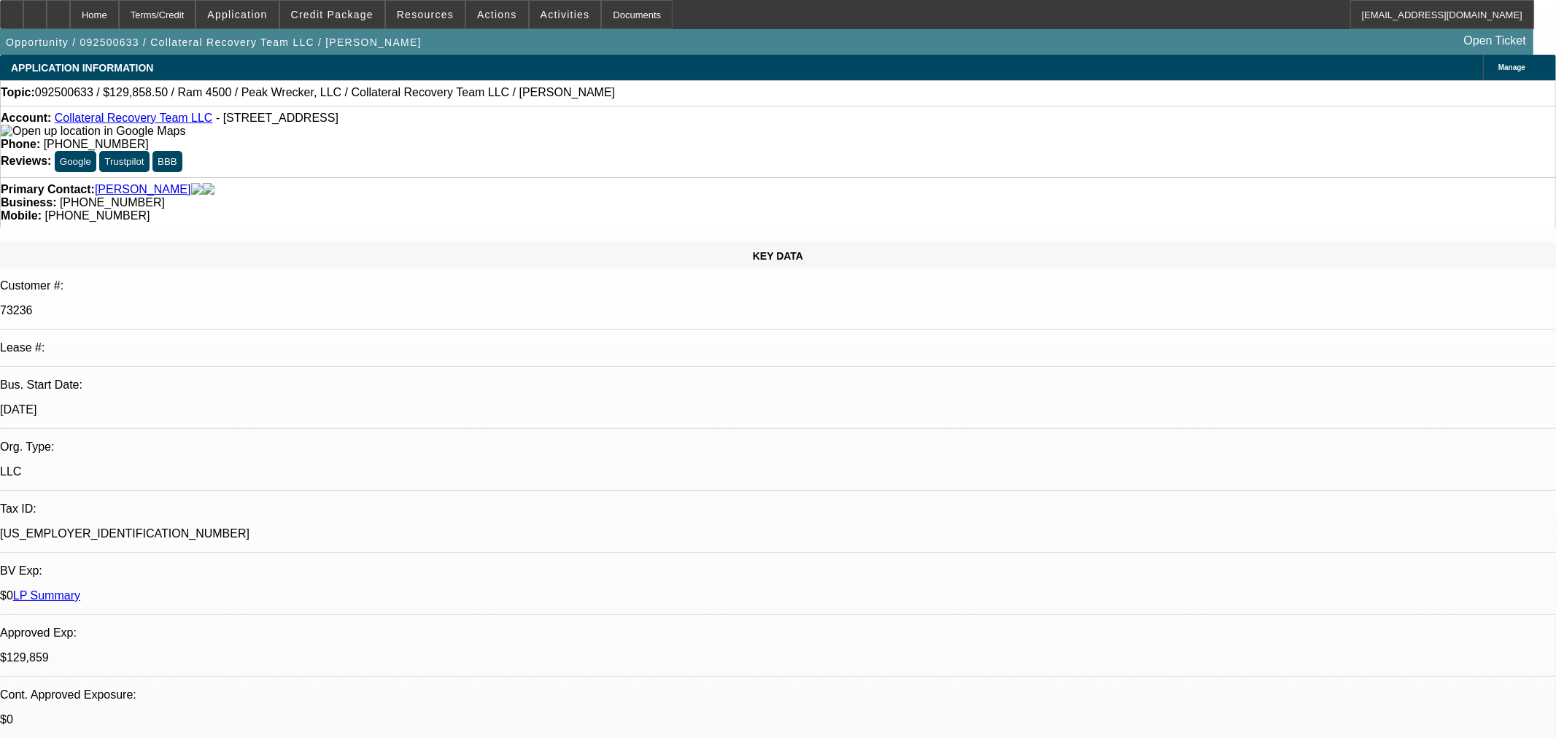
select select "0"
select select "3"
select select "0"
select select "6"
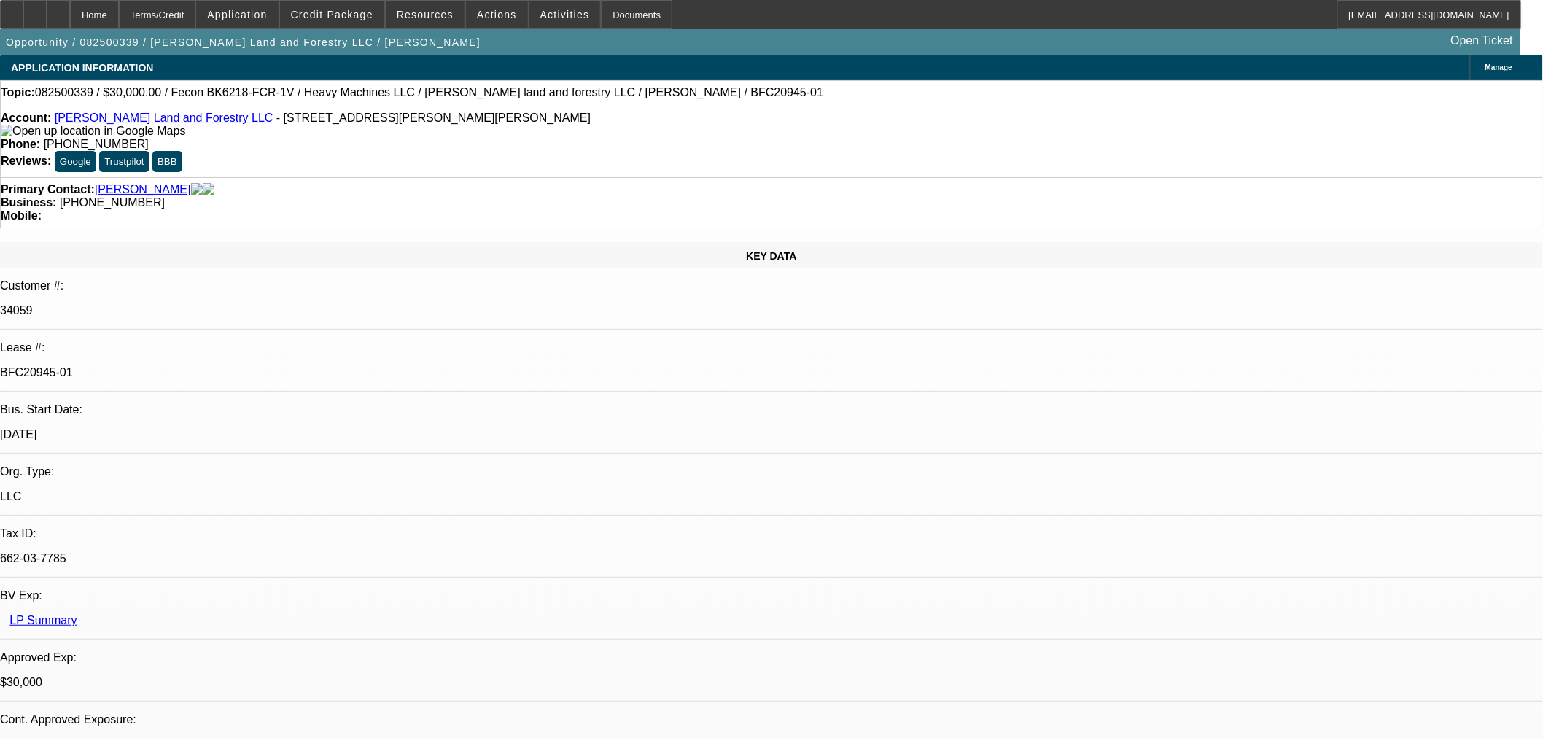
select select "0"
select select "2"
select select "0"
select select "6"
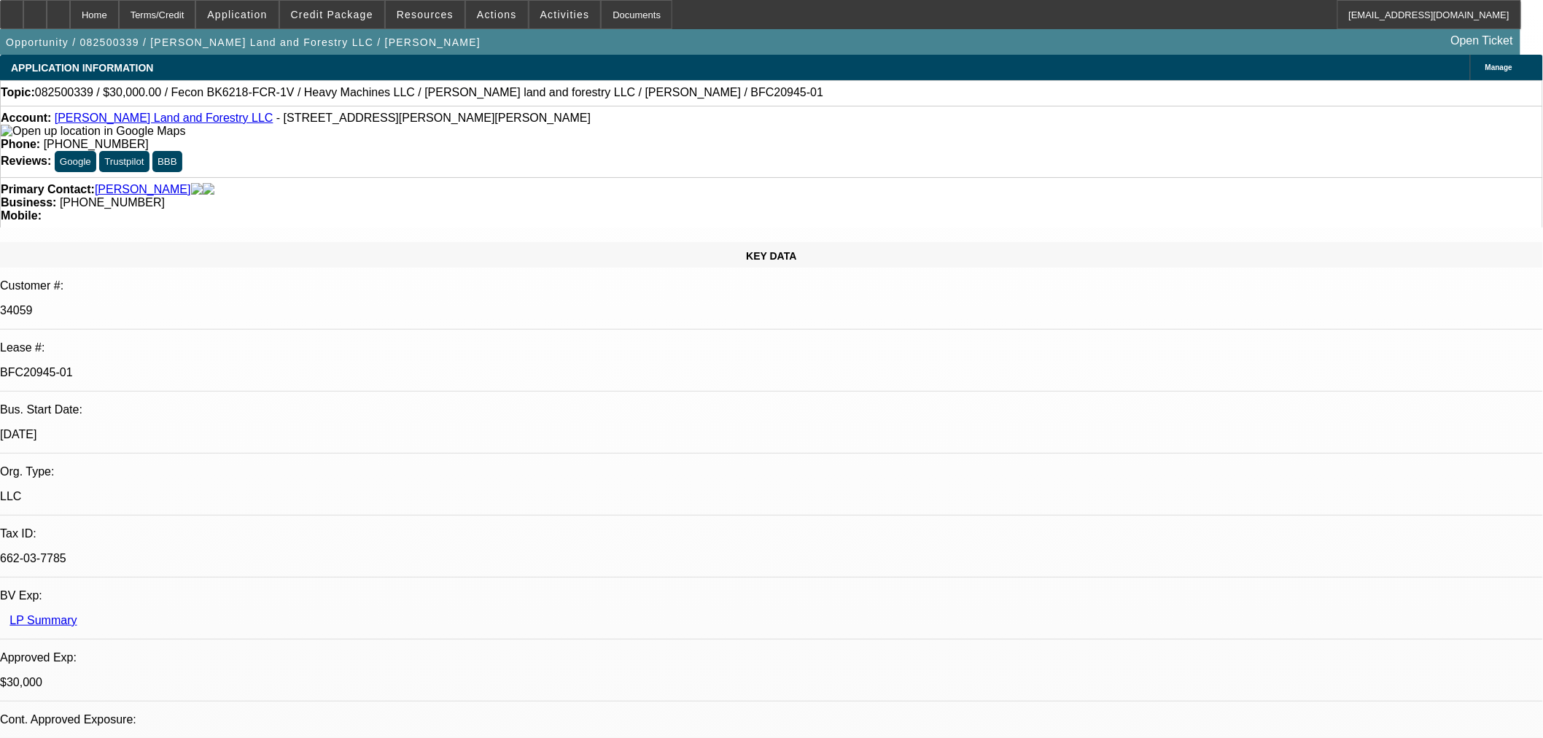
select select "0"
select select "2"
select select "0"
select select "6"
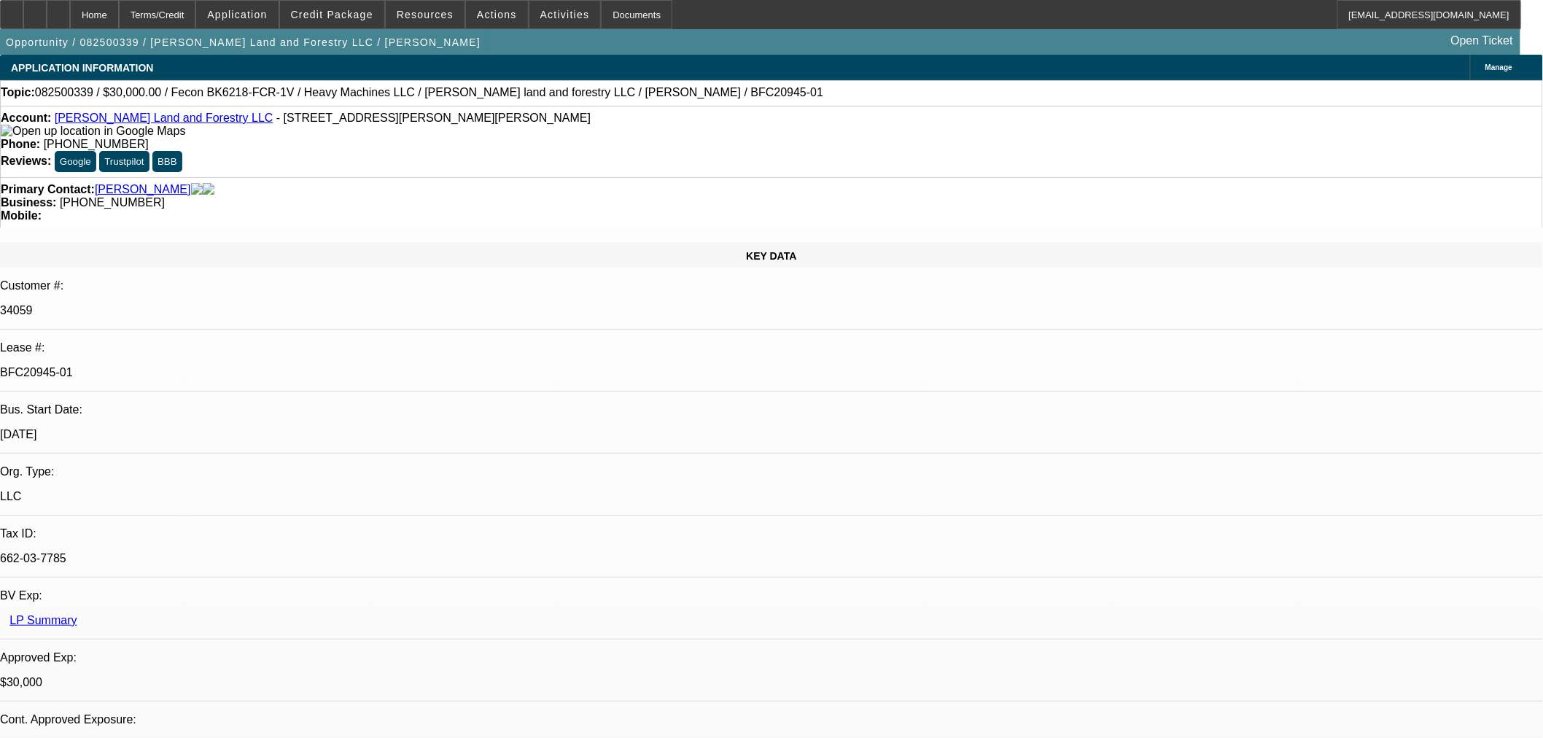
select select "0.2"
select select "2"
select select "0"
select select "6"
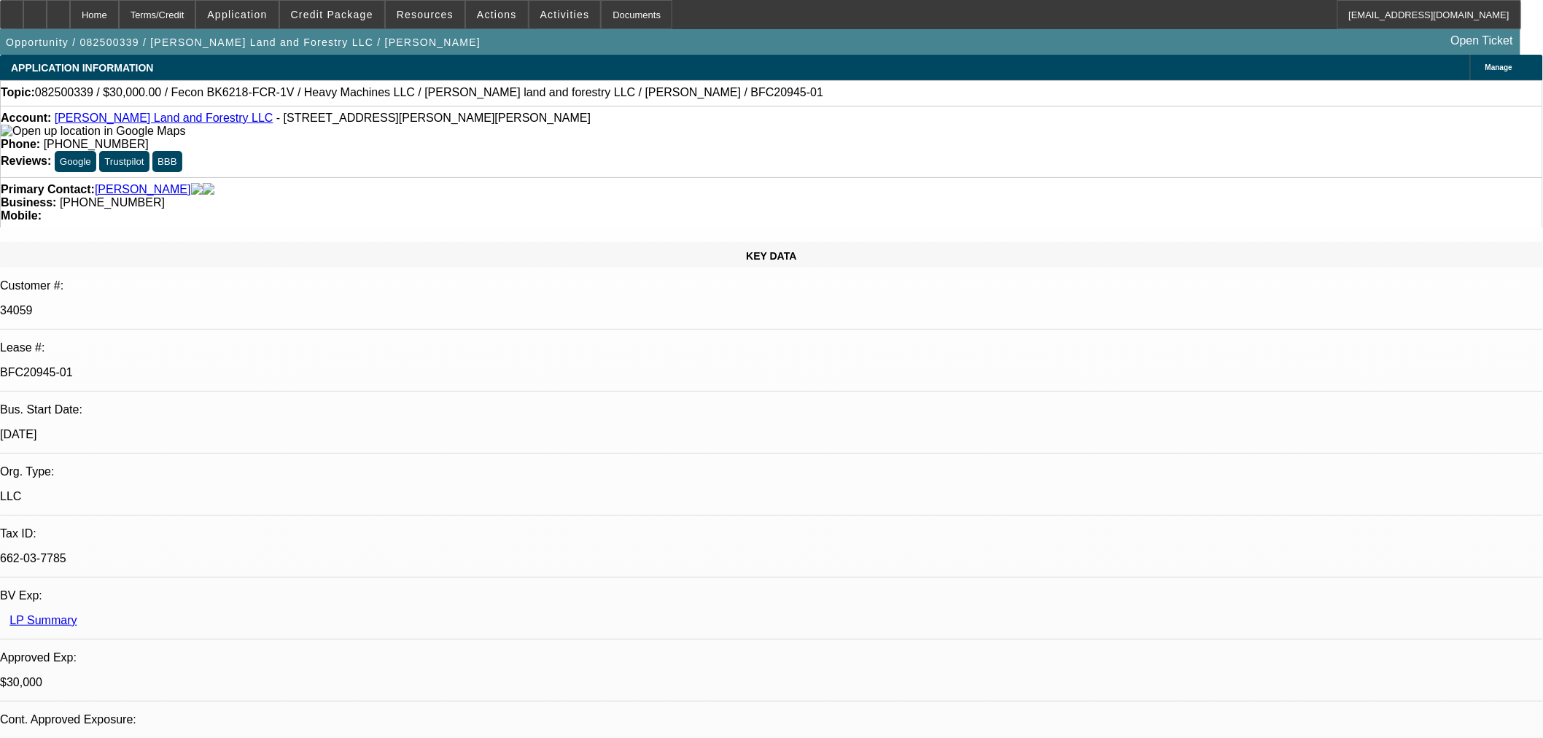
select select "0"
select select "19"
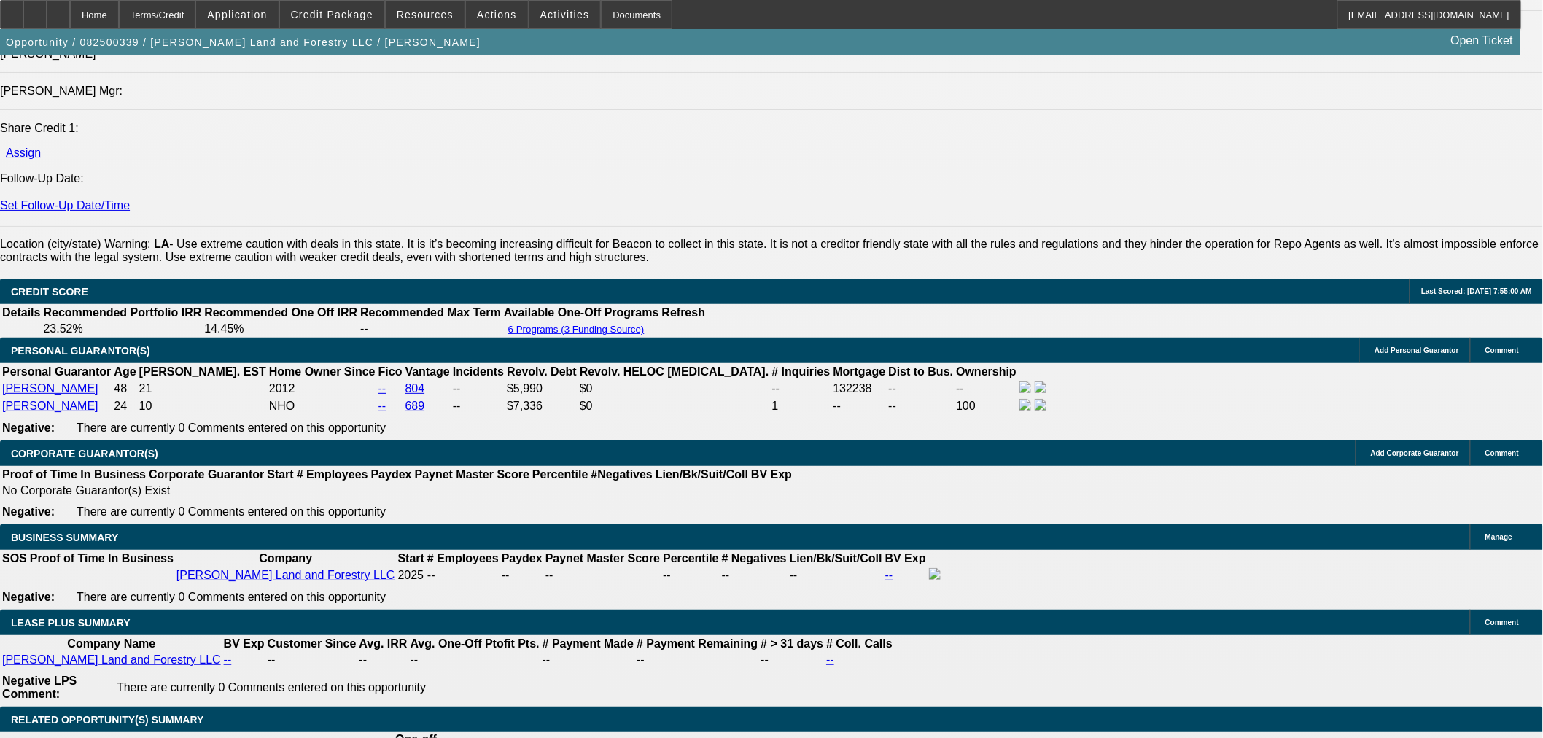
scroll to position [2431, 0]
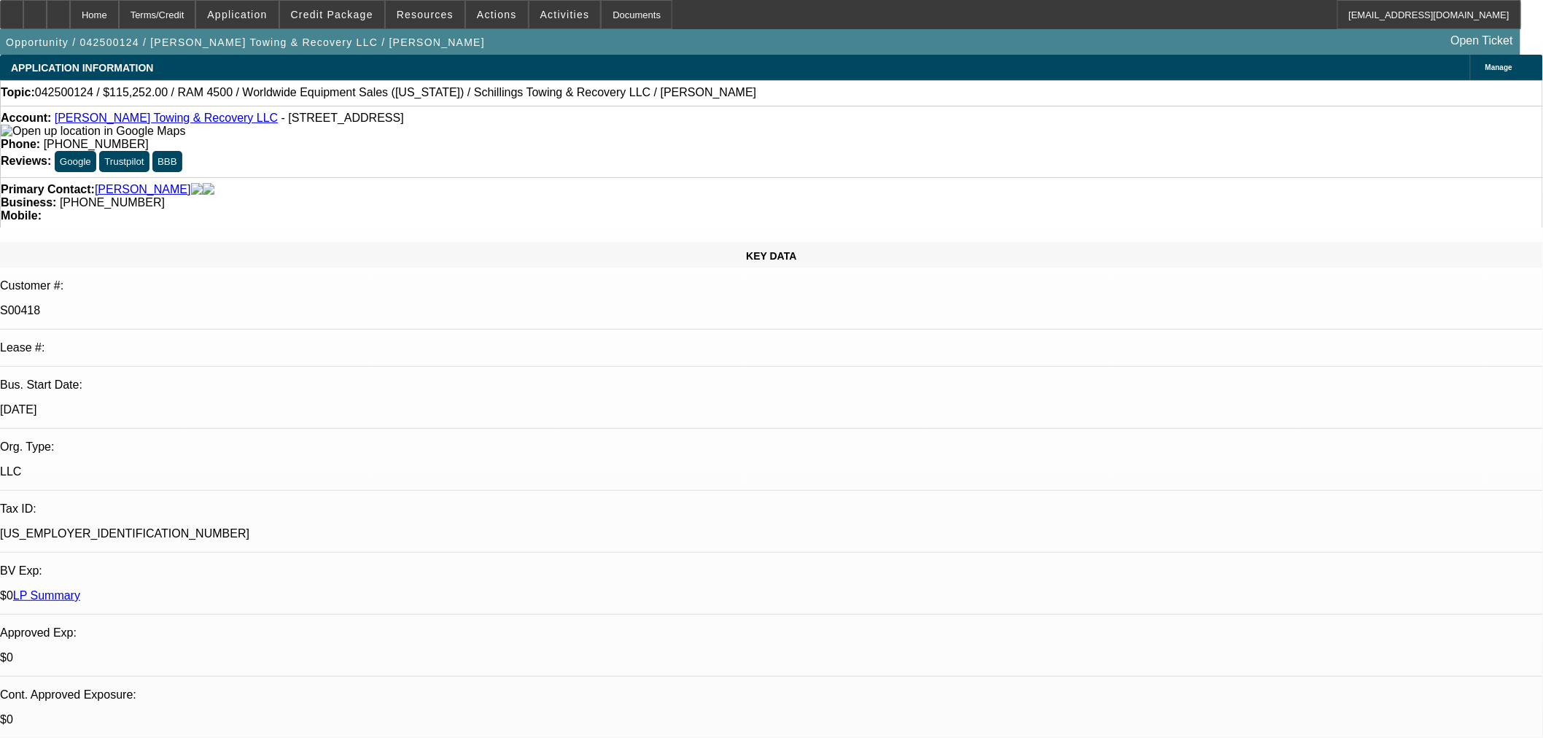
select select "0"
select select "3"
select select "0"
select select "6"
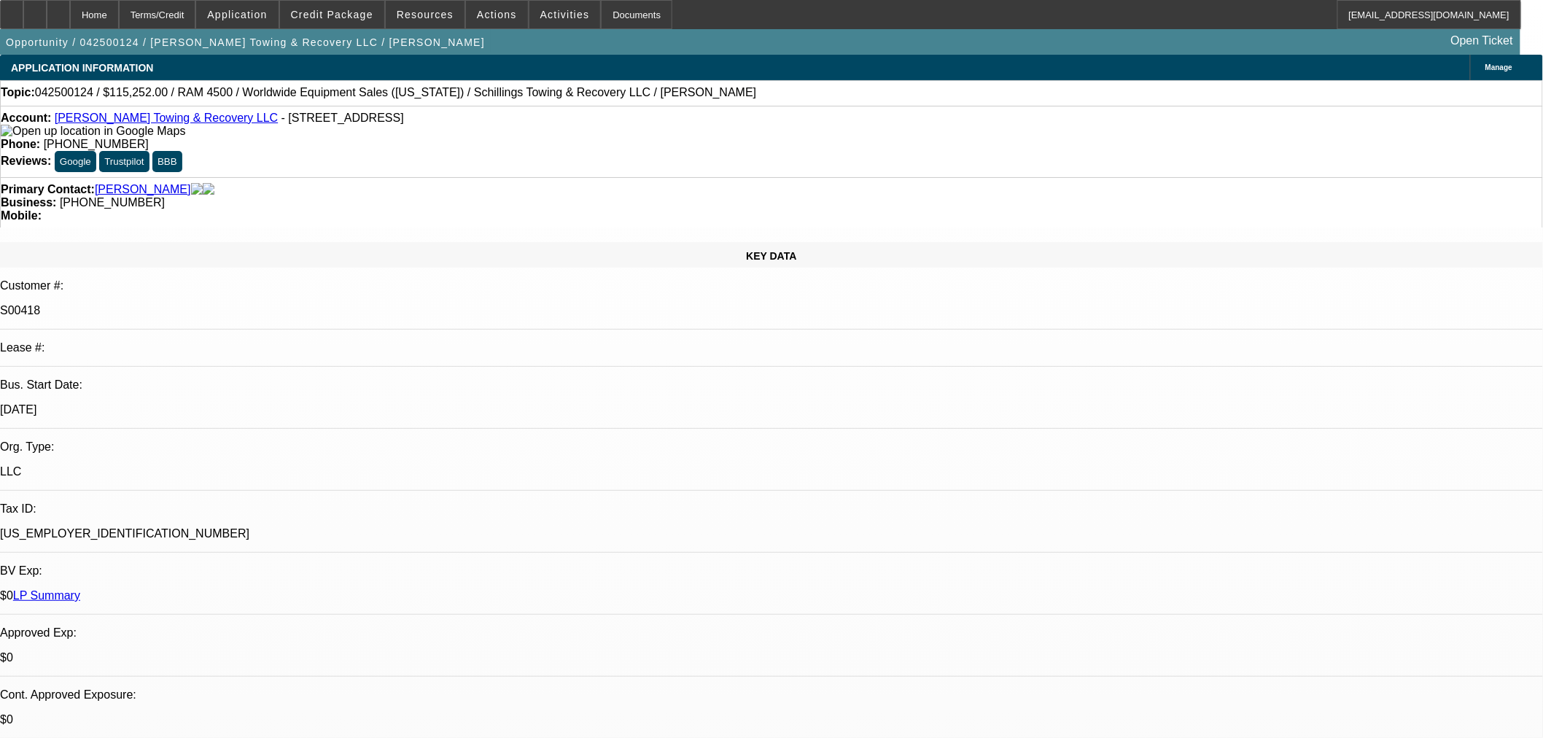
select select "0"
select select "3"
select select "0"
select select "6"
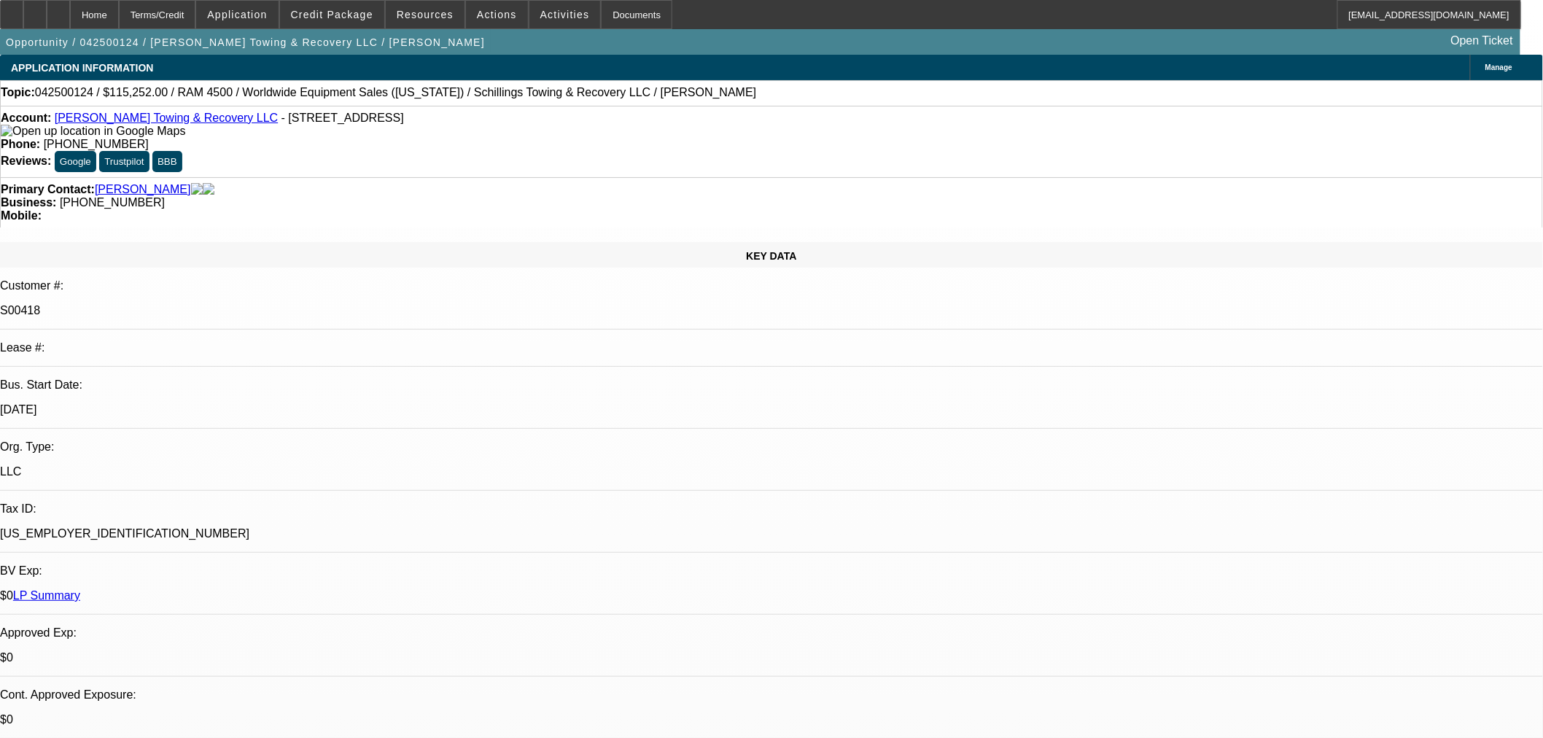
select select "0"
select select "3"
select select "0"
select select "6"
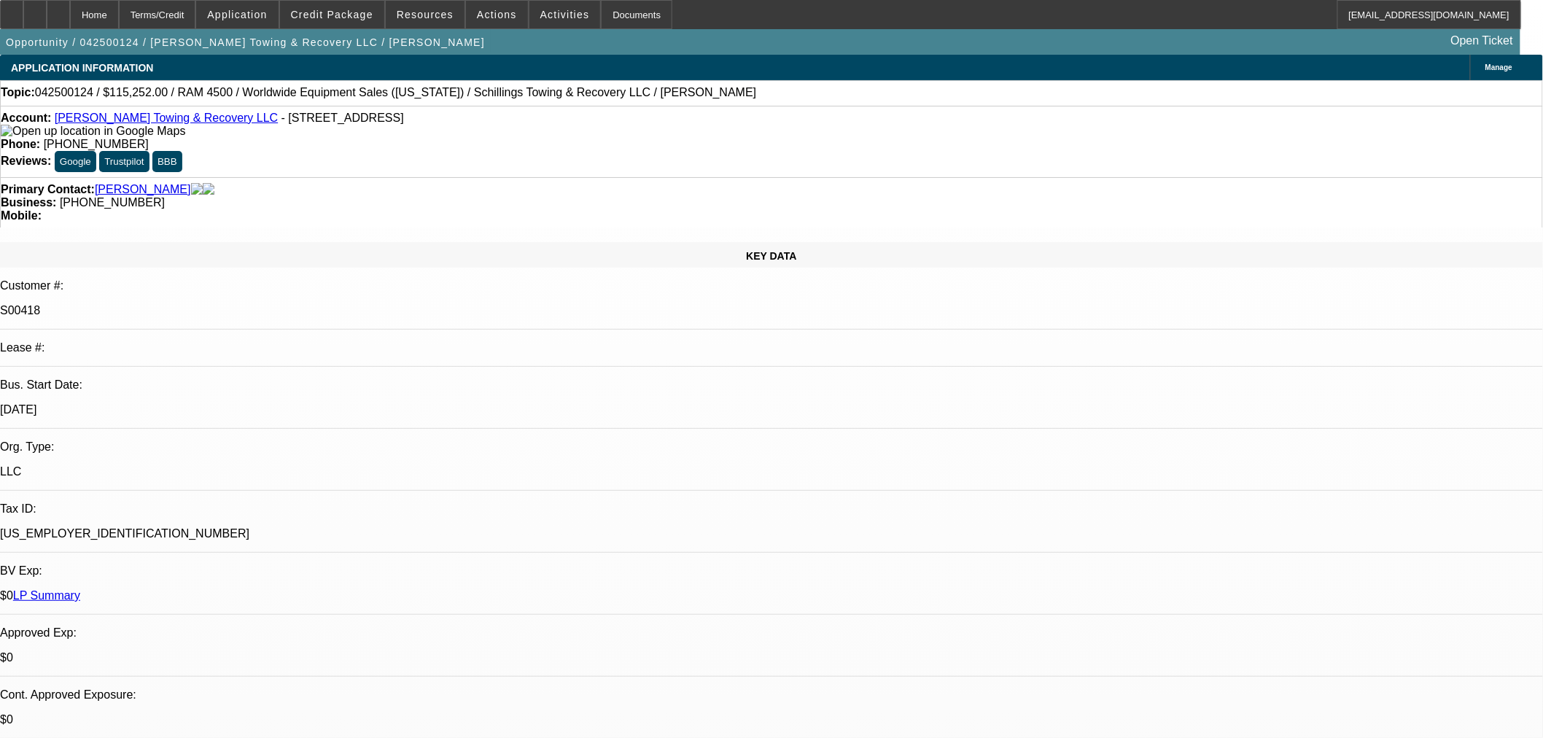
select select "0"
select select "3"
select select "0"
select select "6"
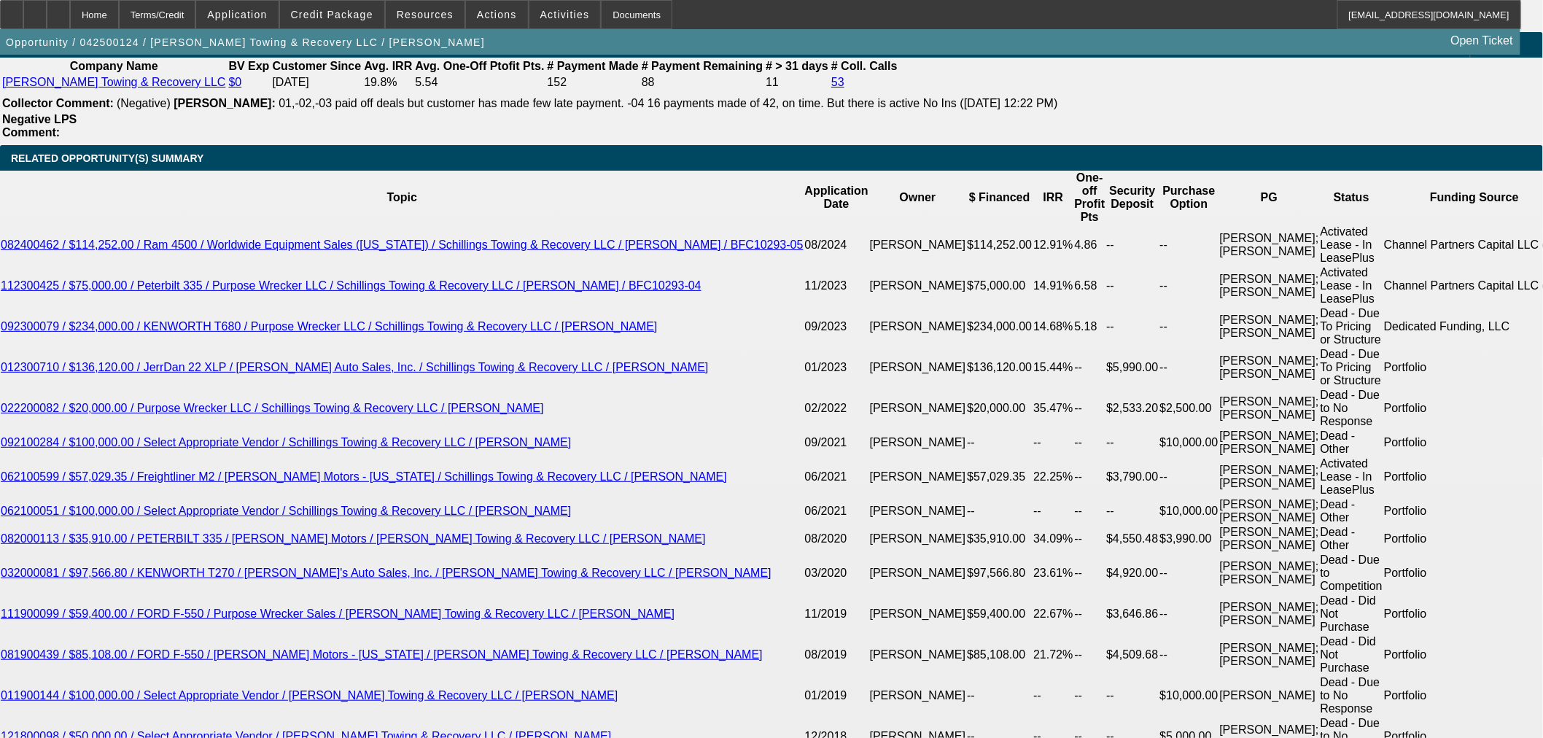
scroll to position [2512, 0]
